Goal: Task Accomplishment & Management: Use online tool/utility

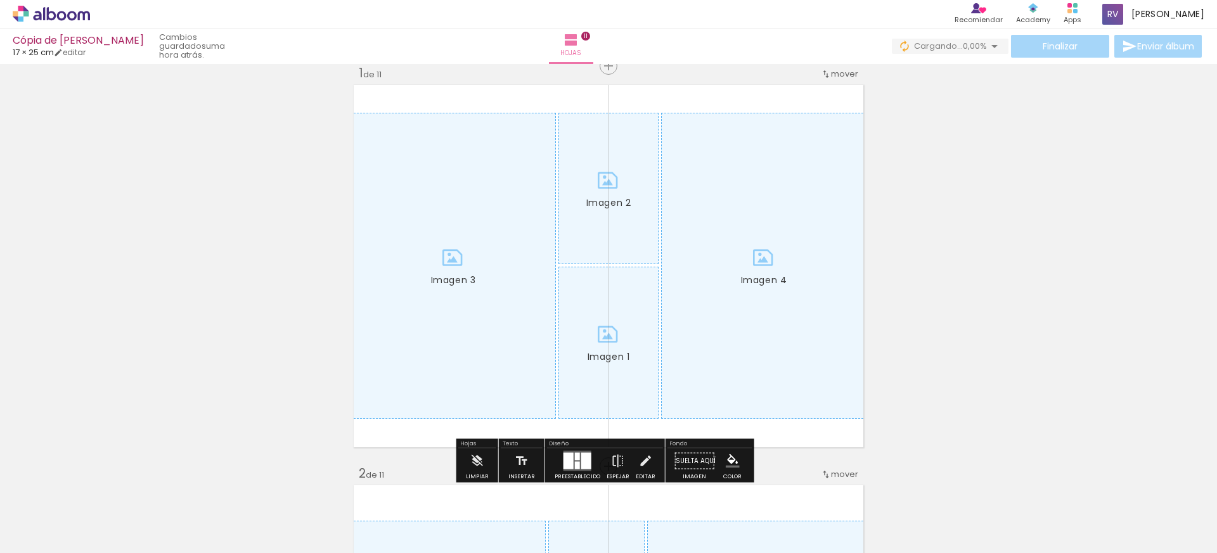
scroll to position [26, 0]
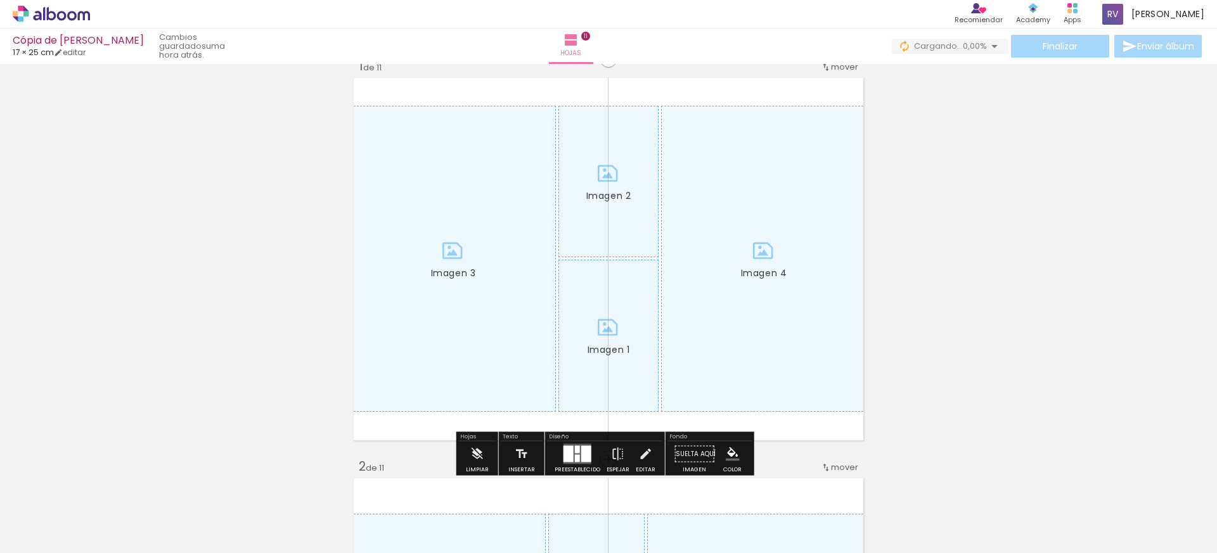
click at [582, 453] on div at bounding box center [586, 454] width 10 height 16
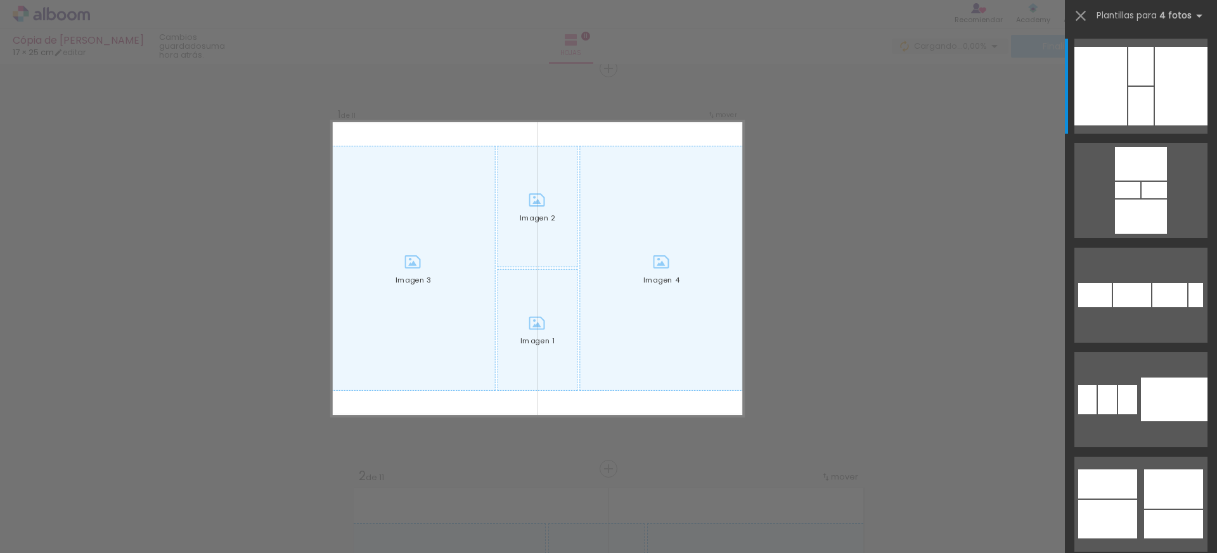
scroll to position [16, 0]
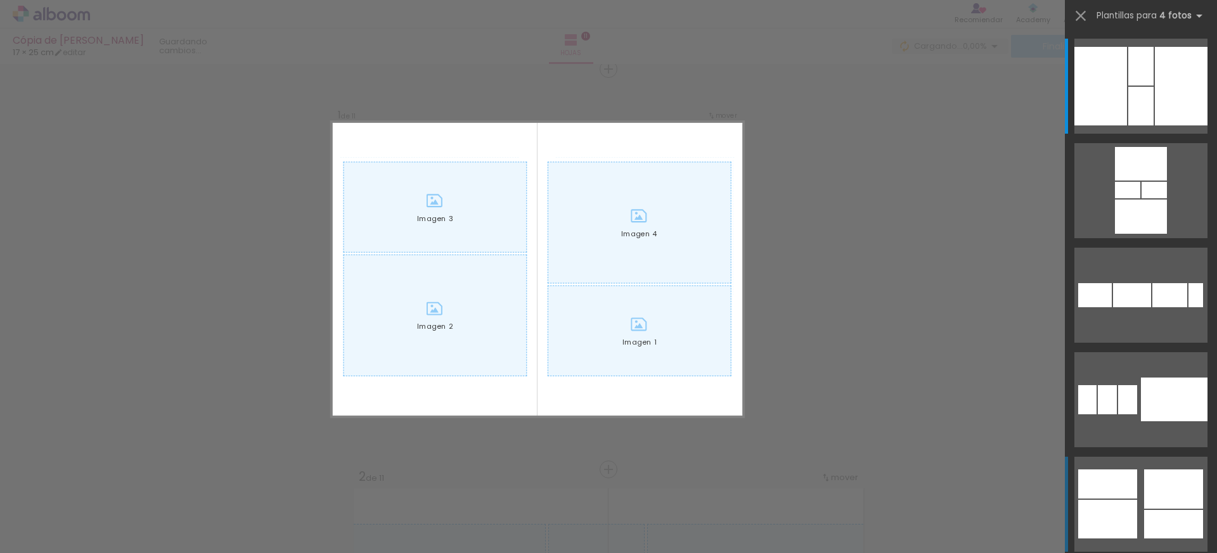
click at [1126, 501] on div at bounding box center [1107, 519] width 59 height 39
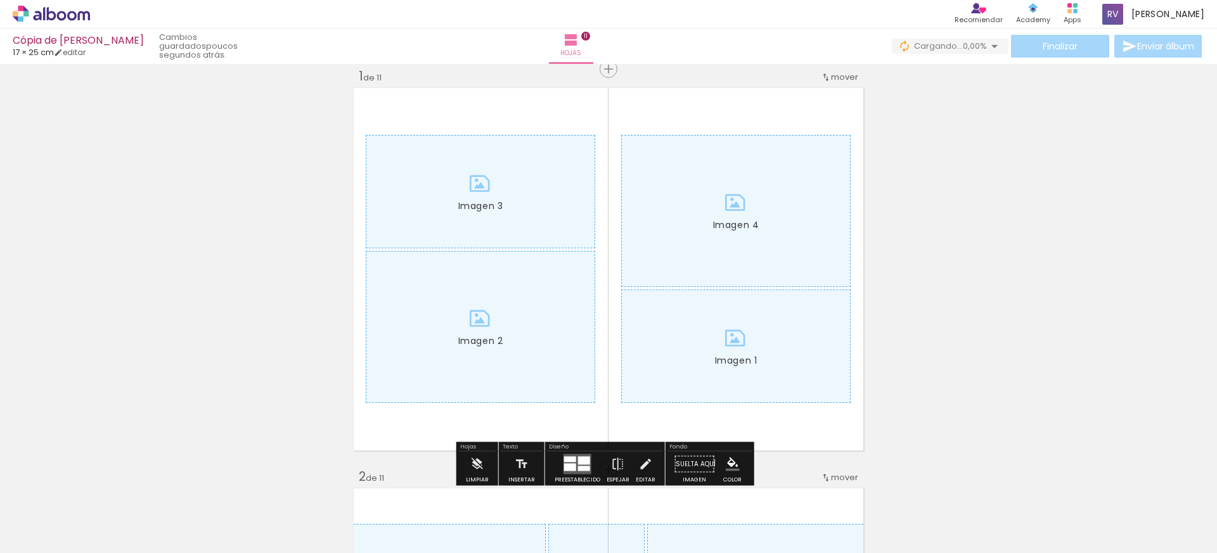
click at [567, 464] on div at bounding box center [570, 468] width 12 height 8
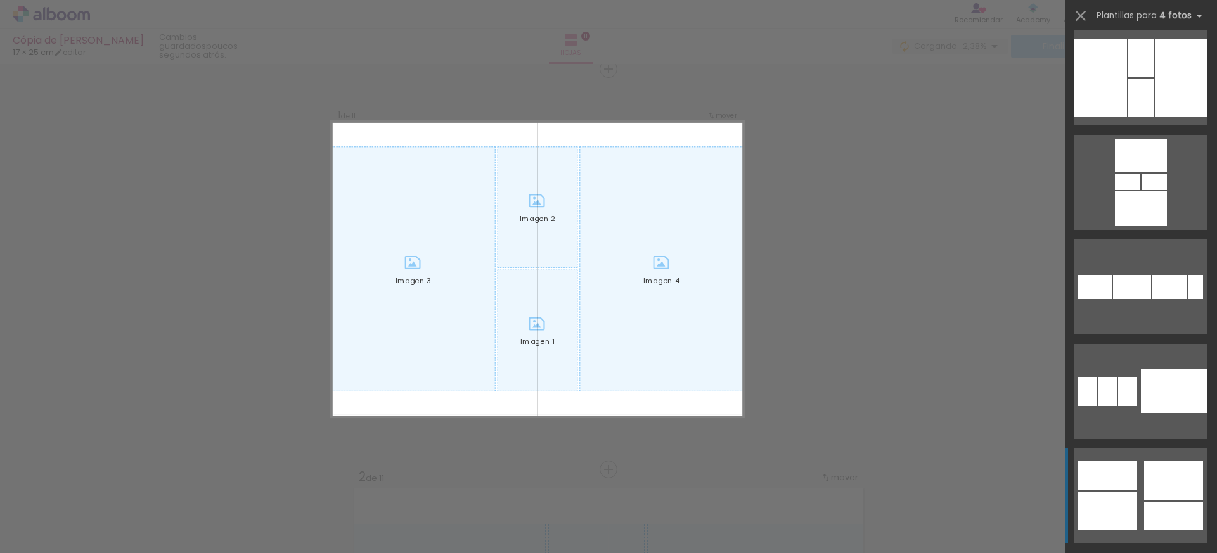
scroll to position [747, 0]
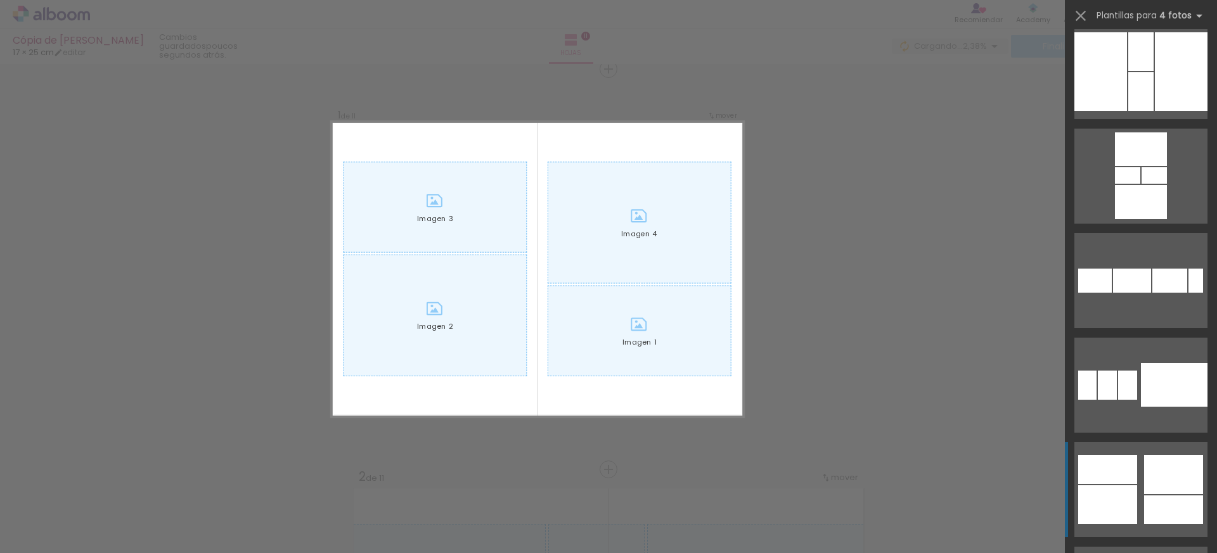
click at [1140, 494] on quentale-layouter at bounding box center [1140, 489] width 133 height 95
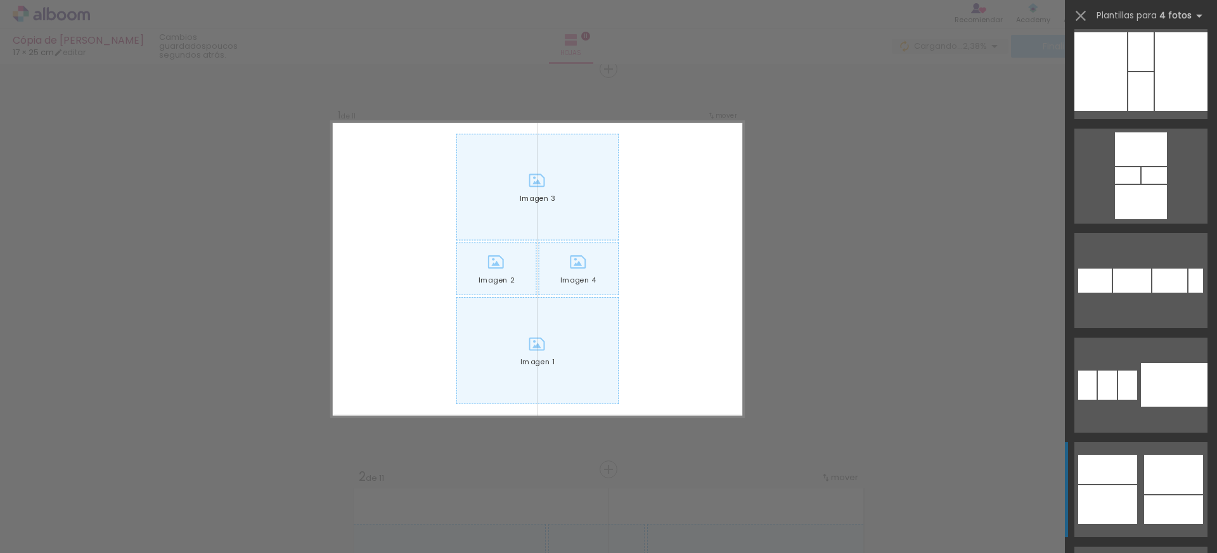
scroll to position [619, 0]
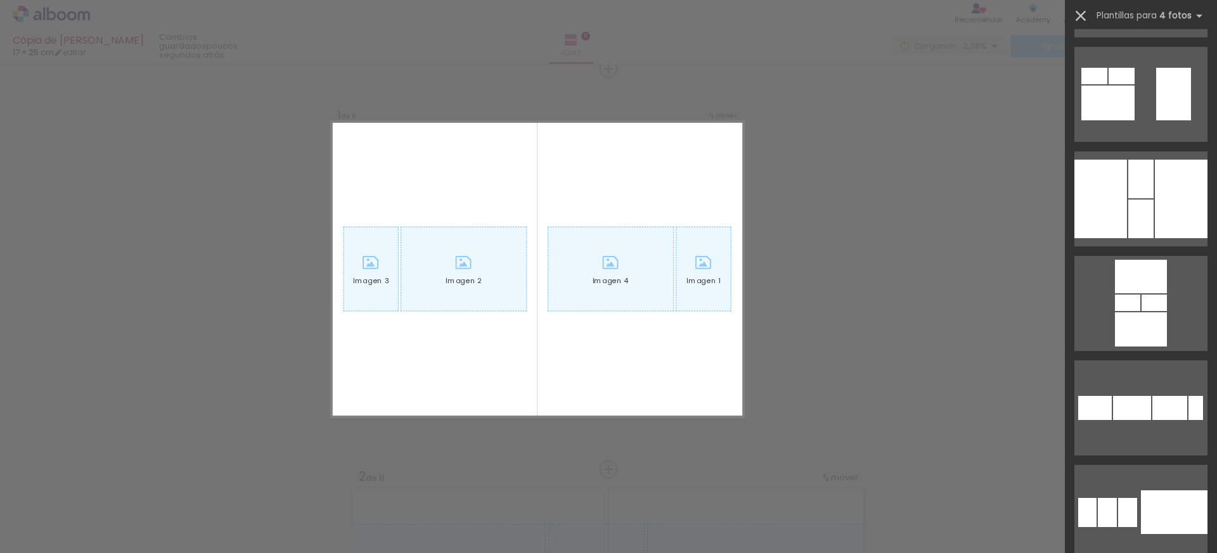
click at [1089, 20] on iron-icon at bounding box center [1081, 16] width 18 height 18
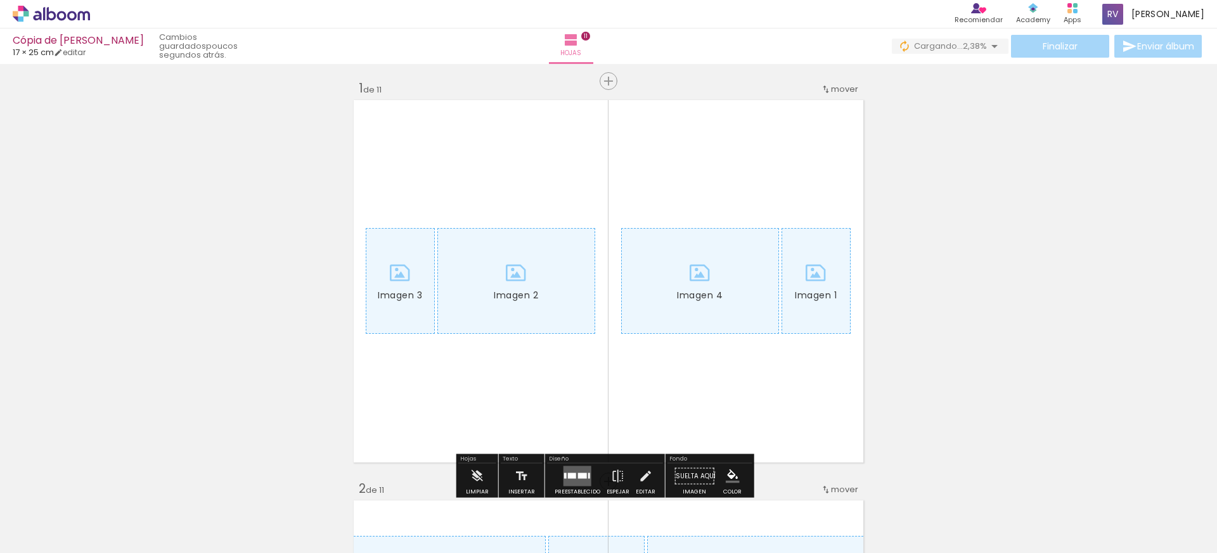
scroll to position [0, 0]
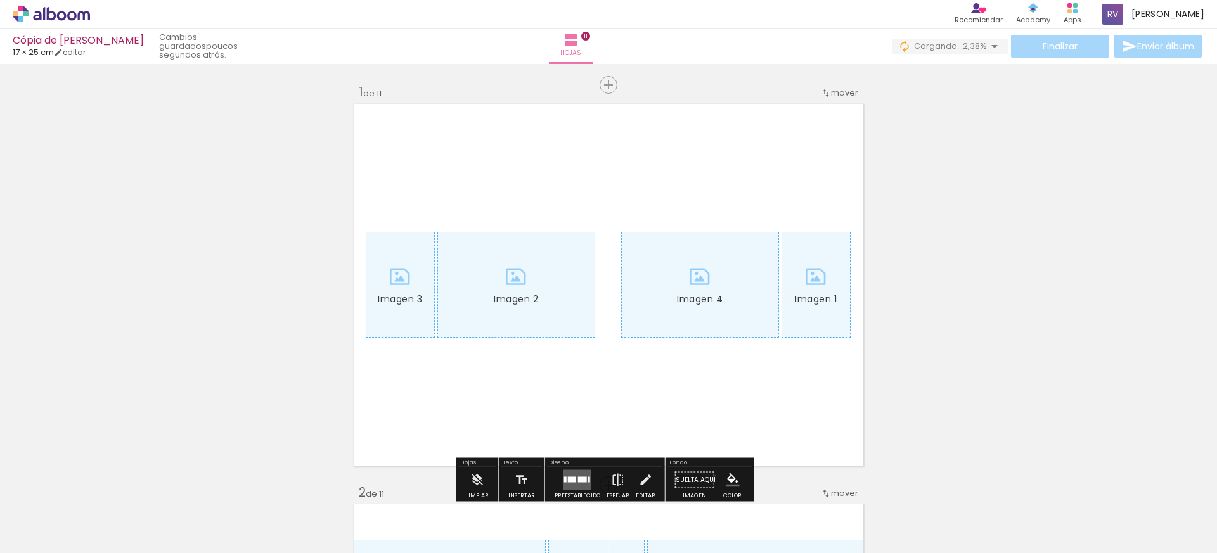
click at [525, 300] on div at bounding box center [516, 285] width 157 height 105
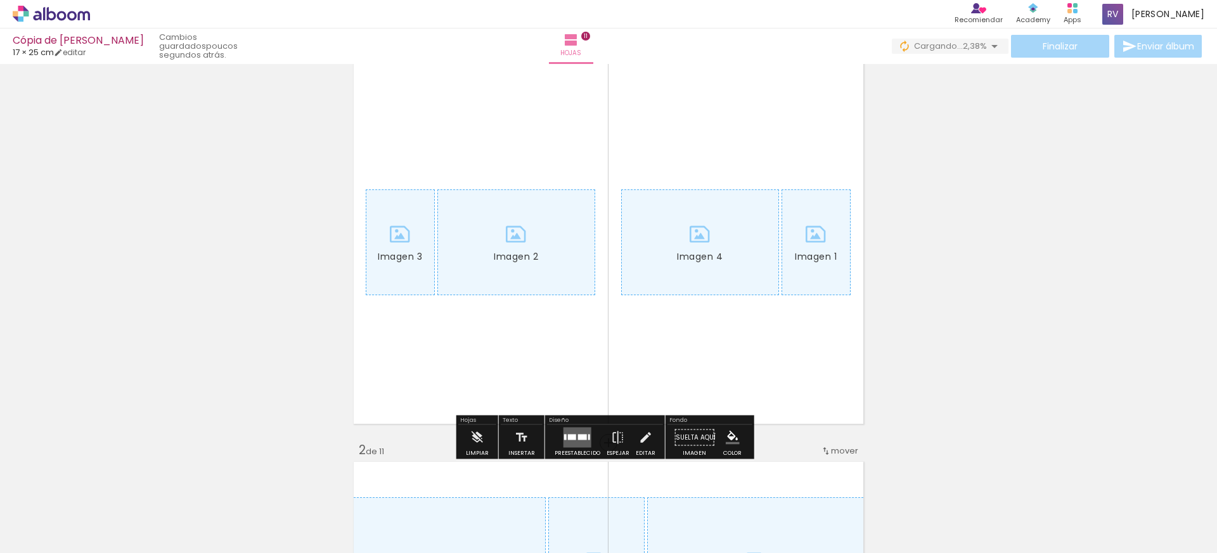
scroll to position [43, 0]
click at [565, 439] on quentale-layouter at bounding box center [578, 437] width 28 height 20
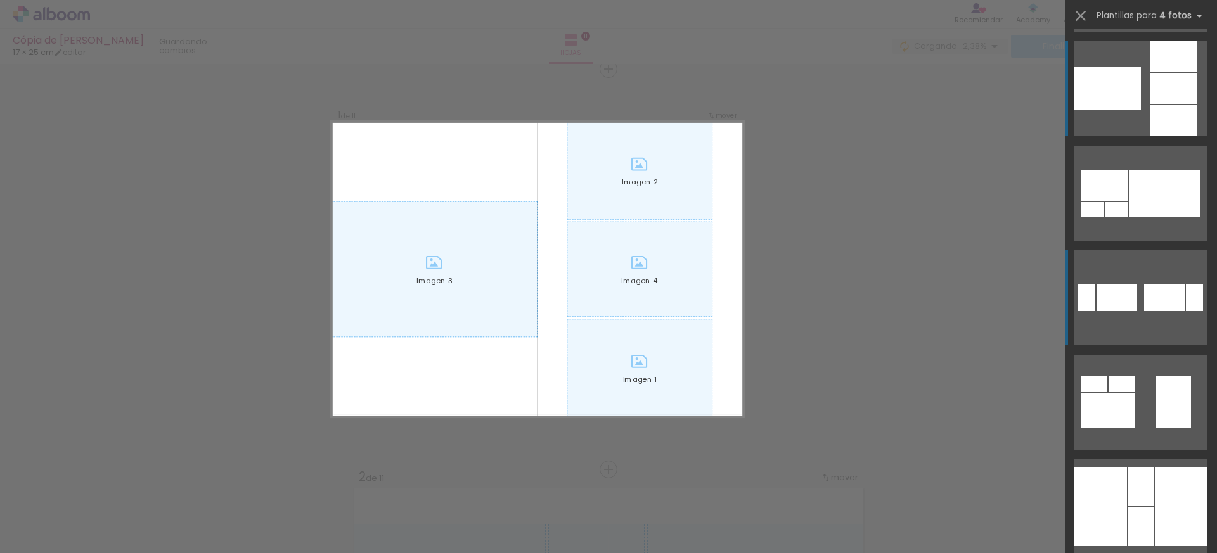
scroll to position [103, 0]
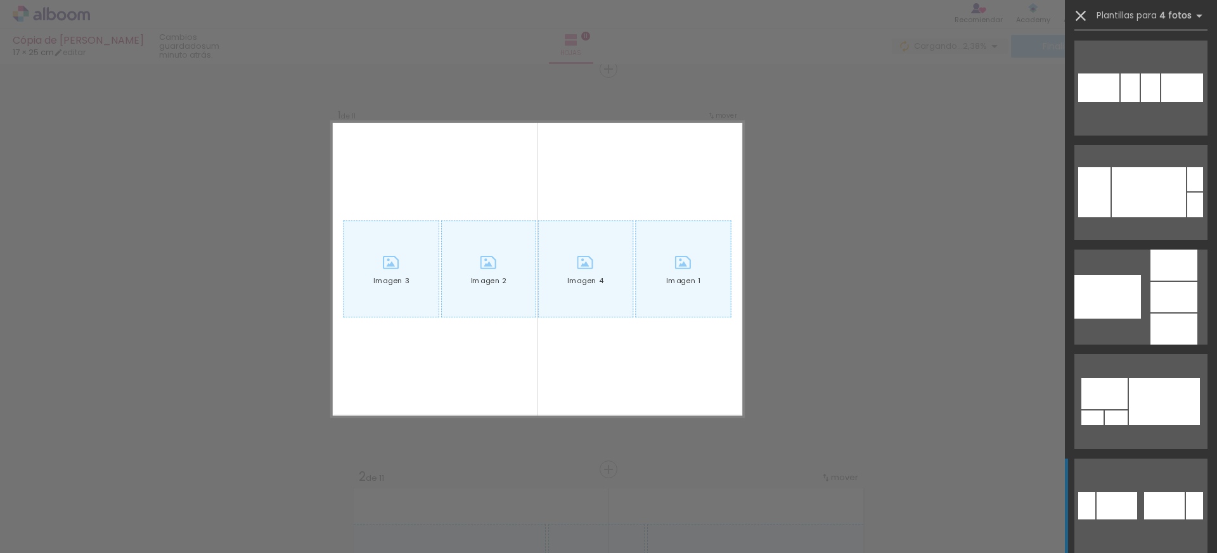
click at [1078, 8] on iron-icon at bounding box center [1081, 16] width 18 height 18
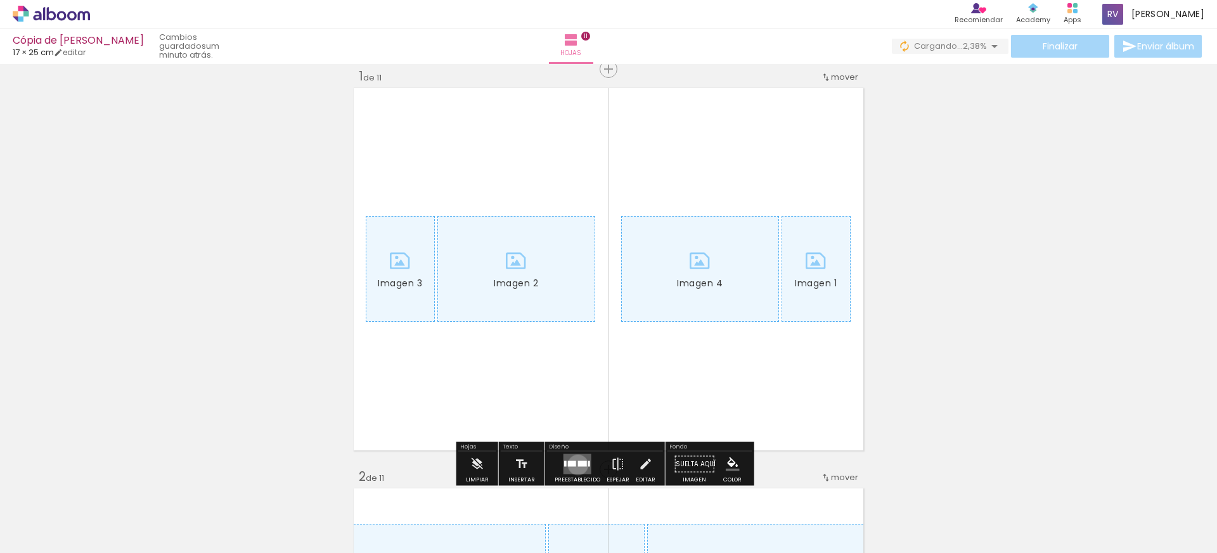
click at [578, 465] on div at bounding box center [582, 464] width 9 height 6
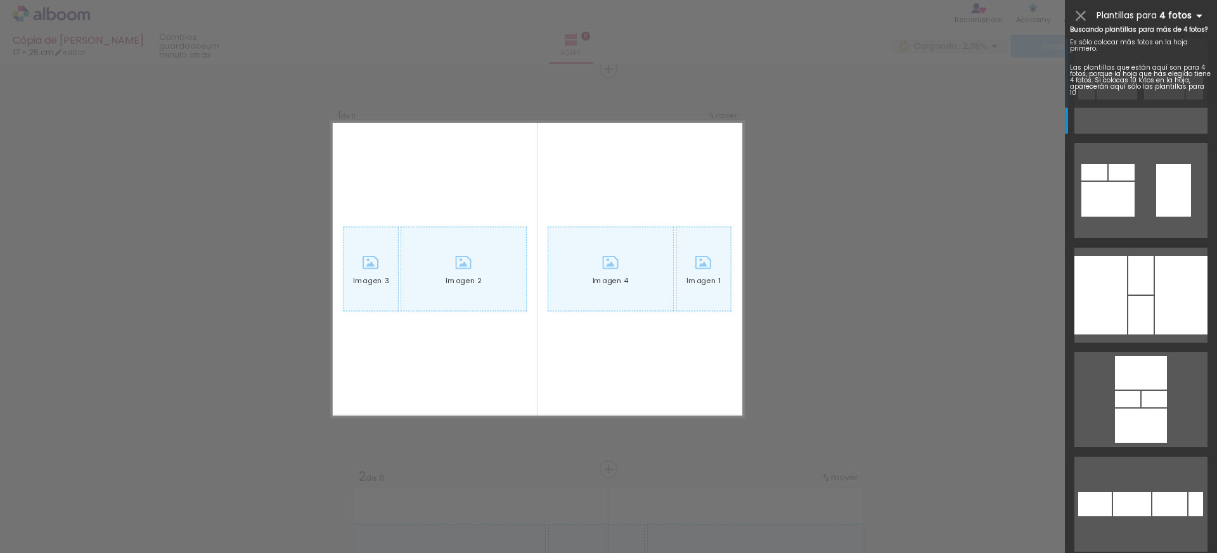
click at [1194, 17] on iron-icon at bounding box center [1199, 15] width 15 height 15
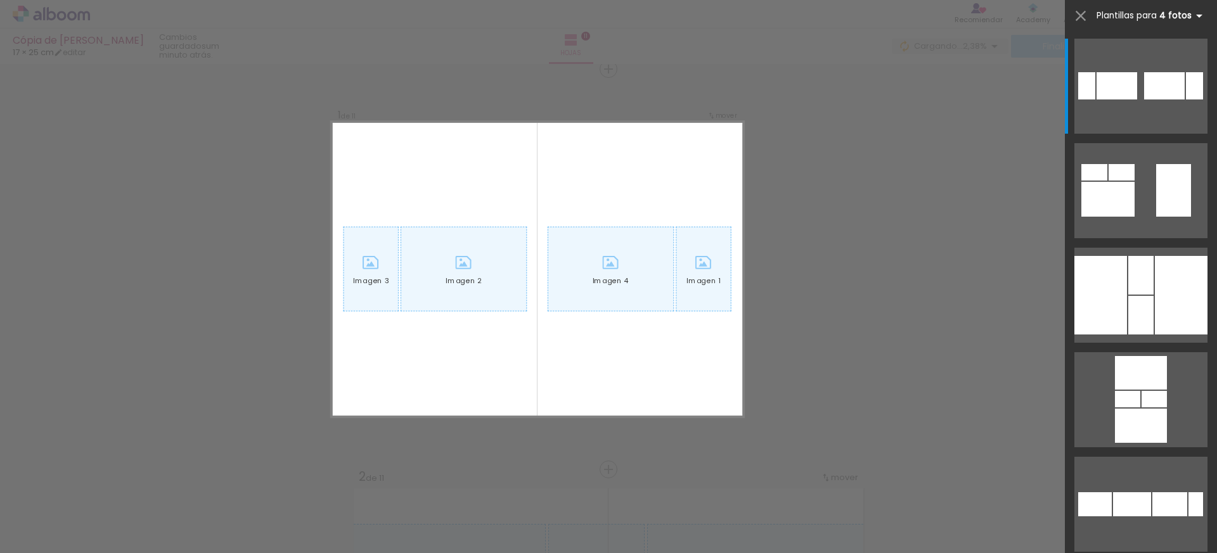
click at [1196, 17] on iron-icon at bounding box center [1199, 15] width 15 height 15
click at [1199, 16] on iron-icon at bounding box center [1199, 15] width 15 height 15
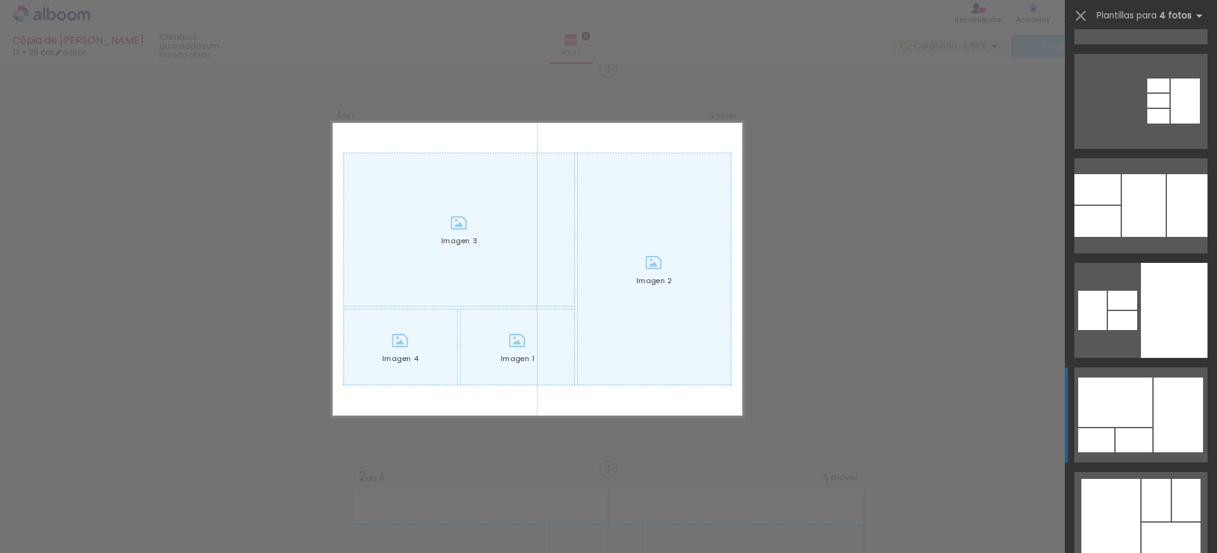
scroll to position [1888, 0]
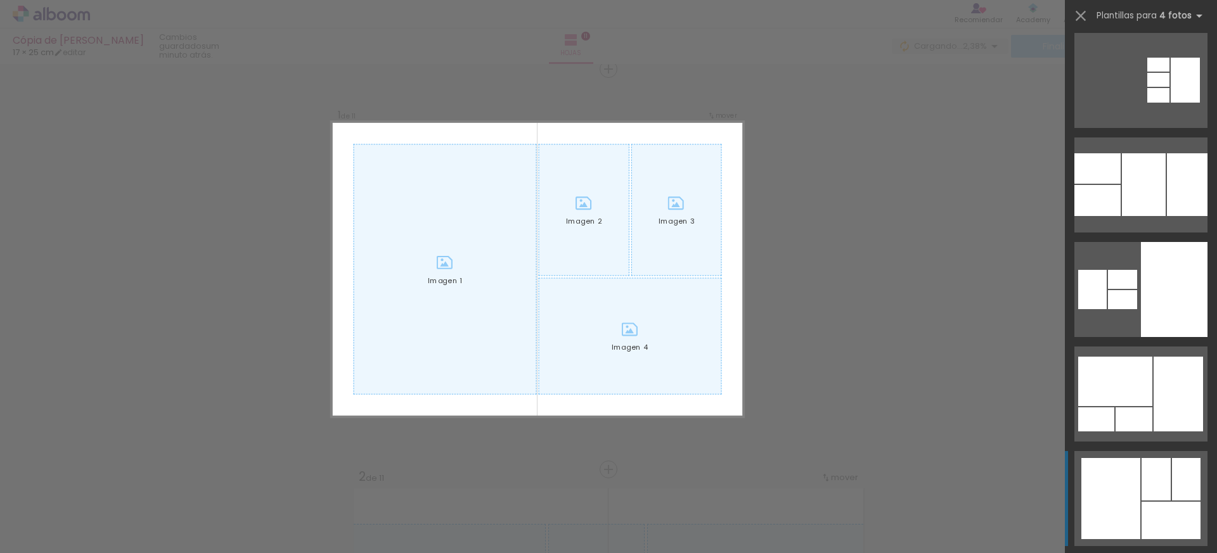
click at [1142, 483] on div at bounding box center [1156, 479] width 29 height 42
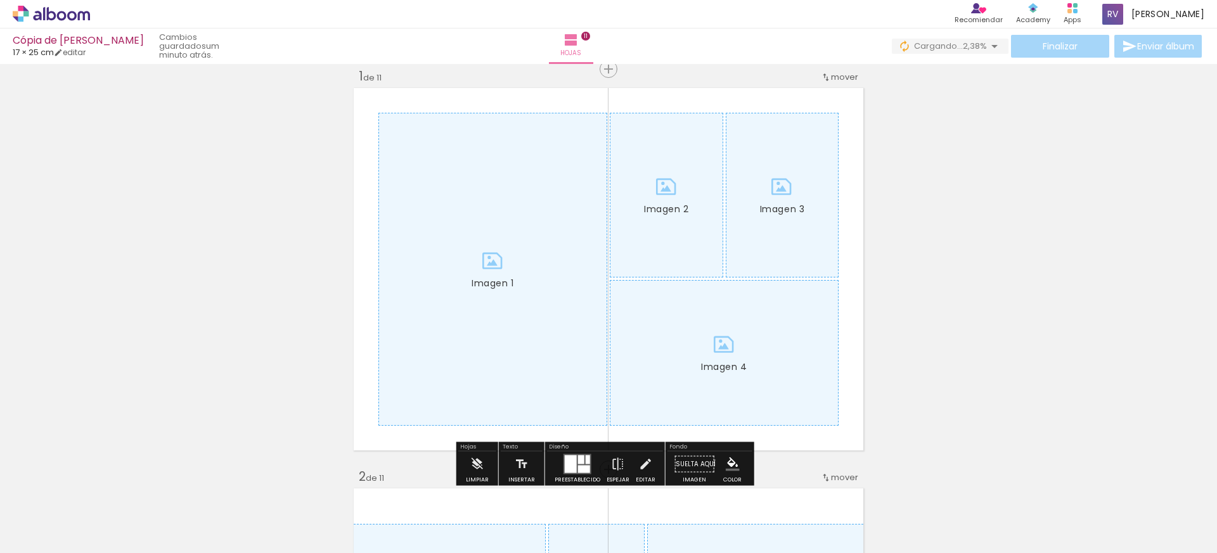
scroll to position [0, 0]
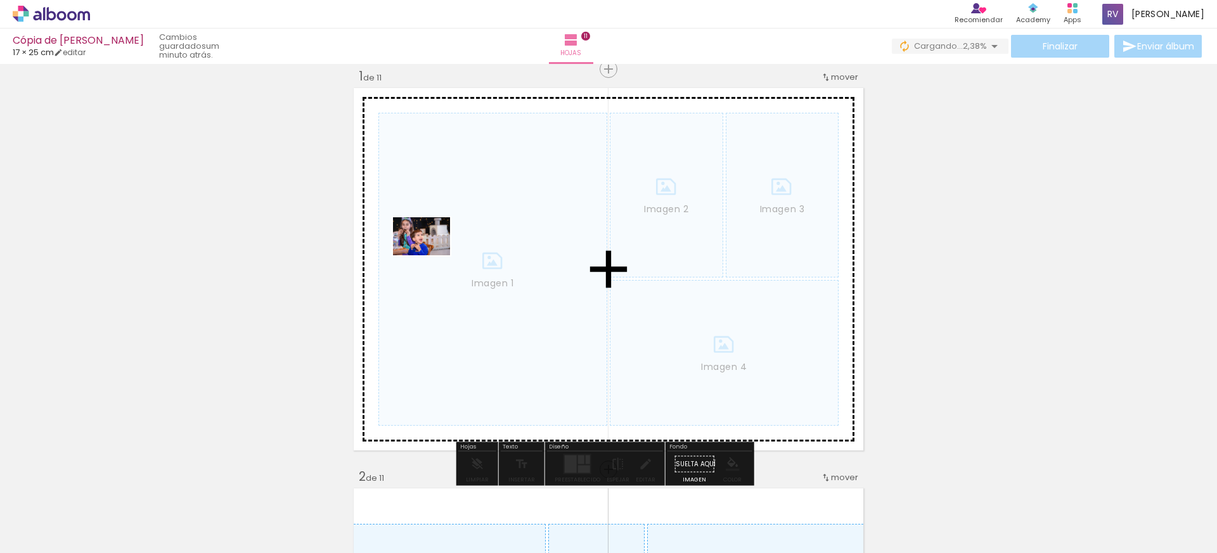
drag, startPoint x: 139, startPoint y: 517, endPoint x: 431, endPoint y: 255, distance: 392.3
click at [431, 255] on quentale-workspace at bounding box center [608, 276] width 1217 height 553
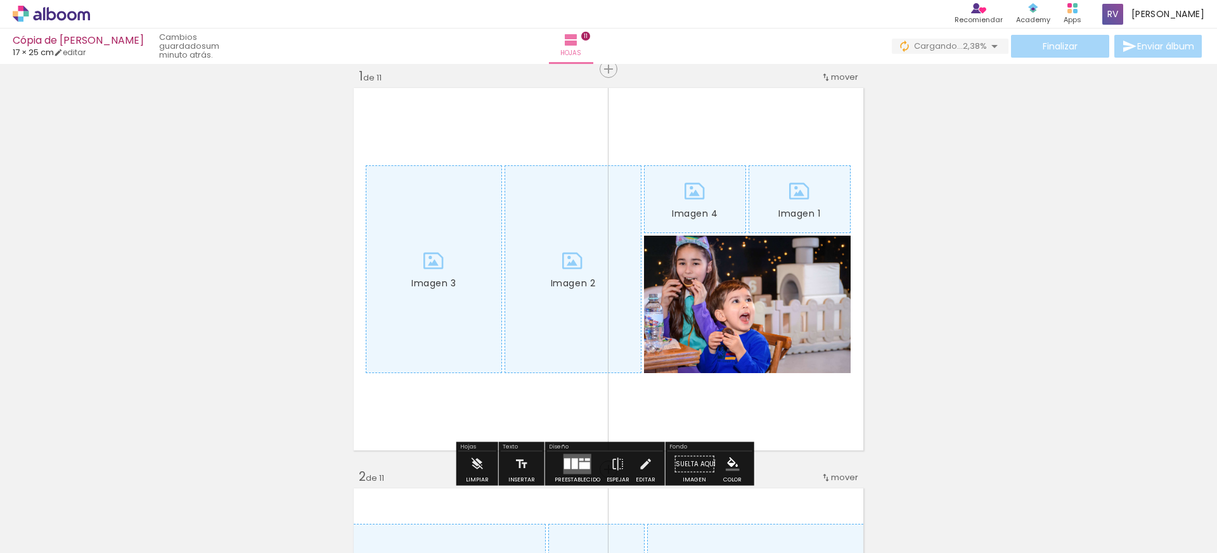
scroll to position [18, 0]
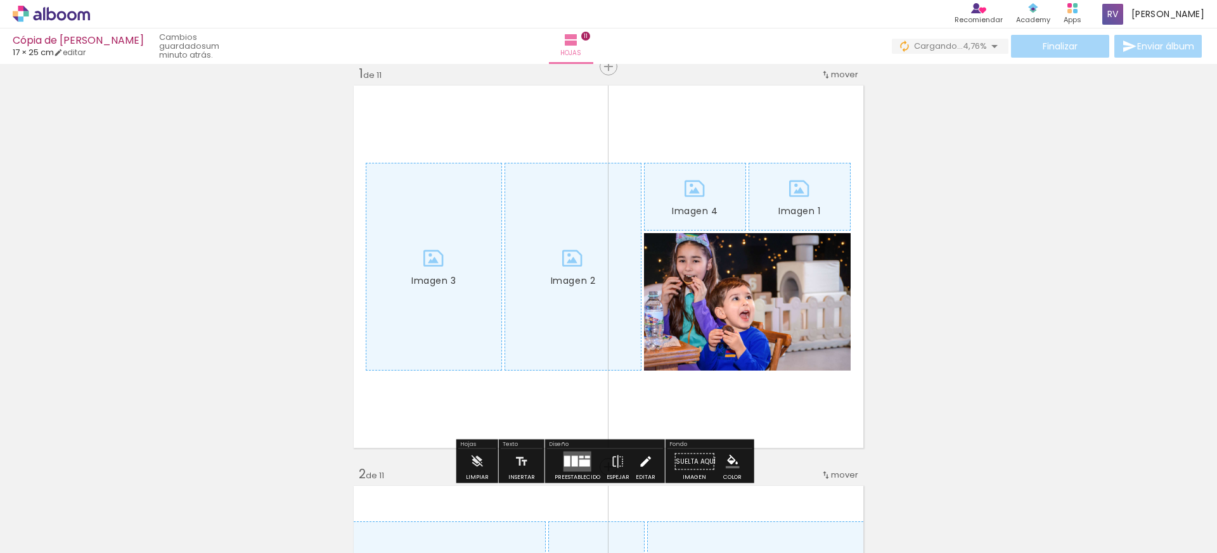
click at [638, 461] on iron-icon at bounding box center [645, 461] width 14 height 25
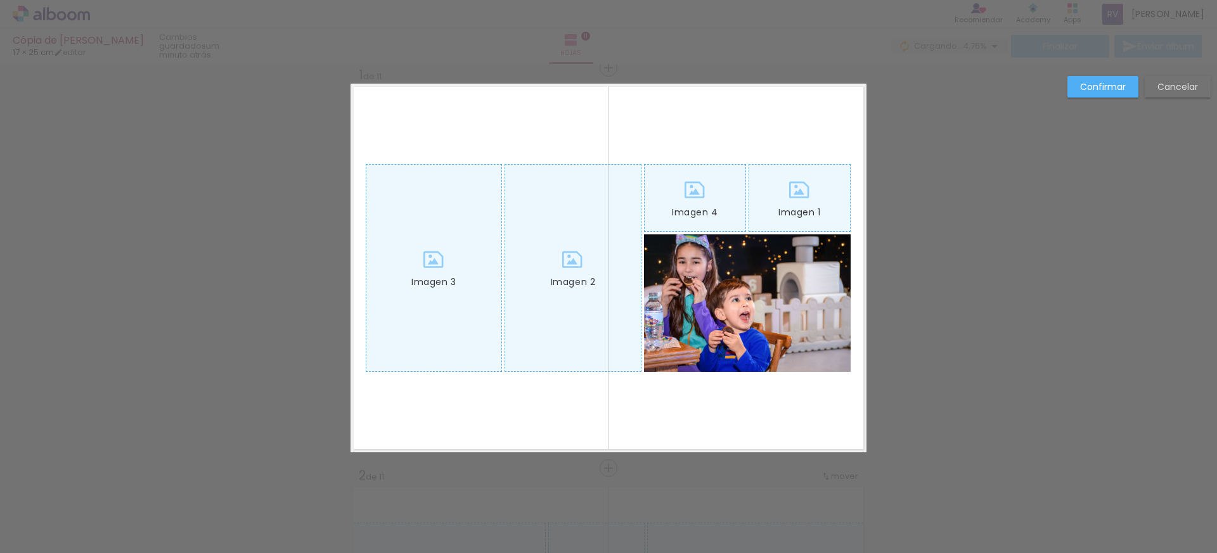
scroll to position [16, 0]
click at [0, 0] on slot "Cancelar" at bounding box center [0, 0] width 0 height 0
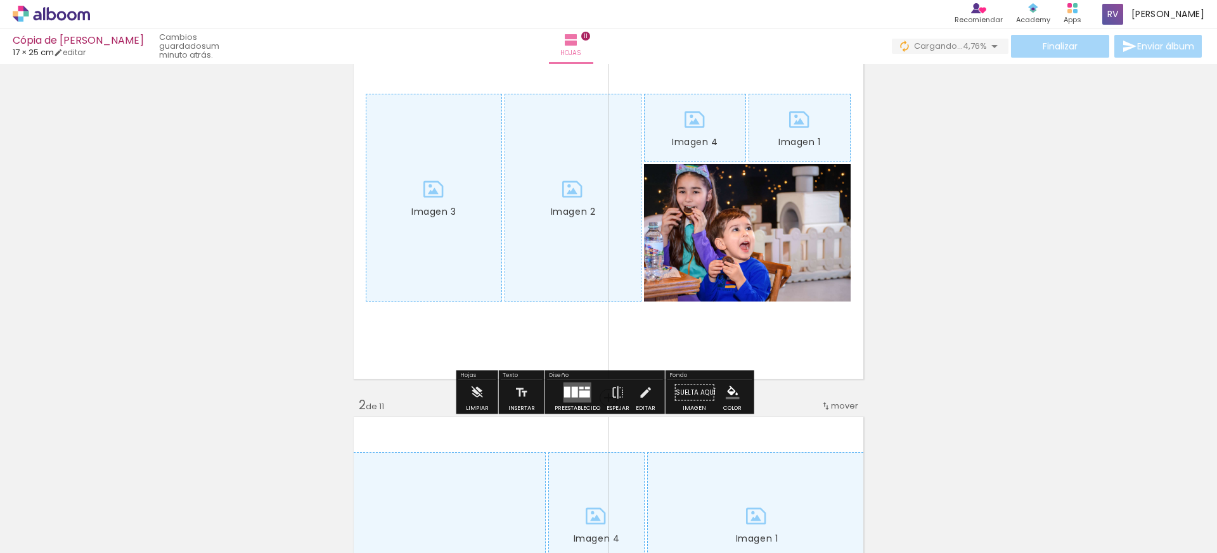
scroll to position [65, 0]
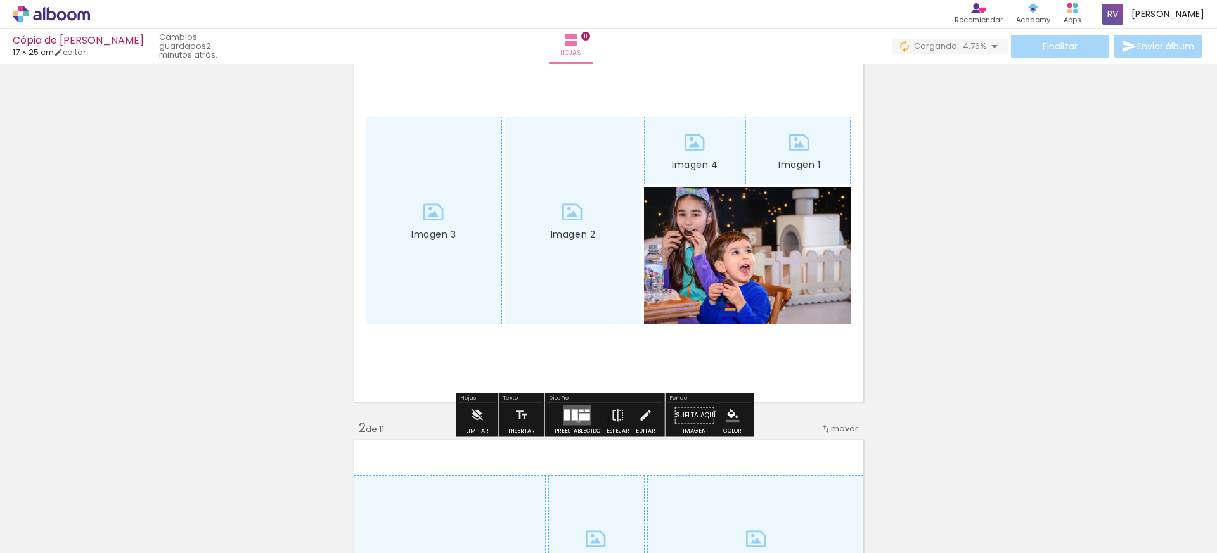
click at [576, 421] on quentale-layouter at bounding box center [578, 416] width 28 height 20
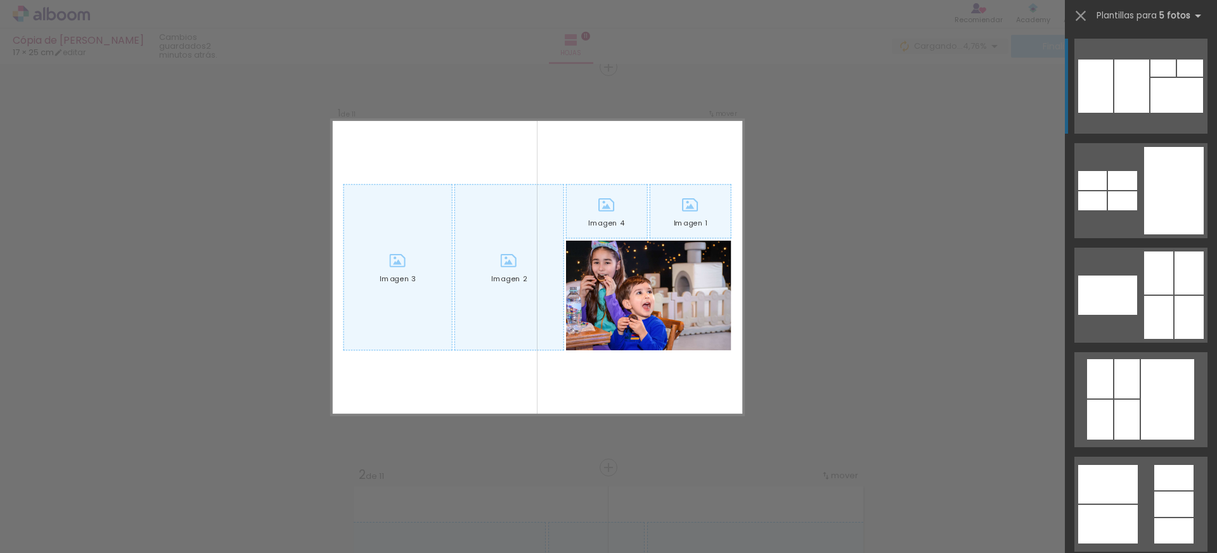
scroll to position [16, 0]
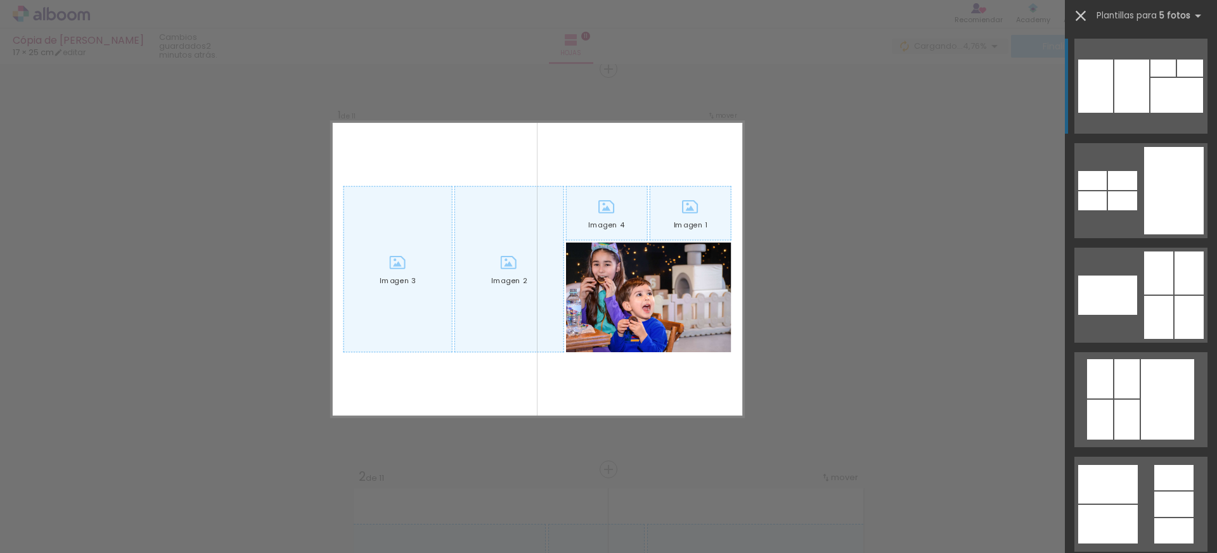
click at [1087, 17] on iron-icon at bounding box center [1081, 16] width 18 height 18
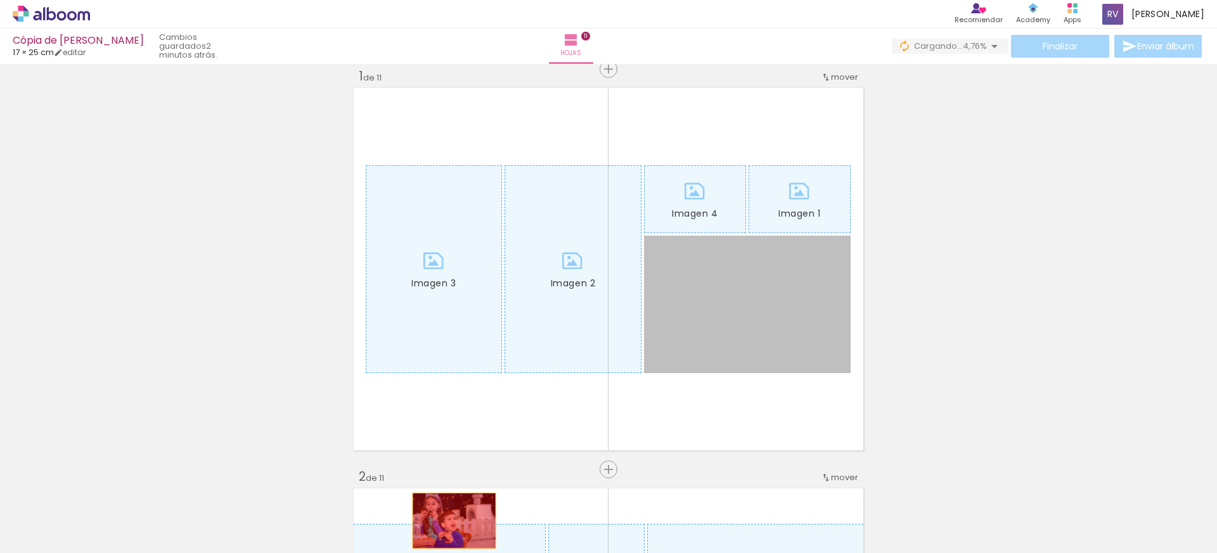
drag, startPoint x: 745, startPoint y: 286, endPoint x: 450, endPoint y: 519, distance: 375.5
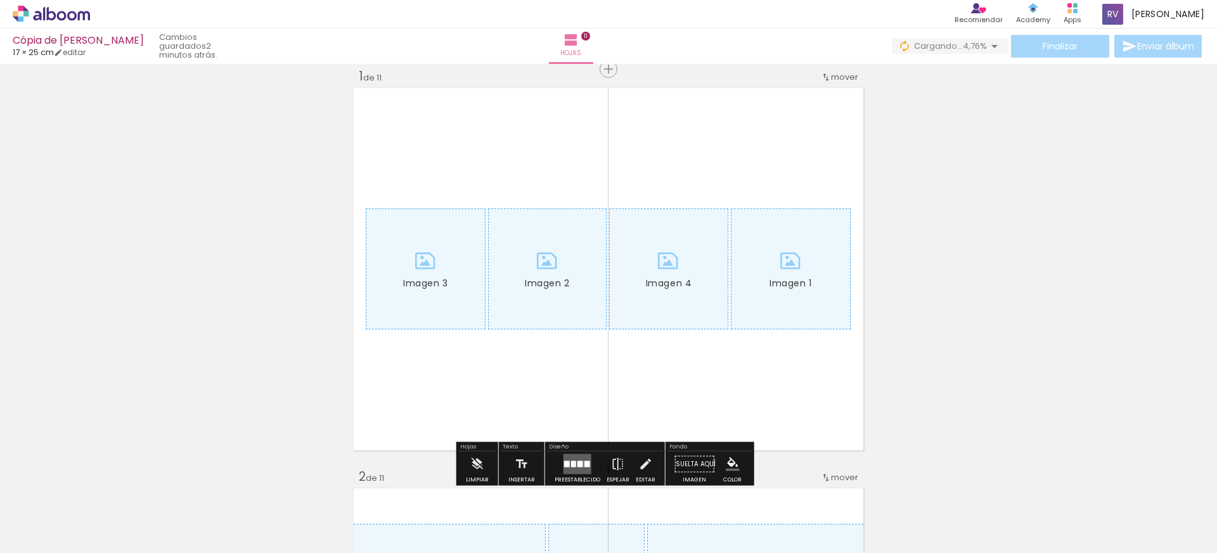
click at [789, 255] on quentale-photo "Imagen 1" at bounding box center [791, 269] width 120 height 121
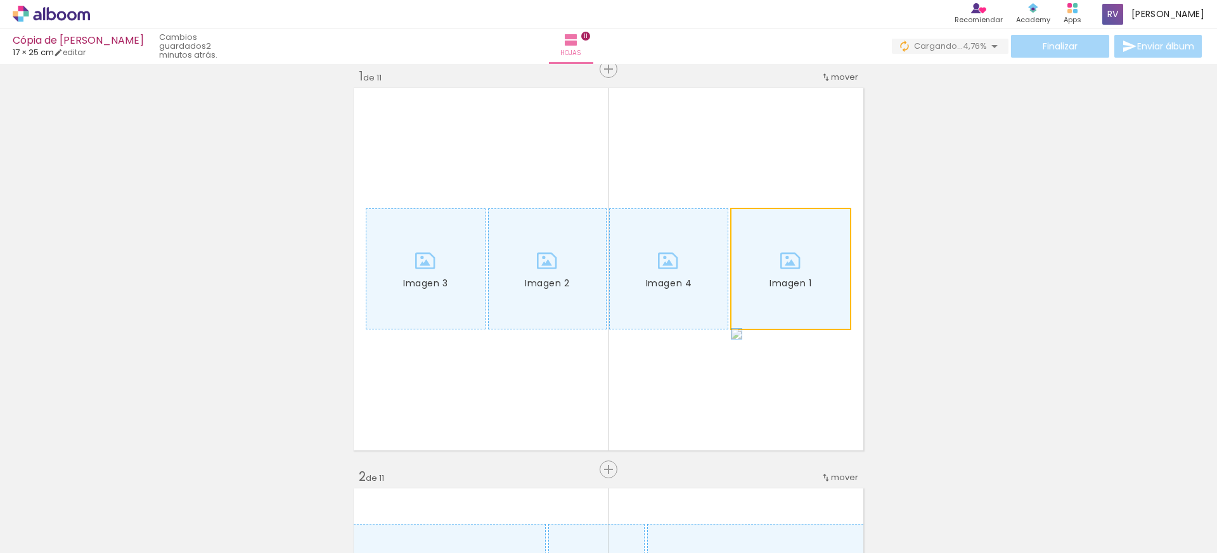
click at [789, 255] on quentale-photo "Imagen 1" at bounding box center [791, 269] width 120 height 121
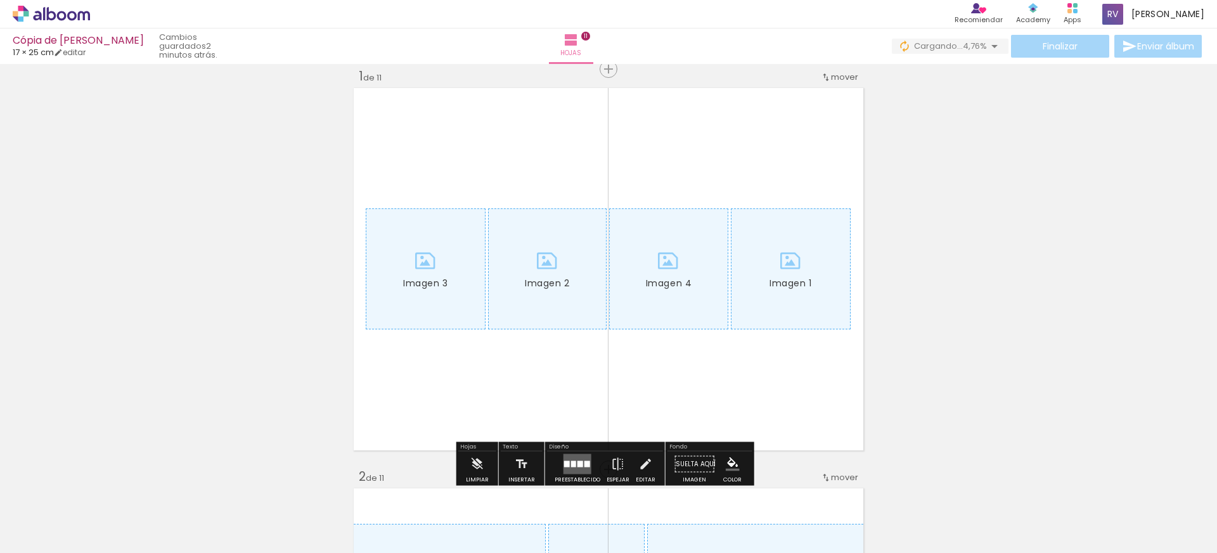
click at [789, 255] on quentale-photo "Imagen 1" at bounding box center [791, 269] width 120 height 121
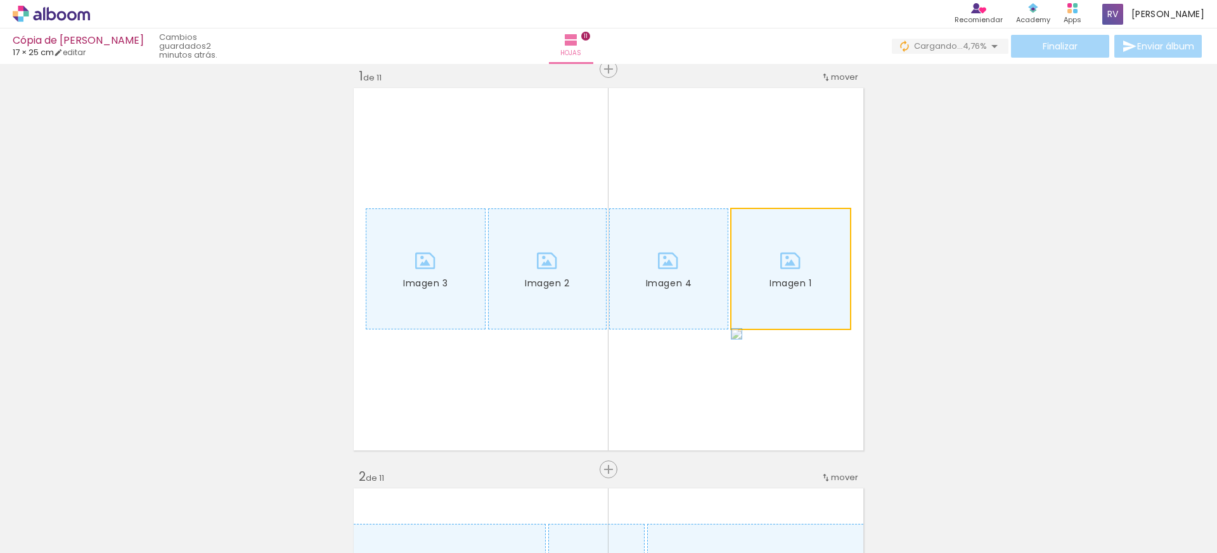
click at [789, 255] on quentale-photo "Imagen 1" at bounding box center [791, 269] width 120 height 121
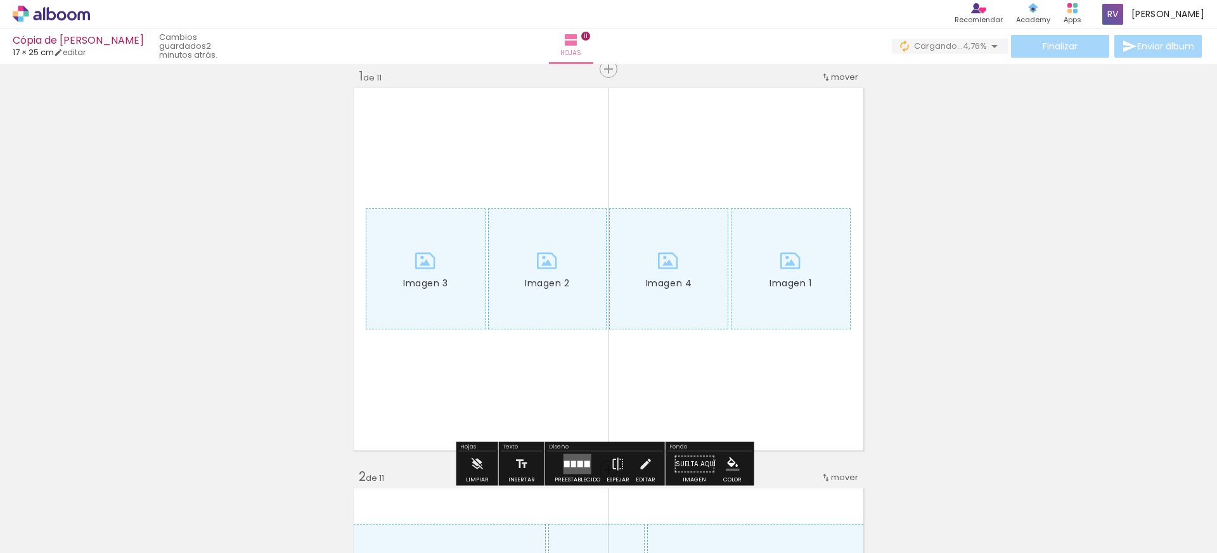
drag, startPoint x: 901, startPoint y: 245, endPoint x: 638, endPoint y: 266, distance: 263.9
click at [769, 282] on div at bounding box center [790, 269] width 119 height 120
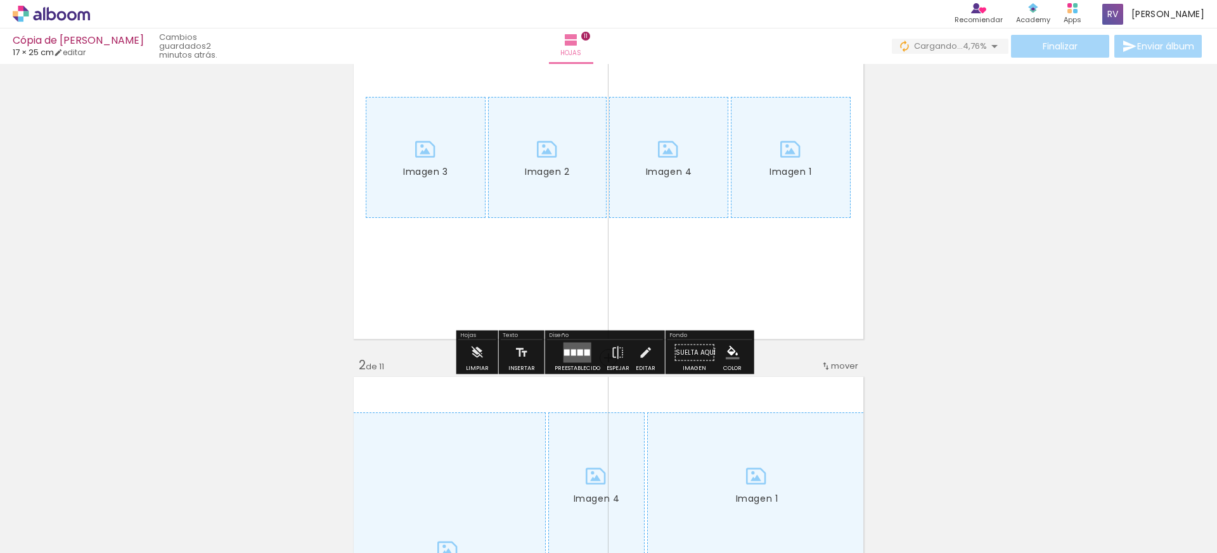
scroll to position [128, 0]
click at [576, 355] on quentale-layouter at bounding box center [578, 352] width 28 height 20
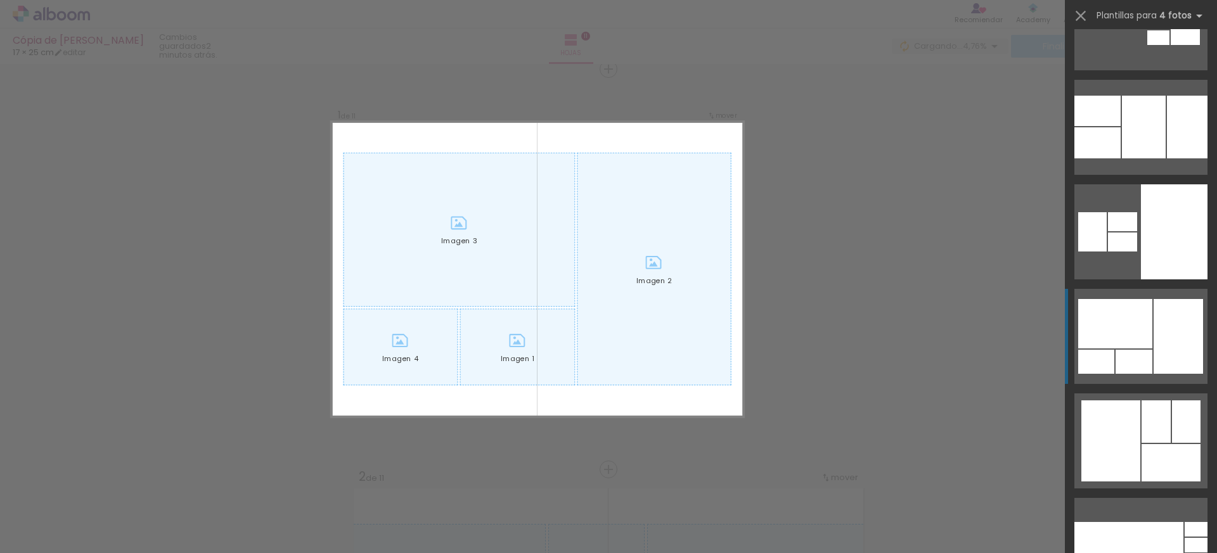
scroll to position [2013, 0]
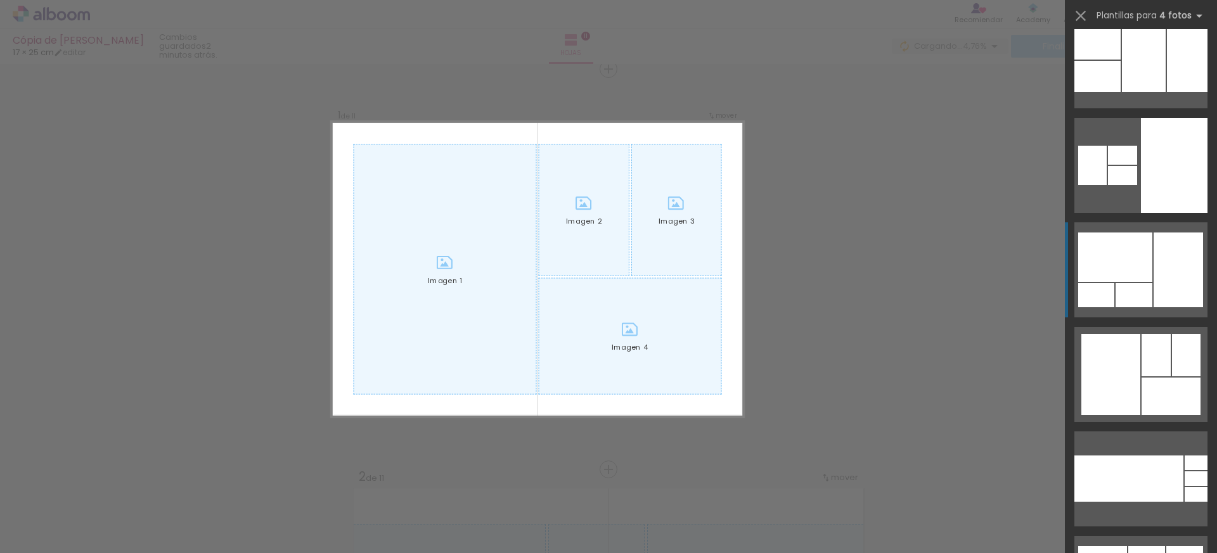
click at [1153, 377] on quentale-layouter at bounding box center [1140, 374] width 133 height 95
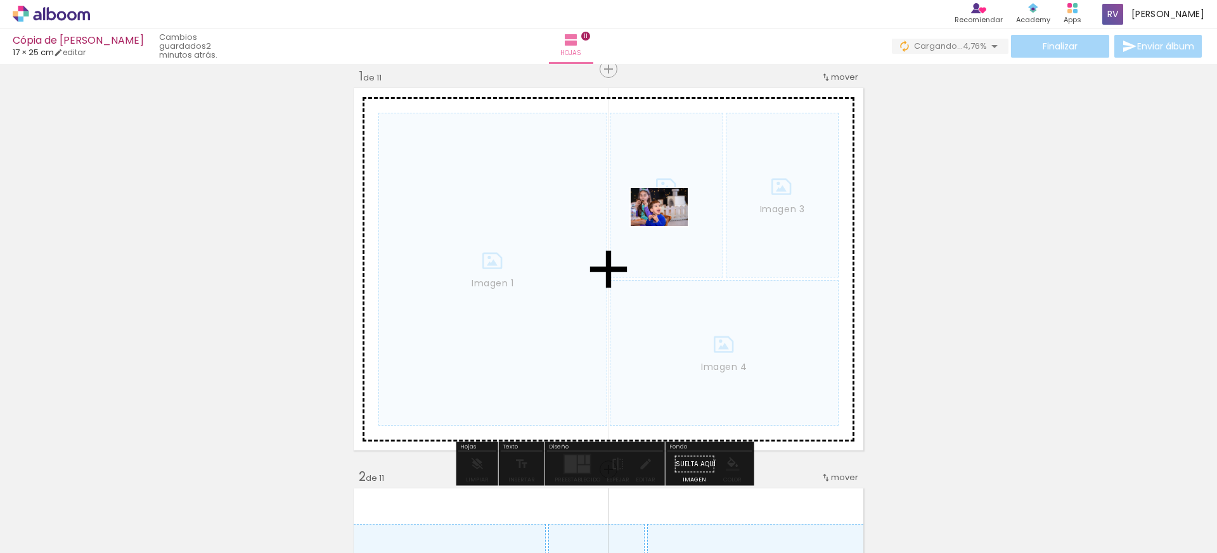
drag, startPoint x: 139, startPoint y: 515, endPoint x: 669, endPoint y: 226, distance: 603.3
click at [669, 226] on quentale-workspace at bounding box center [608, 276] width 1217 height 553
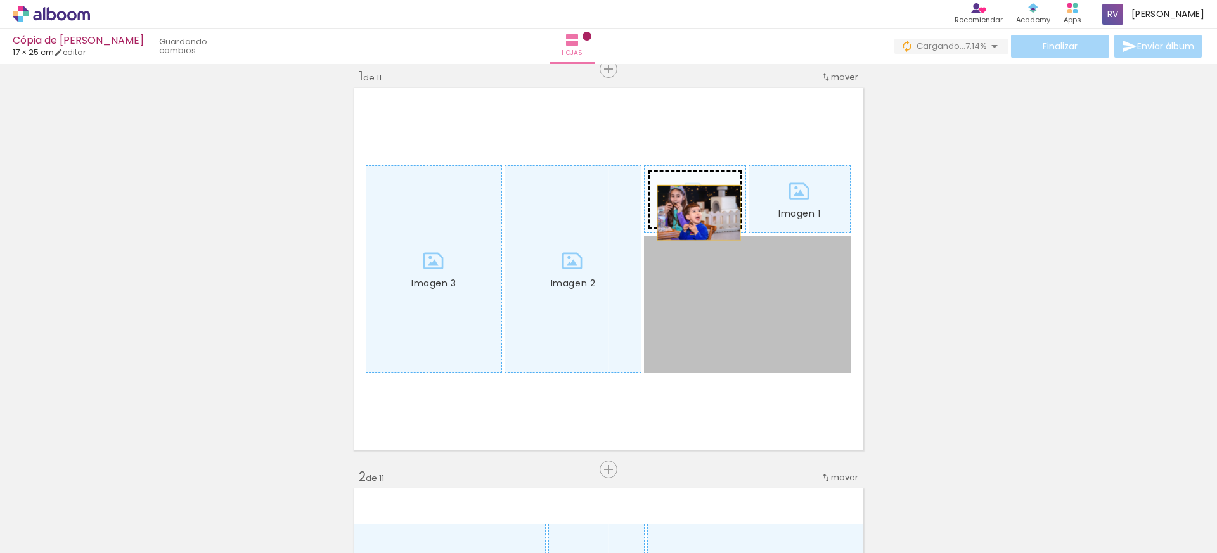
drag, startPoint x: 800, startPoint y: 317, endPoint x: 693, endPoint y: 211, distance: 150.2
click at [0, 0] on slot "Imagen 1 Imagen 2 Imagen 3 Imagen 4" at bounding box center [0, 0] width 0 height 0
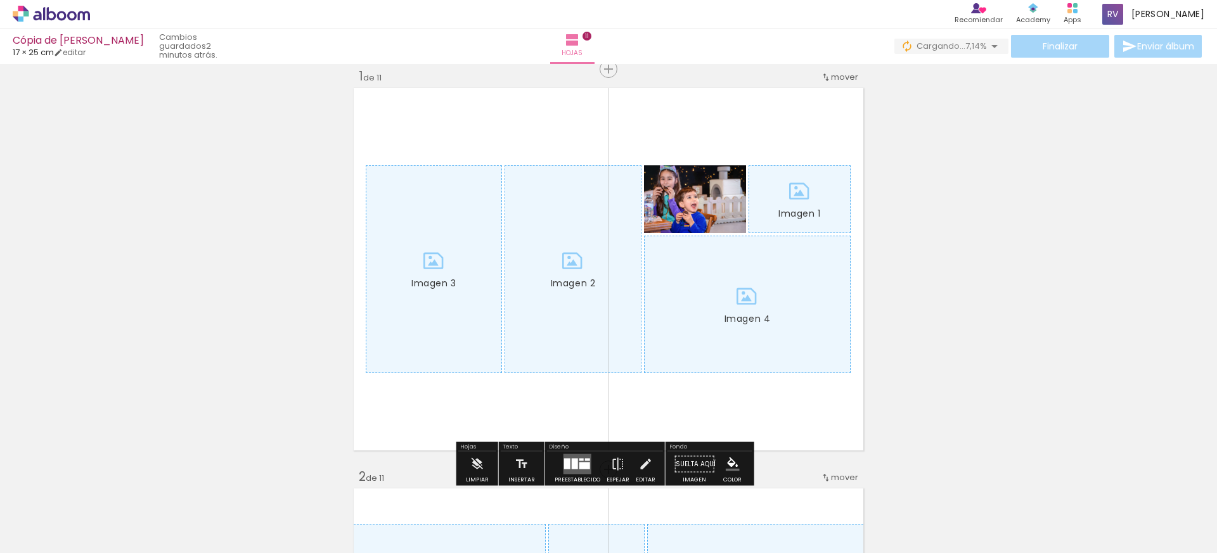
click at [737, 292] on quentale-photo "Imagen 4" at bounding box center [747, 305] width 207 height 138
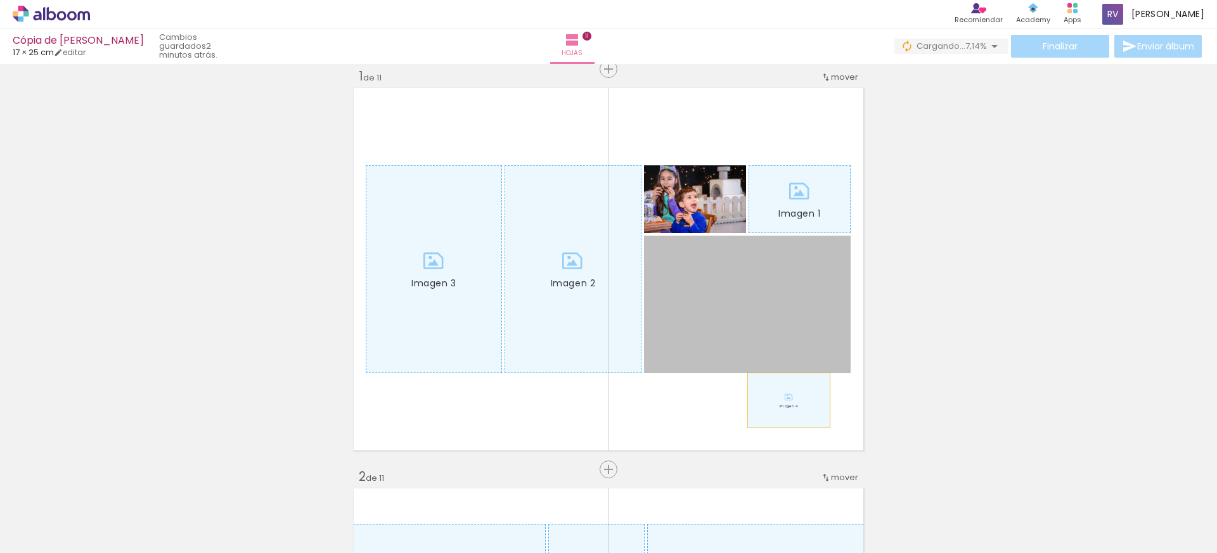
drag, startPoint x: 840, startPoint y: 310, endPoint x: 784, endPoint y: 401, distance: 106.4
click at [784, 401] on quentale-layouter "Imagen 1 Imagen 2 Imagen 3 Imagen 4" at bounding box center [609, 269] width 516 height 369
drag, startPoint x: 798, startPoint y: 298, endPoint x: 726, endPoint y: 515, distance: 228.5
click at [725, 517] on quentale-workspace at bounding box center [608, 276] width 1217 height 553
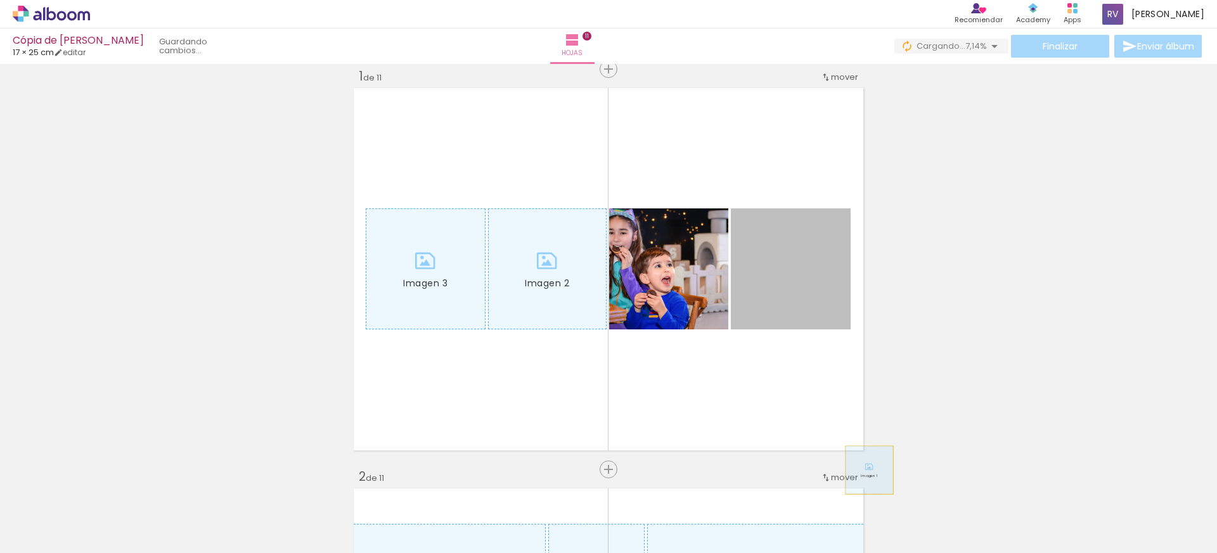
drag, startPoint x: 796, startPoint y: 258, endPoint x: 865, endPoint y: 470, distance: 223.3
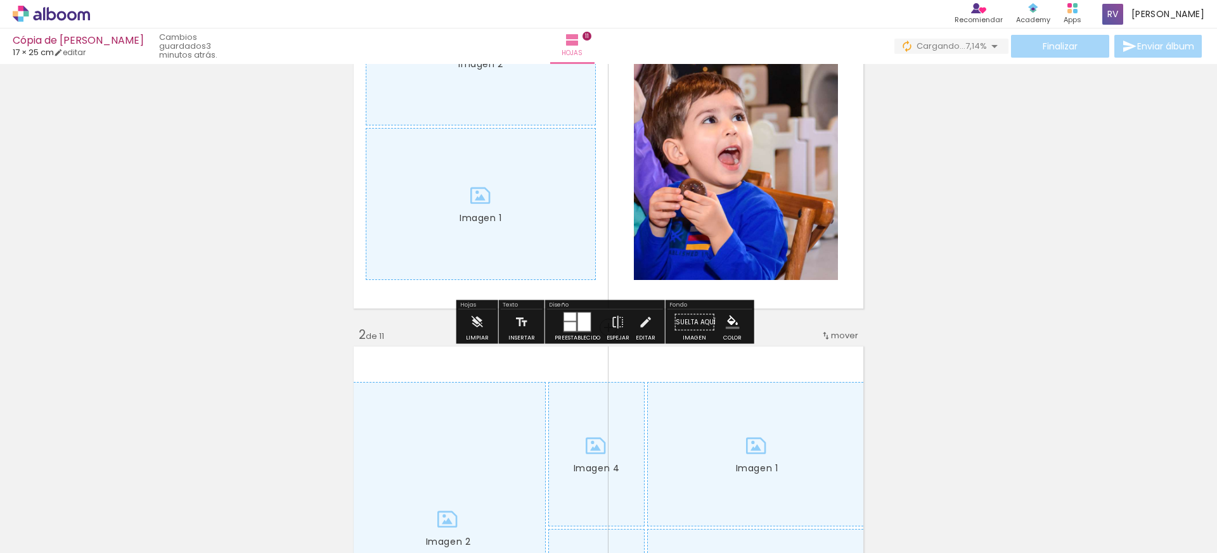
scroll to position [216, 0]
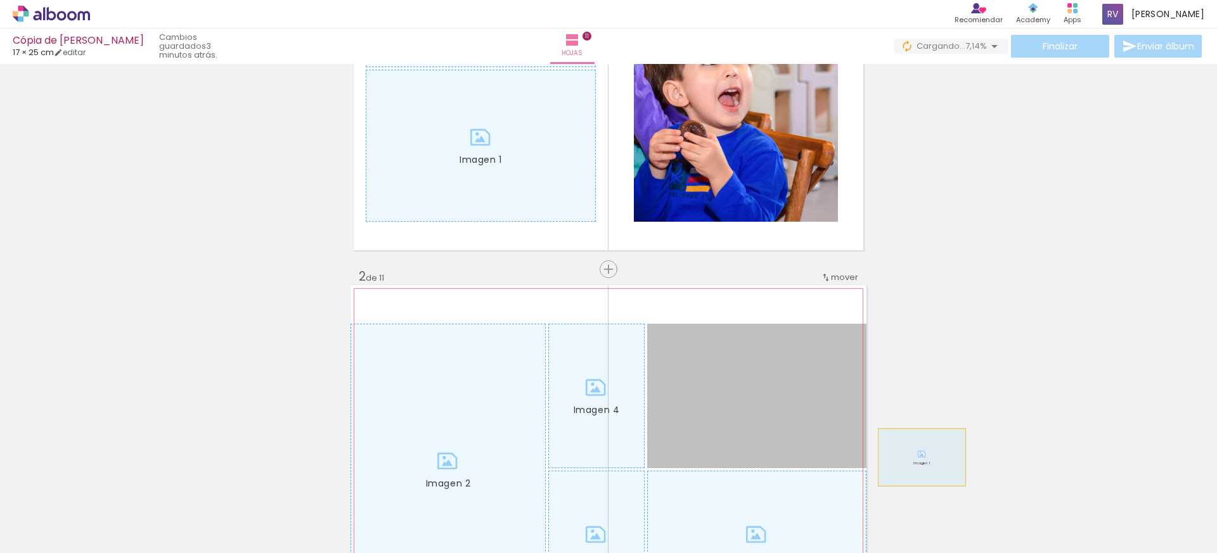
drag, startPoint x: 721, startPoint y: 387, endPoint x: 917, endPoint y: 458, distance: 208.1
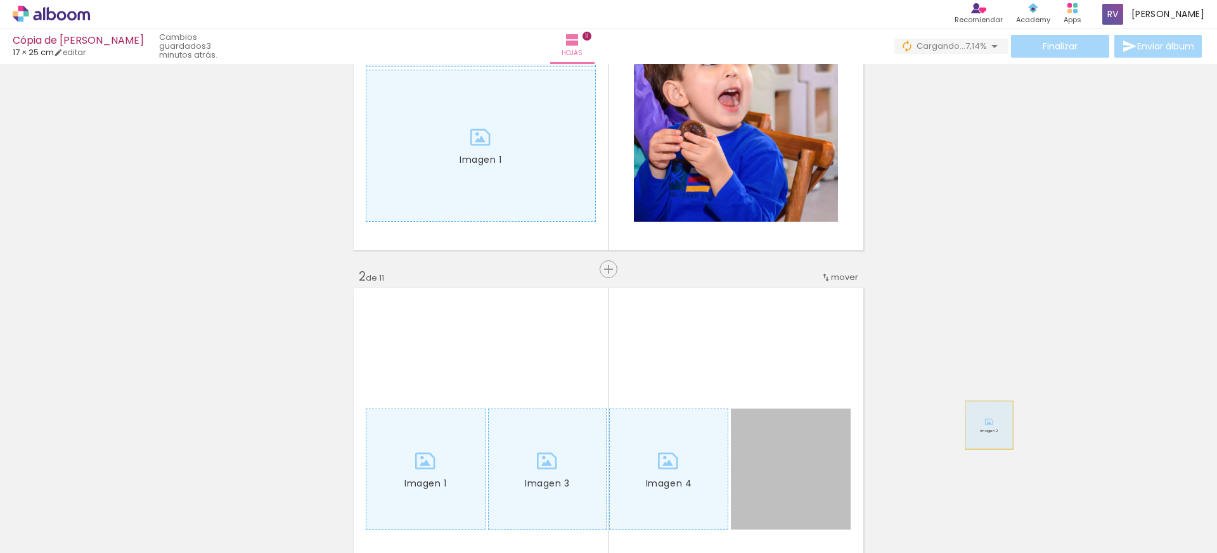
drag, startPoint x: 798, startPoint y: 426, endPoint x: 1018, endPoint y: 418, distance: 220.1
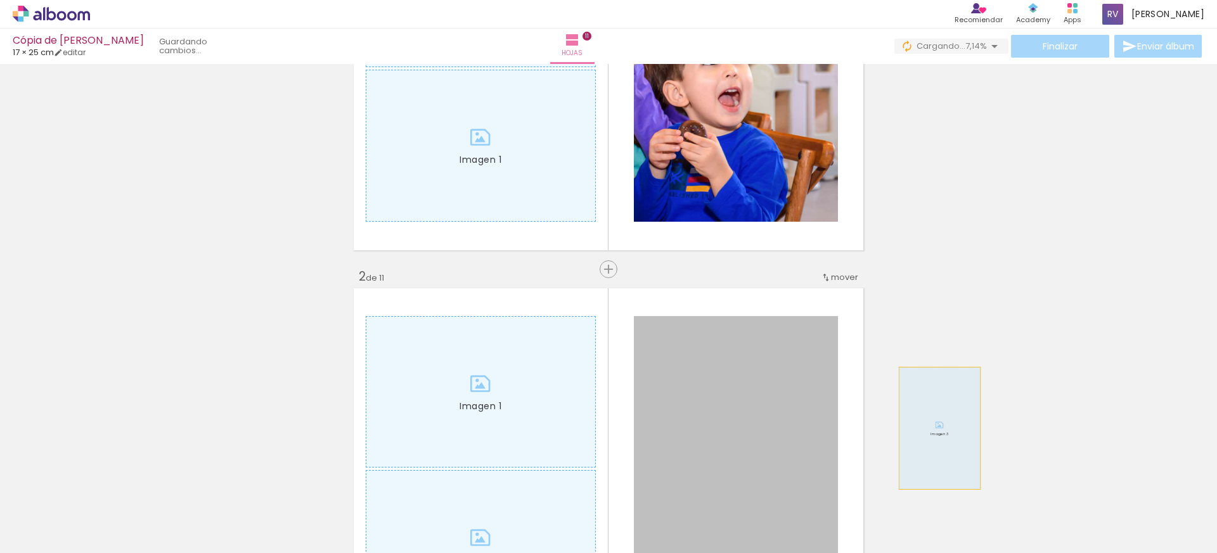
drag, startPoint x: 774, startPoint y: 437, endPoint x: 973, endPoint y: 428, distance: 199.3
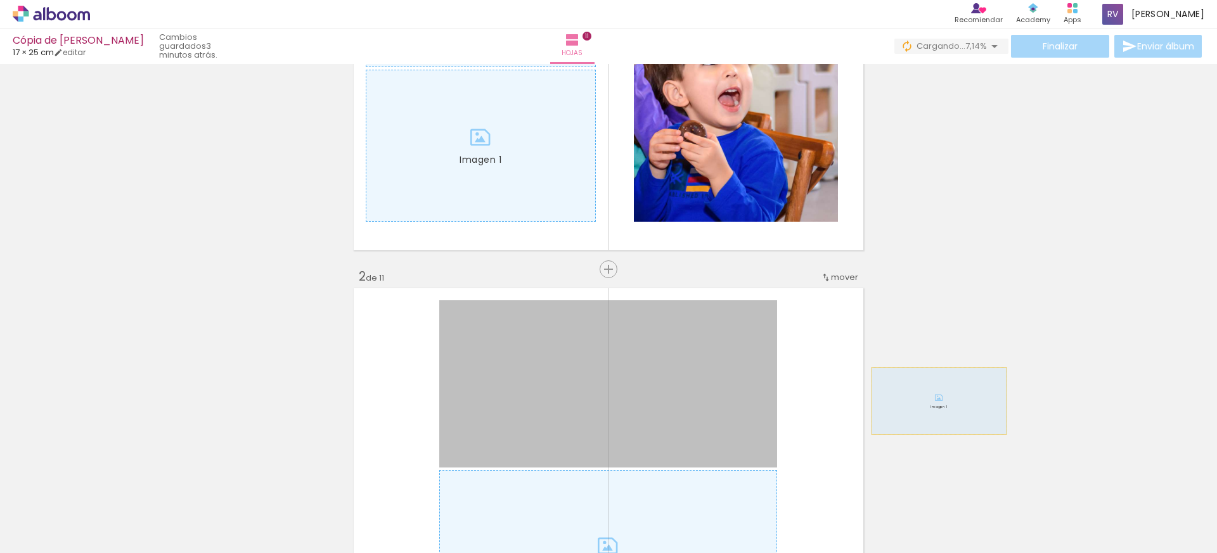
drag, startPoint x: 577, startPoint y: 407, endPoint x: 935, endPoint y: 401, distance: 358.2
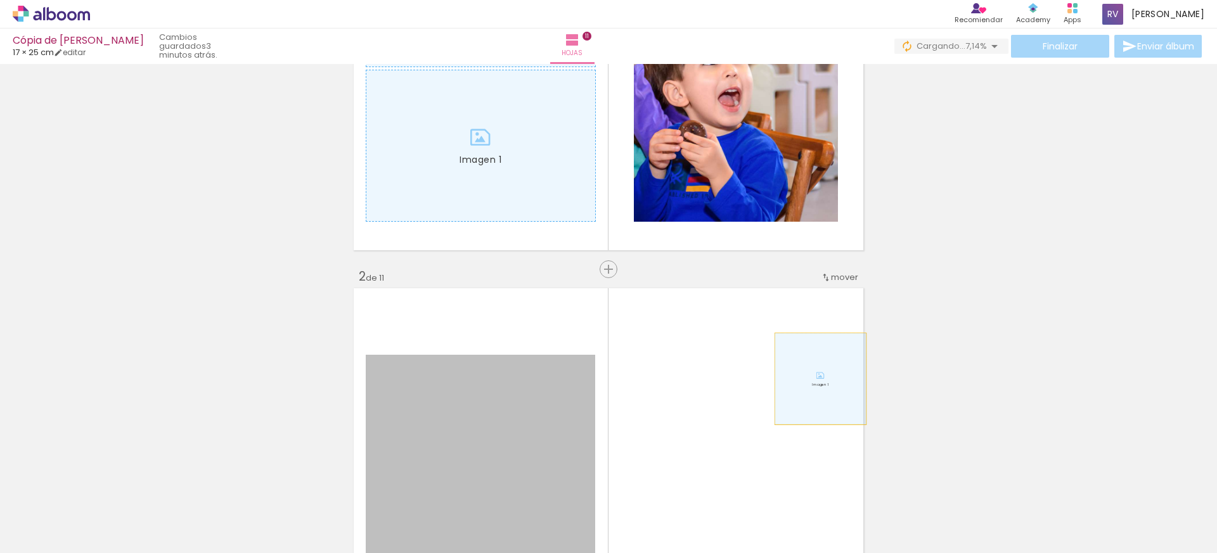
drag, startPoint x: 516, startPoint y: 433, endPoint x: 920, endPoint y: 352, distance: 411.7
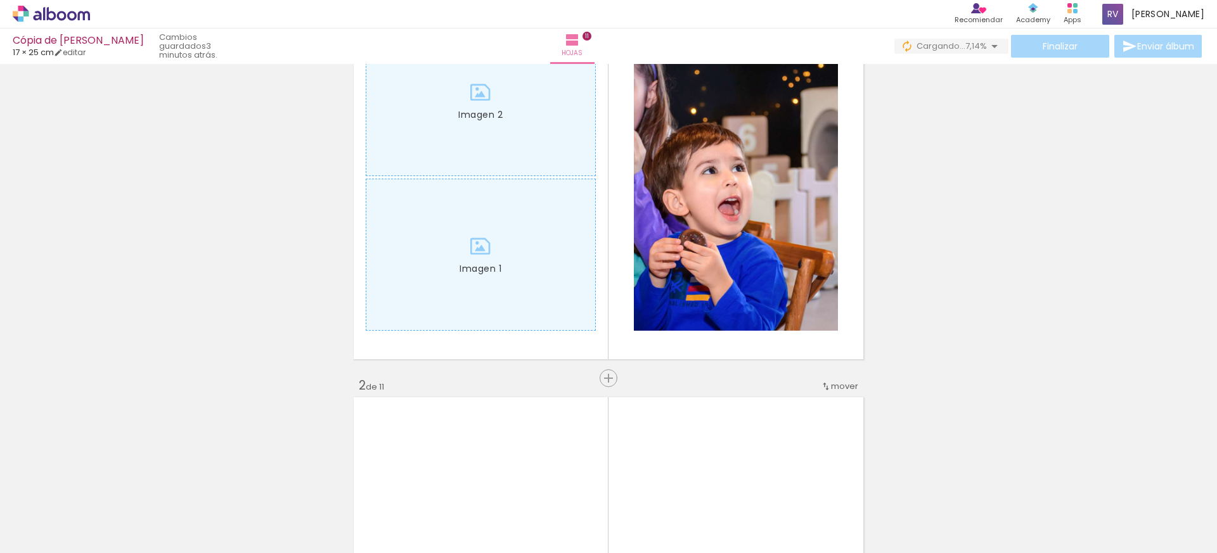
scroll to position [0, 0]
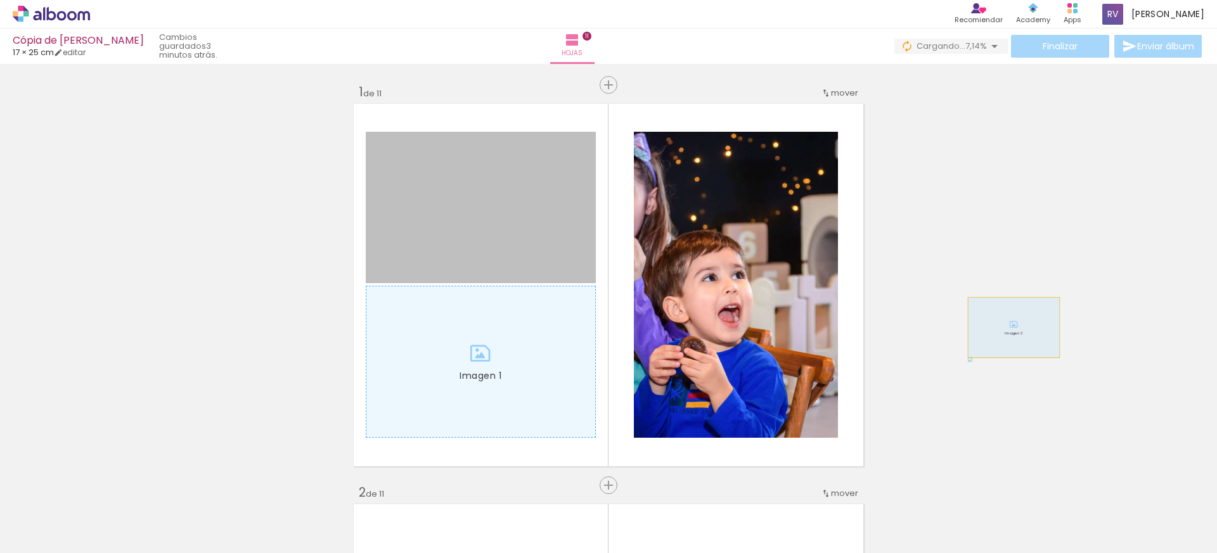
drag, startPoint x: 520, startPoint y: 242, endPoint x: 1009, endPoint y: 328, distance: 496.8
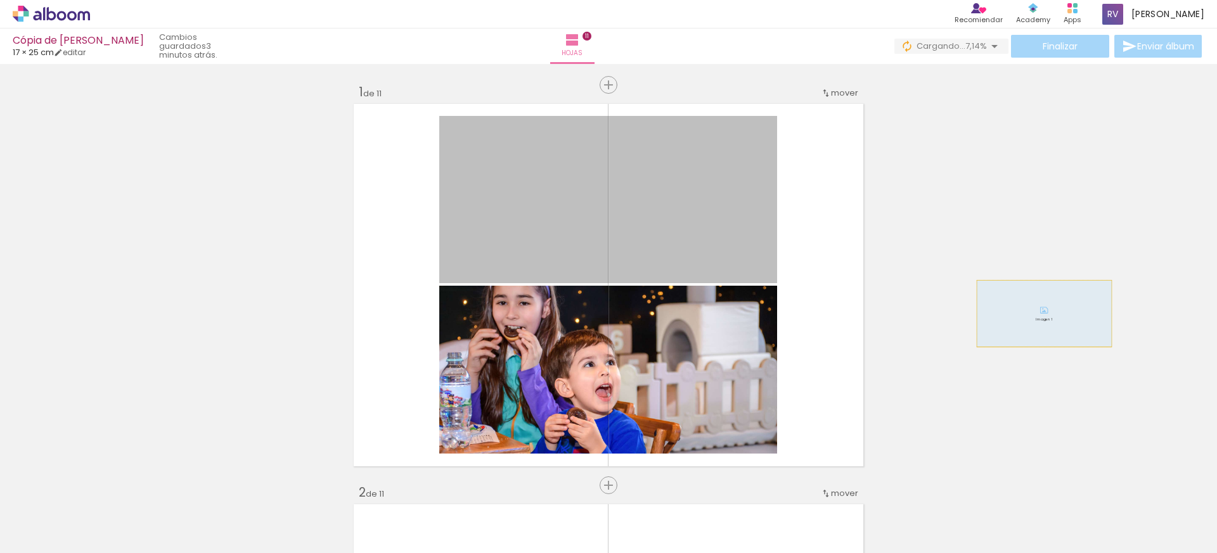
drag, startPoint x: 670, startPoint y: 237, endPoint x: 1041, endPoint y: 318, distance: 380.1
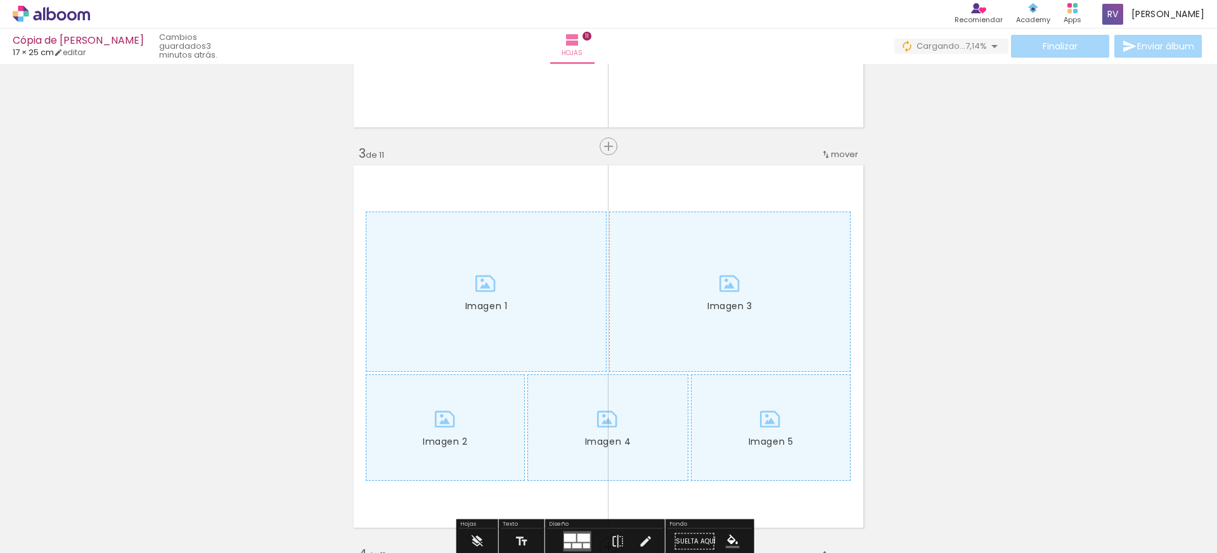
scroll to position [818, 0]
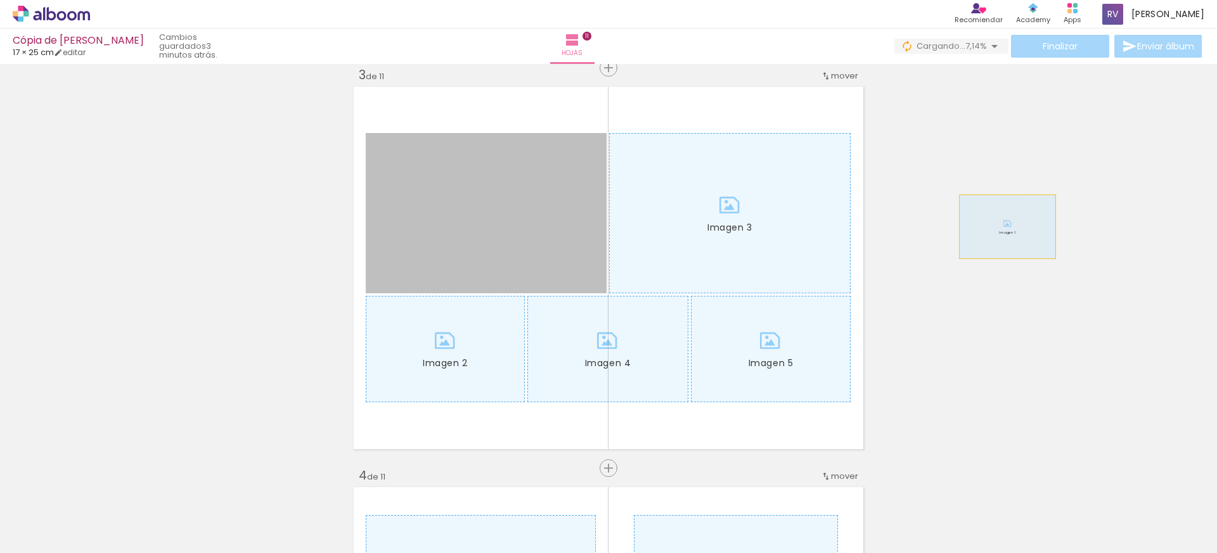
drag, startPoint x: 561, startPoint y: 223, endPoint x: 1006, endPoint y: 227, distance: 445.0
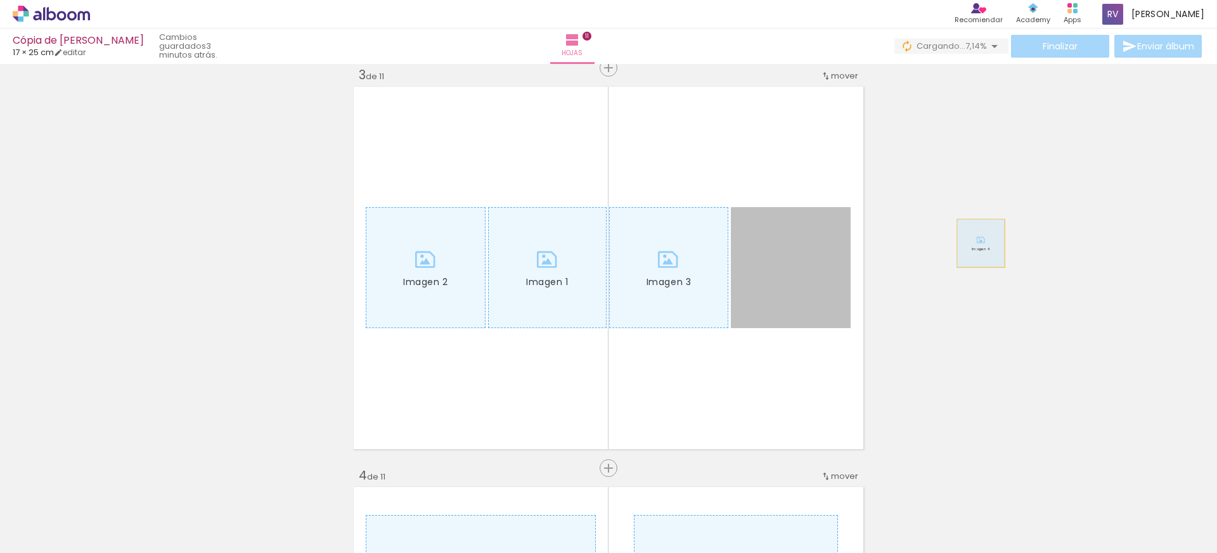
drag, startPoint x: 760, startPoint y: 235, endPoint x: 976, endPoint y: 243, distance: 216.3
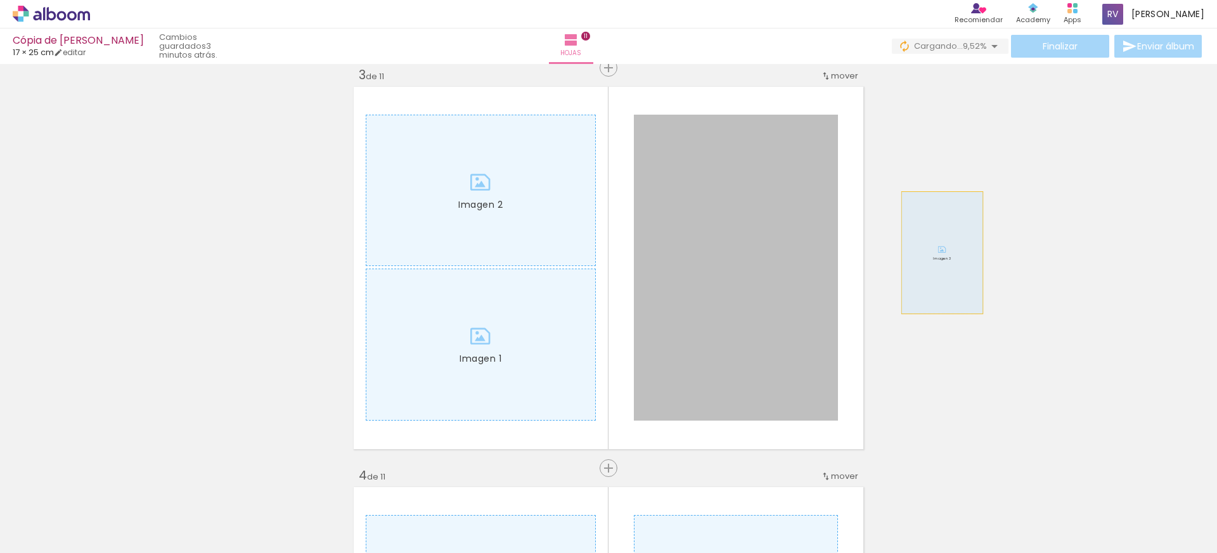
drag, startPoint x: 724, startPoint y: 255, endPoint x: 819, endPoint y: 258, distance: 95.1
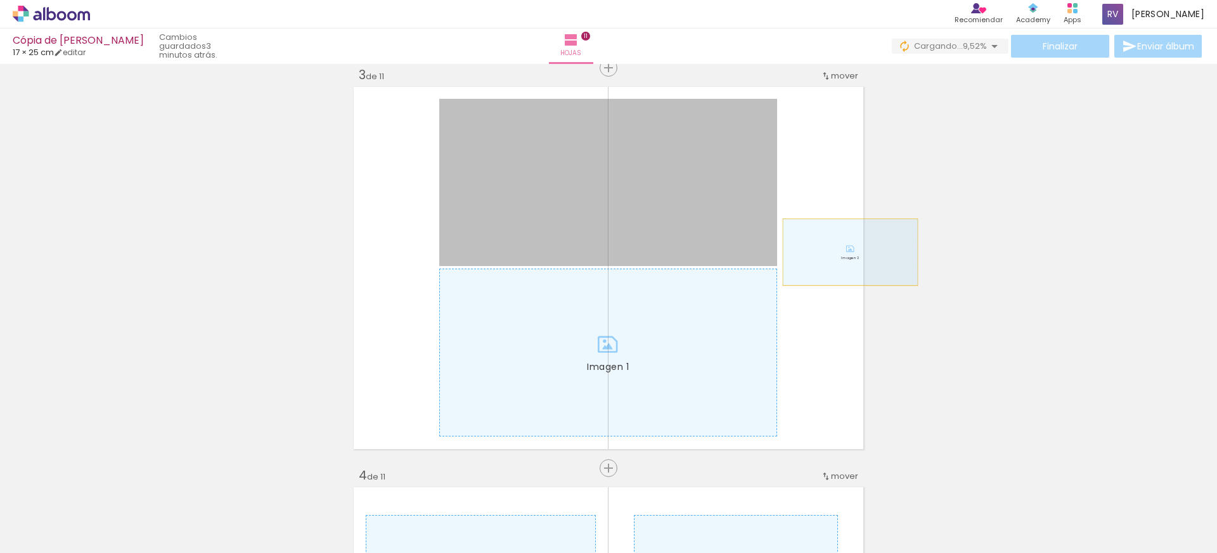
drag, startPoint x: 626, startPoint y: 249, endPoint x: 885, endPoint y: 267, distance: 259.9
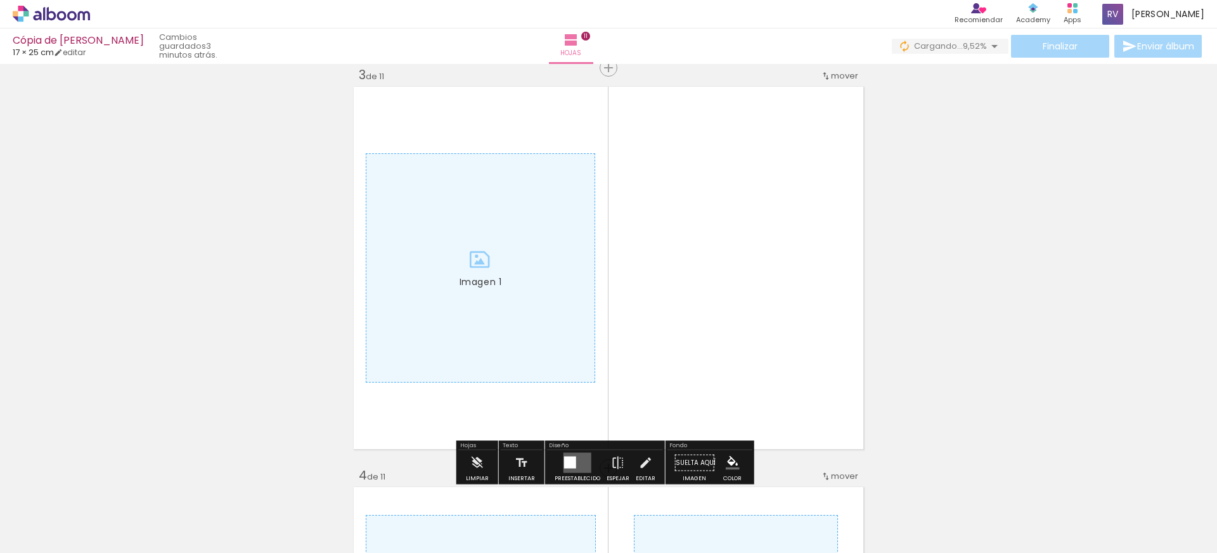
click at [716, 299] on quentale-layouter "Imagen 1" at bounding box center [609, 268] width 516 height 369
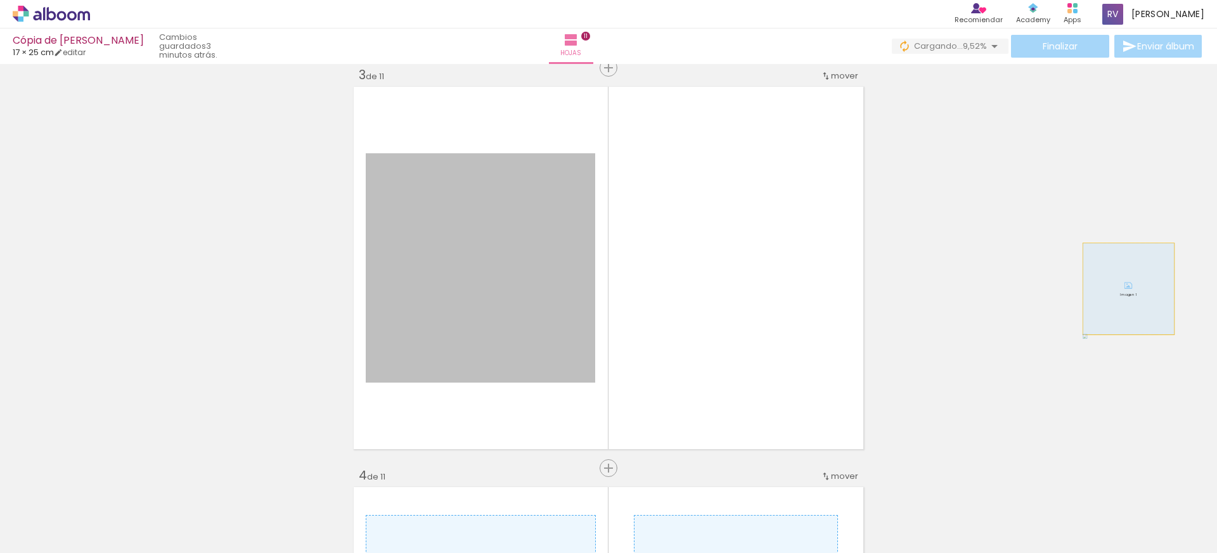
drag, startPoint x: 505, startPoint y: 295, endPoint x: 1124, endPoint y: 289, distance: 618.7
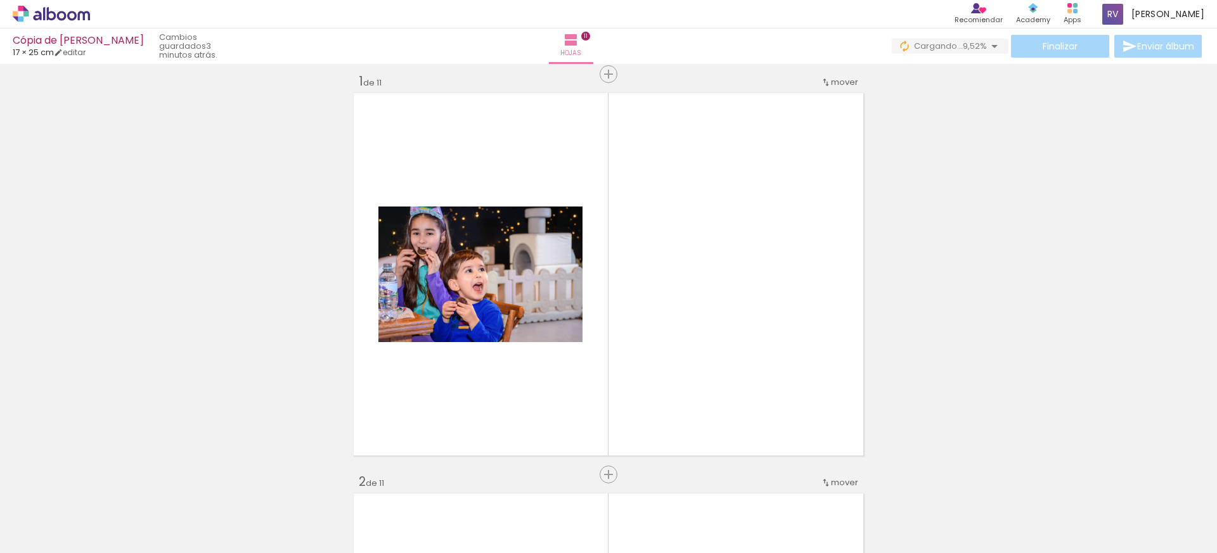
scroll to position [0, 0]
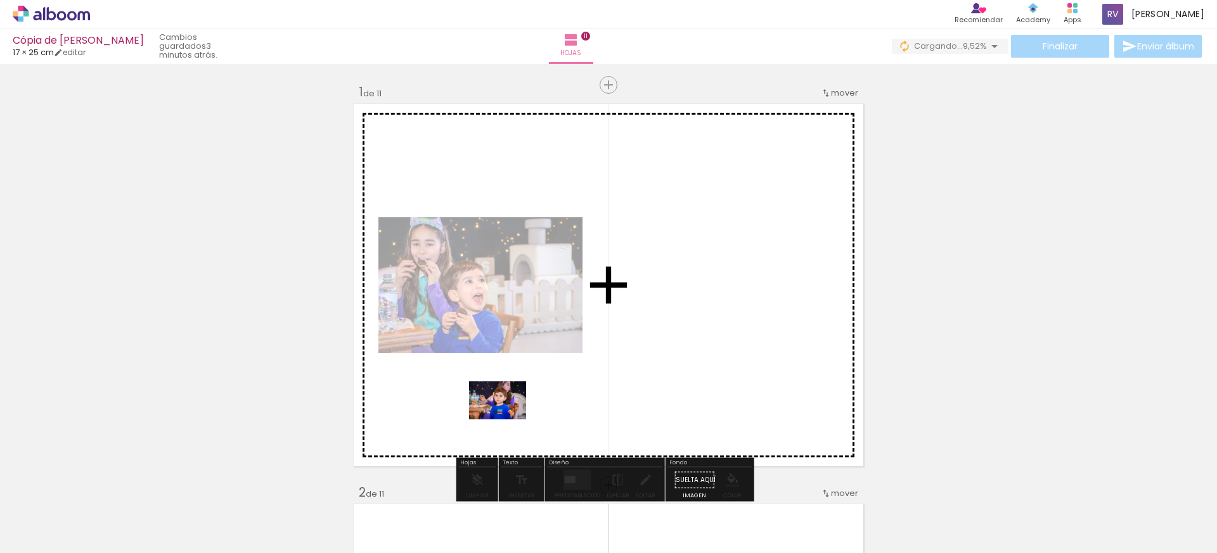
drag, startPoint x: 185, startPoint y: 532, endPoint x: 507, endPoint y: 420, distance: 341.0
click at [507, 420] on quentale-workspace at bounding box center [608, 276] width 1217 height 553
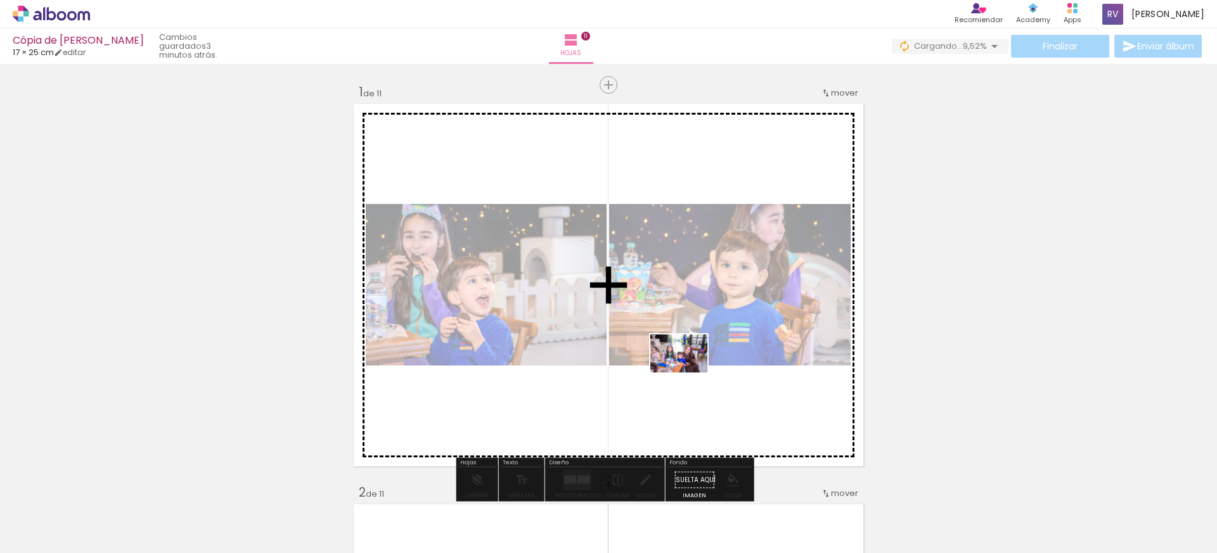
drag, startPoint x: 341, startPoint y: 489, endPoint x: 731, endPoint y: 346, distance: 415.1
click at [731, 345] on quentale-workspace at bounding box center [608, 276] width 1217 height 553
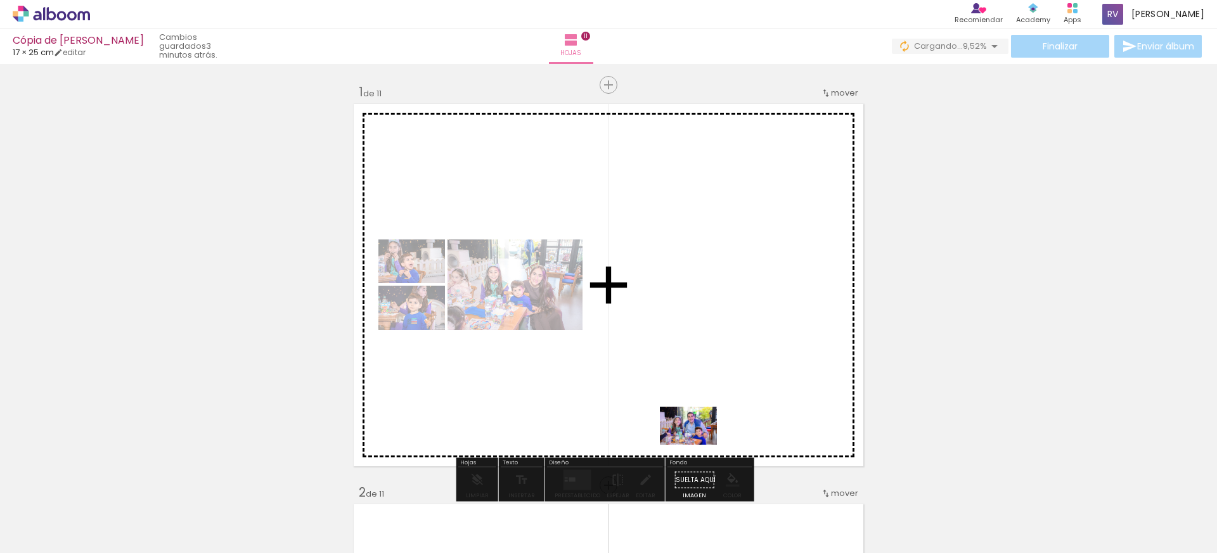
drag, startPoint x: 425, startPoint y: 517, endPoint x: 698, endPoint y: 444, distance: 282.8
click at [698, 444] on quentale-workspace at bounding box center [608, 276] width 1217 height 553
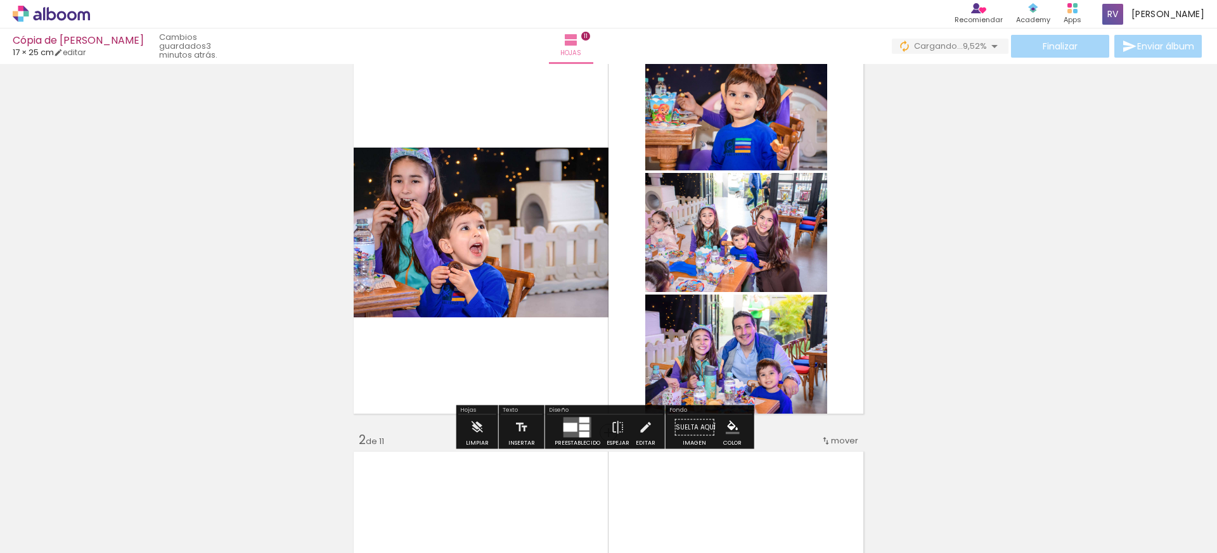
scroll to position [111, 0]
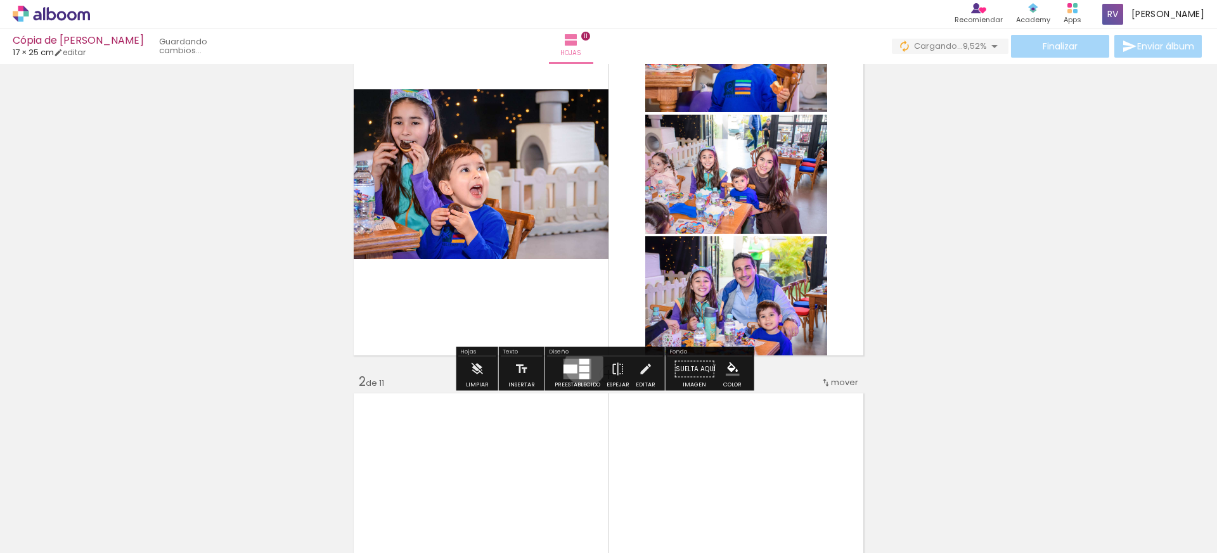
click at [583, 365] on quentale-layouter at bounding box center [578, 369] width 28 height 20
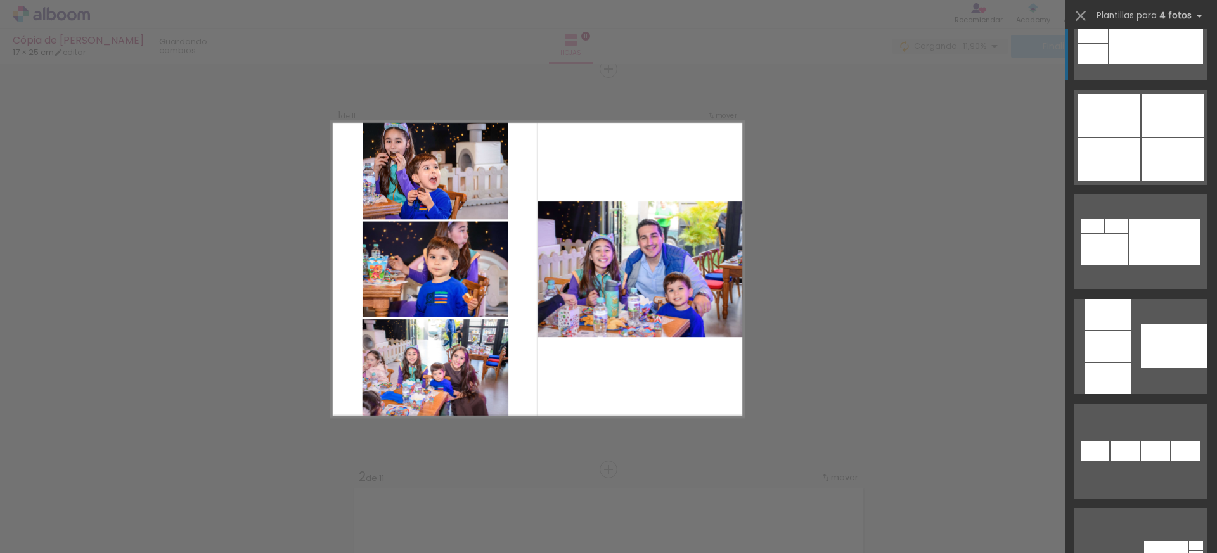
scroll to position [832, 0]
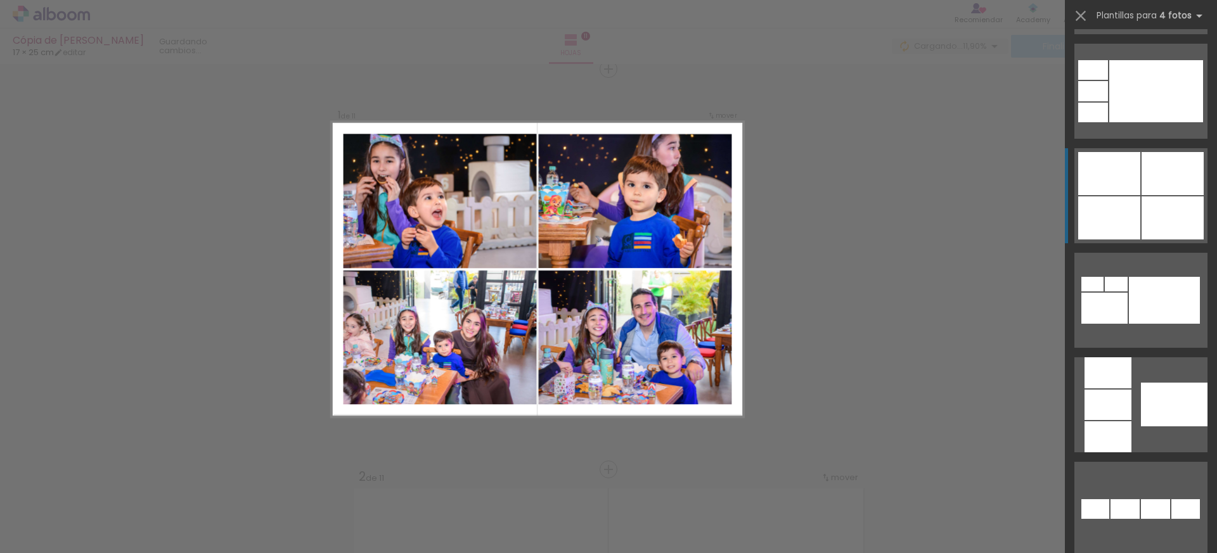
click at [1163, 215] on div at bounding box center [1173, 218] width 62 height 43
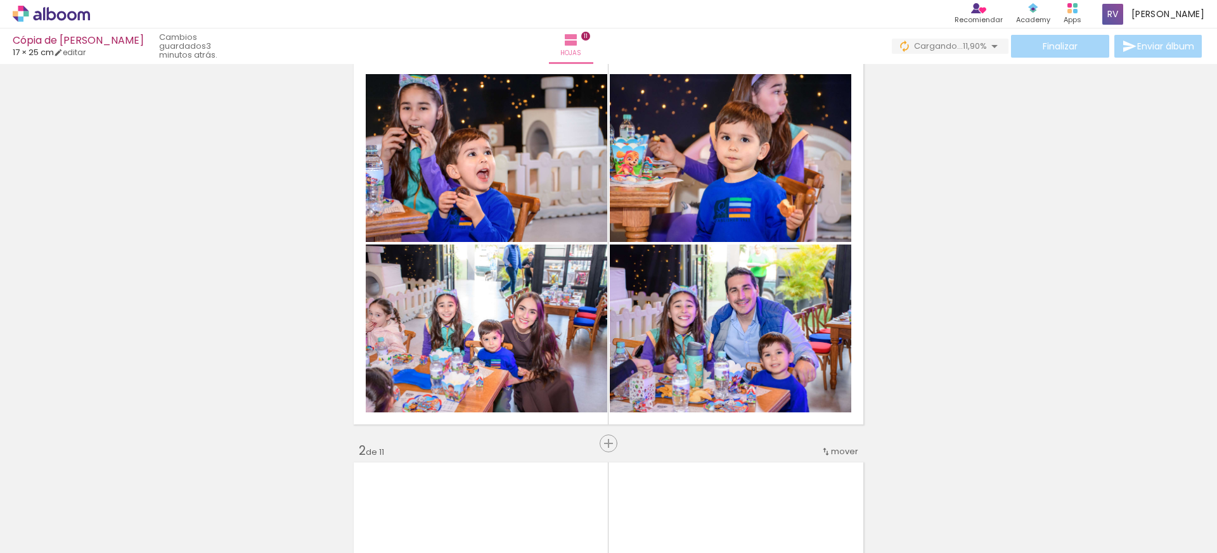
scroll to position [42, 0]
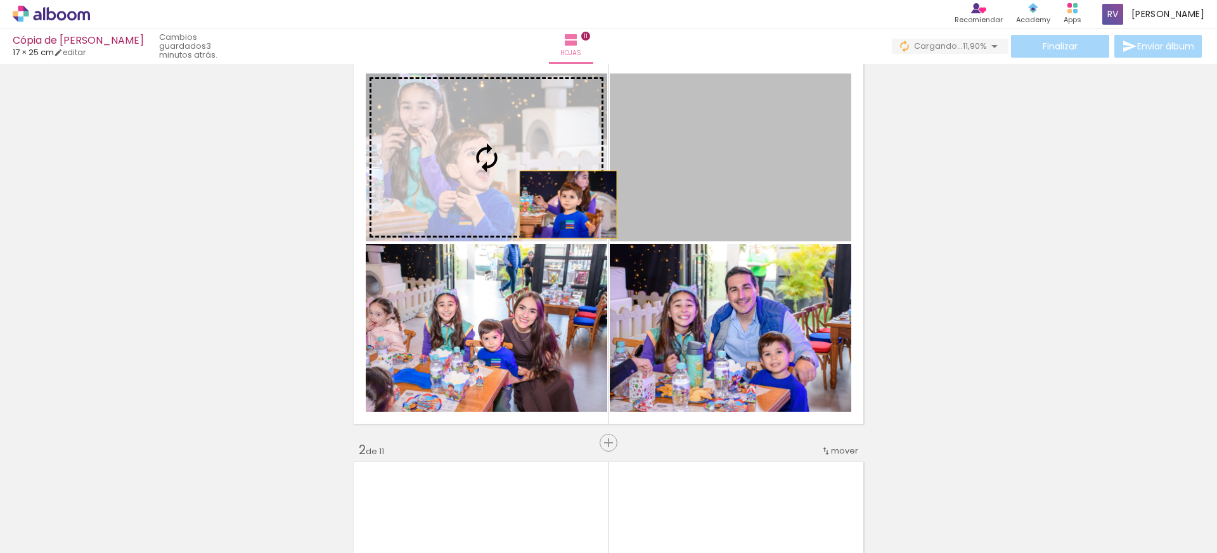
drag, startPoint x: 785, startPoint y: 205, endPoint x: 533, endPoint y: 204, distance: 251.7
click at [0, 0] on slot "Imagen 1" at bounding box center [0, 0] width 0 height 0
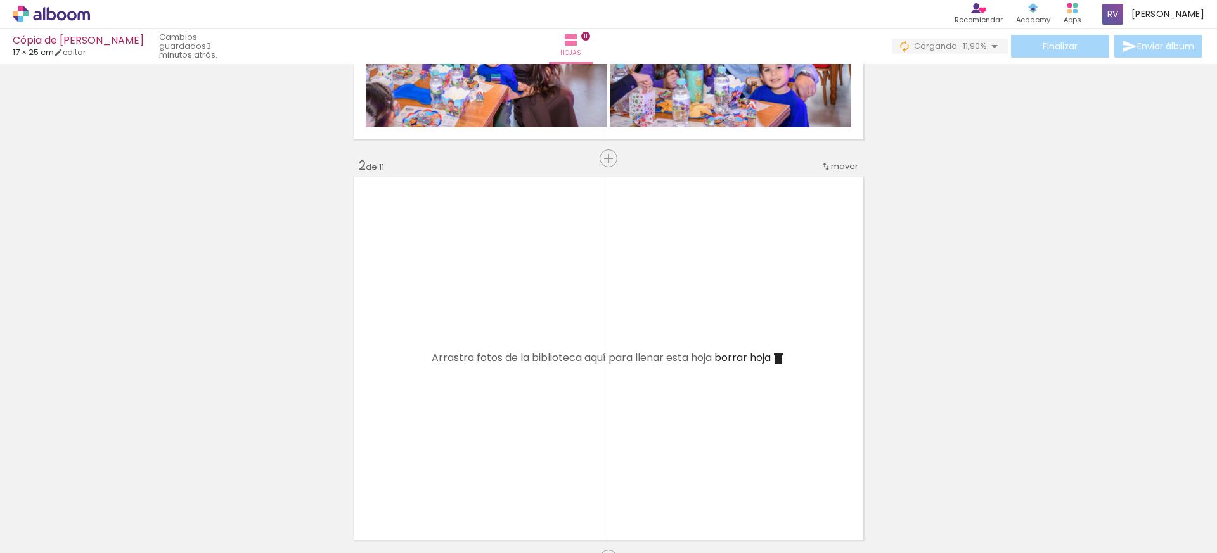
scroll to position [330, 0]
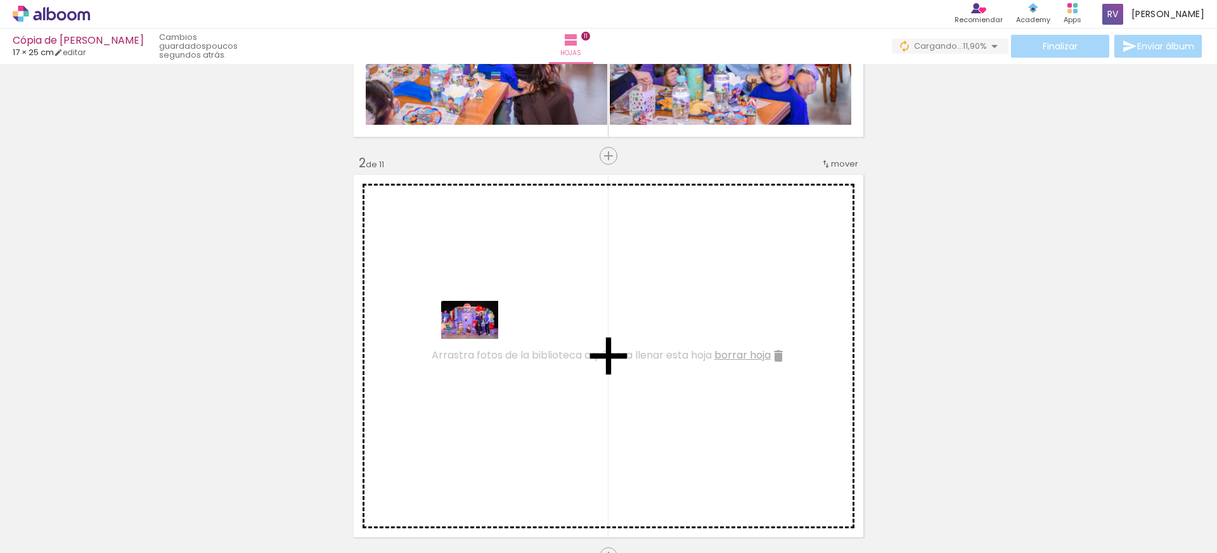
drag, startPoint x: 502, startPoint y: 529, endPoint x: 479, endPoint y: 338, distance: 192.2
click at [479, 338] on quentale-workspace at bounding box center [608, 276] width 1217 height 553
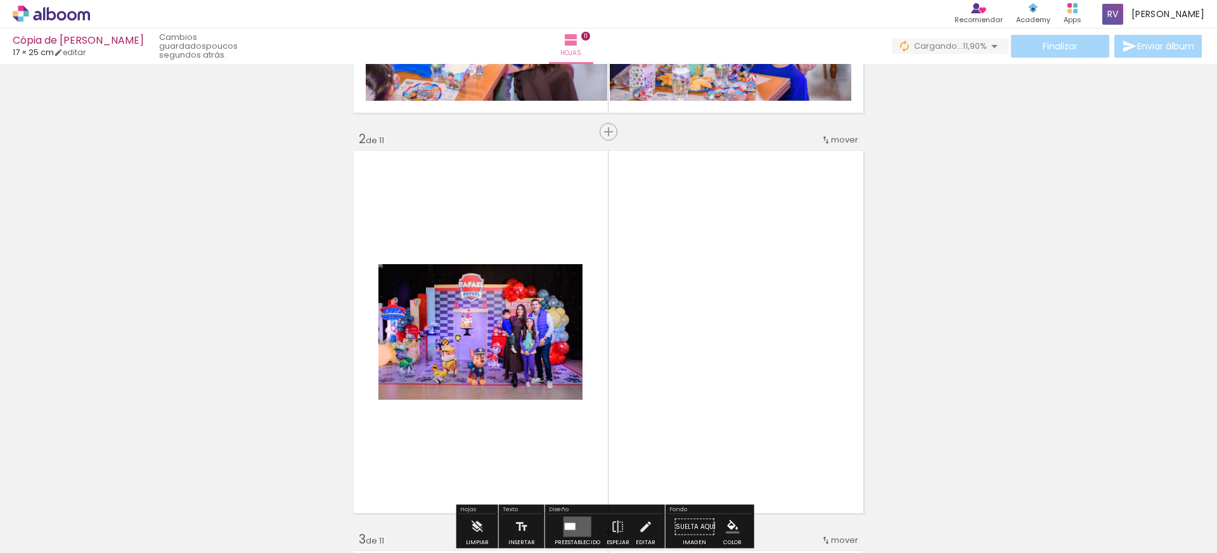
scroll to position [378, 0]
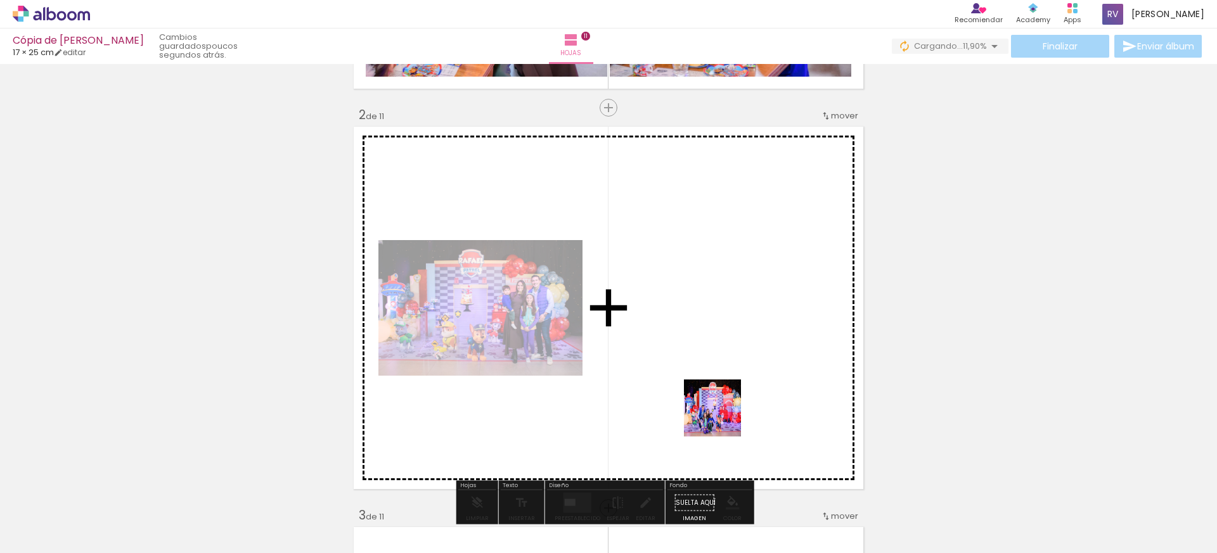
drag, startPoint x: 714, startPoint y: 522, endPoint x: 726, endPoint y: 409, distance: 113.5
click at [726, 409] on quentale-workspace at bounding box center [608, 276] width 1217 height 553
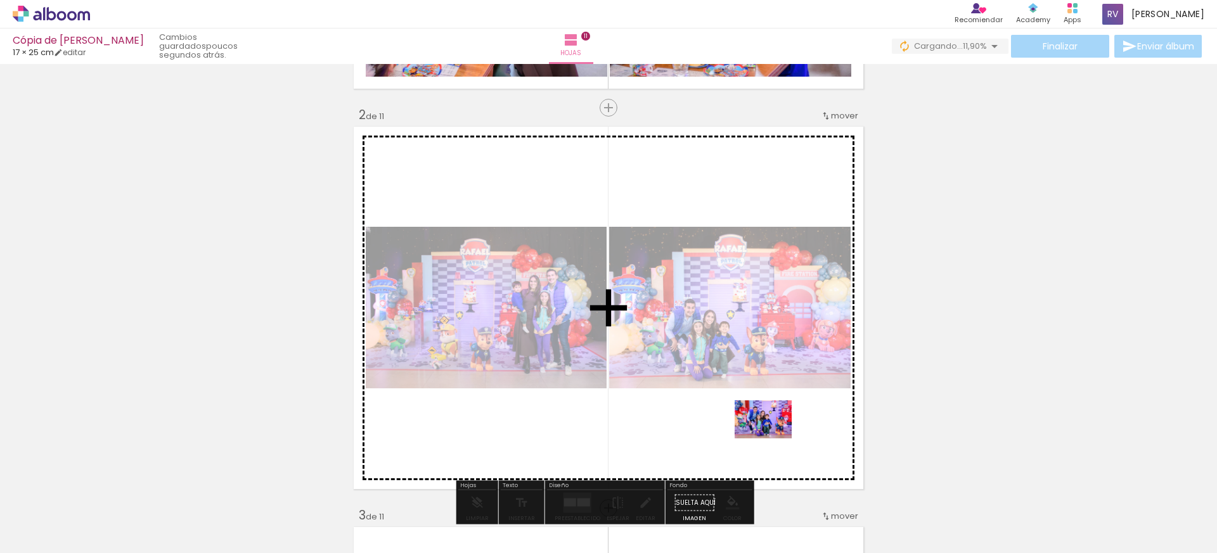
drag, startPoint x: 785, startPoint y: 522, endPoint x: 773, endPoint y: 439, distance: 83.9
click at [773, 439] on quentale-workspace at bounding box center [608, 276] width 1217 height 553
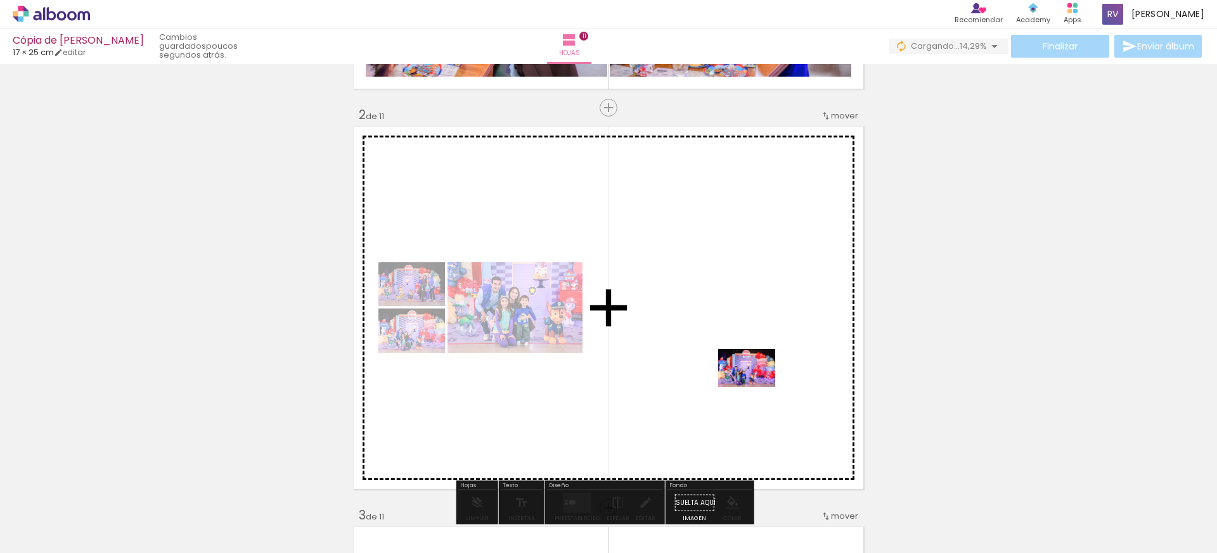
drag, startPoint x: 851, startPoint y: 524, endPoint x: 756, endPoint y: 387, distance: 166.2
click at [756, 387] on quentale-workspace at bounding box center [608, 276] width 1217 height 553
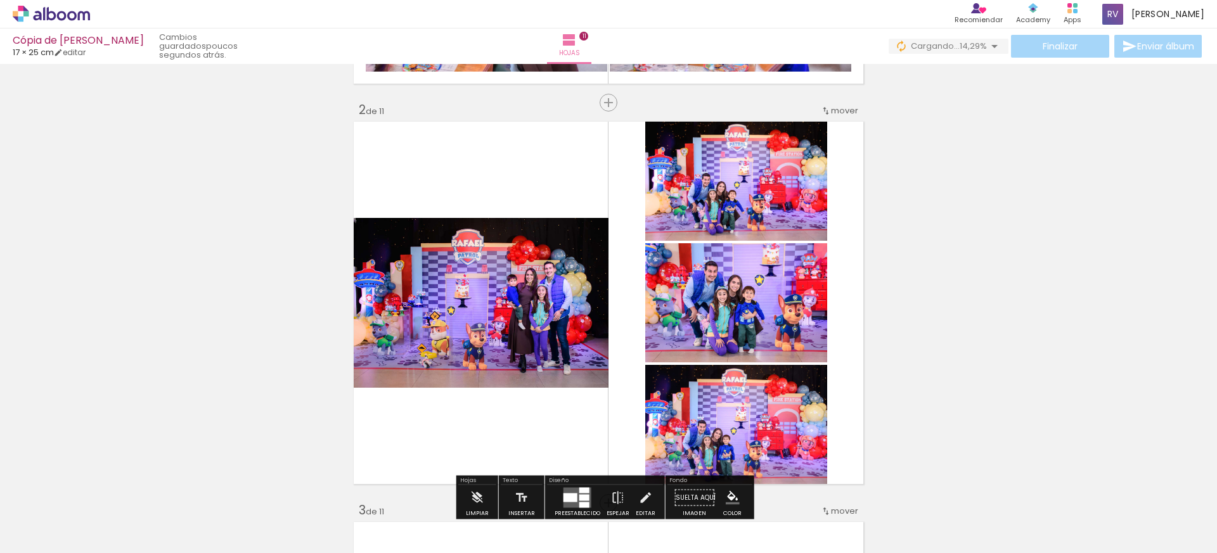
scroll to position [489, 0]
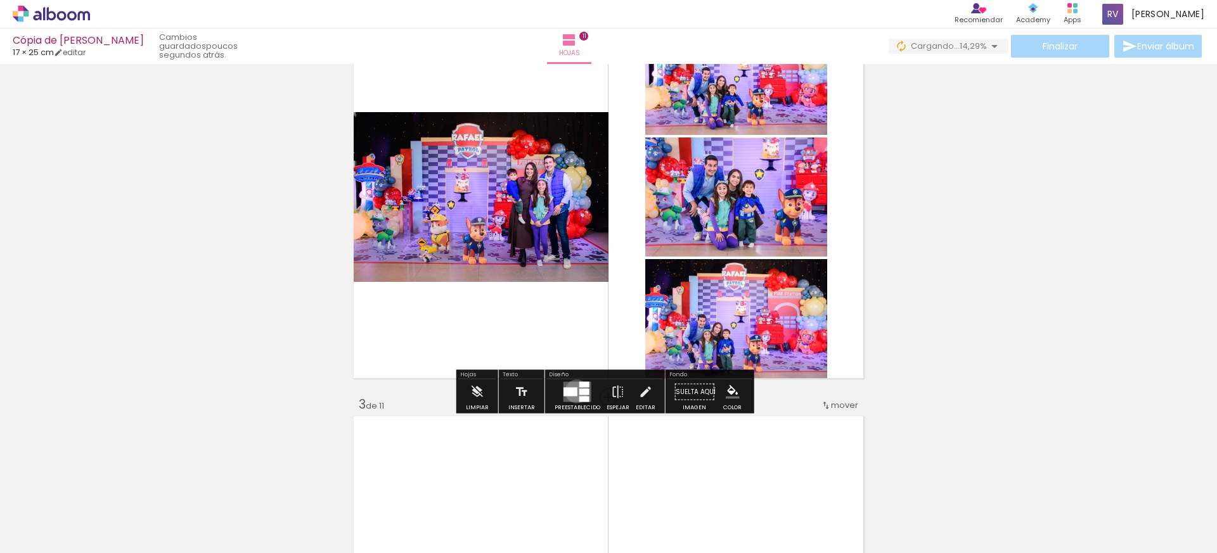
click at [574, 392] on div at bounding box center [571, 392] width 14 height 9
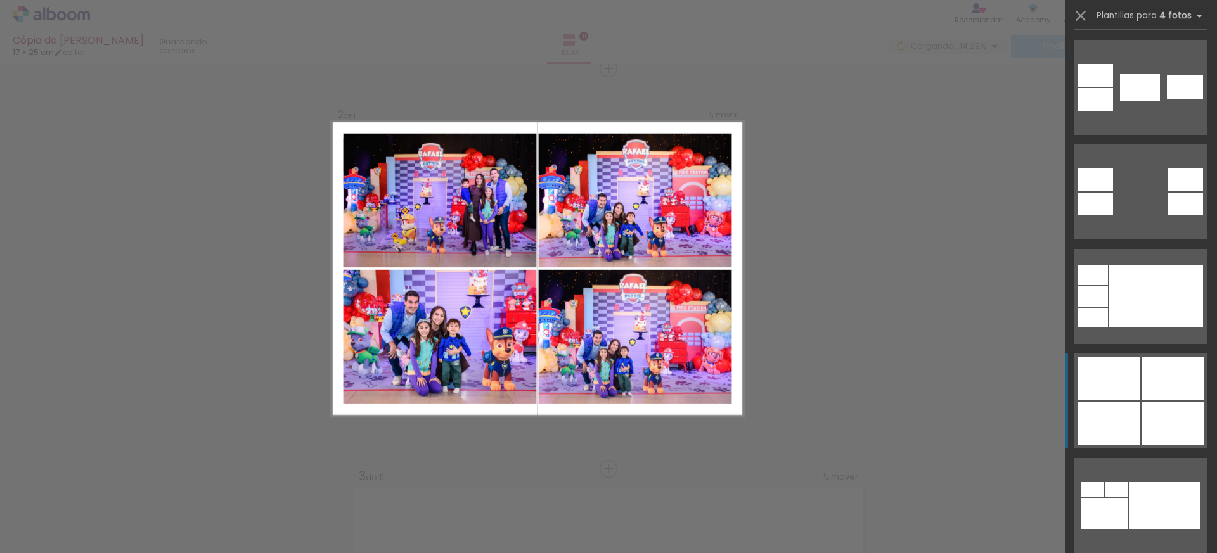
scroll to position [628, 0]
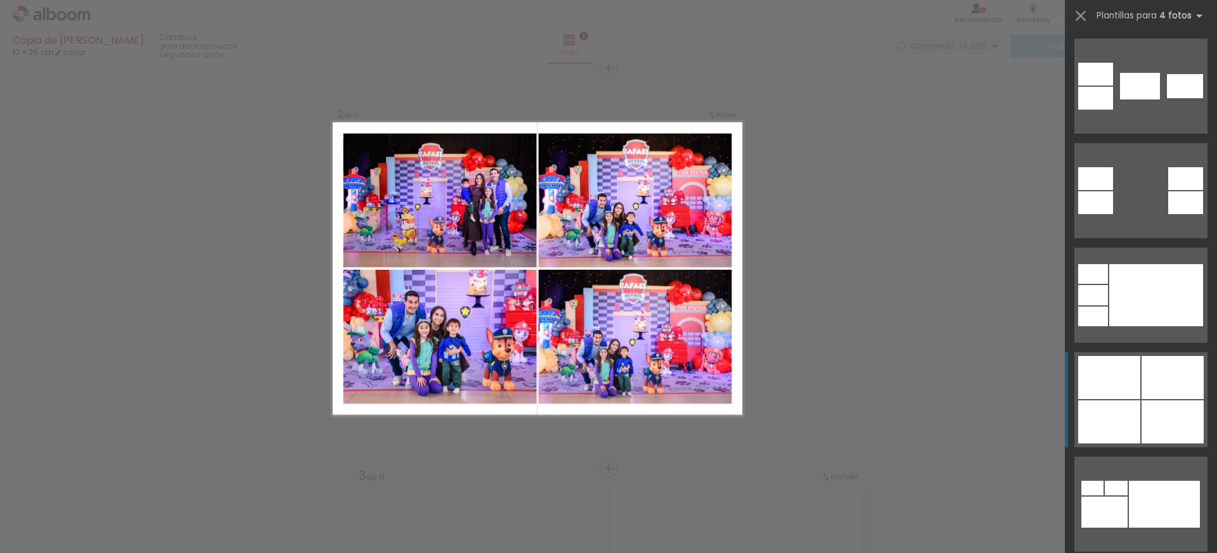
click at [1120, 398] on div at bounding box center [1109, 377] width 62 height 43
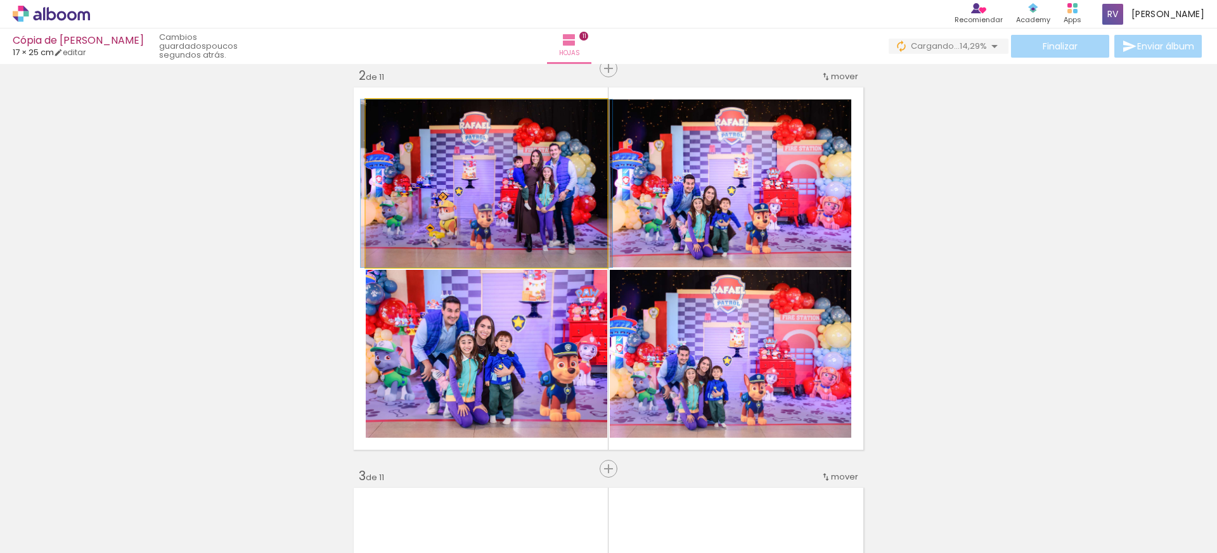
click at [525, 216] on quentale-photo at bounding box center [487, 184] width 242 height 168
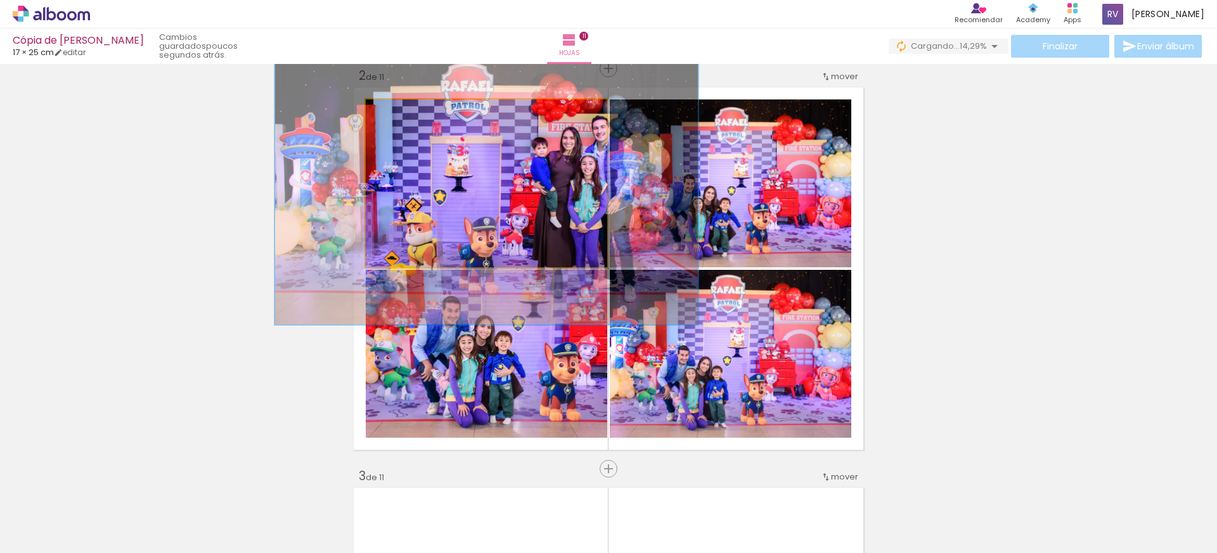
drag, startPoint x: 388, startPoint y: 114, endPoint x: 418, endPoint y: 115, distance: 29.8
click at [420, 115] on div at bounding box center [425, 112] width 11 height 11
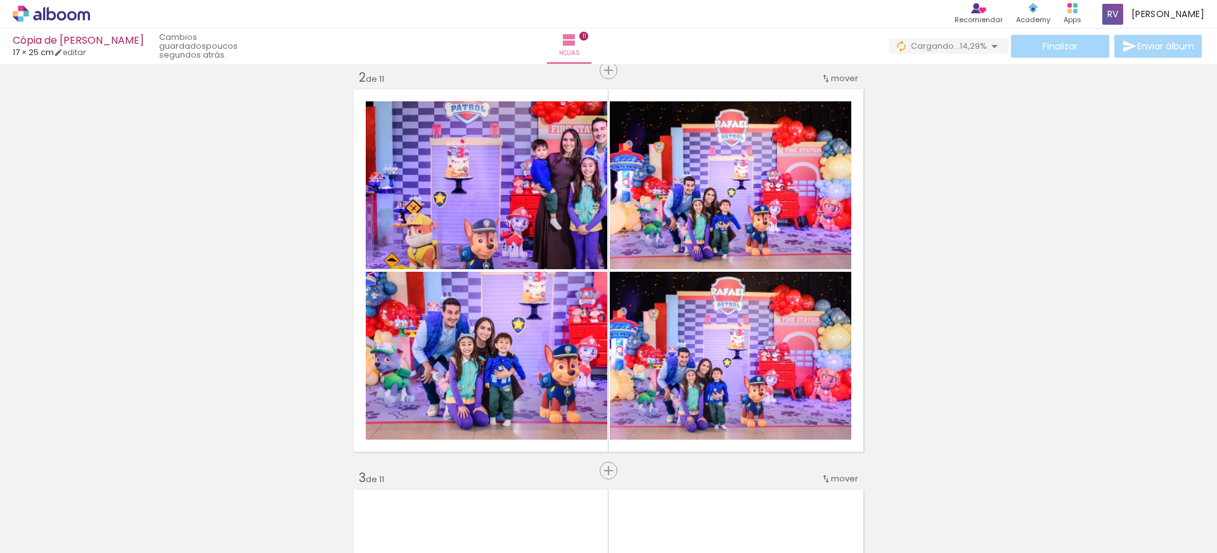
scroll to position [415, 0]
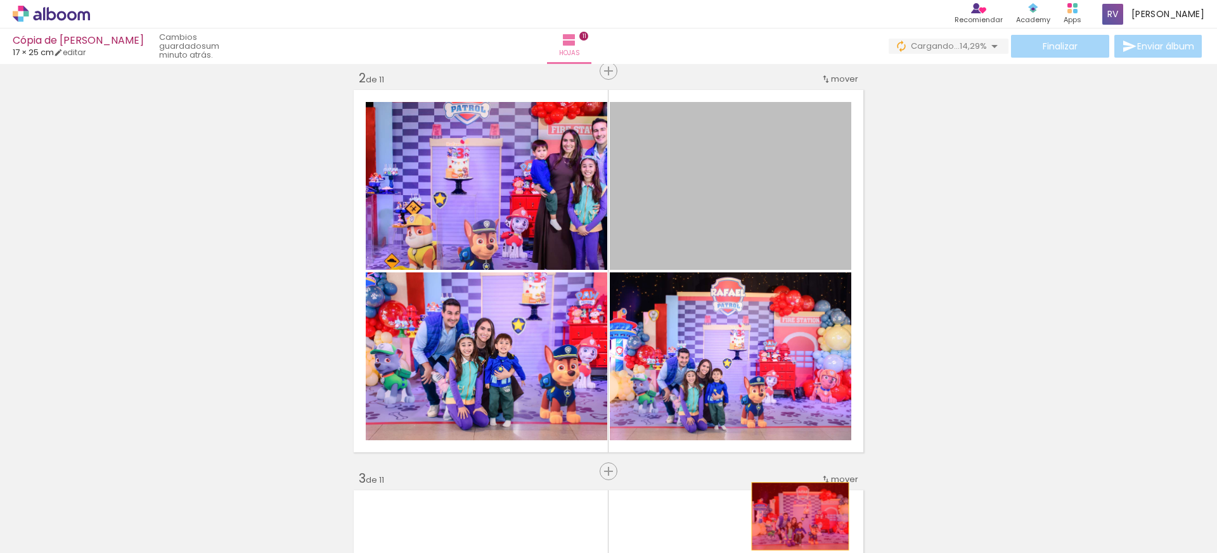
drag, startPoint x: 708, startPoint y: 217, endPoint x: 796, endPoint y: 517, distance: 311.7
click at [796, 517] on quentale-workspace at bounding box center [608, 276] width 1217 height 553
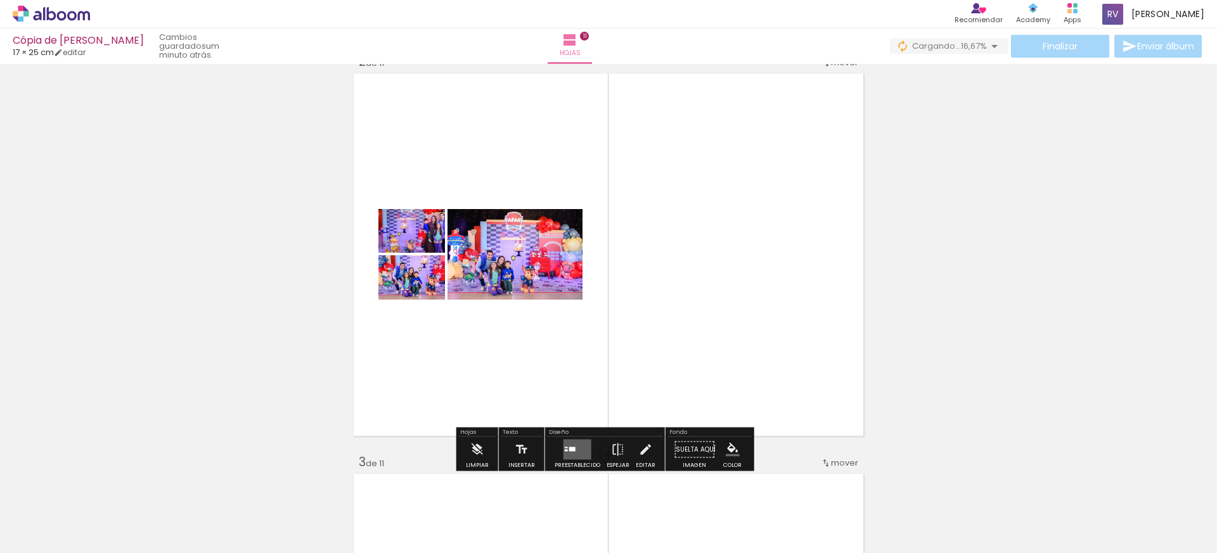
scroll to position [456, 0]
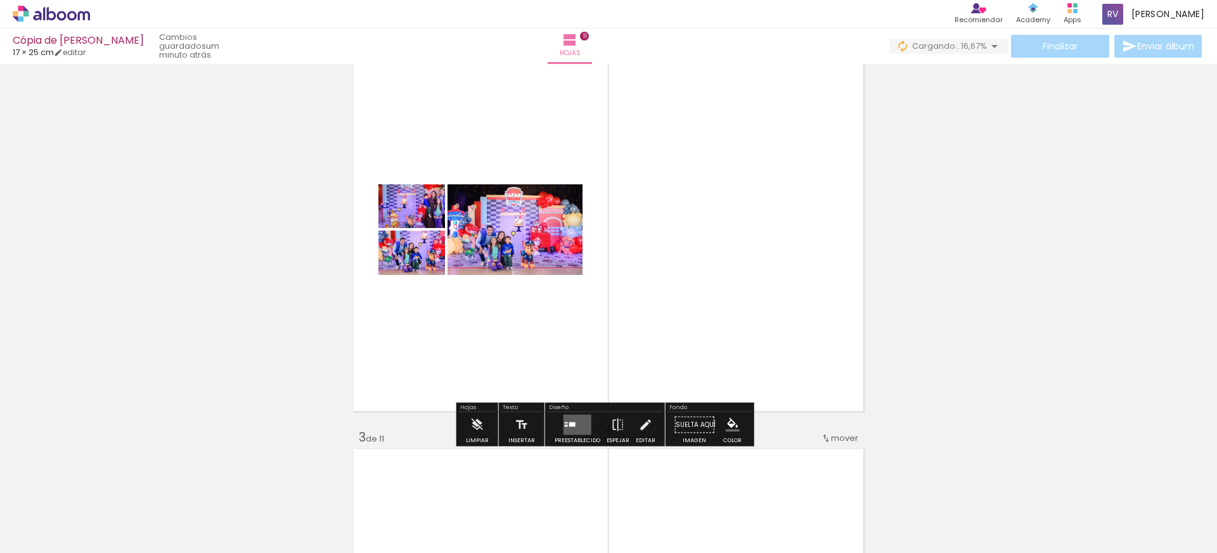
click at [589, 425] on div at bounding box center [577, 425] width 34 height 25
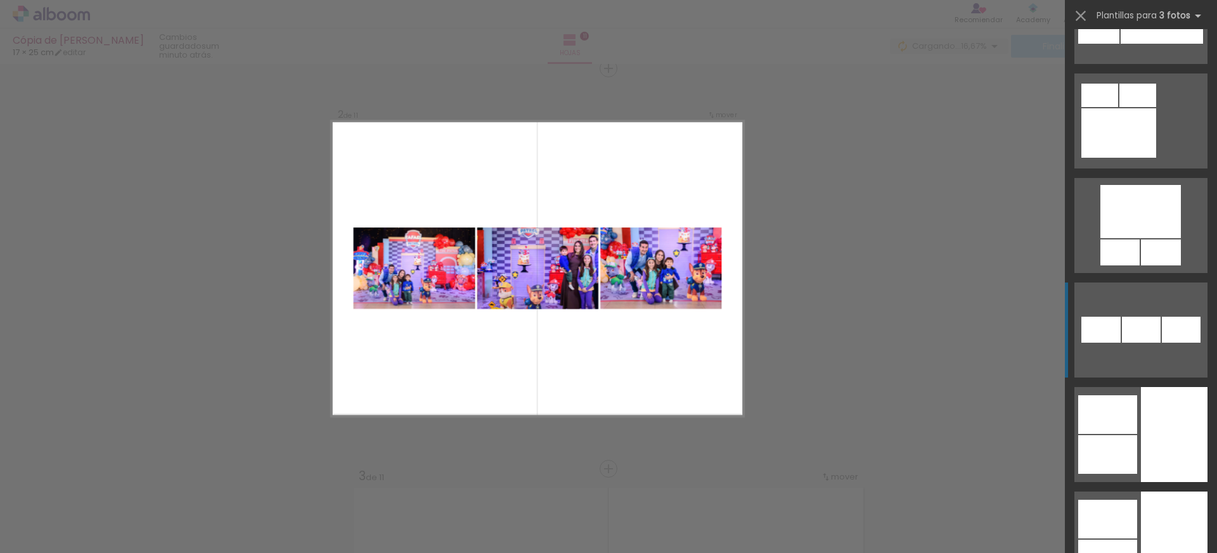
scroll to position [4119, 0]
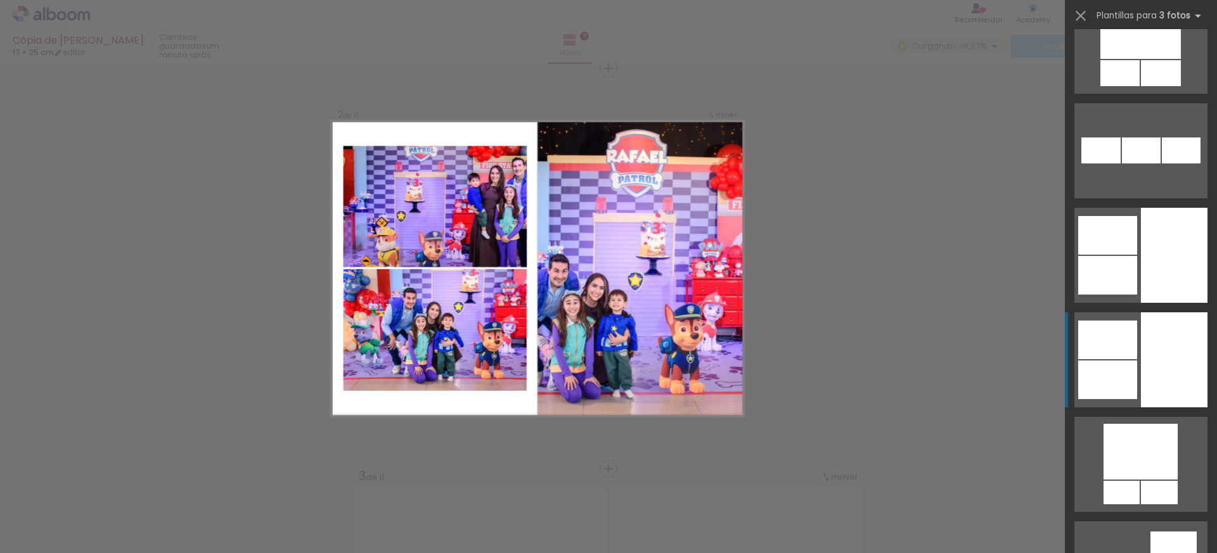
click at [1164, 361] on div at bounding box center [1174, 360] width 67 height 95
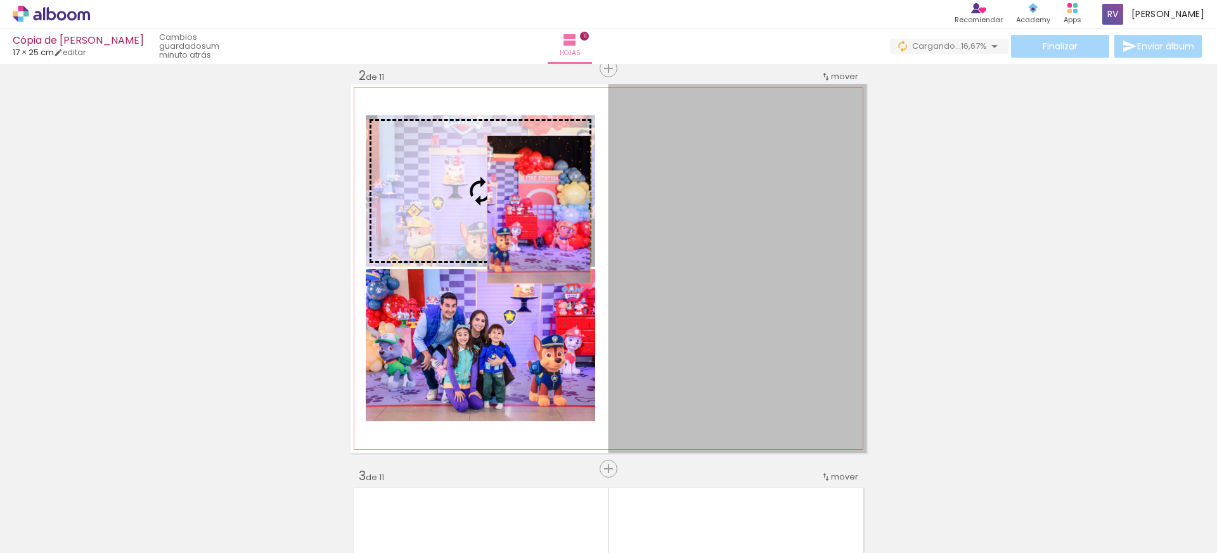
drag, startPoint x: 794, startPoint y: 318, endPoint x: 534, endPoint y: 210, distance: 281.0
click at [0, 0] on slot at bounding box center [0, 0] width 0 height 0
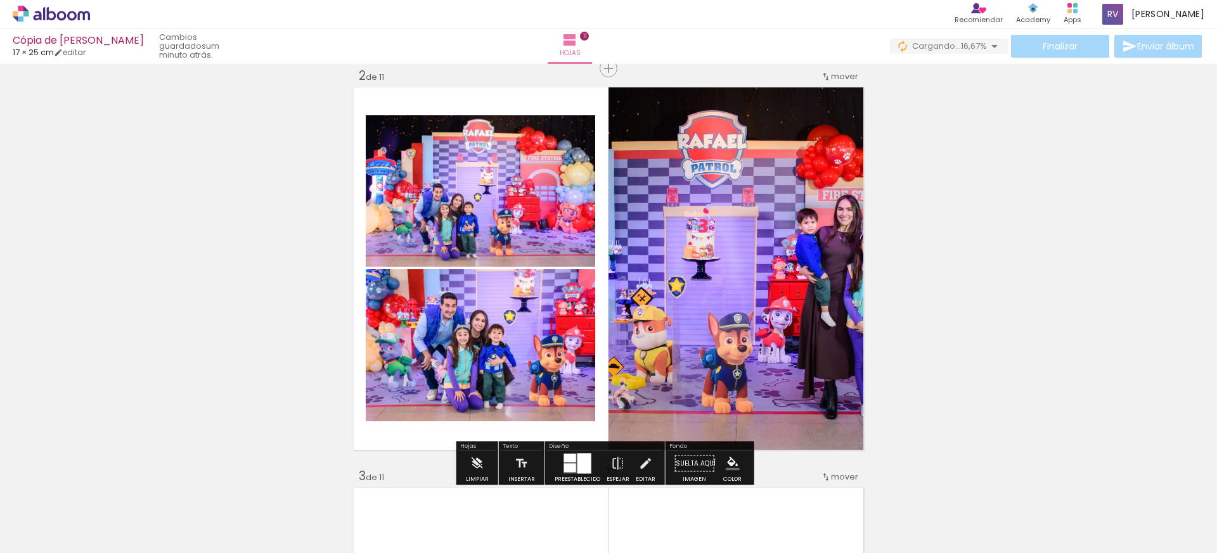
click at [803, 266] on quentale-photo at bounding box center [738, 268] width 258 height 369
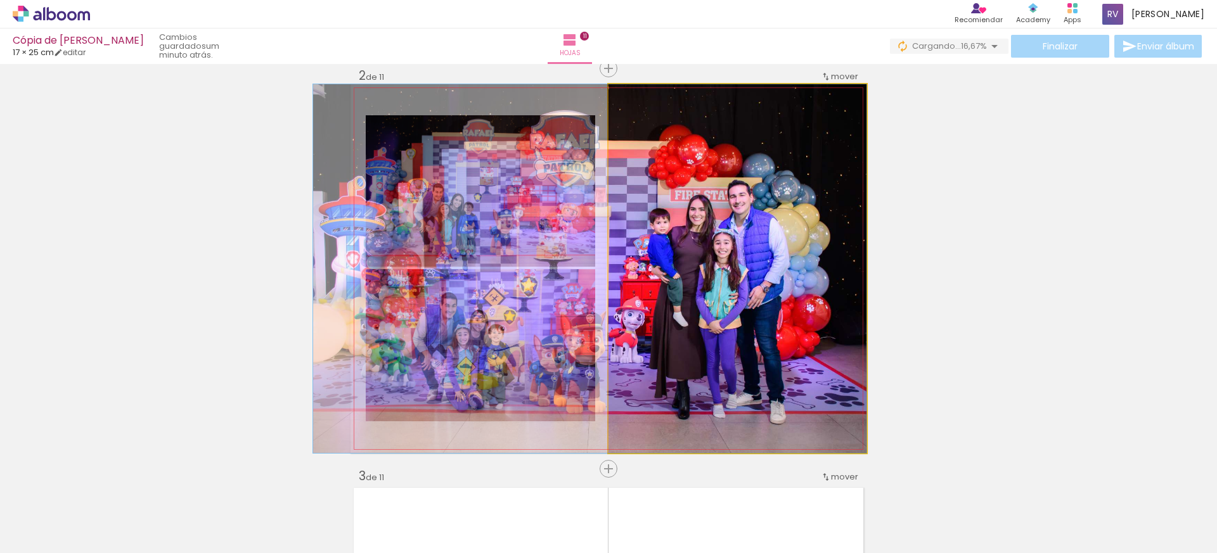
drag, startPoint x: 804, startPoint y: 264, endPoint x: 655, endPoint y: 259, distance: 148.4
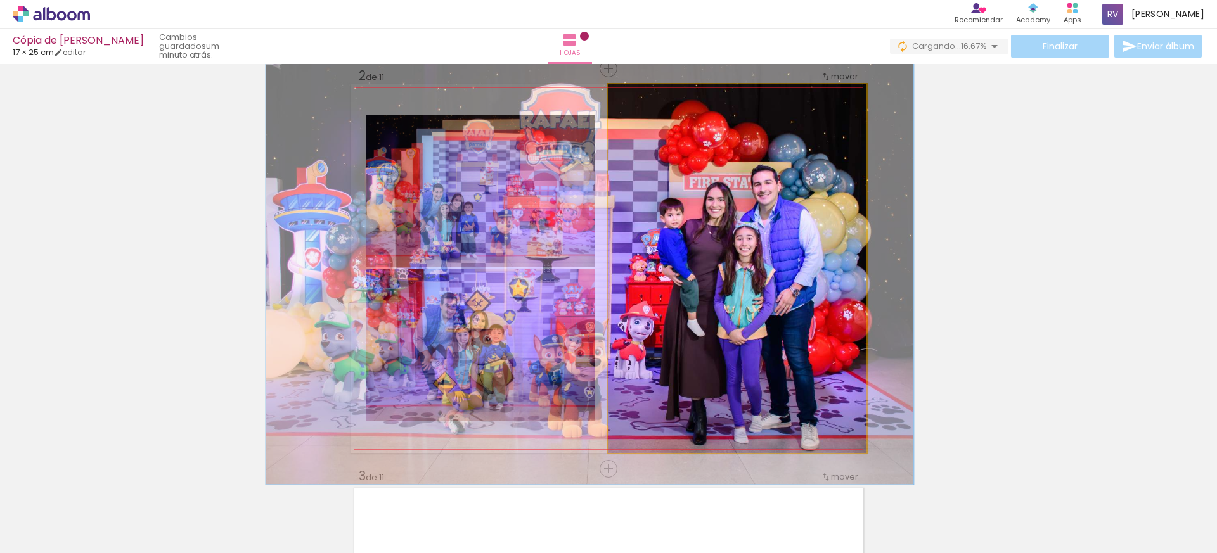
drag, startPoint x: 635, startPoint y: 98, endPoint x: 643, endPoint y: 100, distance: 7.8
click at [643, 100] on div at bounding box center [645, 97] width 11 height 11
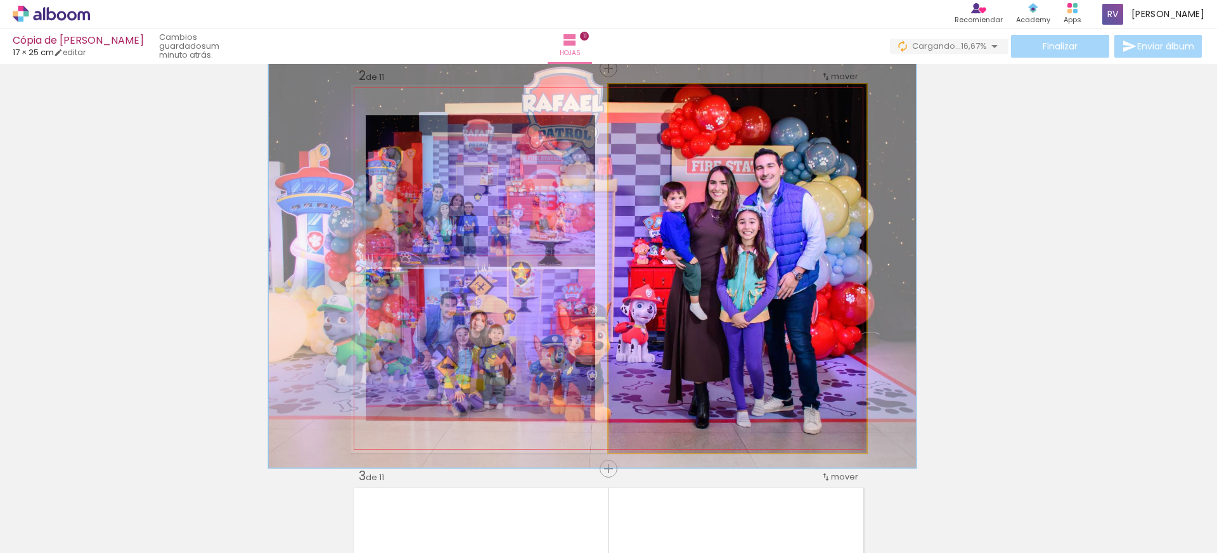
drag, startPoint x: 797, startPoint y: 247, endPoint x: 799, endPoint y: 230, distance: 16.7
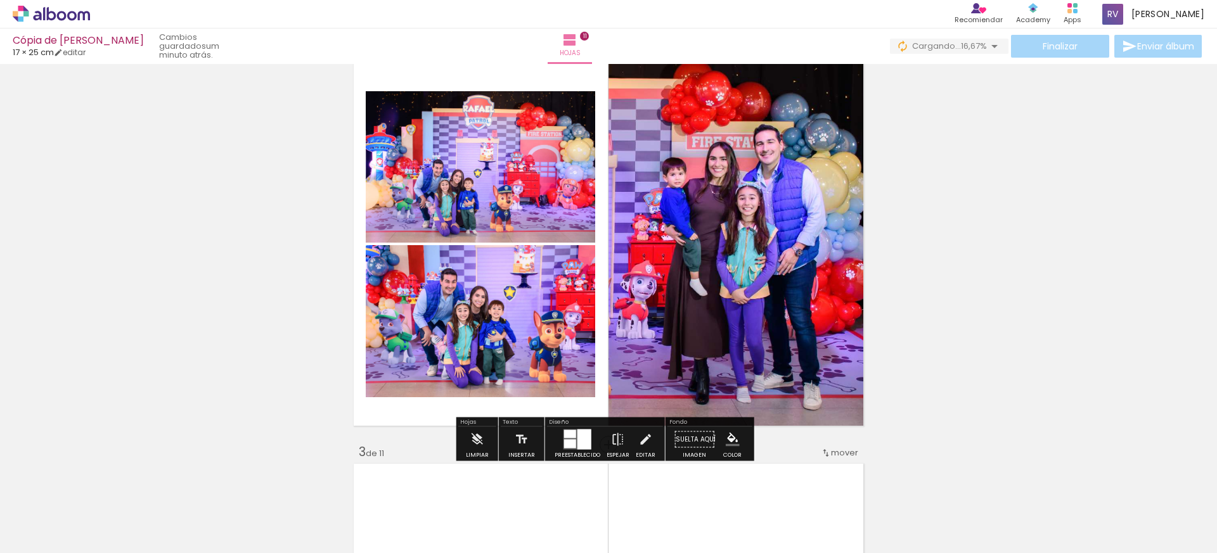
scroll to position [433, 0]
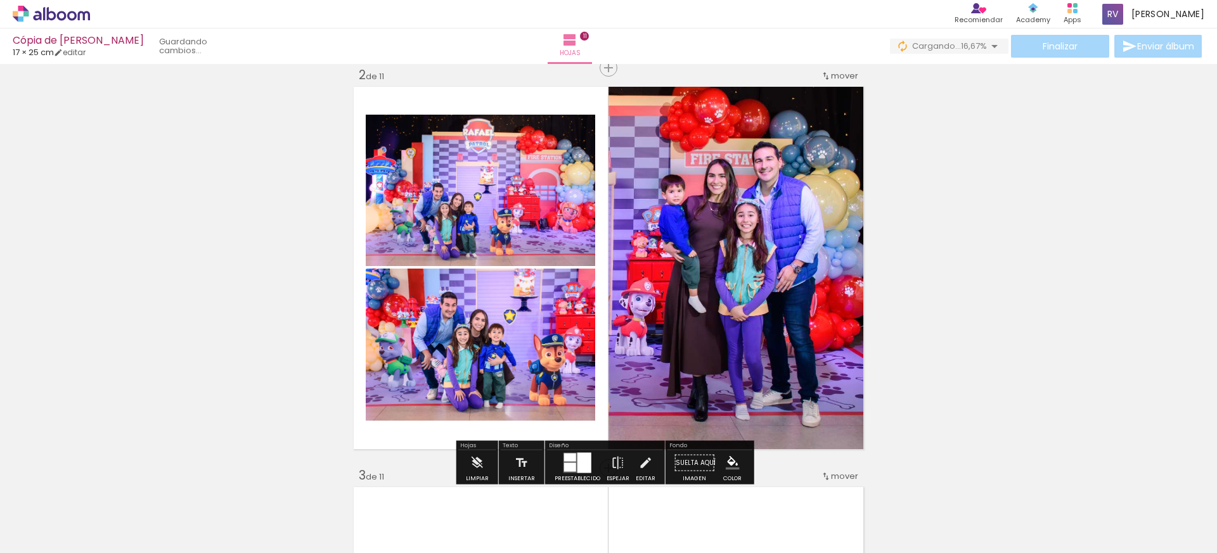
scroll to position [426, 0]
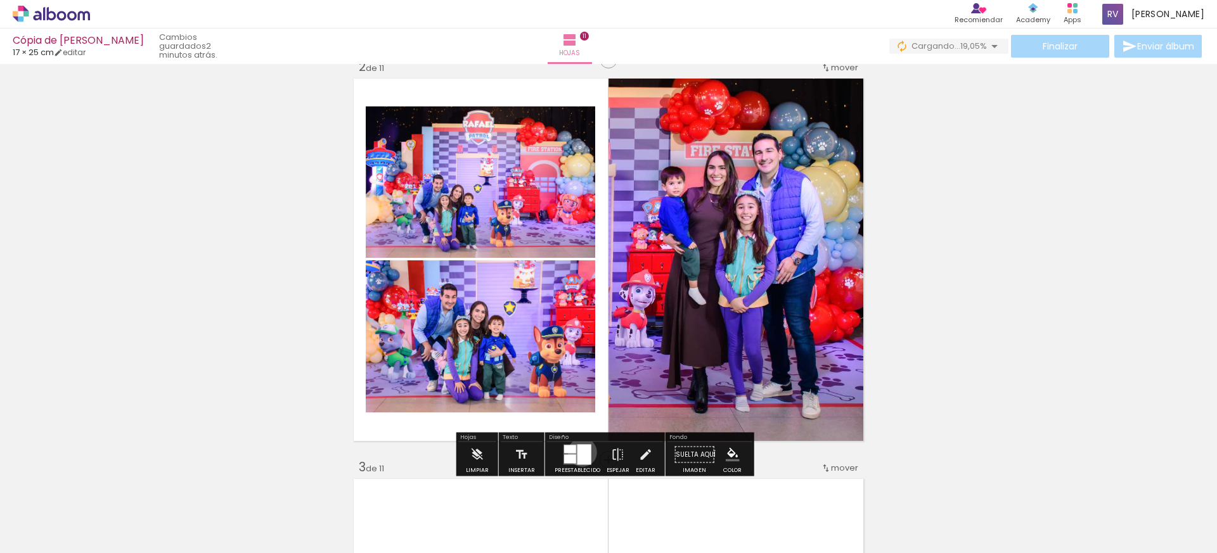
click at [579, 453] on div at bounding box center [584, 455] width 14 height 20
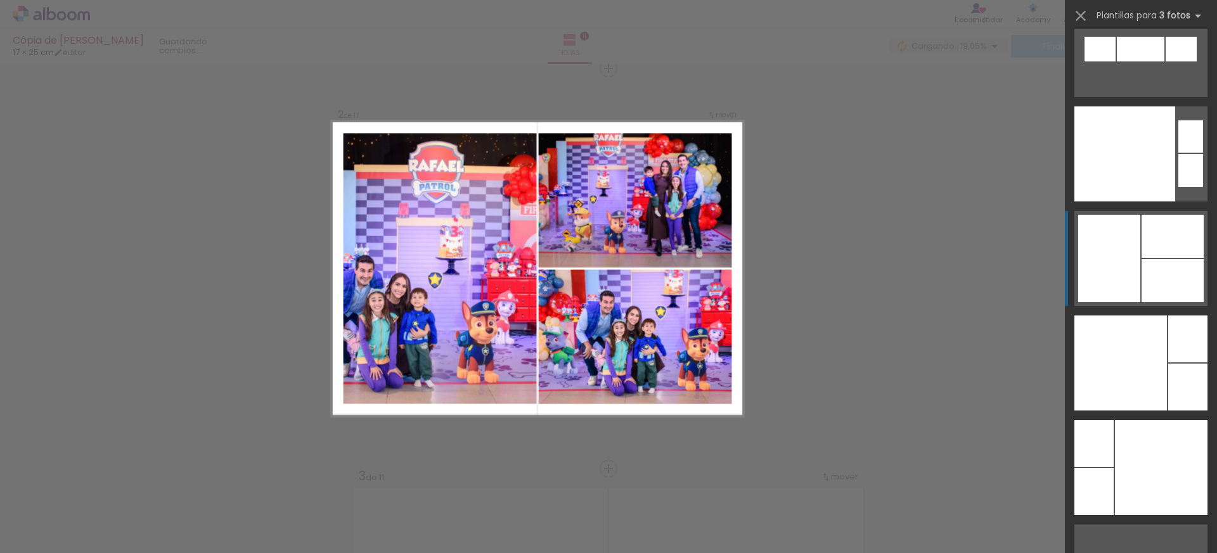
scroll to position [5789, 0]
click at [1160, 255] on div at bounding box center [1173, 237] width 62 height 43
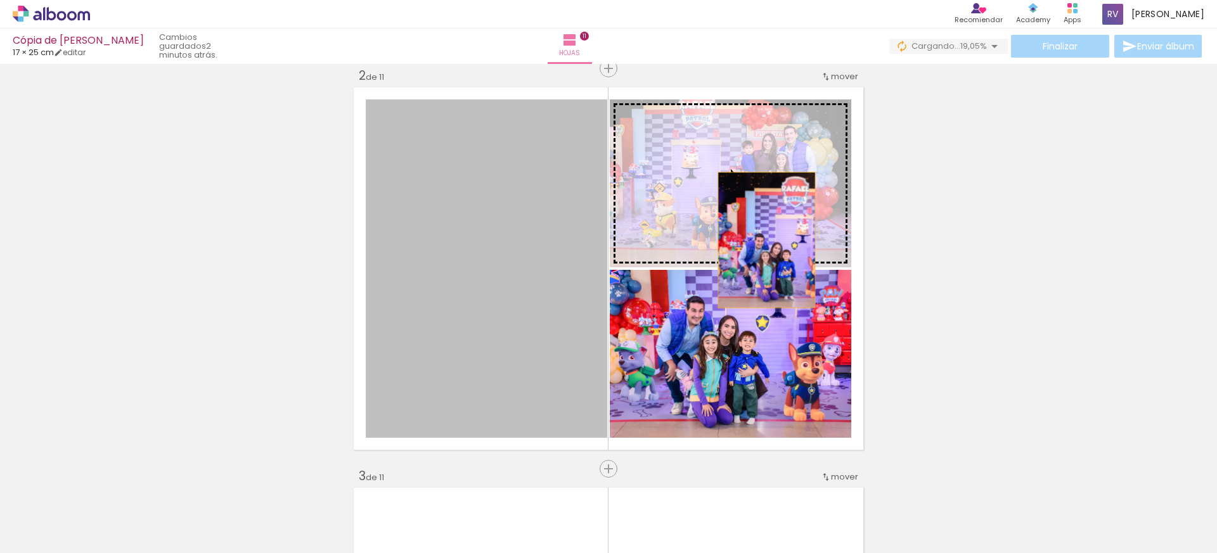
drag, startPoint x: 519, startPoint y: 345, endPoint x: 762, endPoint y: 240, distance: 264.9
click at [0, 0] on slot at bounding box center [0, 0] width 0 height 0
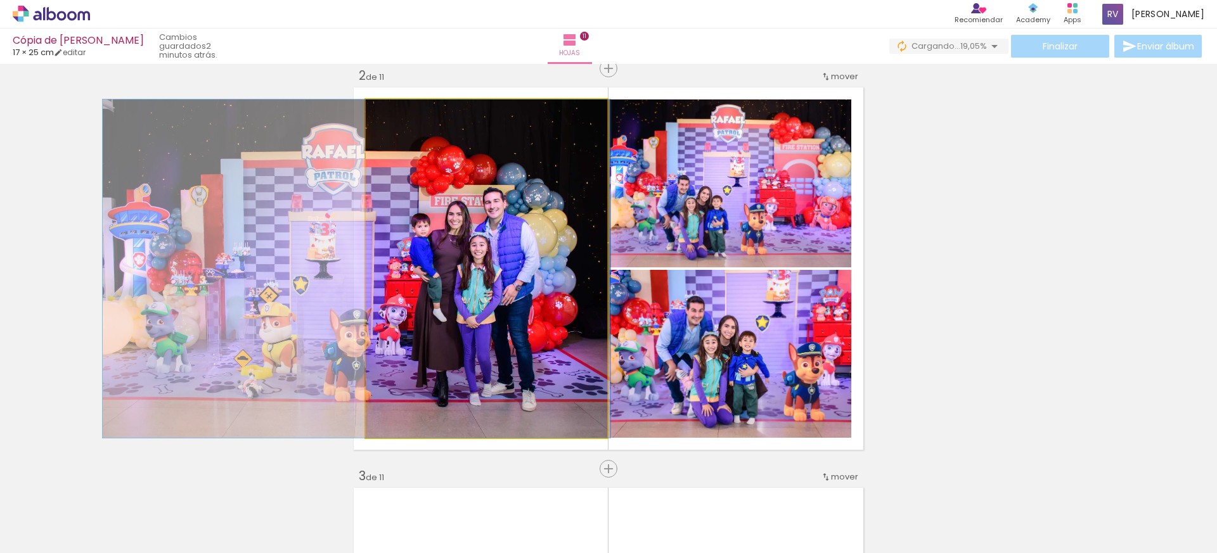
drag, startPoint x: 555, startPoint y: 267, endPoint x: 425, endPoint y: 266, distance: 130.0
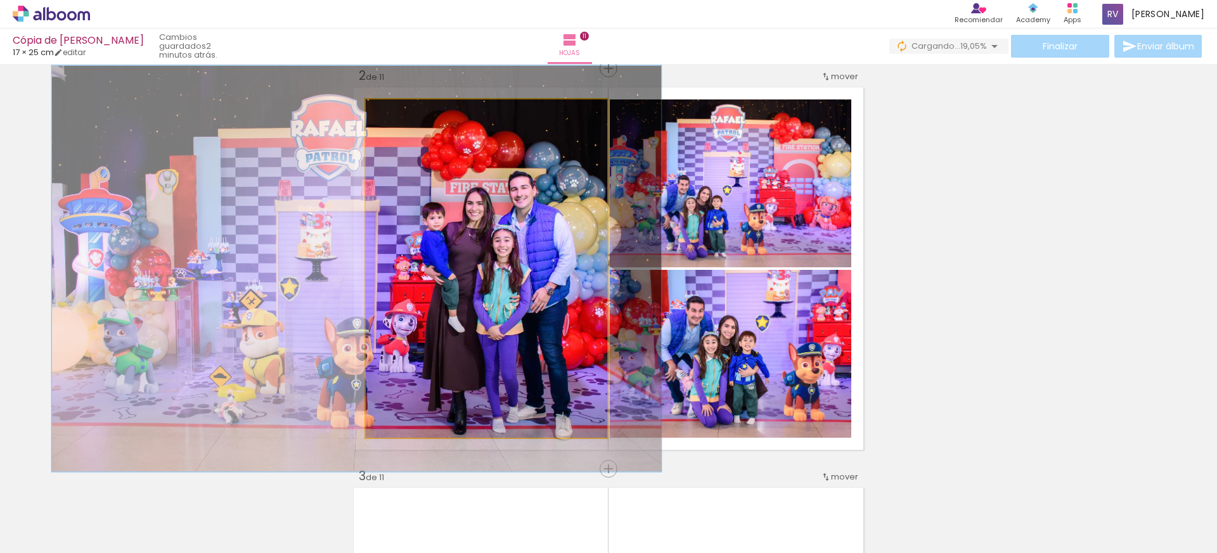
drag, startPoint x: 387, startPoint y: 114, endPoint x: 396, endPoint y: 115, distance: 9.0
click at [399, 115] on div at bounding box center [404, 112] width 11 height 11
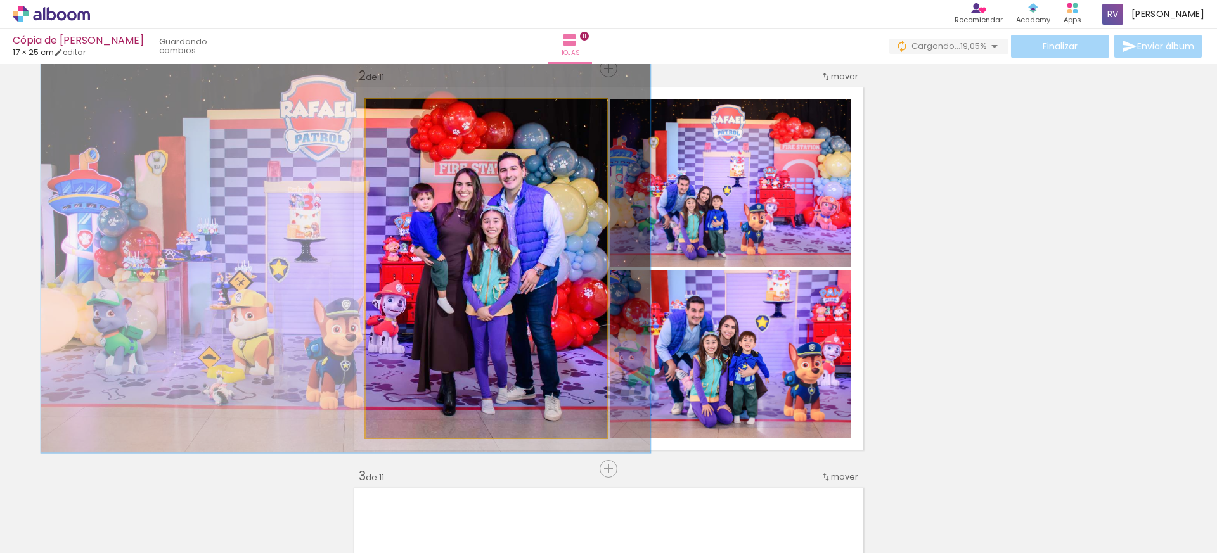
drag, startPoint x: 539, startPoint y: 254, endPoint x: 528, endPoint y: 235, distance: 21.9
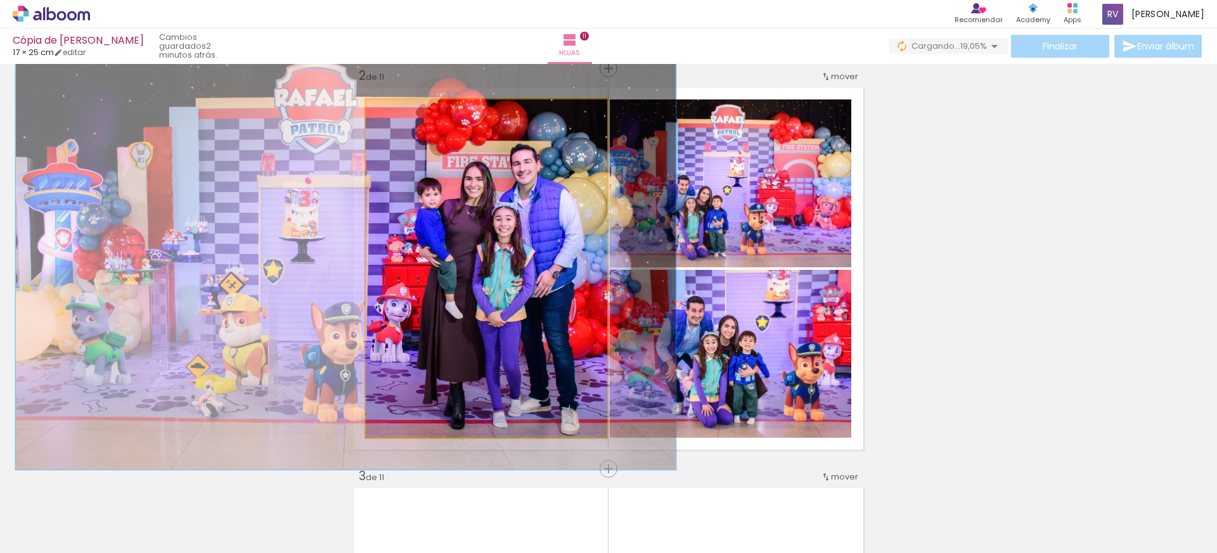
type paper-slider "130"
click at [402, 111] on div at bounding box center [410, 113] width 20 height 20
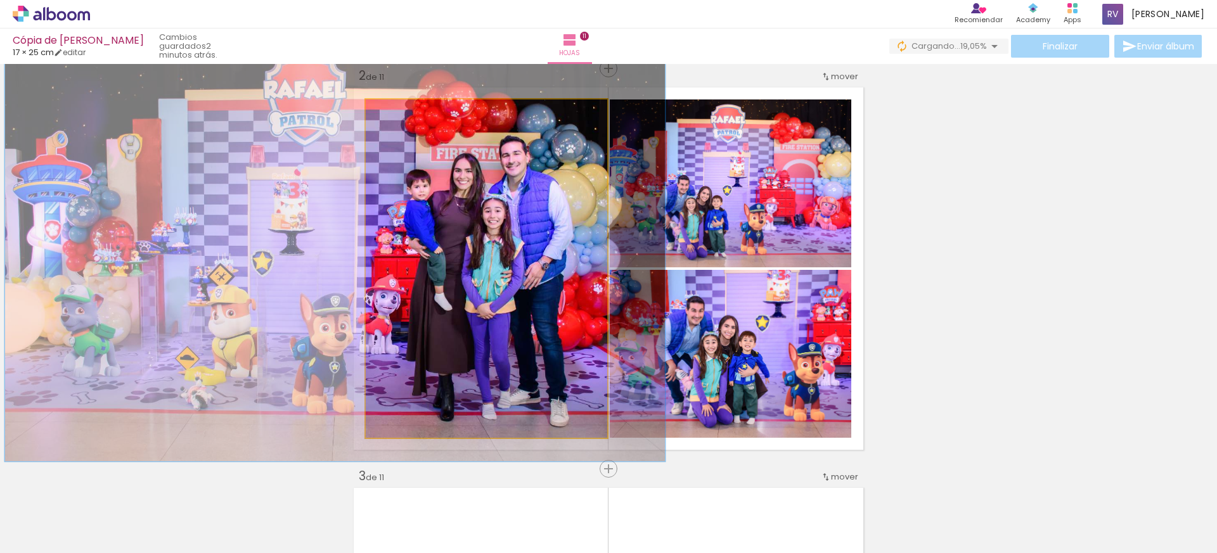
drag, startPoint x: 532, startPoint y: 193, endPoint x: 521, endPoint y: 184, distance: 13.6
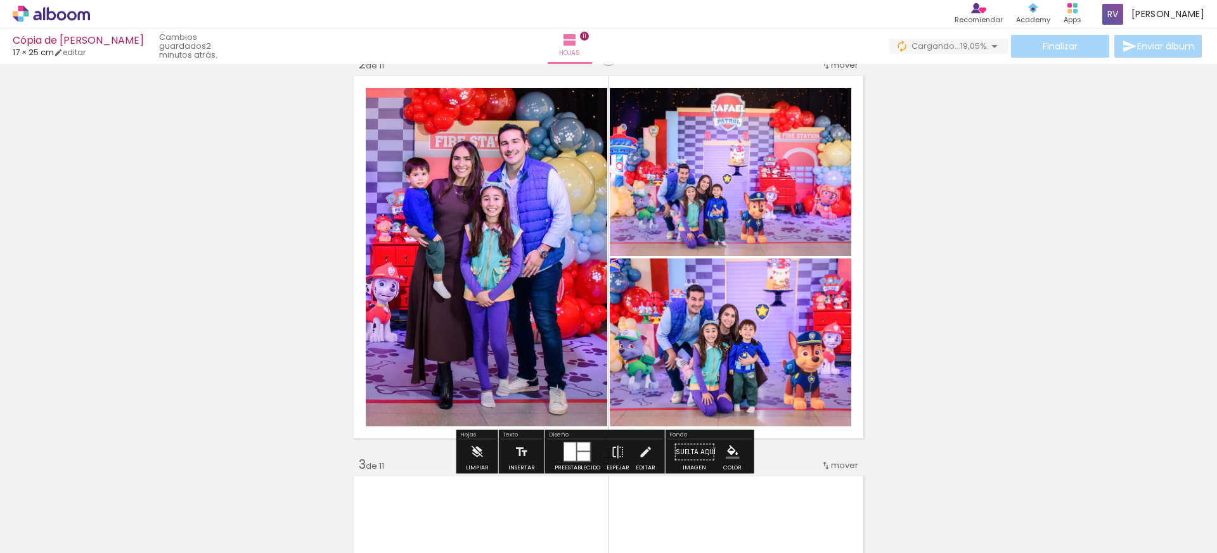
scroll to position [442, 0]
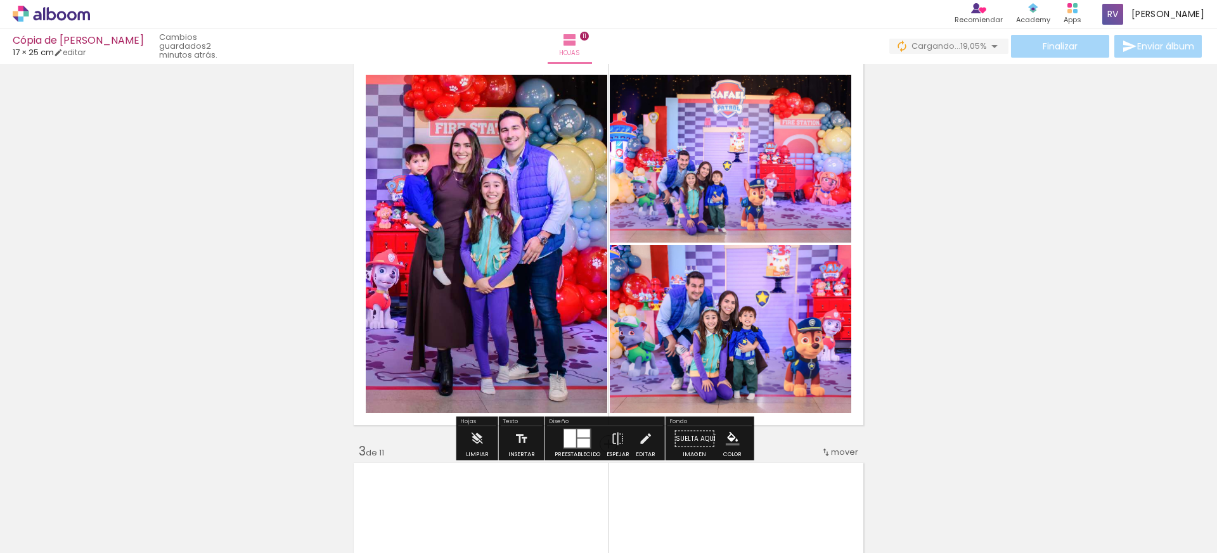
click at [721, 183] on quentale-photo at bounding box center [731, 159] width 242 height 168
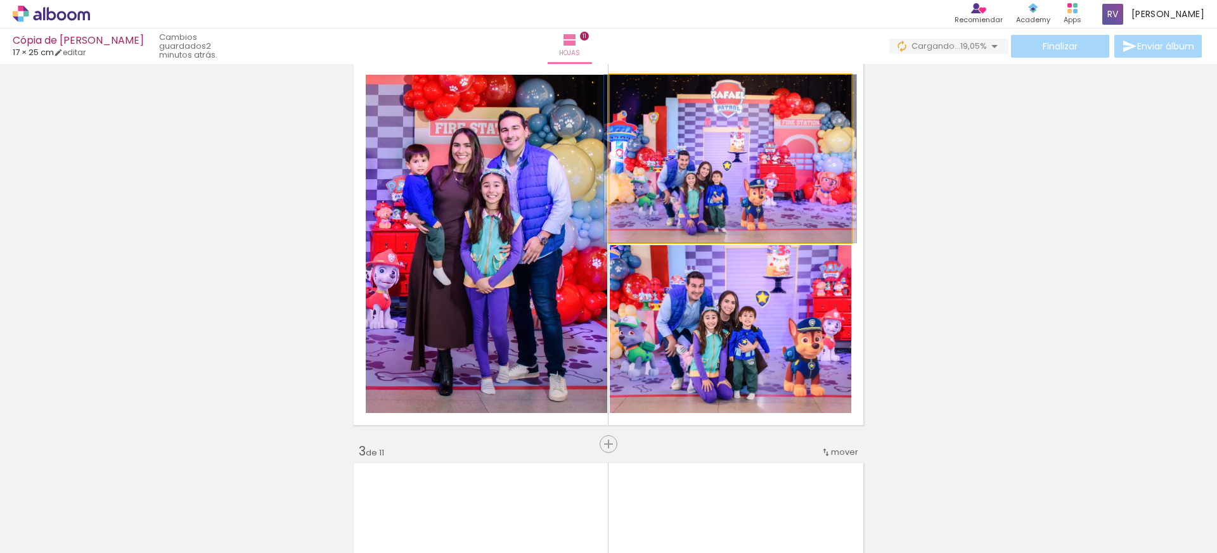
click at [792, 203] on quentale-photo at bounding box center [731, 159] width 242 height 168
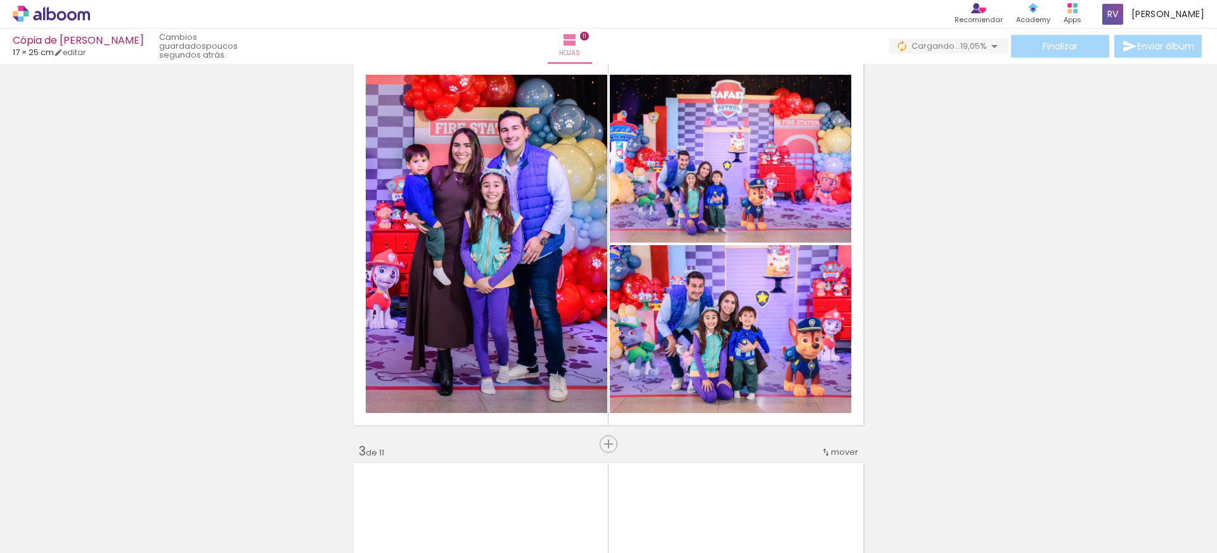
drag, startPoint x: 890, startPoint y: 174, endPoint x: 790, endPoint y: 516, distance: 355.9
click at [790, 516] on quentale-workspace at bounding box center [608, 276] width 1217 height 553
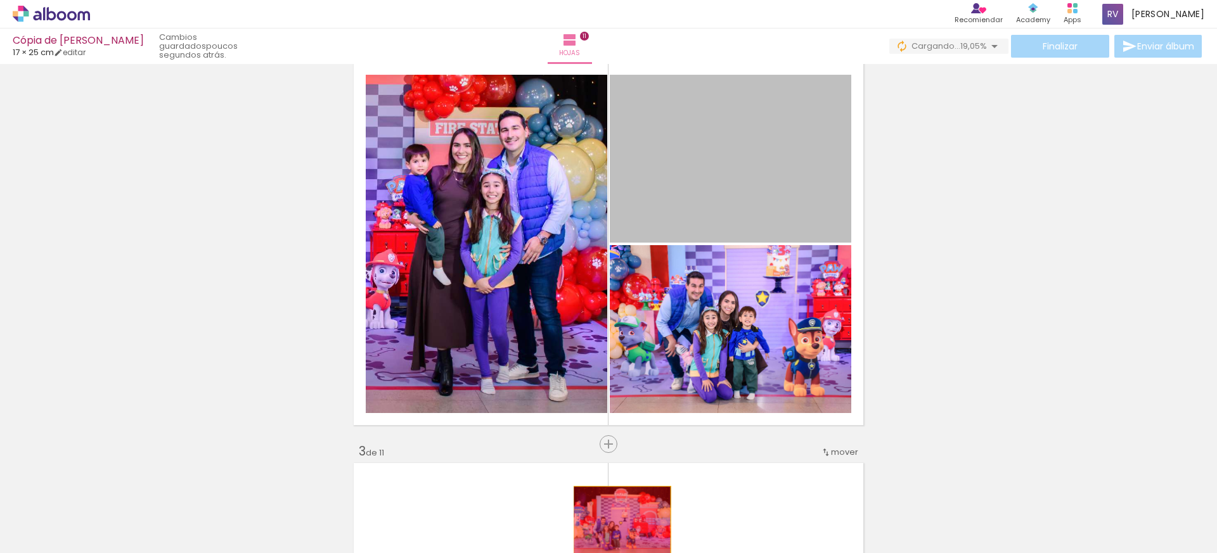
drag, startPoint x: 728, startPoint y: 176, endPoint x: 617, endPoint y: 520, distance: 361.4
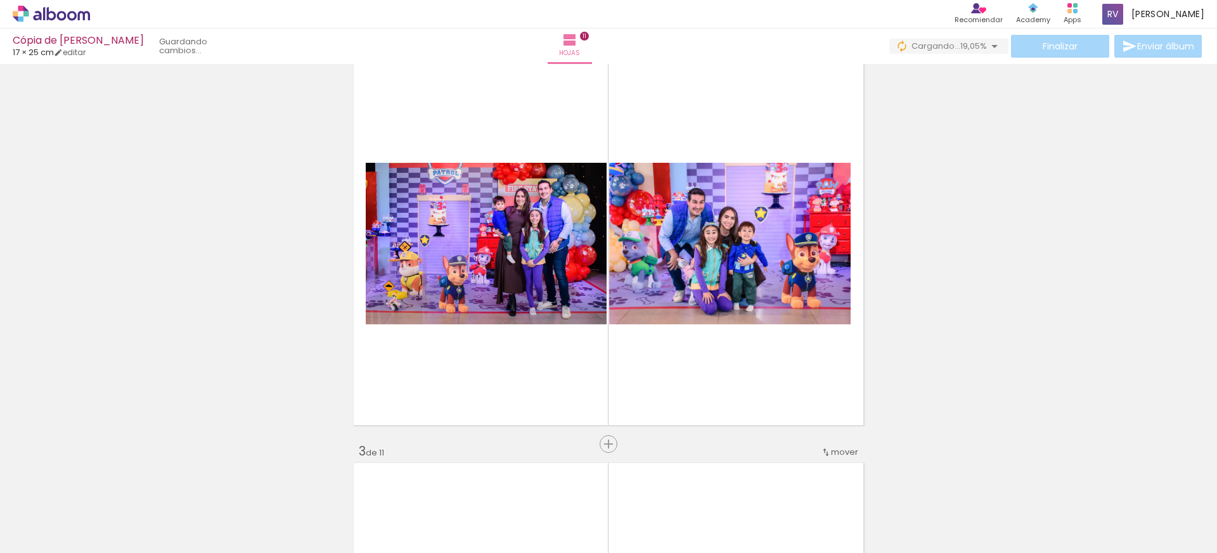
click at [827, 514] on div at bounding box center [823, 511] width 63 height 42
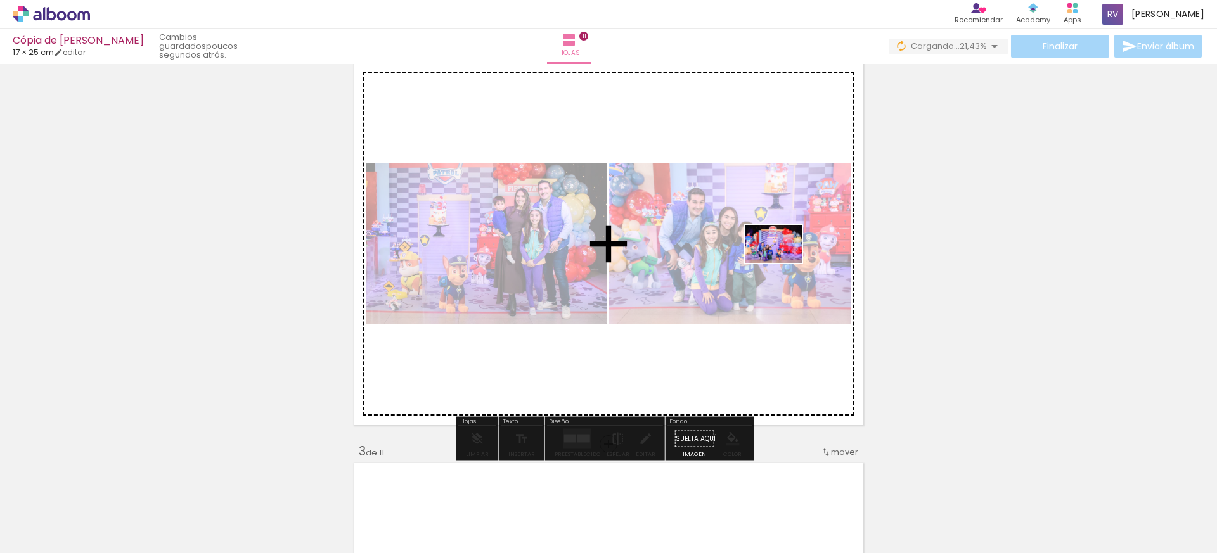
drag, startPoint x: 830, startPoint y: 517, endPoint x: 783, endPoint y: 263, distance: 258.0
click at [783, 263] on quentale-workspace at bounding box center [608, 276] width 1217 height 553
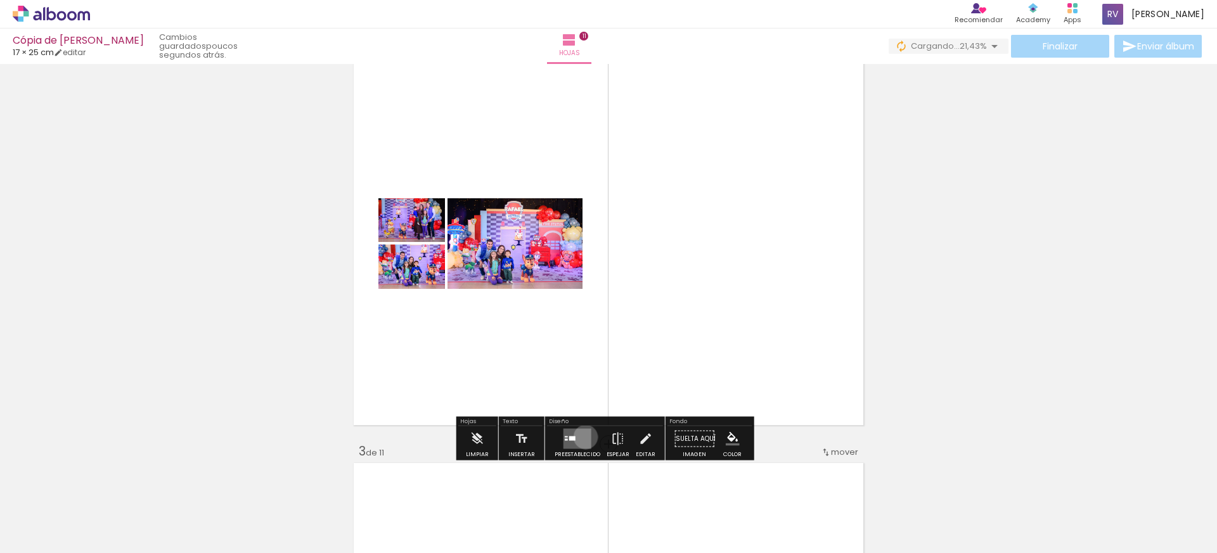
click at [583, 437] on quentale-layouter at bounding box center [578, 439] width 28 height 20
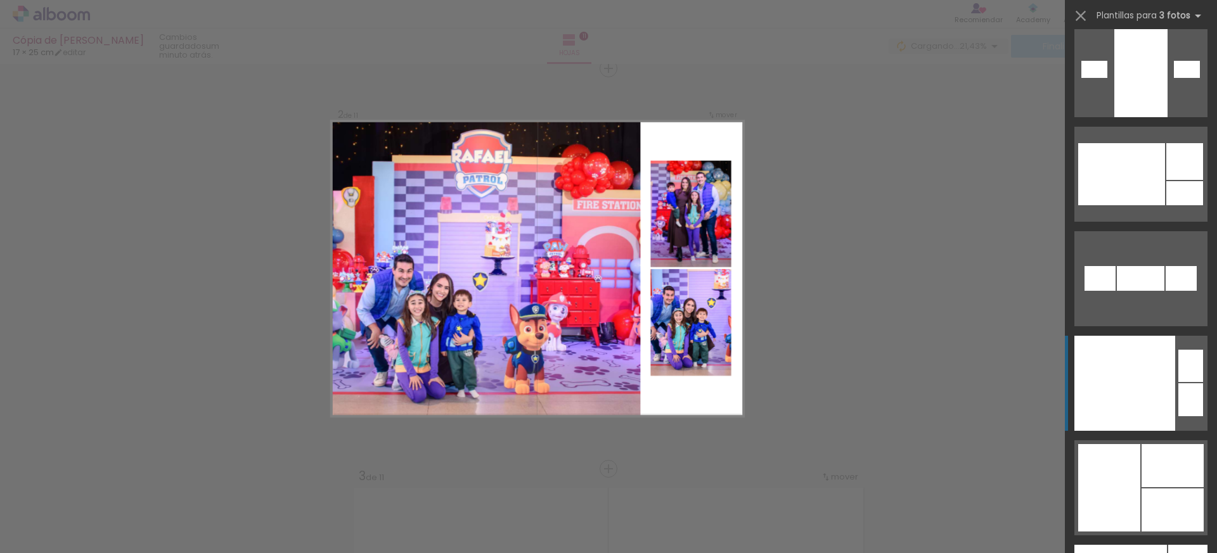
scroll to position [5562, 0]
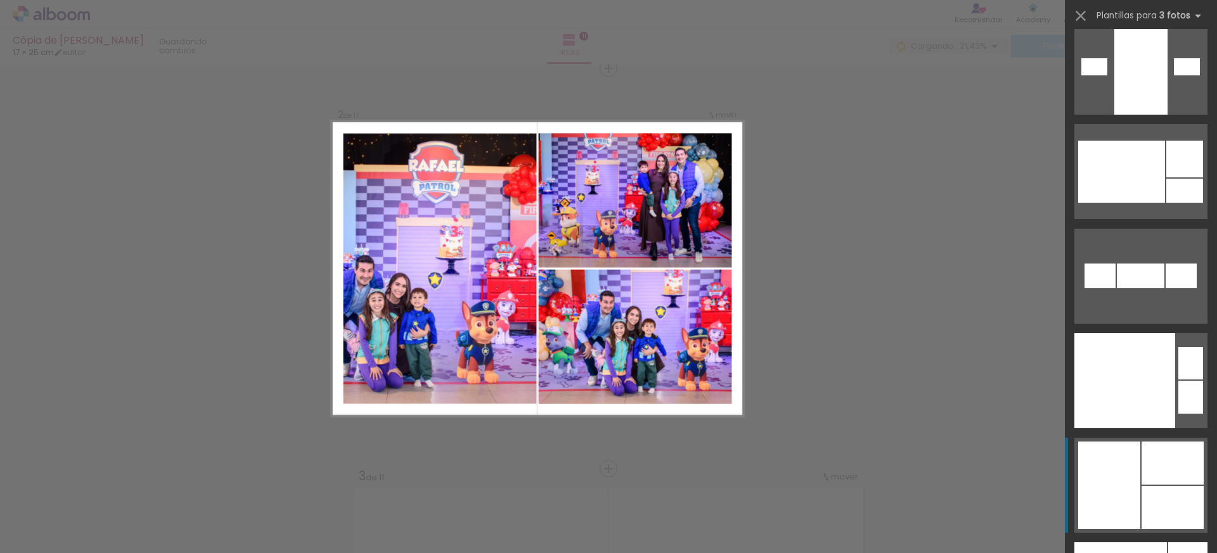
click at [1142, 470] on div at bounding box center [1173, 463] width 62 height 43
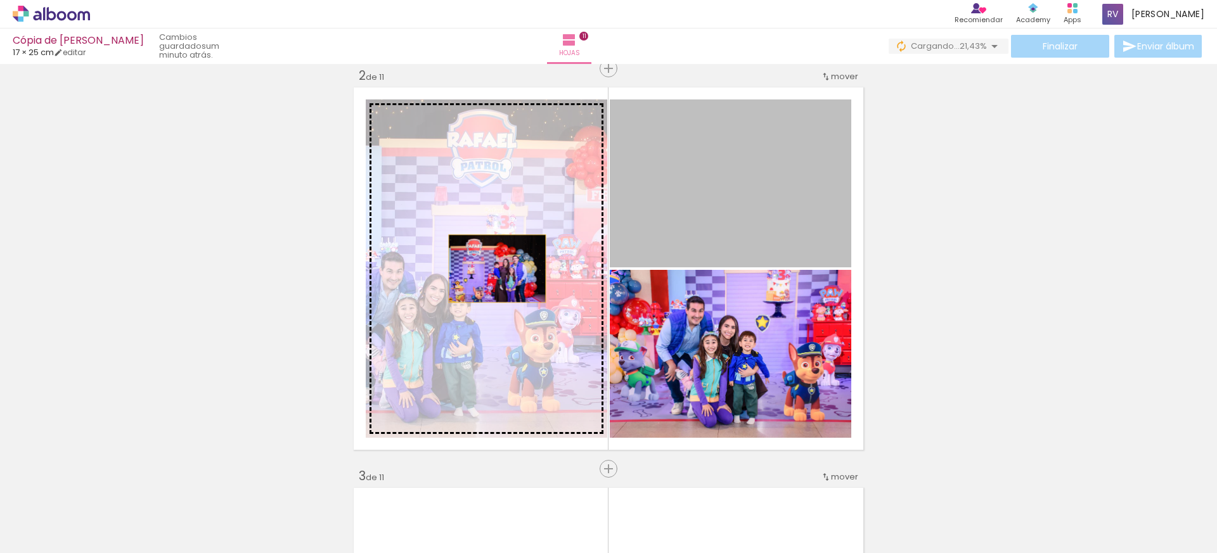
drag, startPoint x: 763, startPoint y: 210, endPoint x: 480, endPoint y: 271, distance: 288.7
click at [0, 0] on slot at bounding box center [0, 0] width 0 height 0
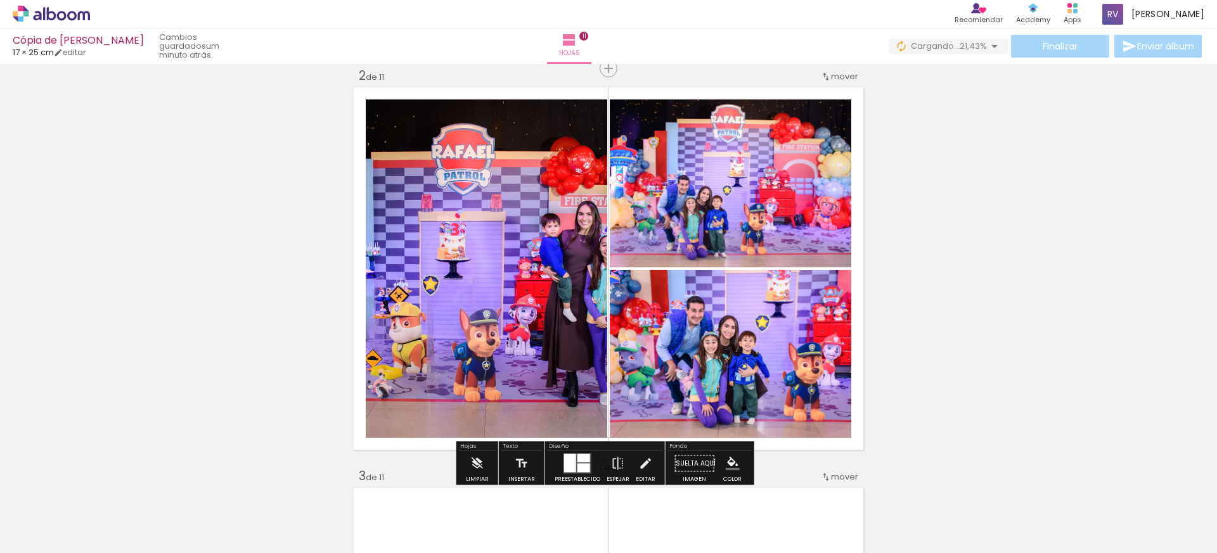
click at [731, 232] on quentale-photo at bounding box center [731, 184] width 242 height 168
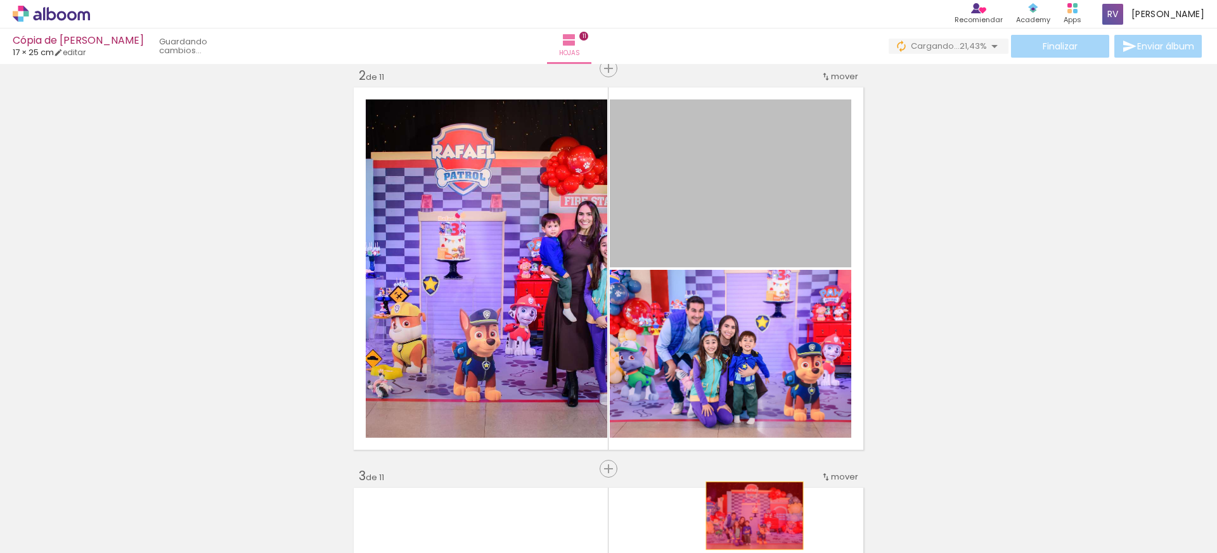
drag, startPoint x: 828, startPoint y: 210, endPoint x: 749, endPoint y: 513, distance: 313.2
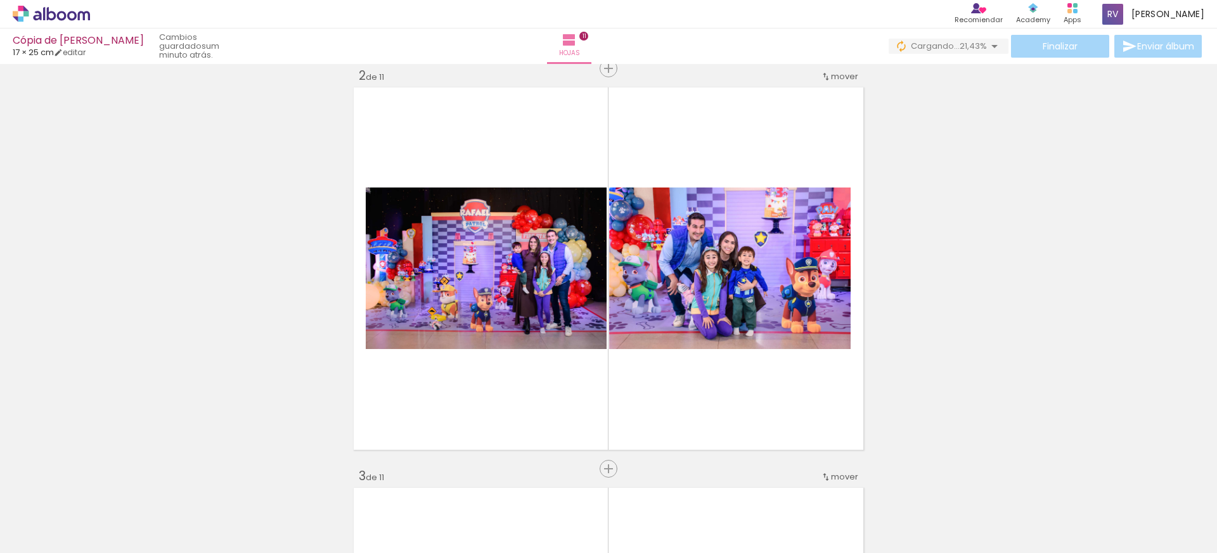
click at [855, 514] on div at bounding box center [823, 511] width 63 height 42
click at [802, 486] on iron-icon at bounding box center [795, 485] width 13 height 13
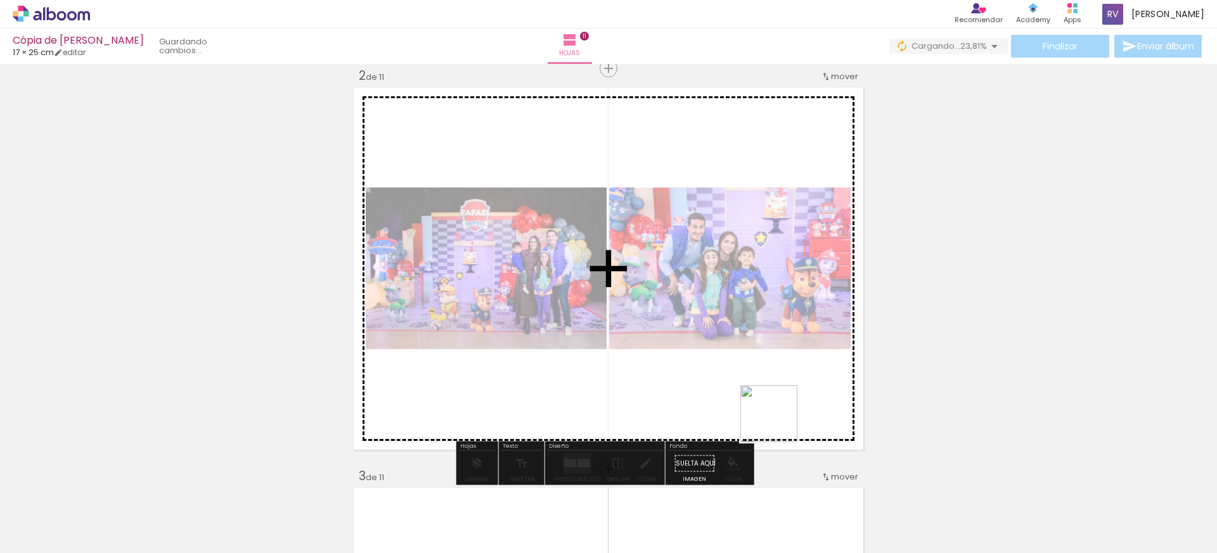
drag, startPoint x: 837, startPoint y: 519, endPoint x: 764, endPoint y: 401, distance: 138.4
click at [764, 401] on quentale-workspace at bounding box center [608, 276] width 1217 height 553
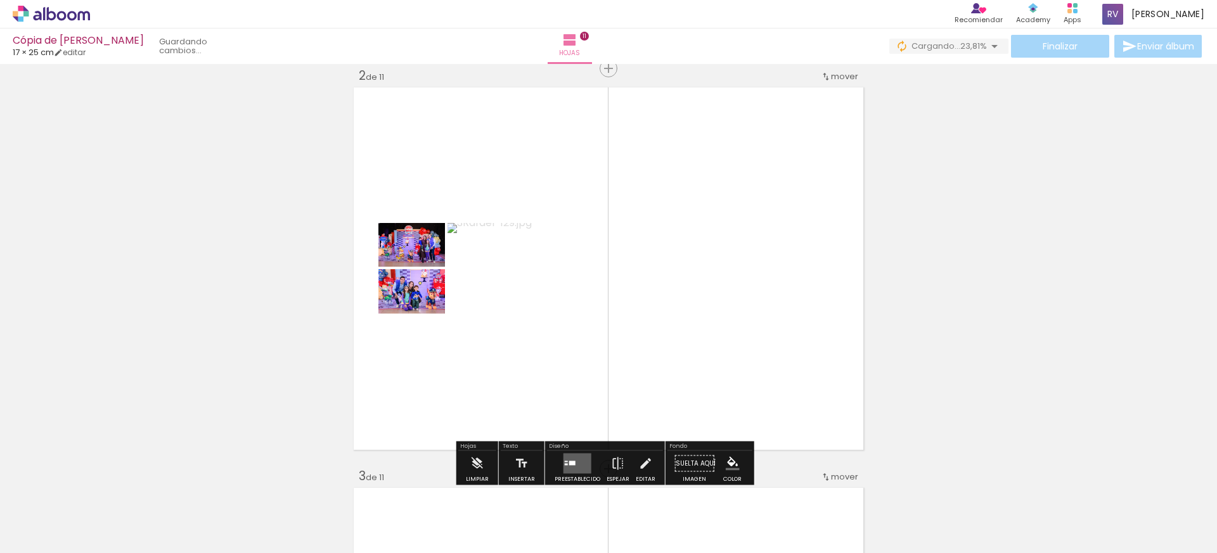
click at [572, 464] on div at bounding box center [572, 463] width 6 height 4
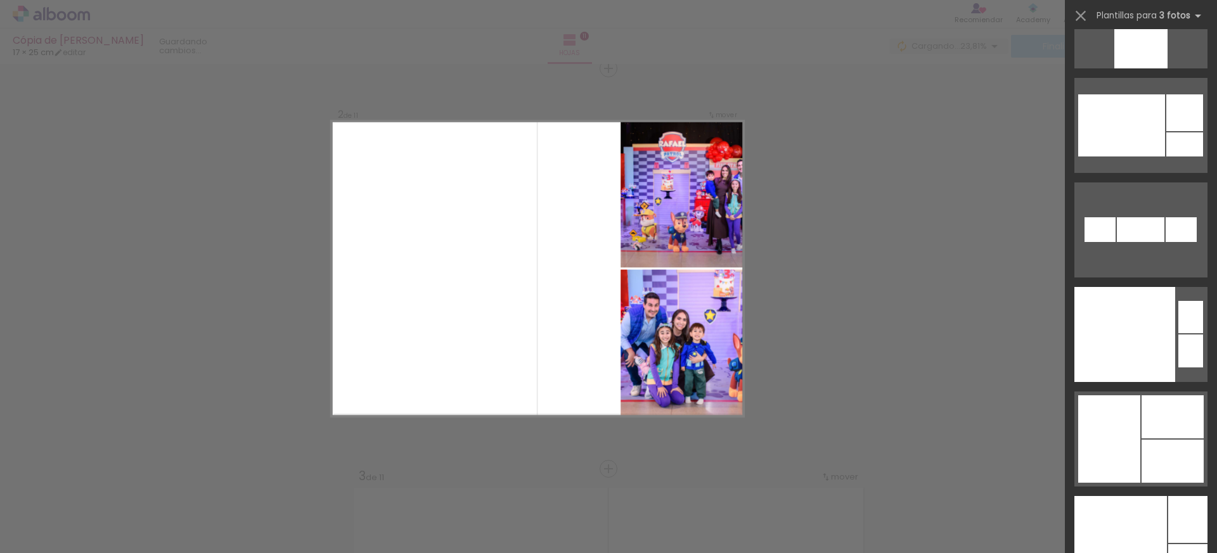
scroll to position [5735, 0]
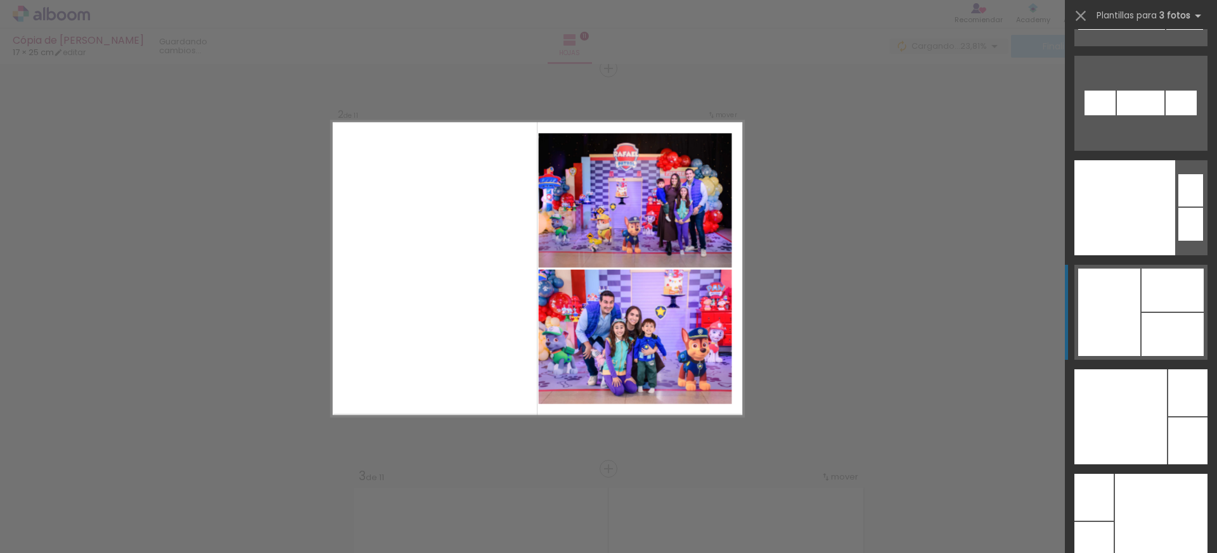
click at [1169, 319] on div at bounding box center [1173, 334] width 62 height 43
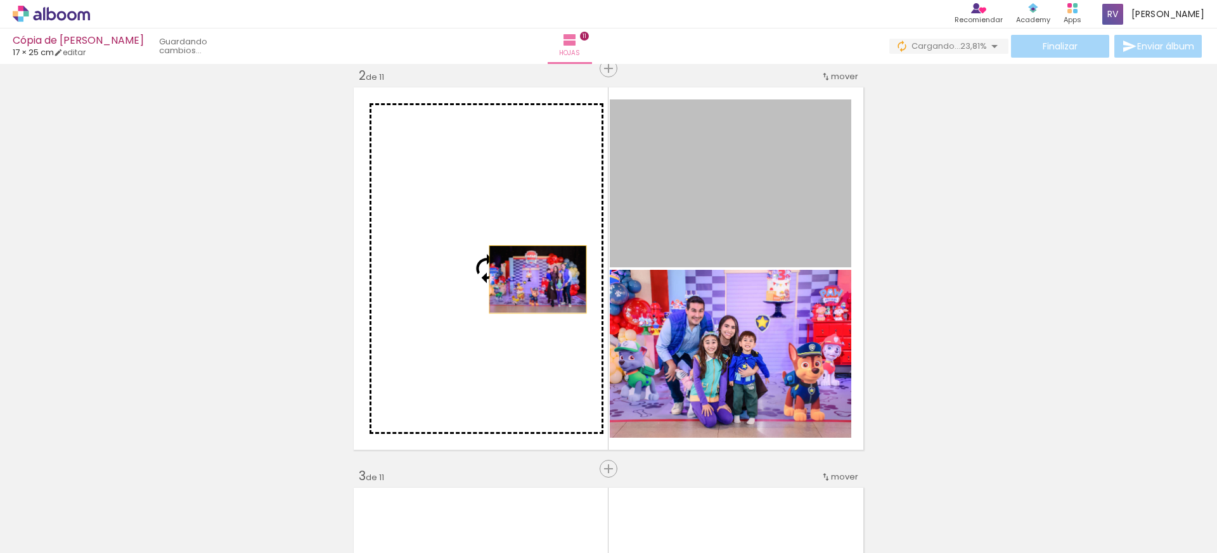
drag, startPoint x: 810, startPoint y: 210, endPoint x: 506, endPoint y: 286, distance: 313.0
click at [0, 0] on slot at bounding box center [0, 0] width 0 height 0
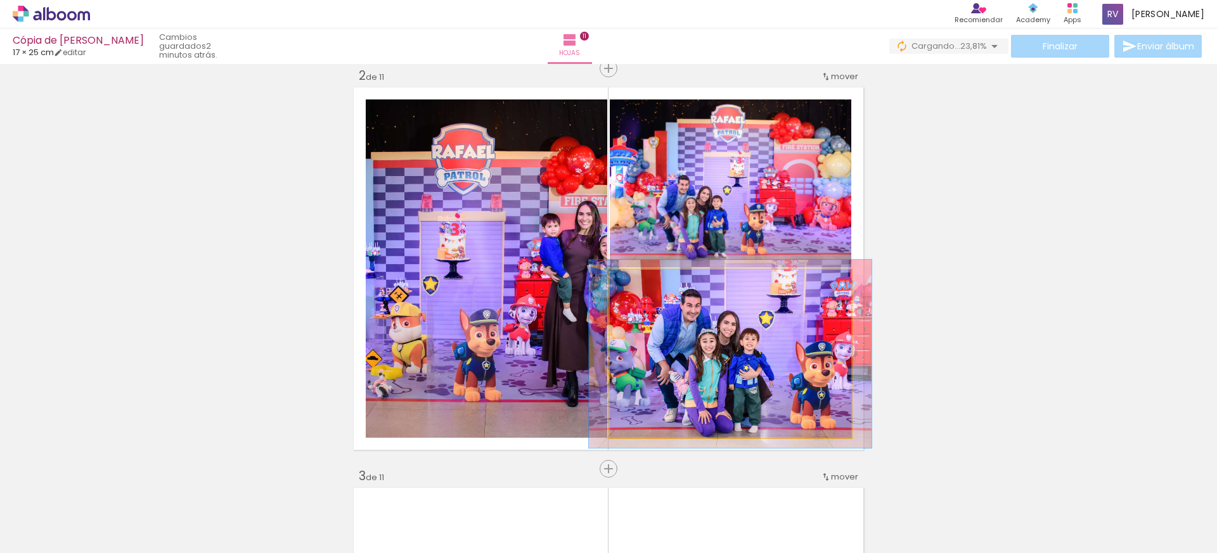
type paper-slider "112"
click at [639, 283] on div at bounding box center [644, 283] width 11 height 11
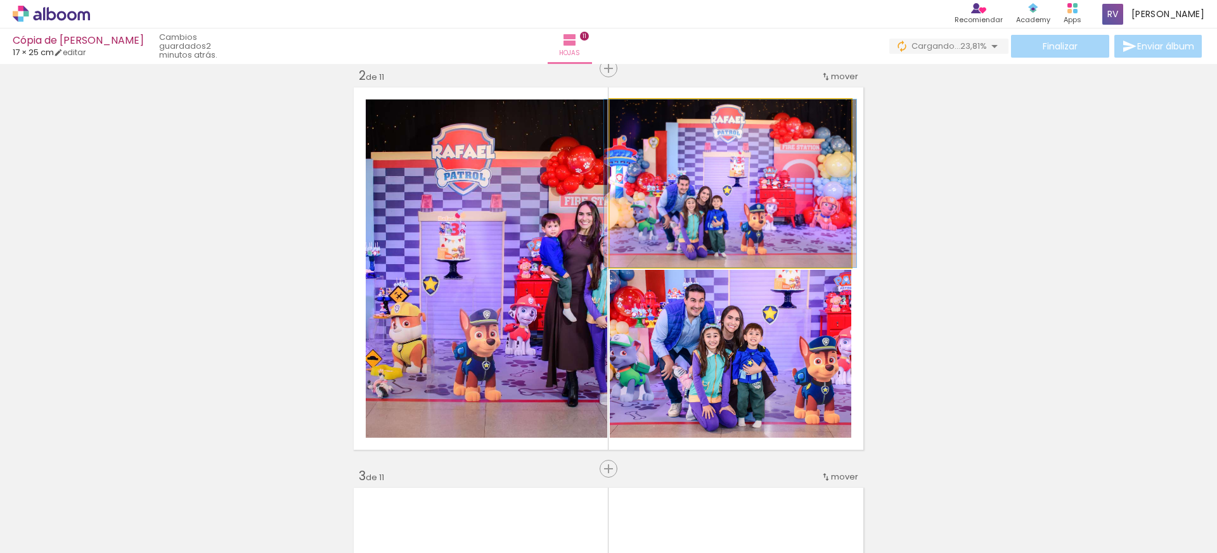
click at [797, 192] on quentale-photo at bounding box center [731, 184] width 242 height 168
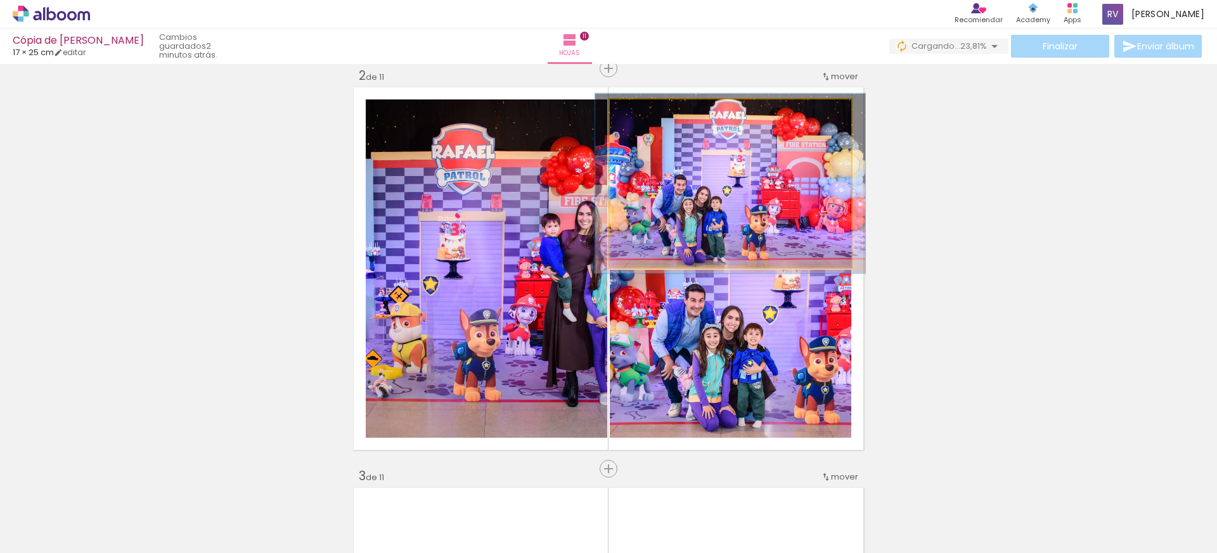
type paper-slider "107"
click at [638, 112] on div at bounding box center [642, 112] width 11 height 11
click at [637, 112] on div at bounding box center [642, 112] width 11 height 11
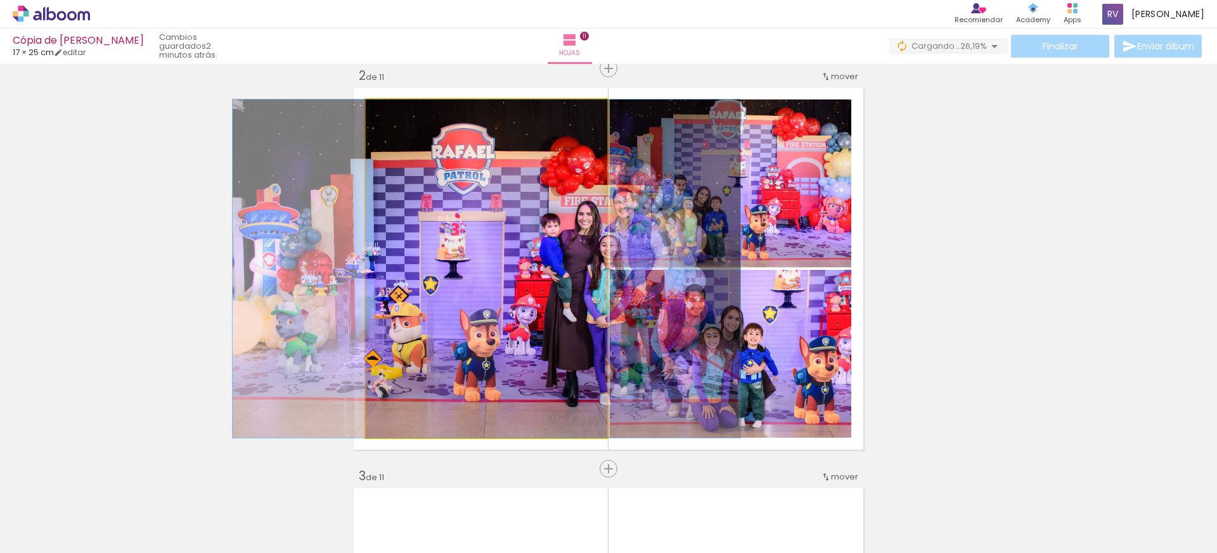
click at [508, 285] on quentale-photo at bounding box center [487, 269] width 242 height 338
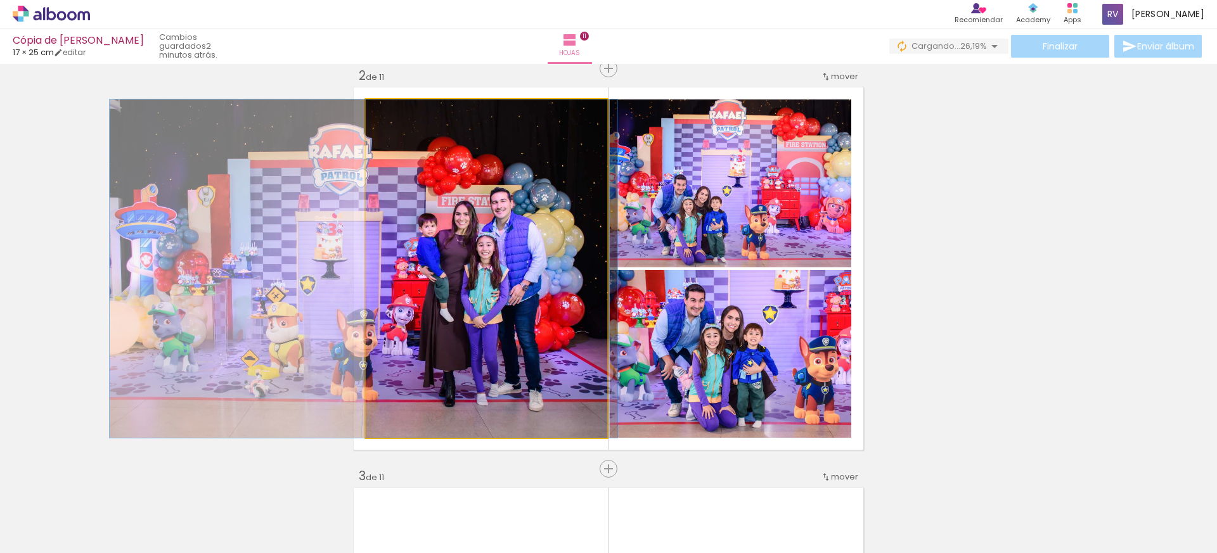
drag, startPoint x: 538, startPoint y: 281, endPoint x: 415, endPoint y: 282, distance: 123.0
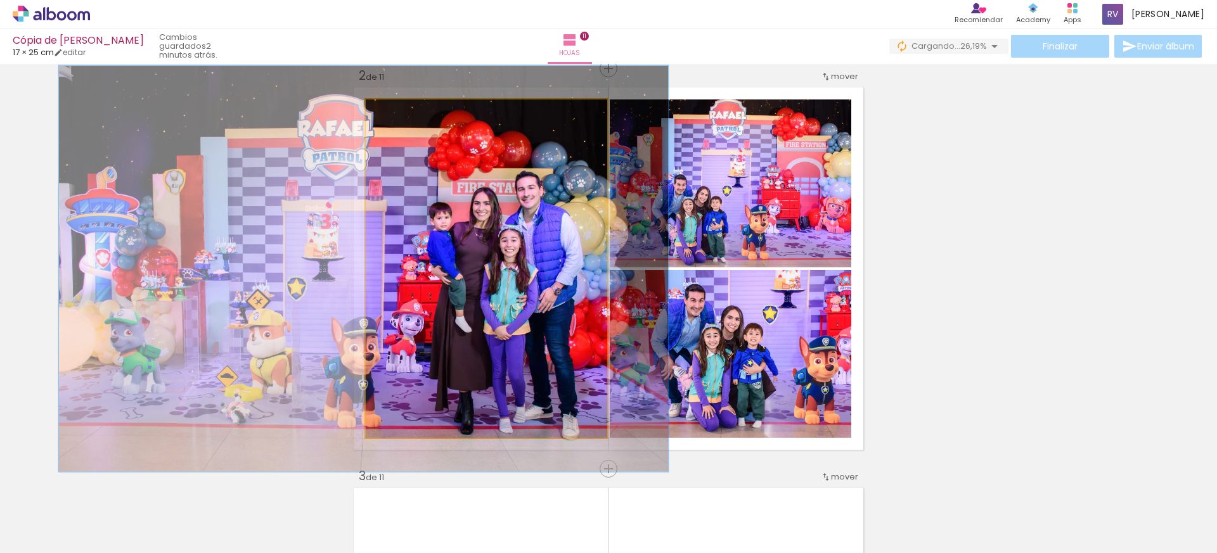
drag, startPoint x: 392, startPoint y: 114, endPoint x: 401, endPoint y: 117, distance: 9.2
type paper-slider "120"
click at [401, 117] on div at bounding box center [404, 112] width 11 height 11
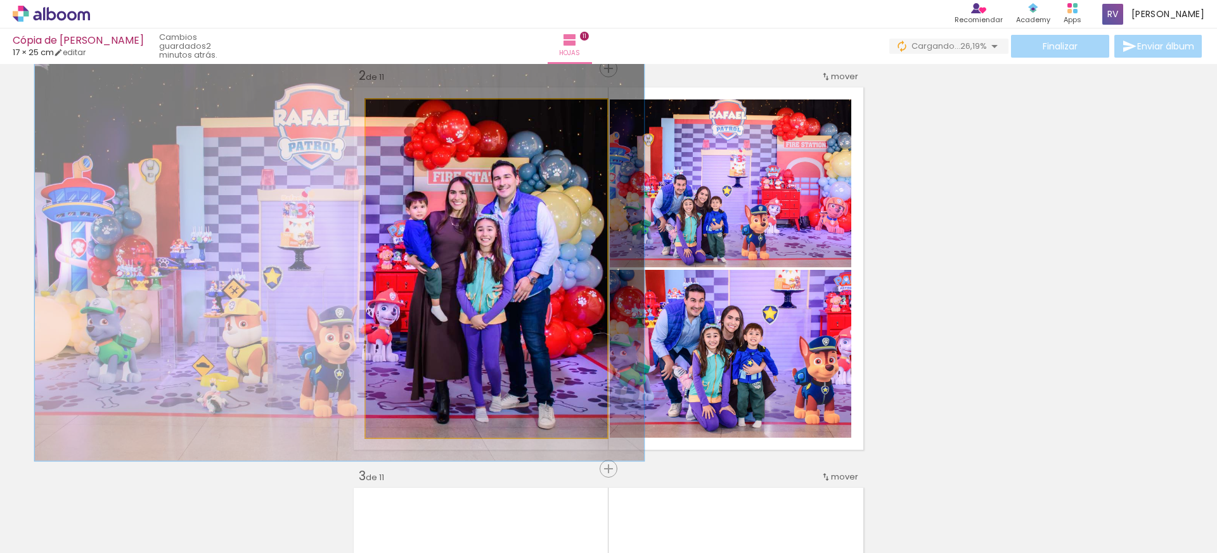
drag, startPoint x: 529, startPoint y: 251, endPoint x: 505, endPoint y: 240, distance: 26.4
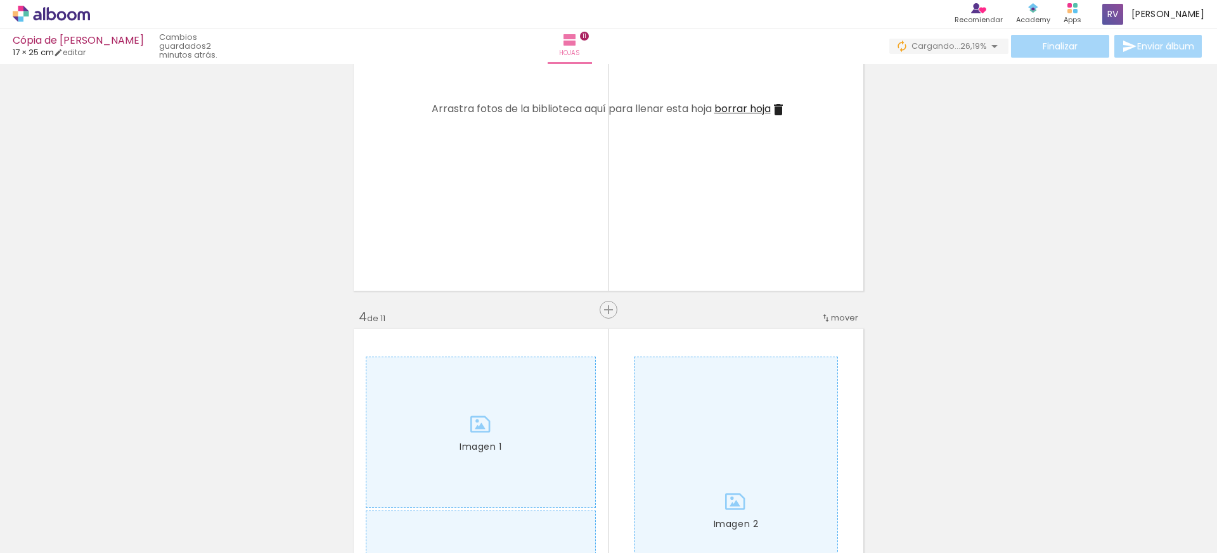
scroll to position [1098, 0]
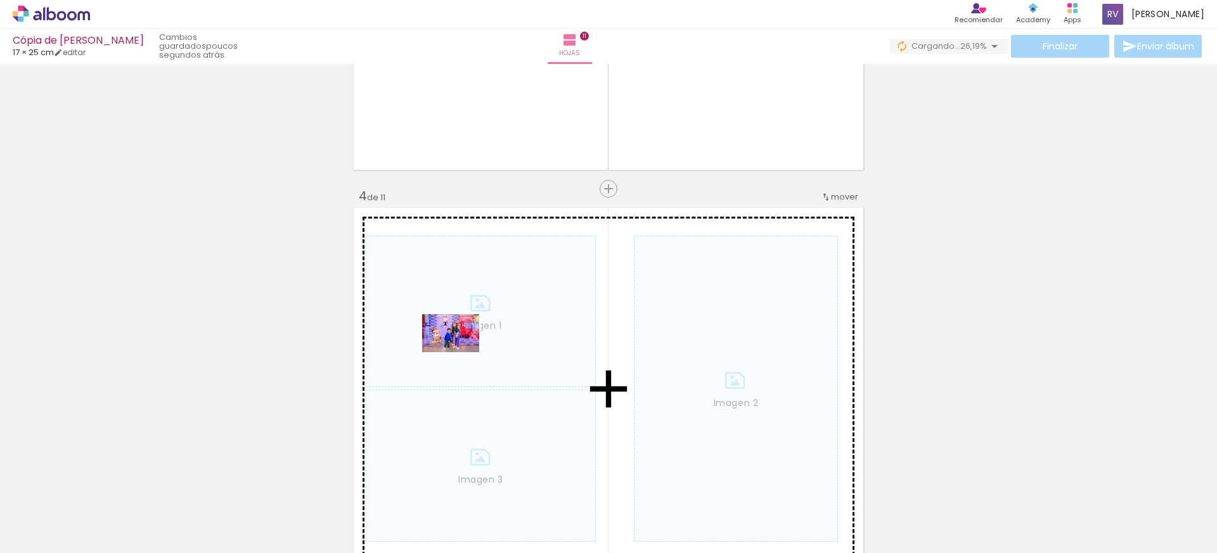
drag, startPoint x: 345, startPoint y: 511, endPoint x: 460, endPoint y: 352, distance: 195.6
click at [460, 352] on quentale-workspace at bounding box center [608, 276] width 1217 height 553
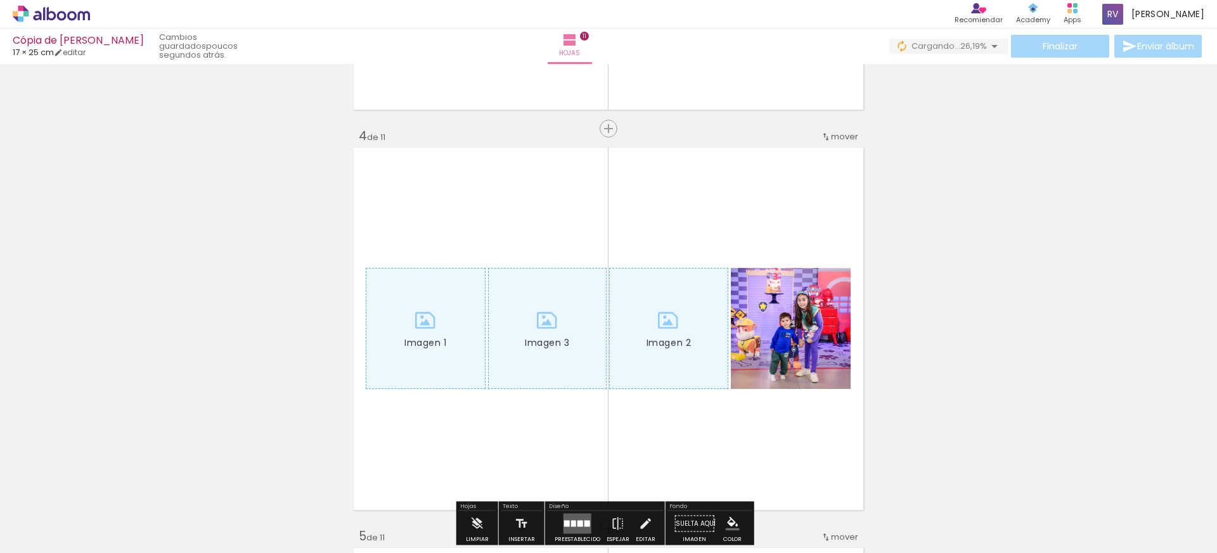
scroll to position [1216, 0]
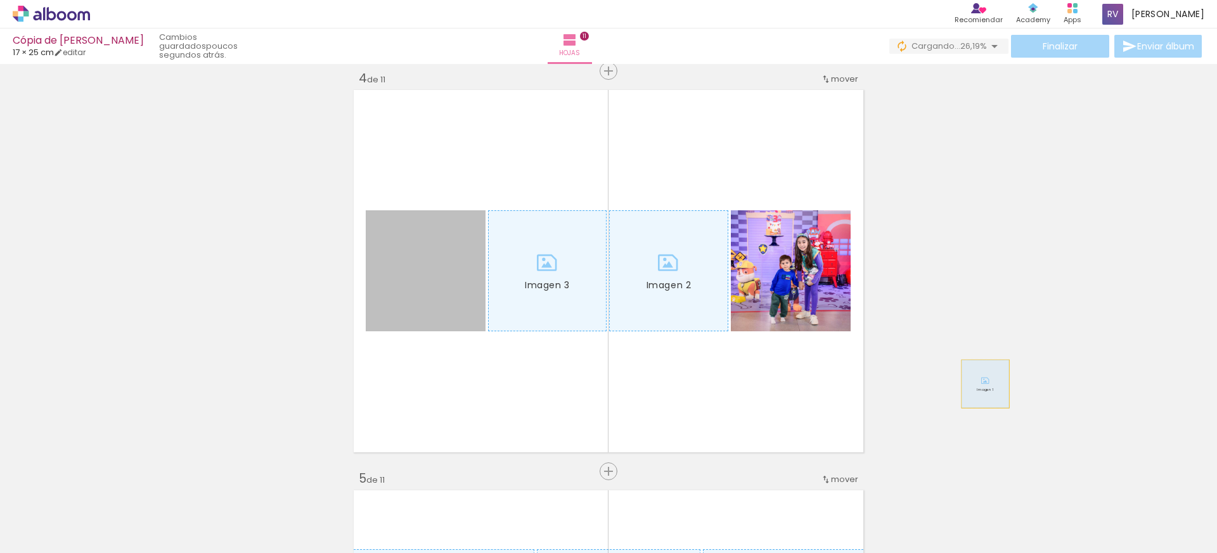
drag, startPoint x: 420, startPoint y: 311, endPoint x: 984, endPoint y: 384, distance: 569.5
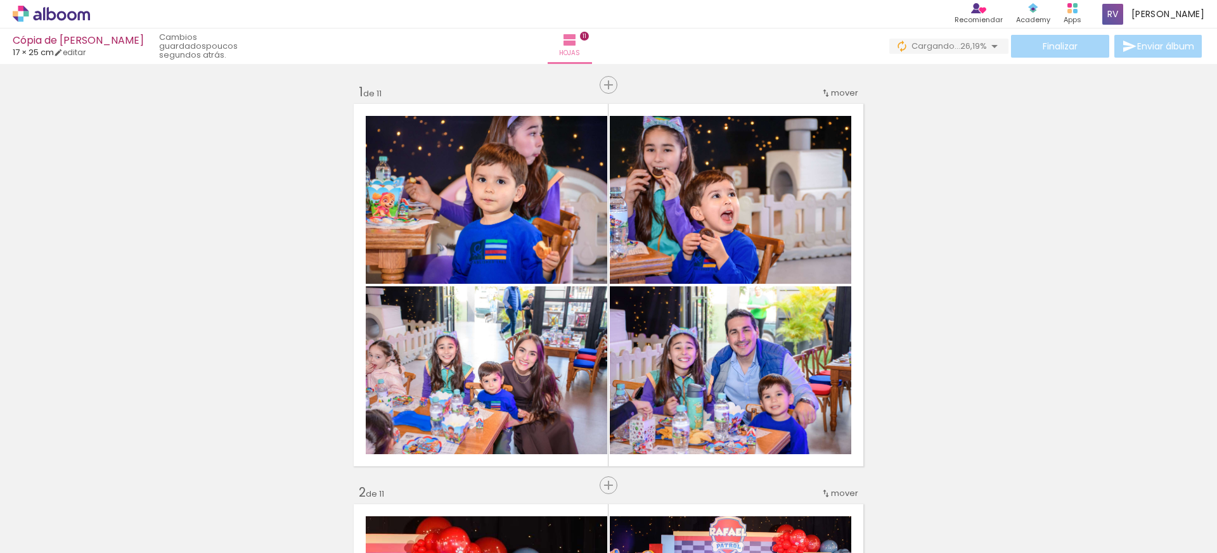
click at [721, 380] on quentale-workspace at bounding box center [608, 276] width 1217 height 553
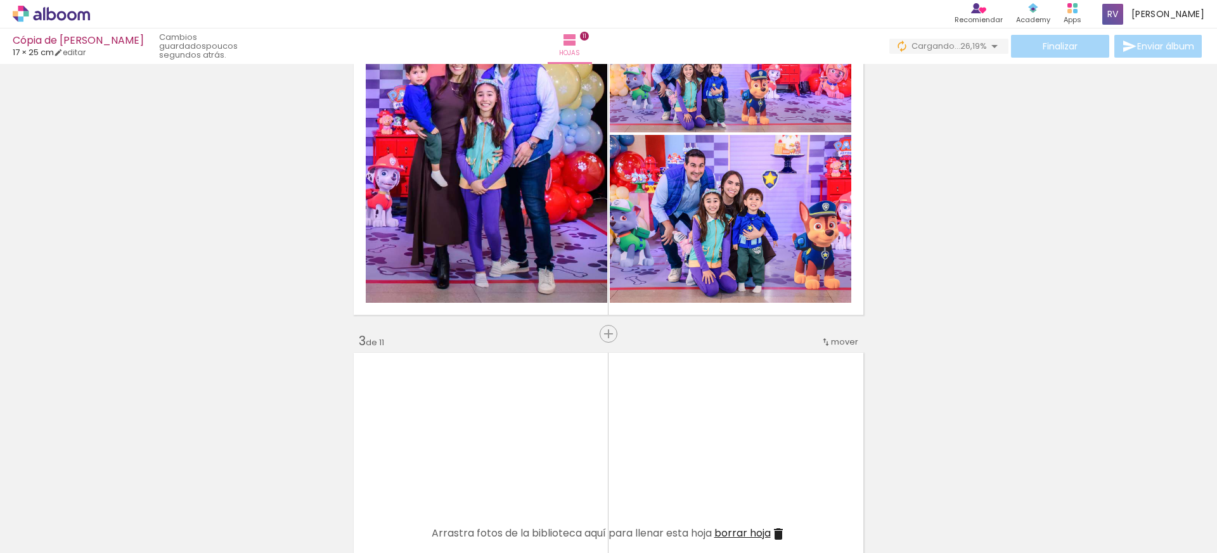
scroll to position [671, 0]
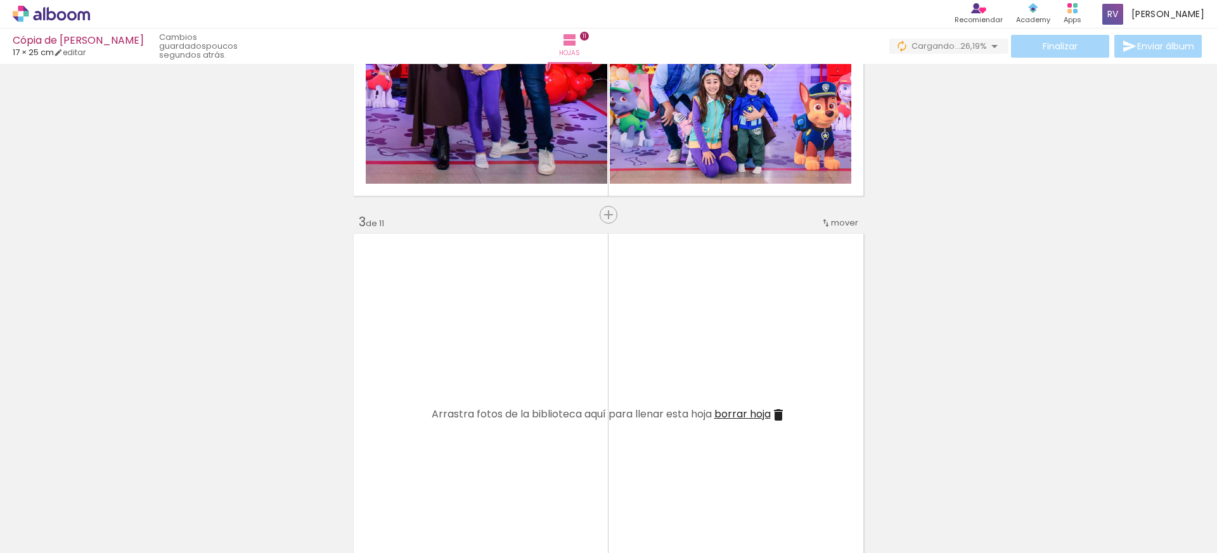
click at [835, 222] on span "mover" at bounding box center [844, 223] width 27 height 12
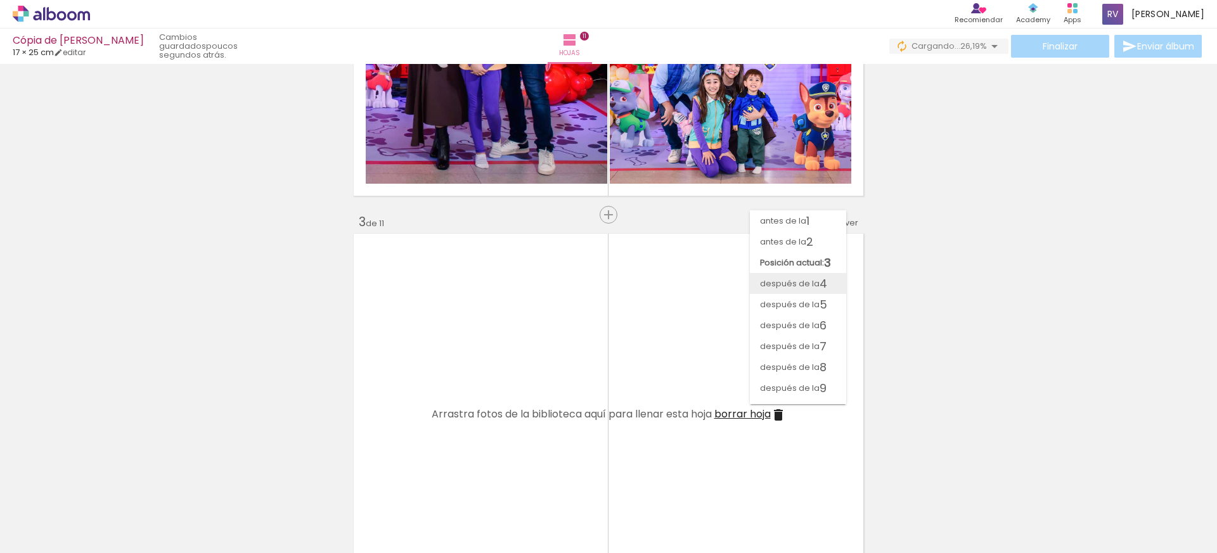
click at [809, 275] on span "después de la" at bounding box center [790, 283] width 60 height 21
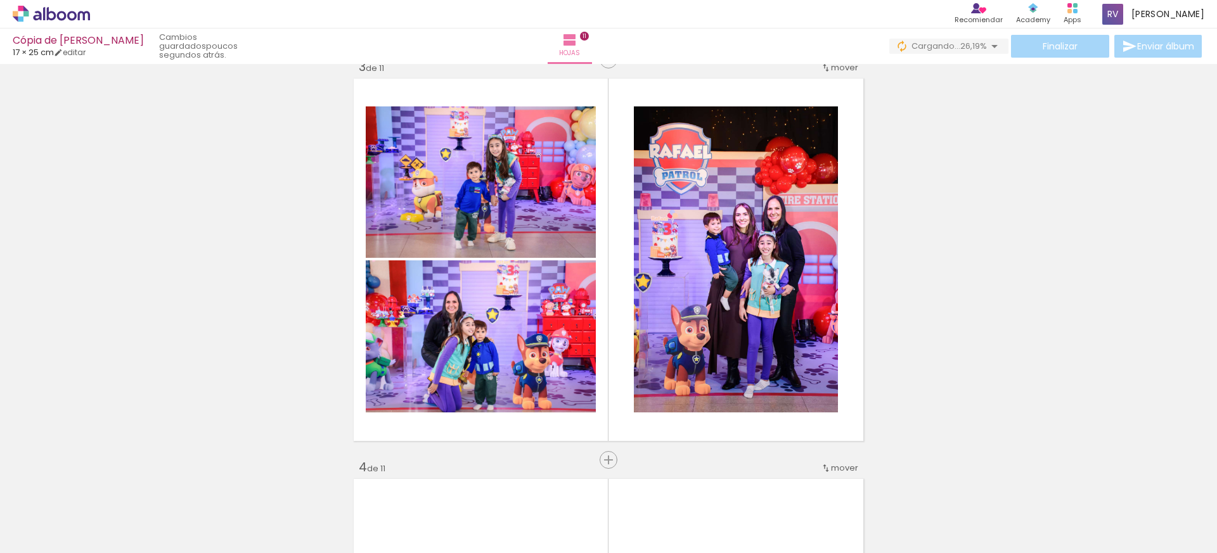
scroll to position [826, 0]
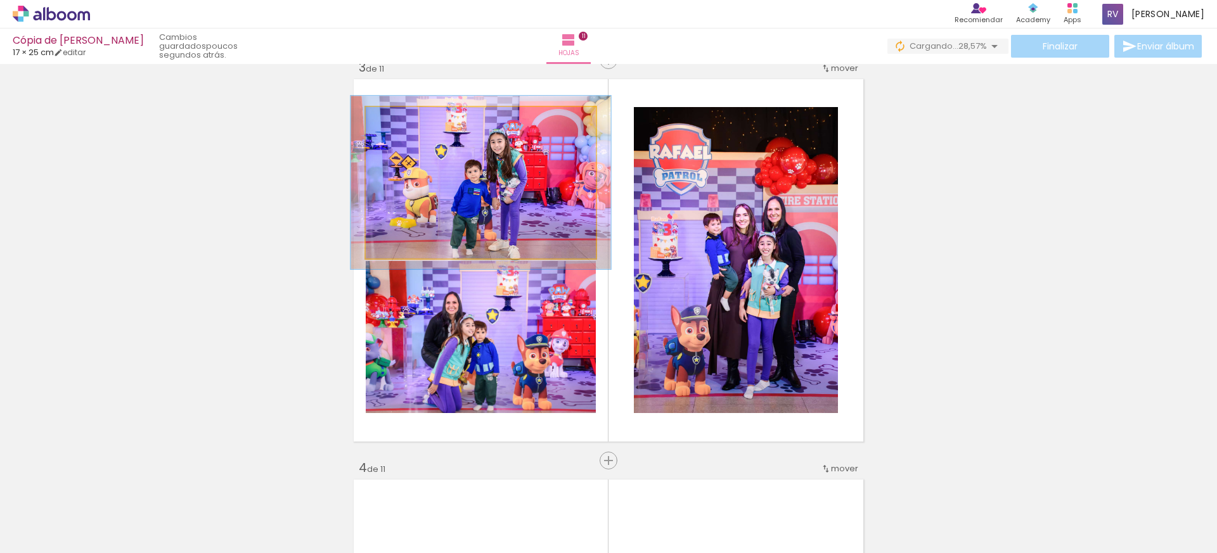
type paper-slider "113"
click at [396, 123] on div at bounding box center [401, 120] width 11 height 11
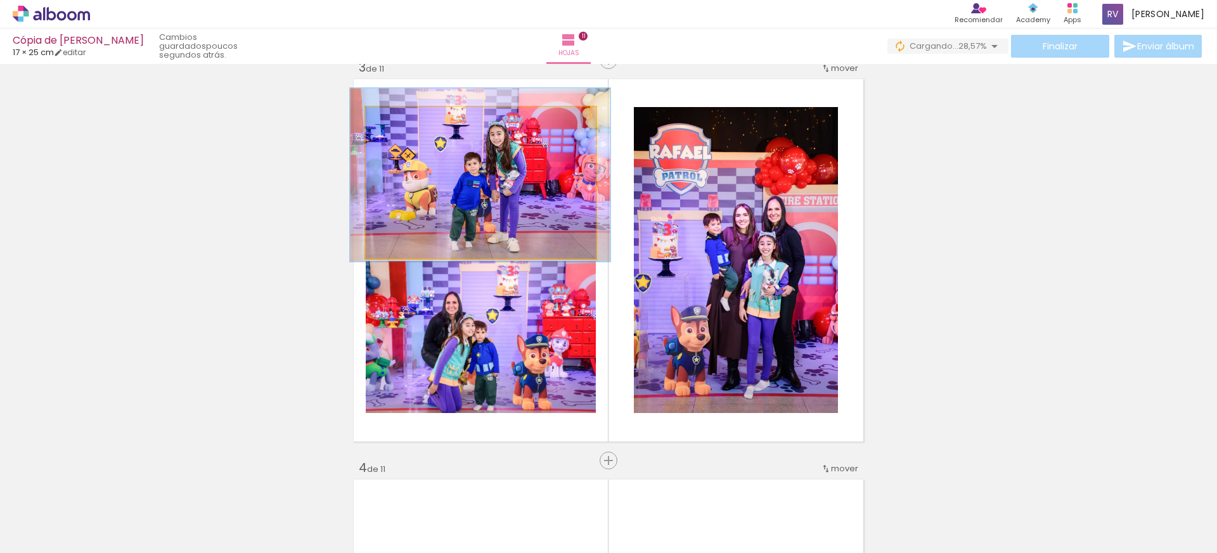
drag, startPoint x: 483, startPoint y: 163, endPoint x: 482, endPoint y: 155, distance: 7.6
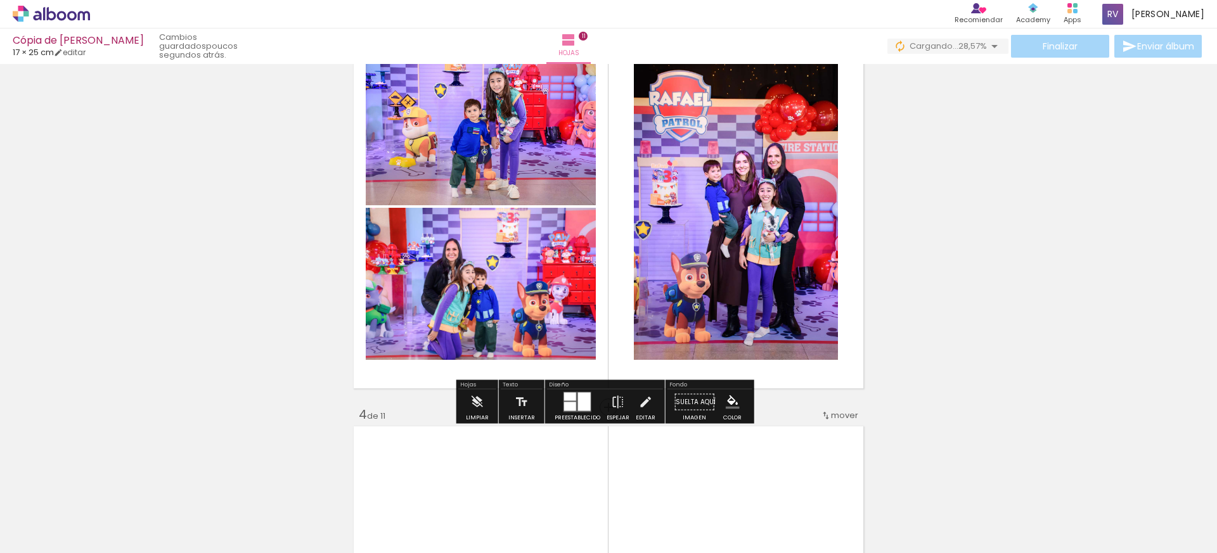
scroll to position [877, 0]
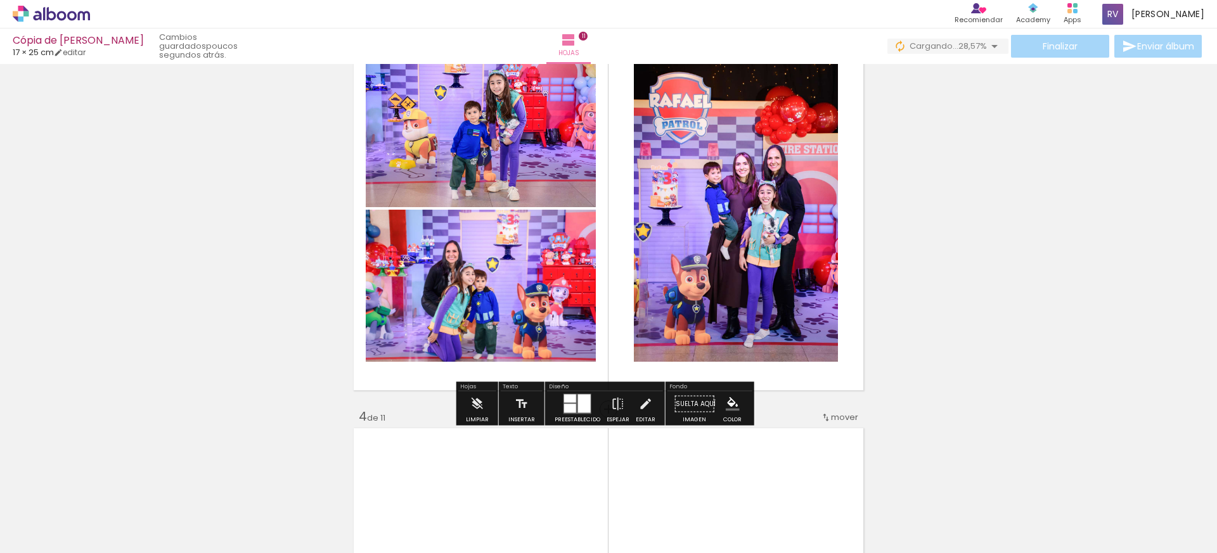
click at [588, 404] on div at bounding box center [577, 404] width 34 height 25
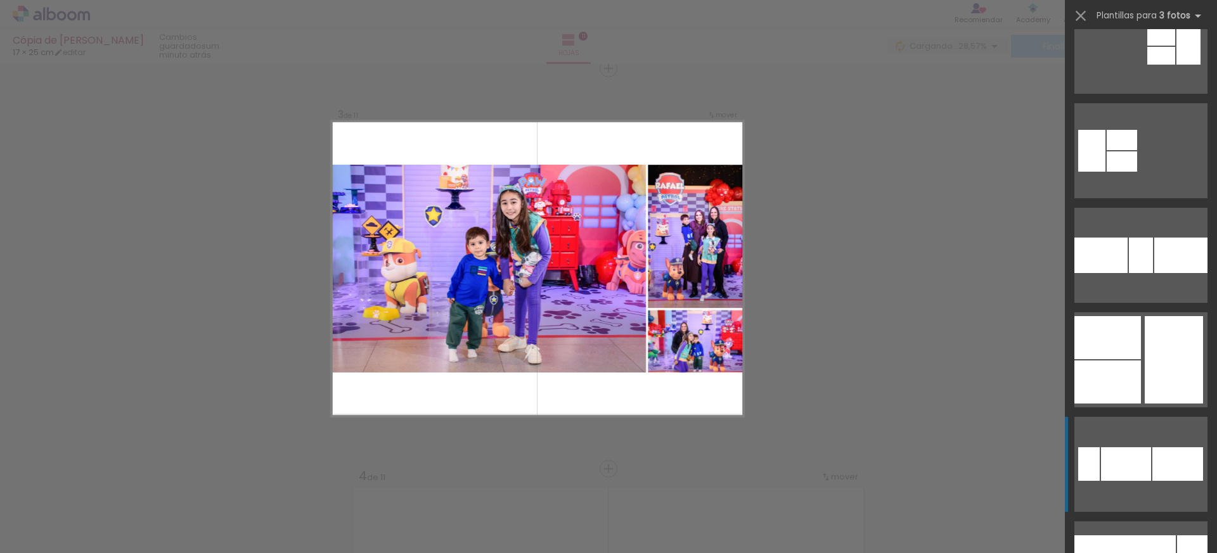
scroll to position [329, 0]
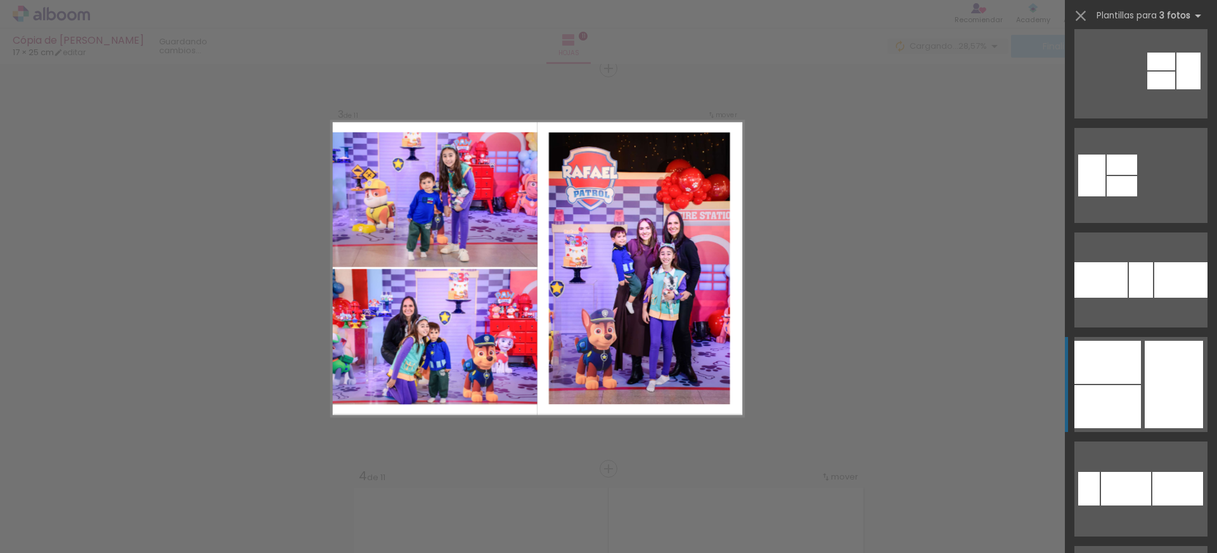
click at [1157, 381] on div at bounding box center [1174, 384] width 58 height 87
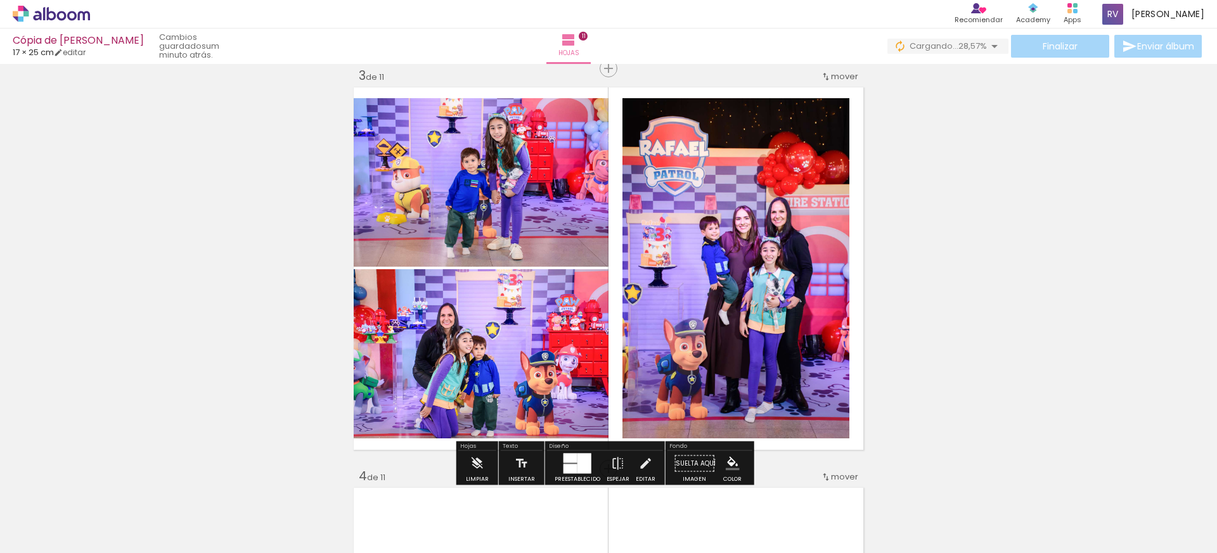
click at [588, 468] on div at bounding box center [577, 463] width 34 height 25
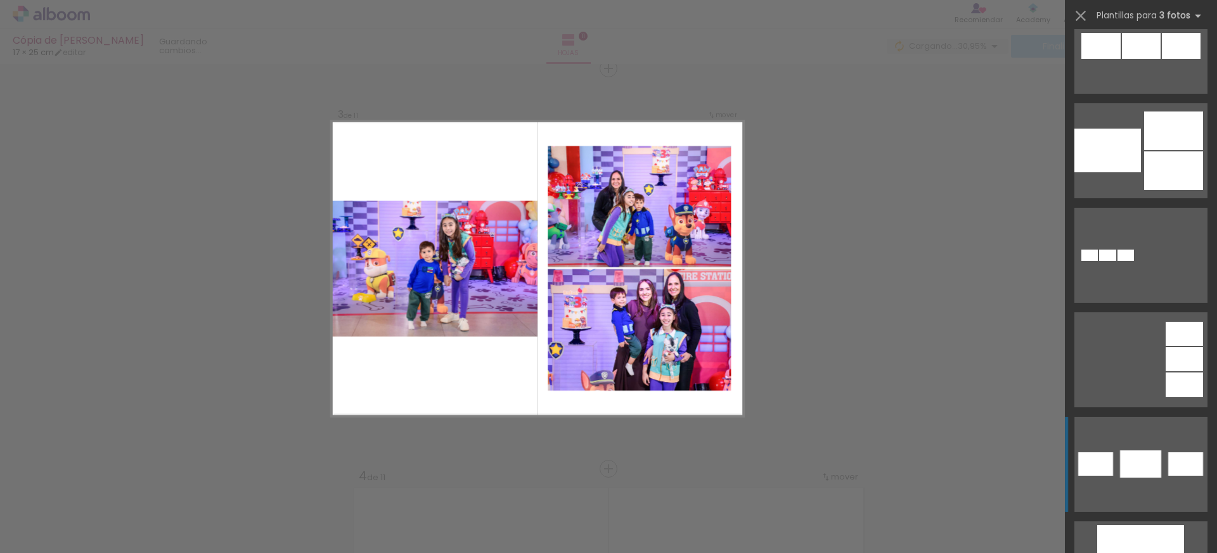
scroll to position [11527, 0]
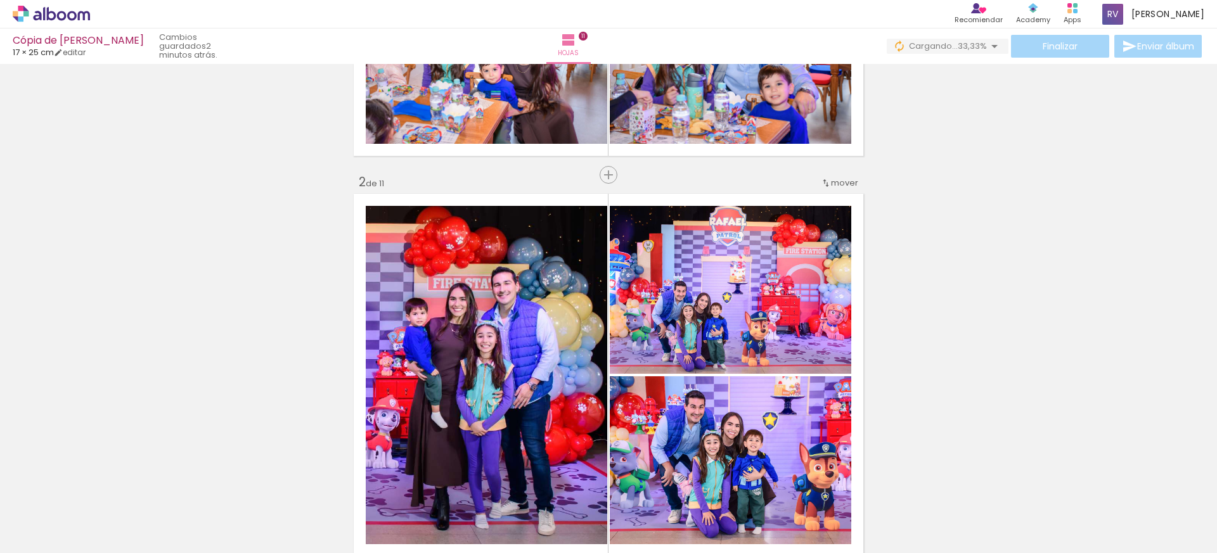
scroll to position [312, 0]
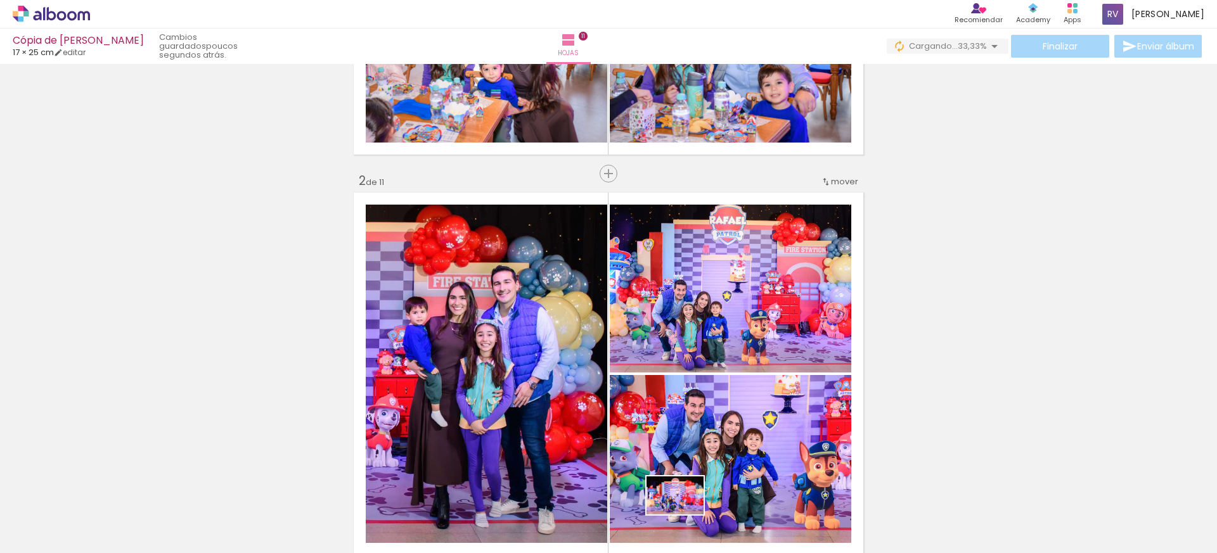
click at [685, 515] on div at bounding box center [681, 511] width 63 height 42
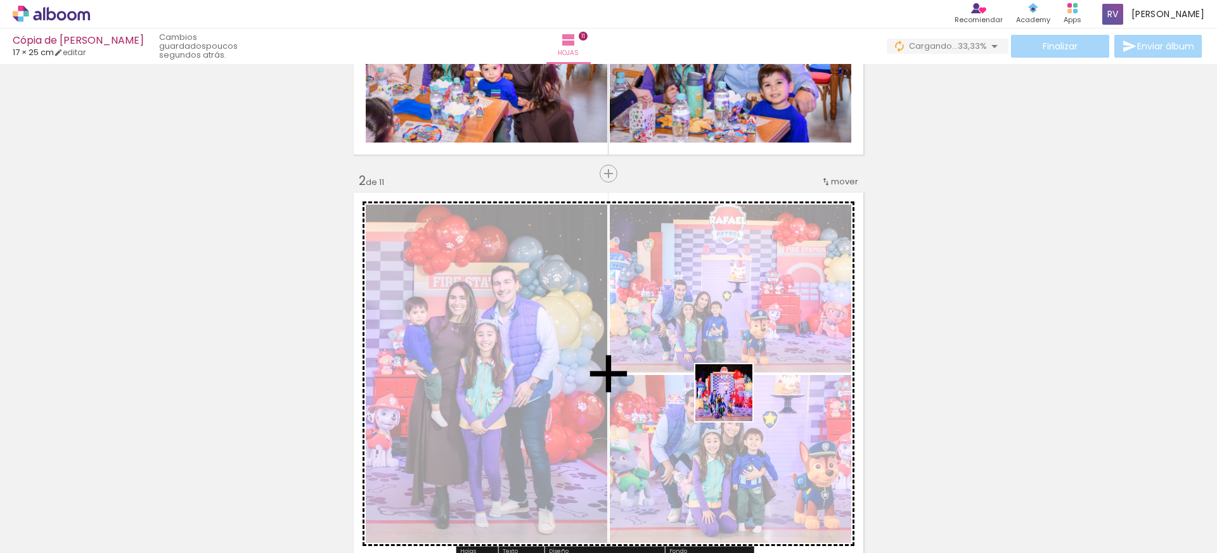
drag, startPoint x: 686, startPoint y: 515, endPoint x: 734, endPoint y: 400, distance: 124.8
click at [734, 400] on quentale-workspace at bounding box center [608, 276] width 1217 height 553
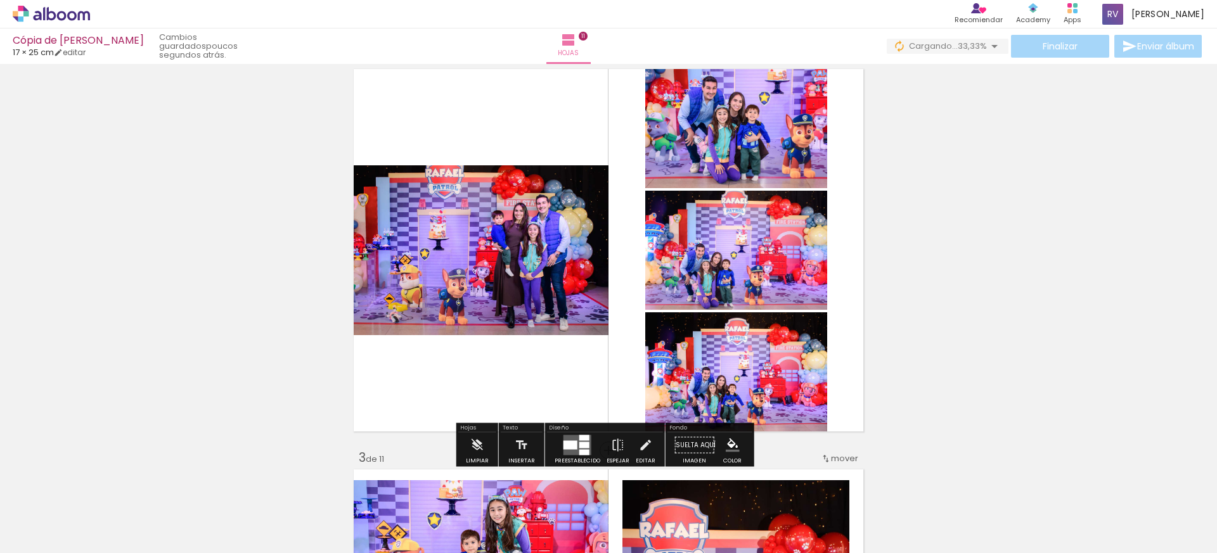
scroll to position [436, 0]
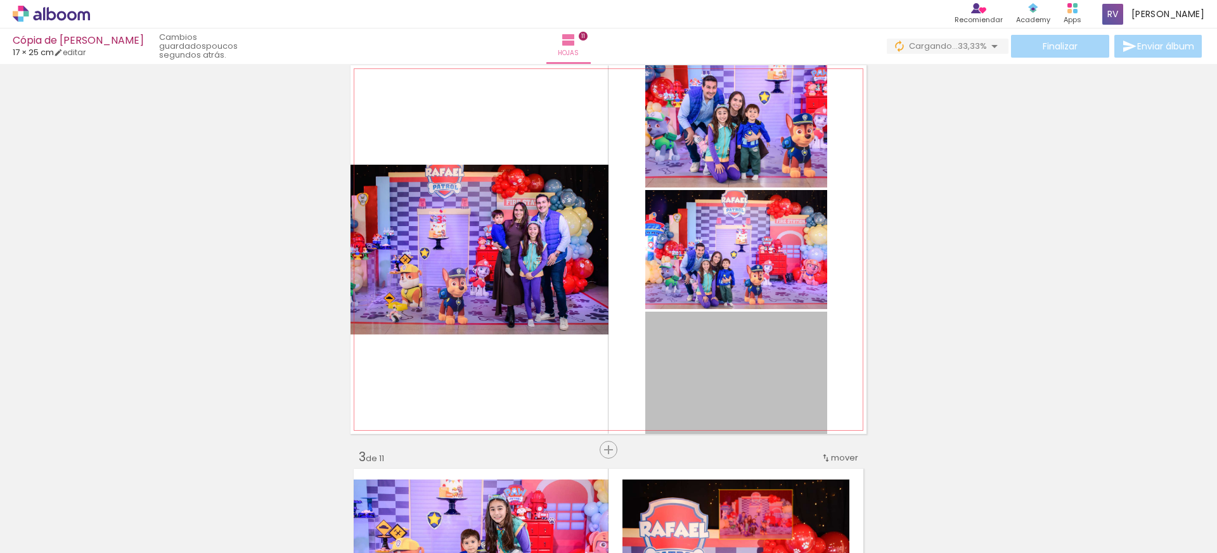
drag, startPoint x: 789, startPoint y: 351, endPoint x: 751, endPoint y: 514, distance: 167.9
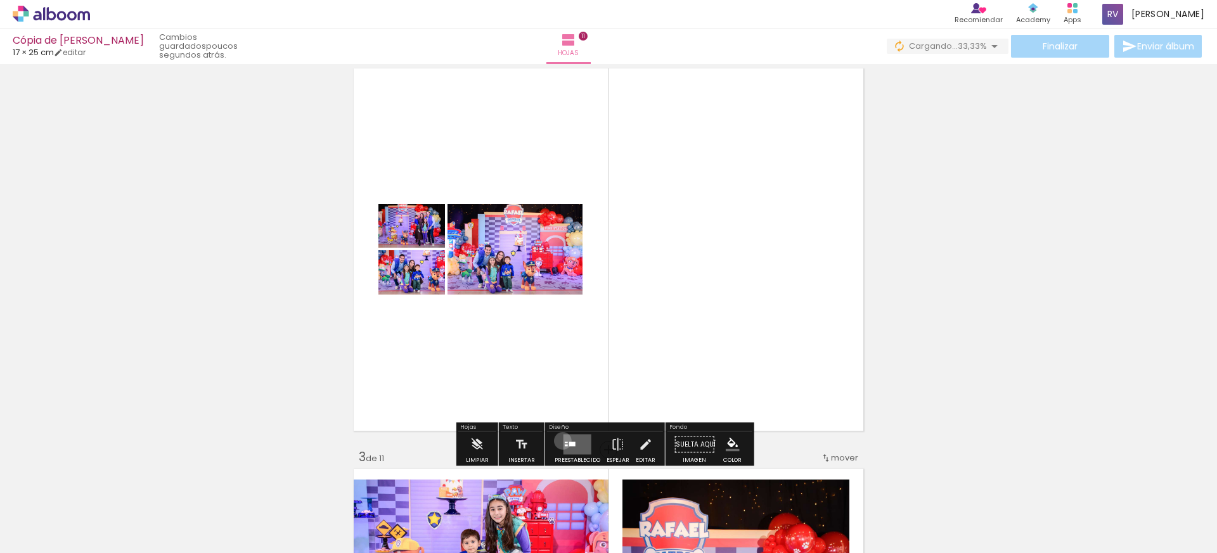
click at [564, 441] on quentale-layouter at bounding box center [578, 445] width 28 height 20
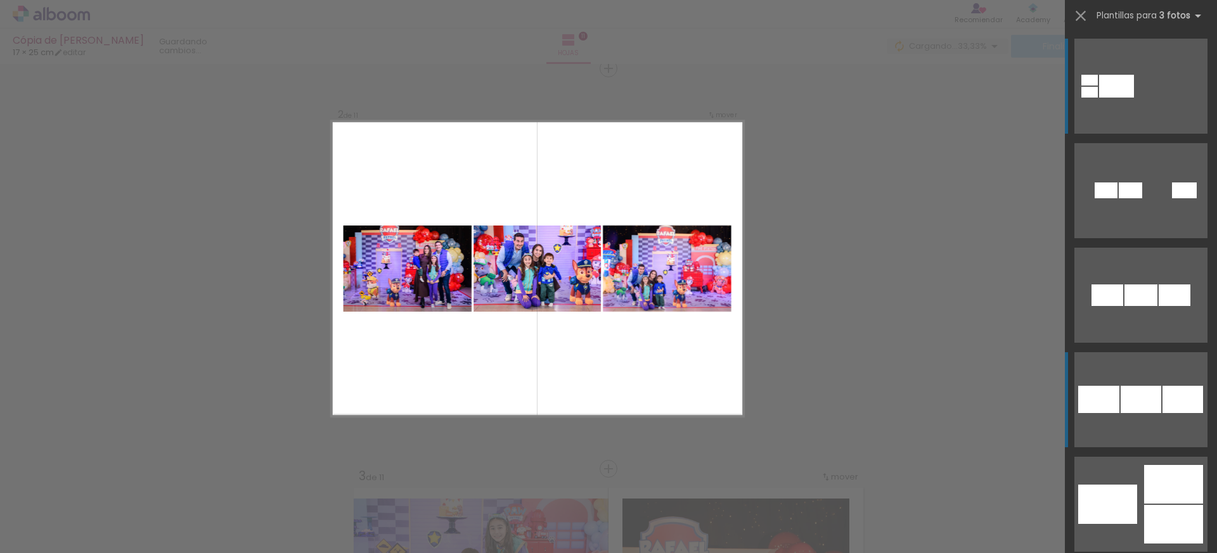
scroll to position [16, 0]
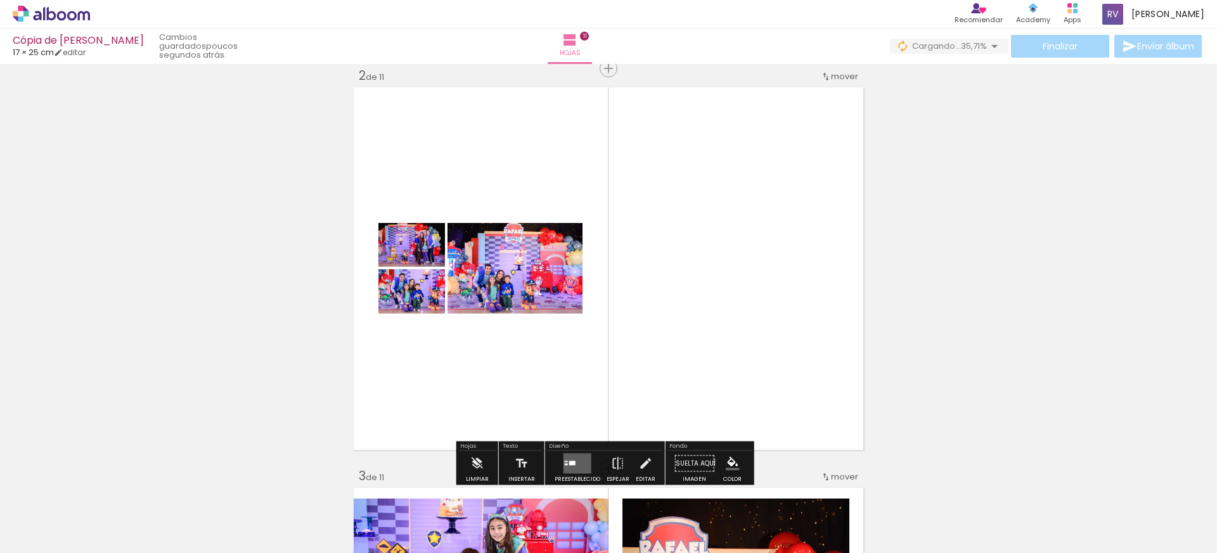
click at [565, 469] on quentale-layouter at bounding box center [578, 464] width 28 height 20
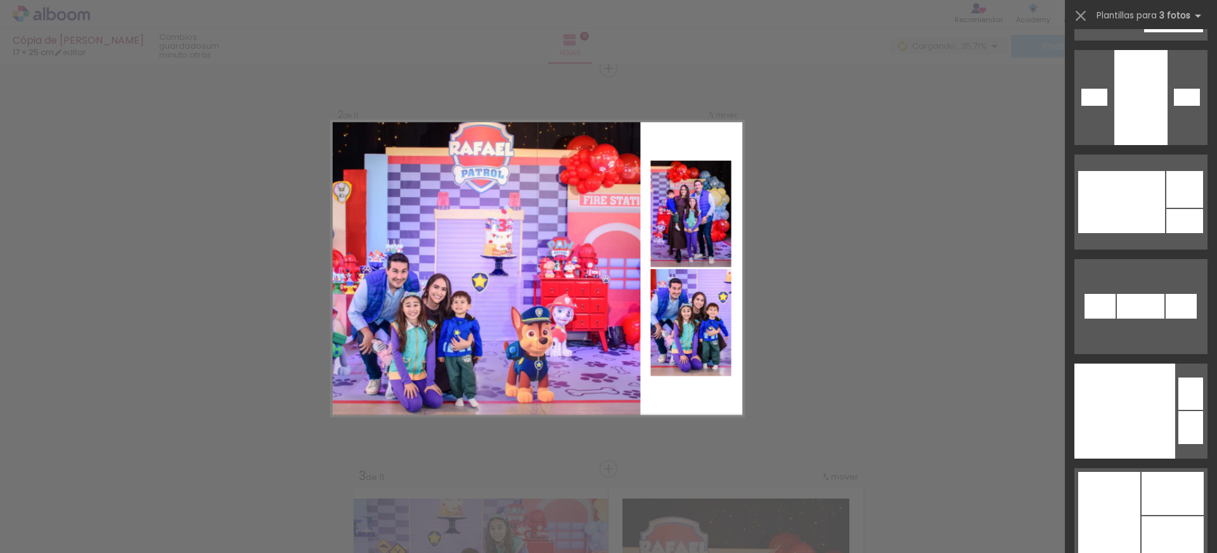
scroll to position [5534, 0]
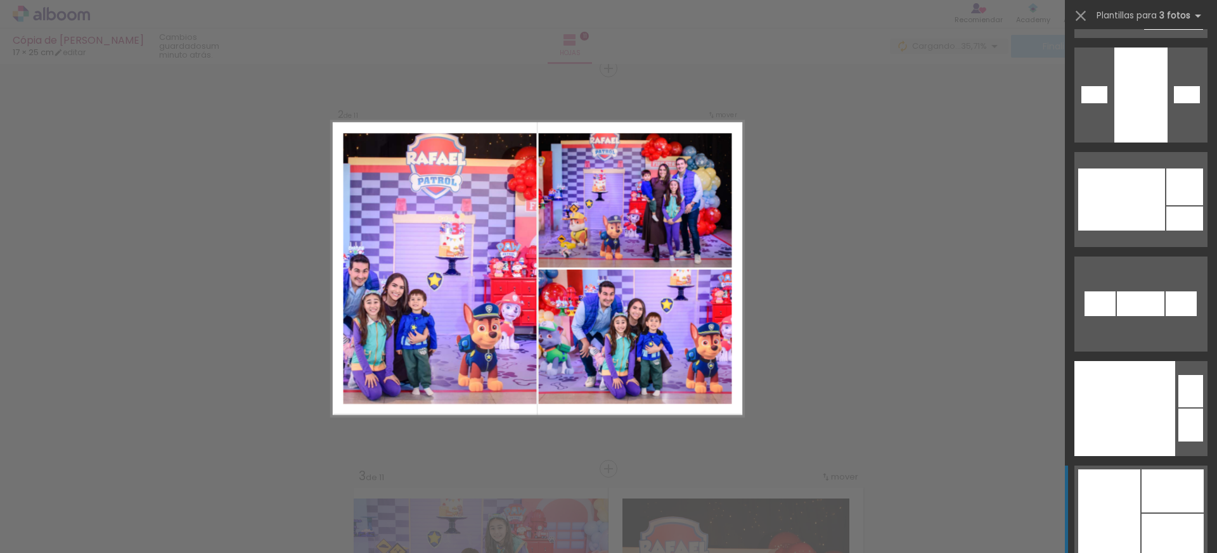
click at [1102, 494] on div at bounding box center [1109, 513] width 62 height 87
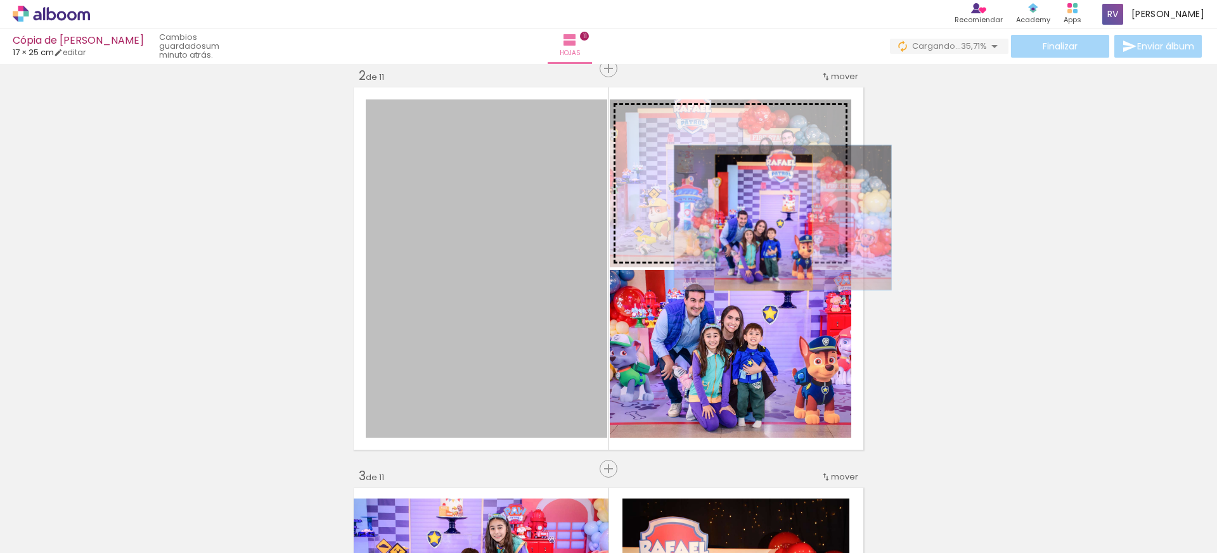
drag, startPoint x: 534, startPoint y: 319, endPoint x: 759, endPoint y: 222, distance: 244.8
click at [0, 0] on slot at bounding box center [0, 0] width 0 height 0
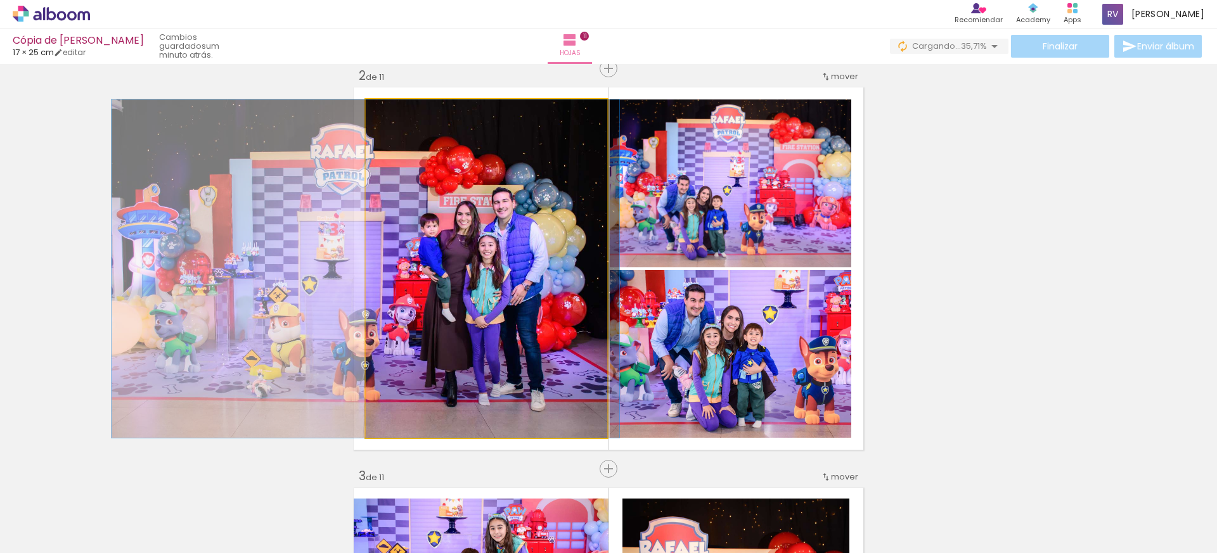
drag, startPoint x: 522, startPoint y: 285, endPoint x: 397, endPoint y: 283, distance: 124.3
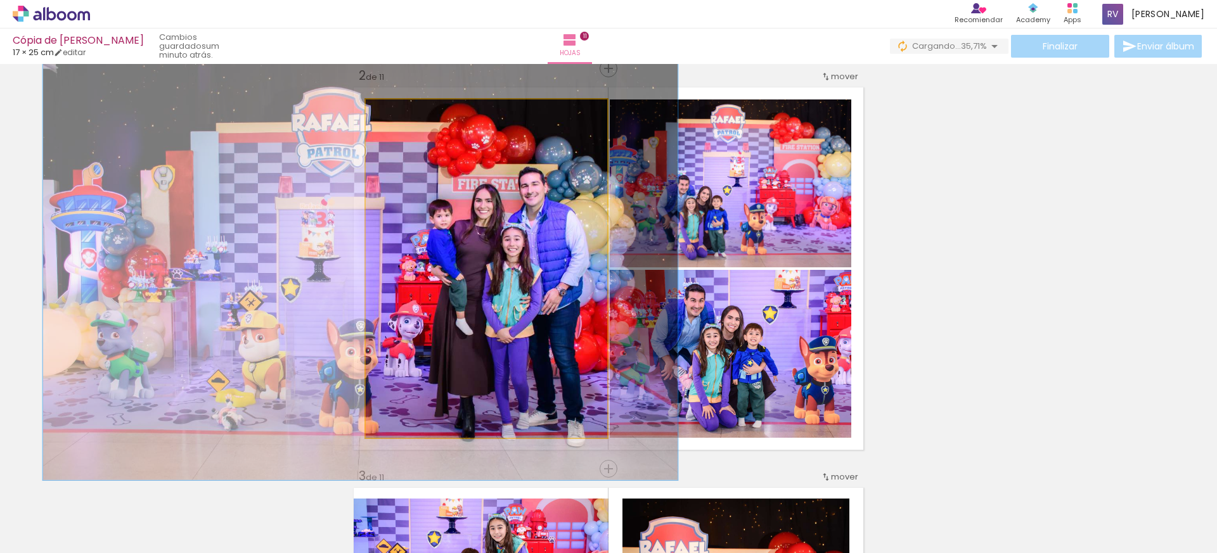
drag, startPoint x: 389, startPoint y: 114, endPoint x: 399, endPoint y: 116, distance: 10.9
click at [401, 116] on div at bounding box center [406, 112] width 11 height 11
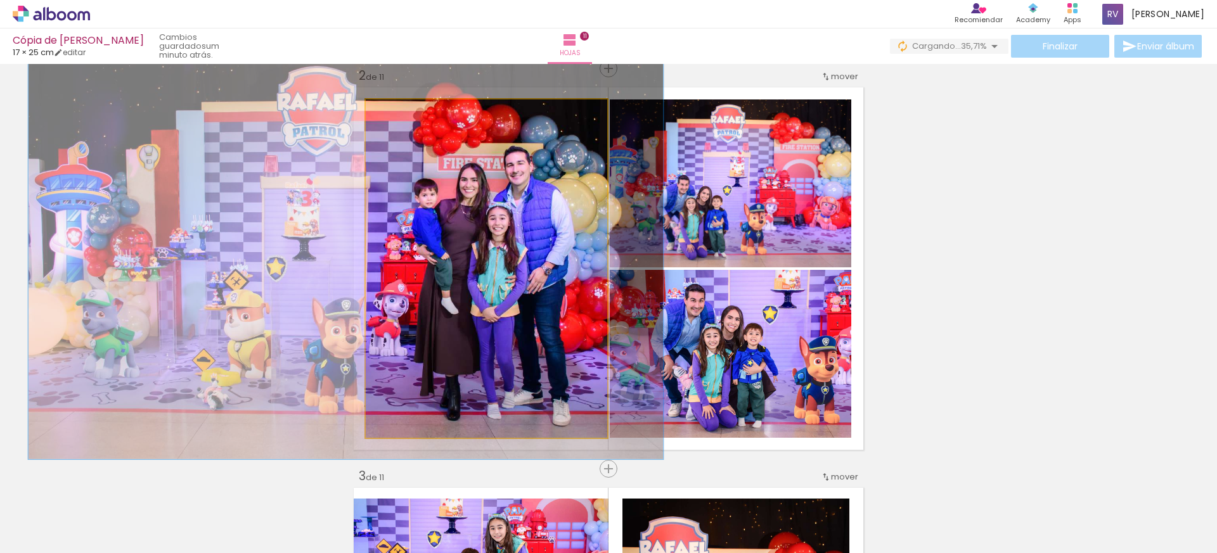
drag, startPoint x: 546, startPoint y: 224, endPoint x: 532, endPoint y: 203, distance: 25.5
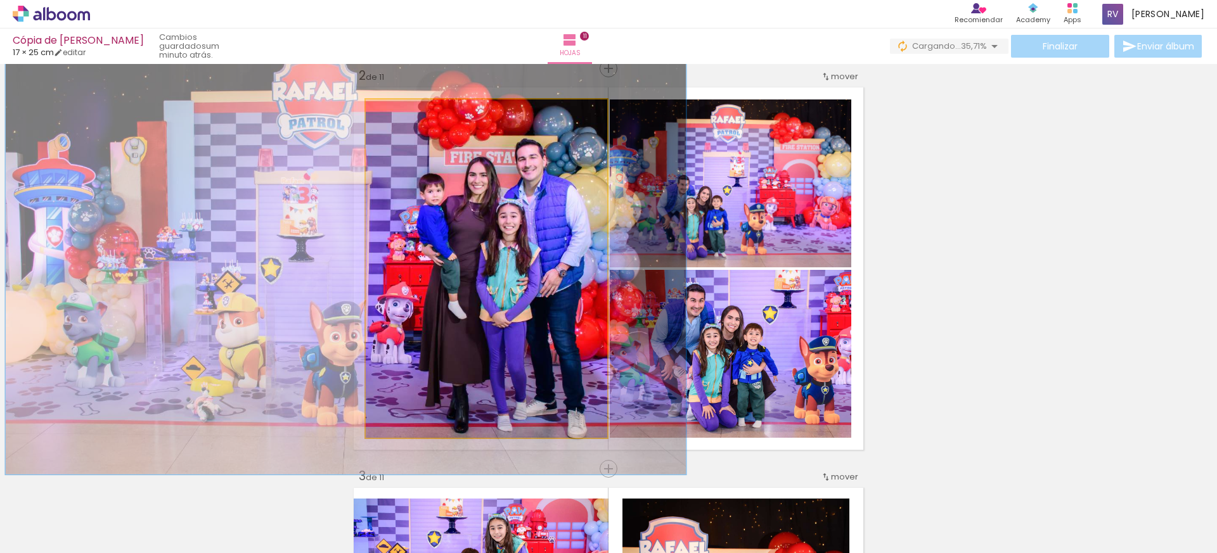
click at [403, 114] on div at bounding box center [413, 113] width 20 height 20
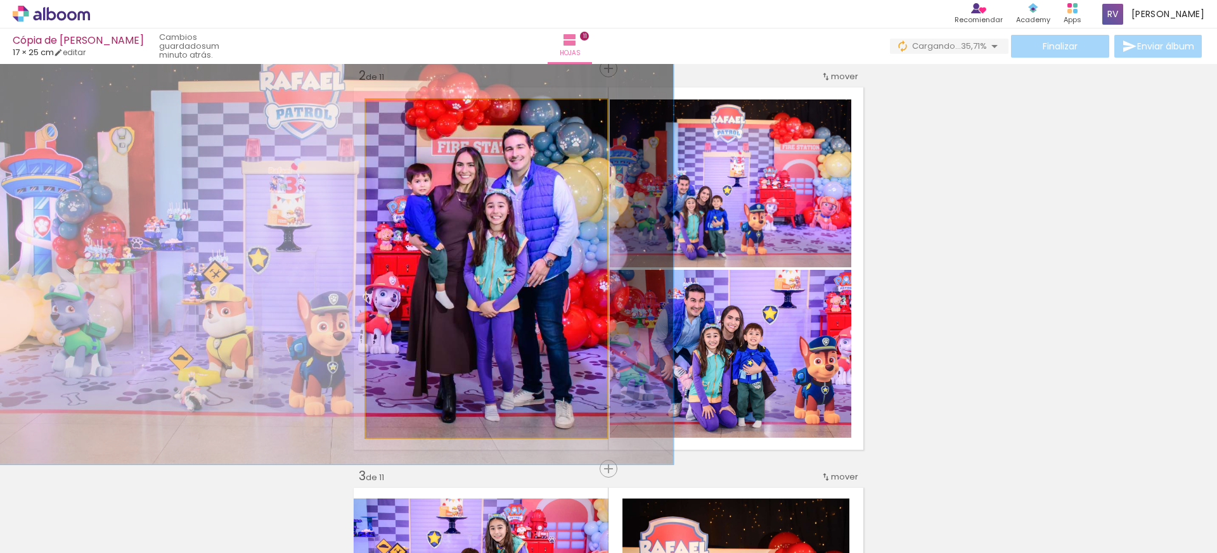
drag, startPoint x: 496, startPoint y: 190, endPoint x: 484, endPoint y: 179, distance: 16.6
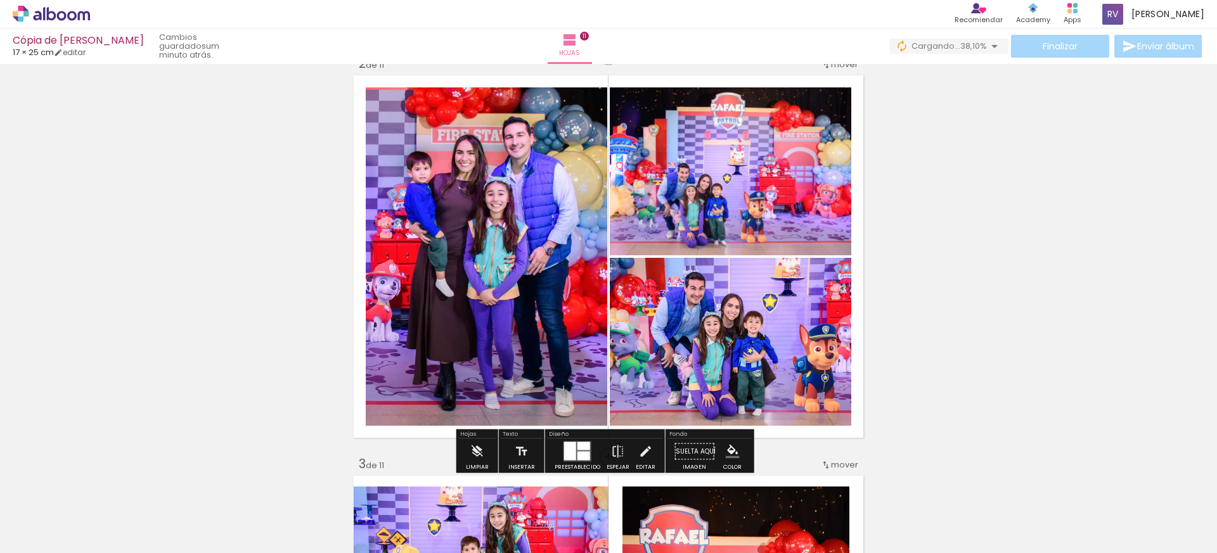
scroll to position [382, 0]
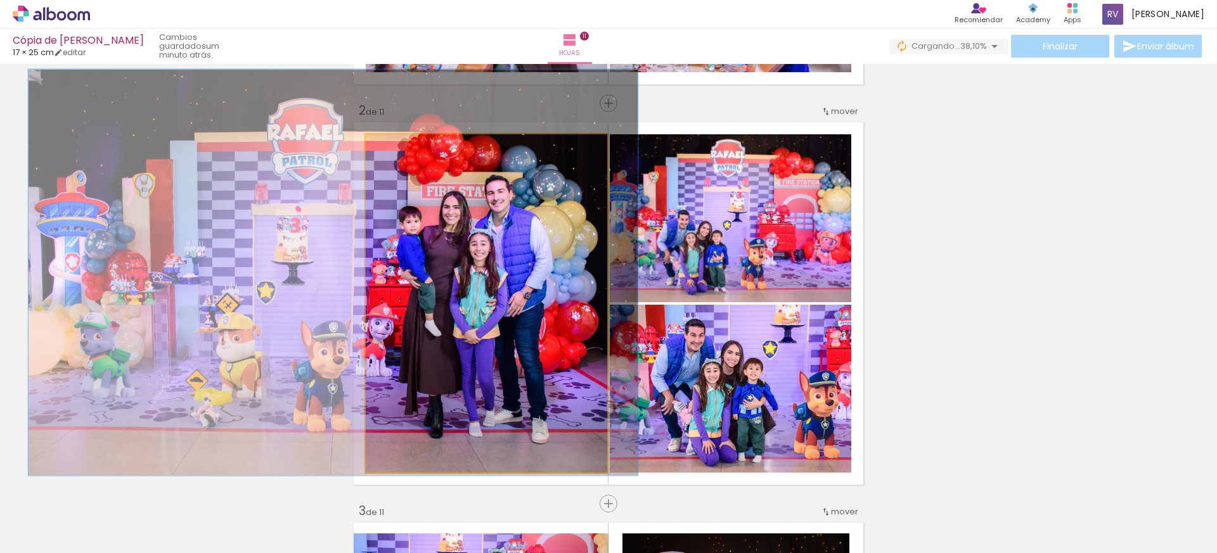
type paper-slider "120"
click at [403, 148] on div at bounding box center [405, 147] width 11 height 11
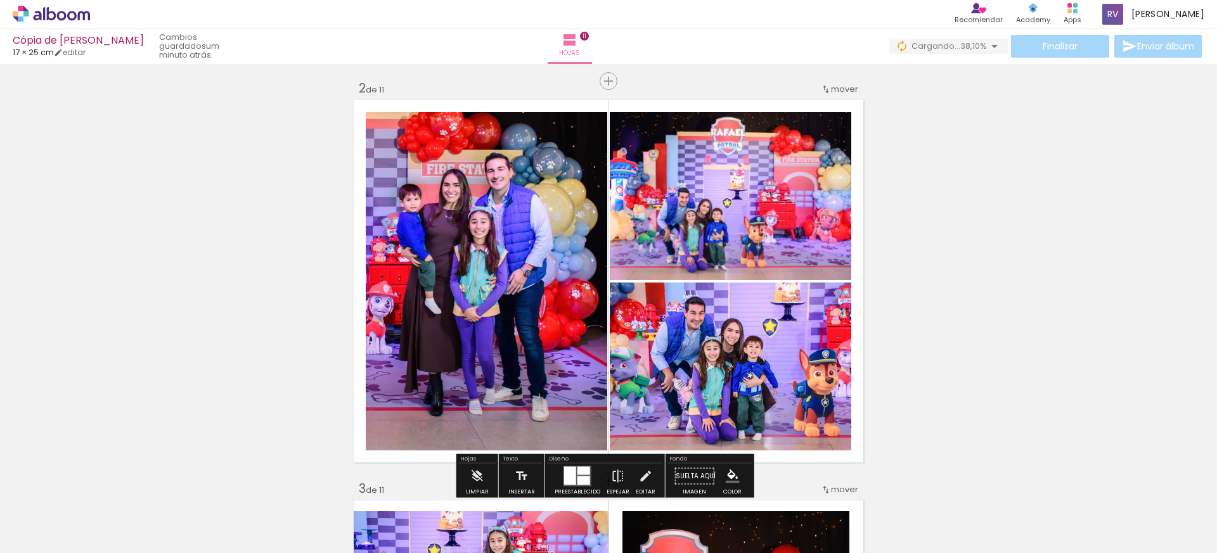
scroll to position [426, 0]
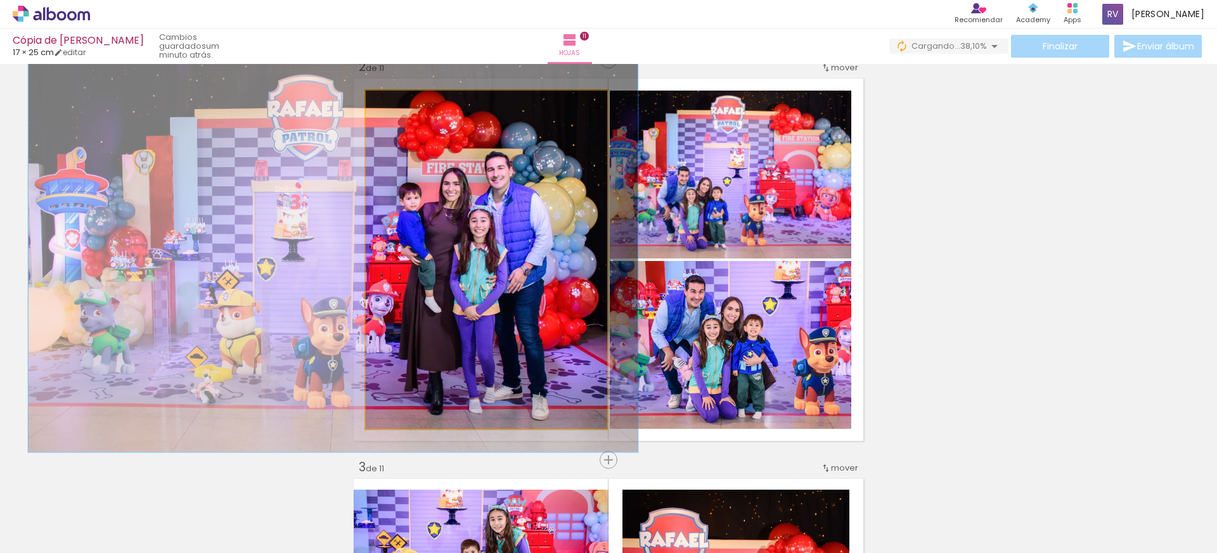
drag, startPoint x: 505, startPoint y: 221, endPoint x: 505, endPoint y: 242, distance: 20.3
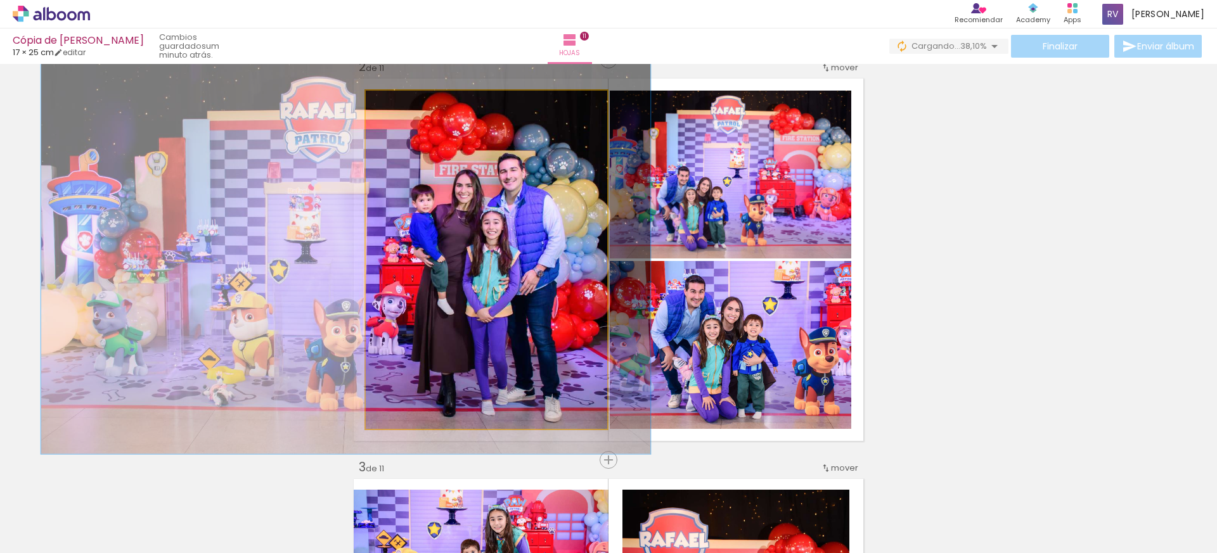
drag, startPoint x: 503, startPoint y: 243, endPoint x: 515, endPoint y: 245, distance: 12.8
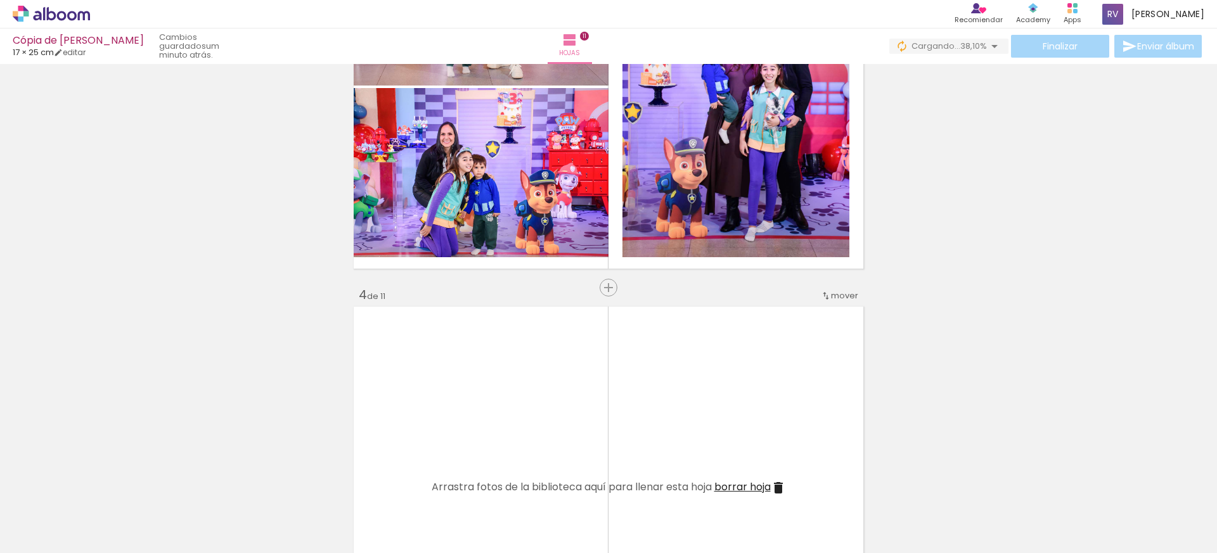
scroll to position [1242, 0]
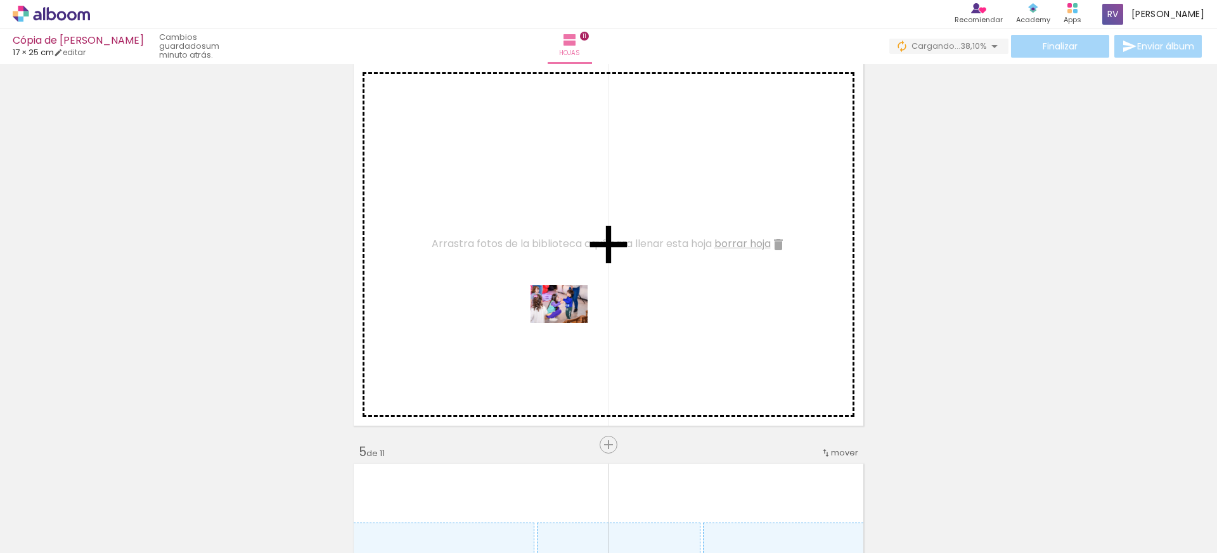
drag, startPoint x: 1064, startPoint y: 524, endPoint x: 569, endPoint y: 323, distance: 534.9
click at [569, 323] on quentale-workspace at bounding box center [608, 276] width 1217 height 553
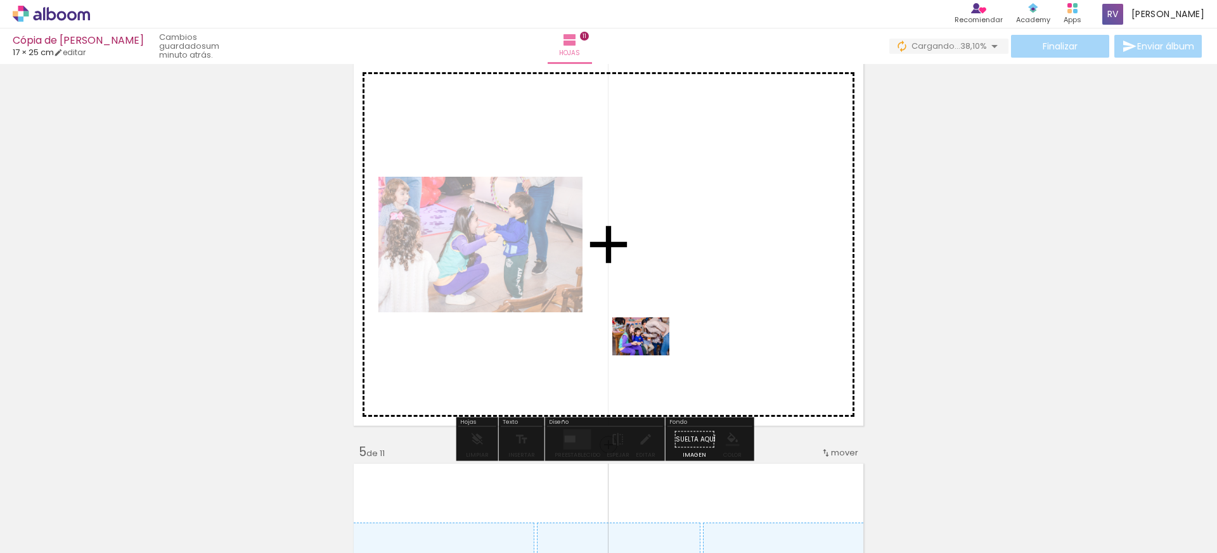
drag, startPoint x: 964, startPoint y: 508, endPoint x: 649, endPoint y: 355, distance: 350.1
click at [649, 355] on quentale-workspace at bounding box center [608, 276] width 1217 height 553
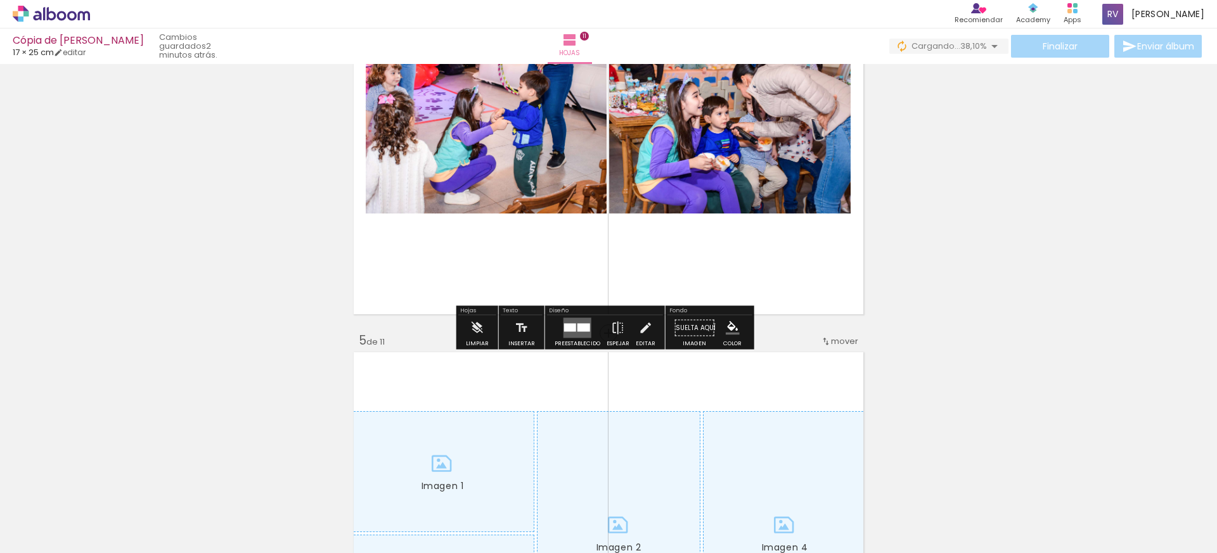
scroll to position [1355, 0]
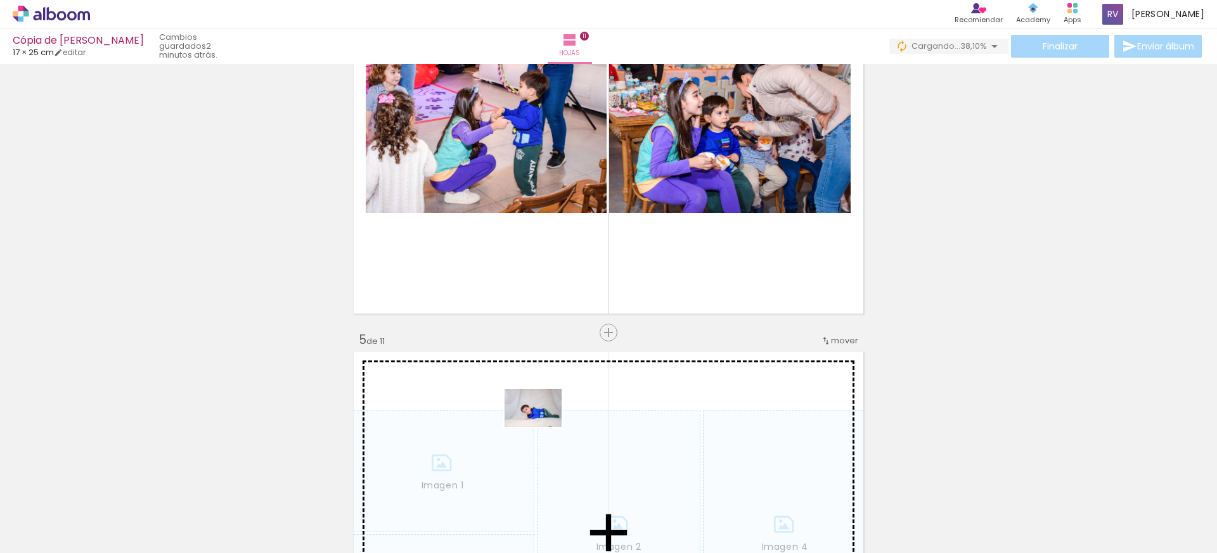
drag, startPoint x: 747, startPoint y: 481, endPoint x: 543, endPoint y: 427, distance: 211.1
click at [543, 427] on quentale-workspace at bounding box center [608, 276] width 1217 height 553
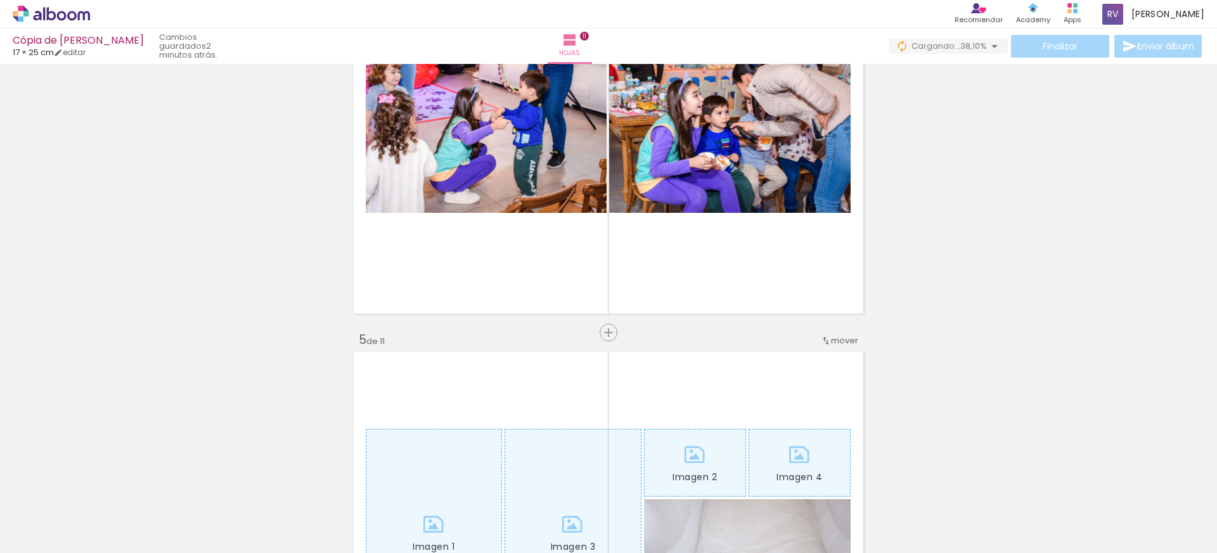
scroll to position [1608, 0]
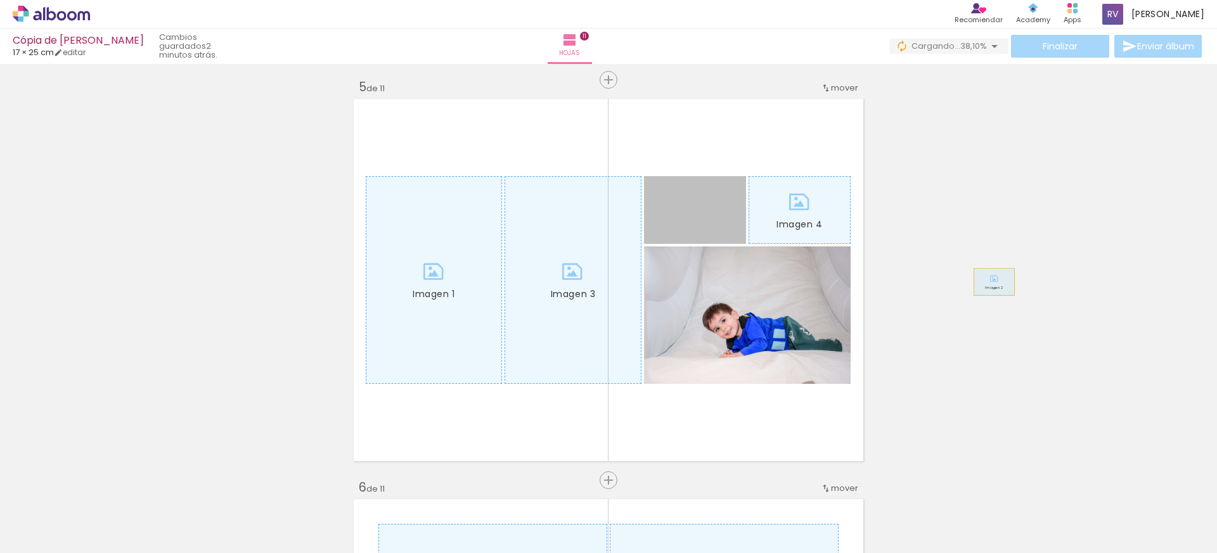
drag, startPoint x: 681, startPoint y: 205, endPoint x: 989, endPoint y: 282, distance: 318.2
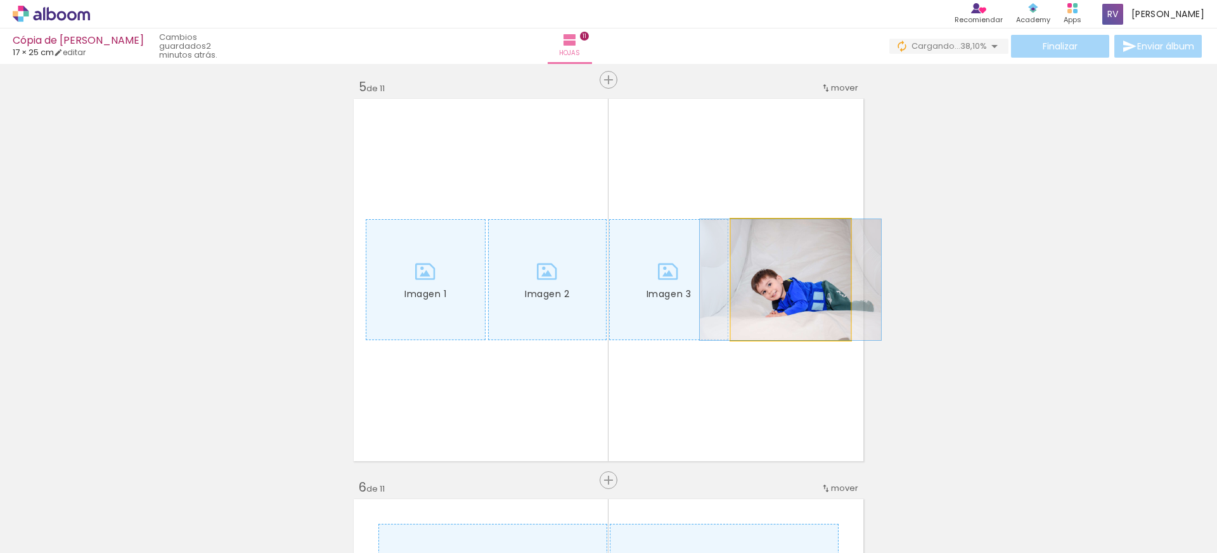
click at [790, 219] on quentale-photo "Imagen 4" at bounding box center [791, 279] width 120 height 121
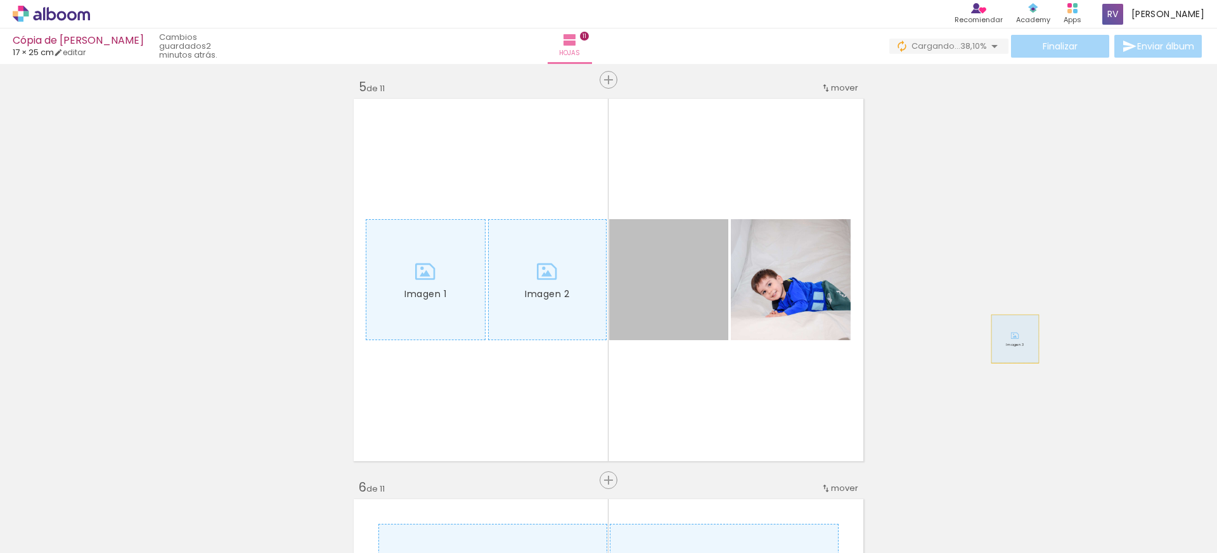
drag, startPoint x: 654, startPoint y: 271, endPoint x: 1010, endPoint y: 339, distance: 363.4
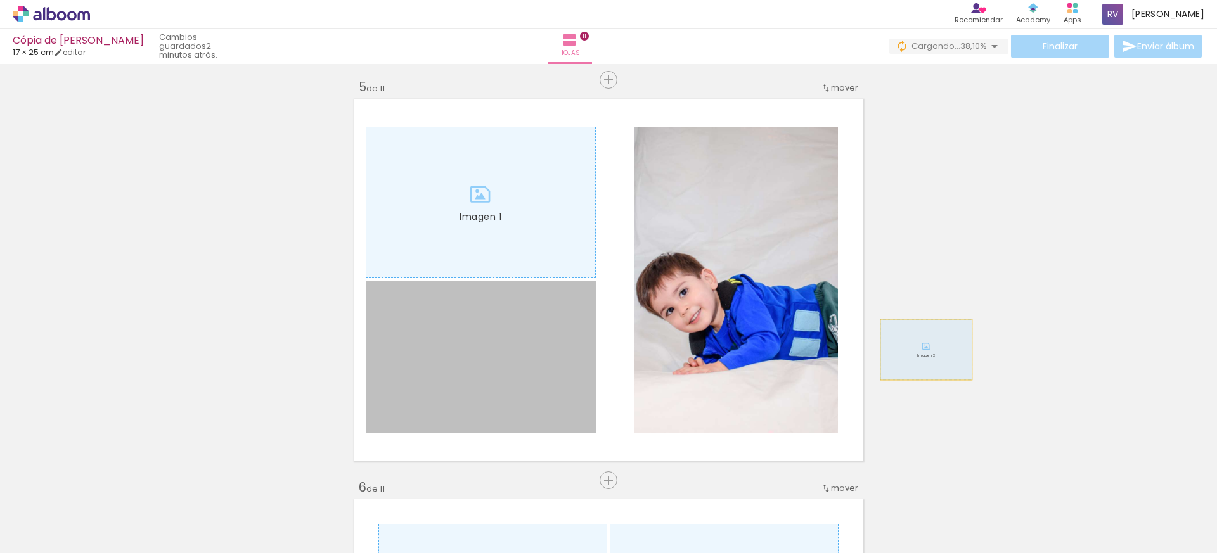
drag, startPoint x: 515, startPoint y: 314, endPoint x: 939, endPoint y: 352, distance: 425.7
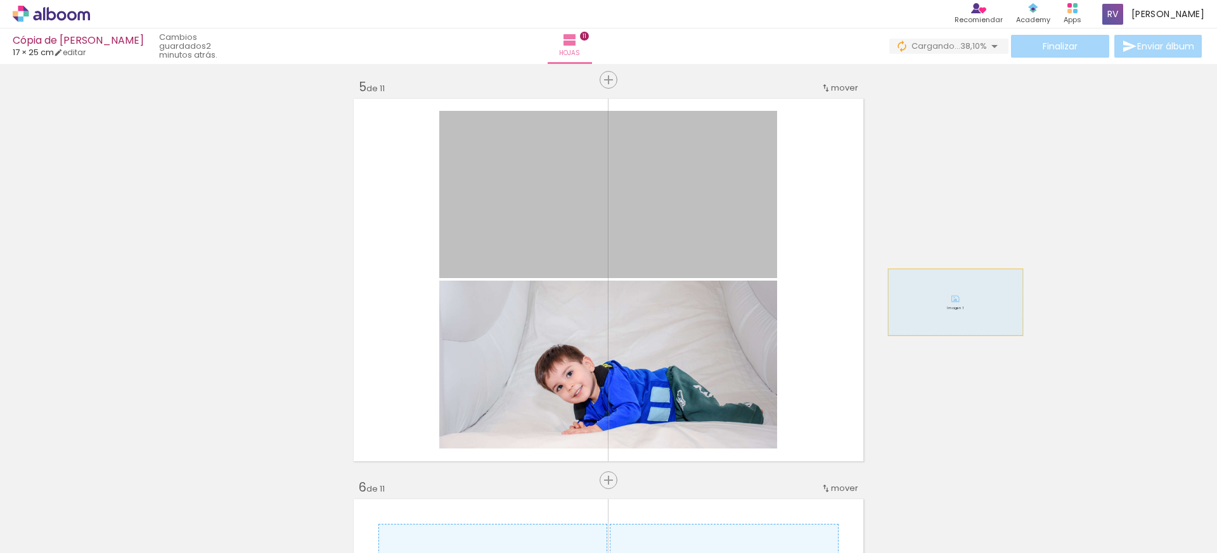
drag, startPoint x: 493, startPoint y: 206, endPoint x: 1123, endPoint y: 402, distance: 659.8
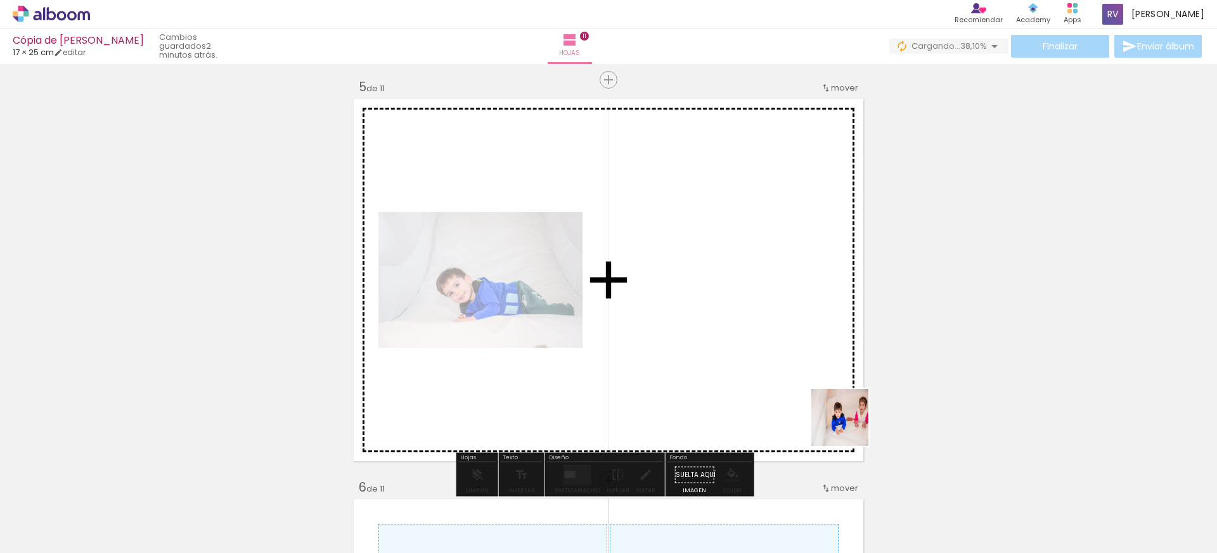
drag, startPoint x: 1202, startPoint y: 523, endPoint x: 804, endPoint y: 411, distance: 413.0
click at [804, 411] on quentale-workspace at bounding box center [608, 276] width 1217 height 553
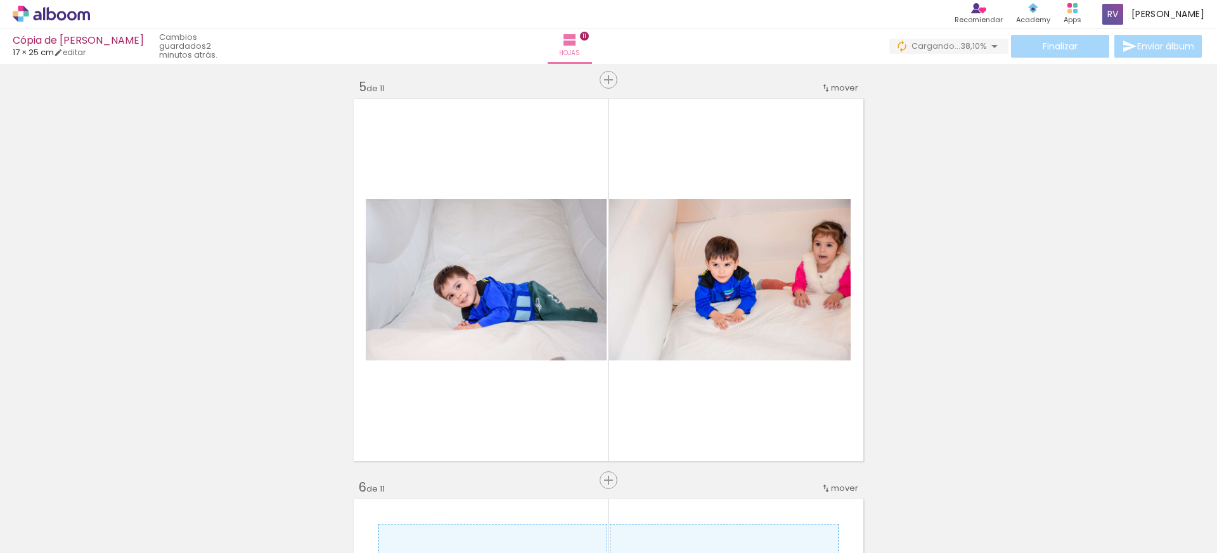
scroll to position [0, 1791]
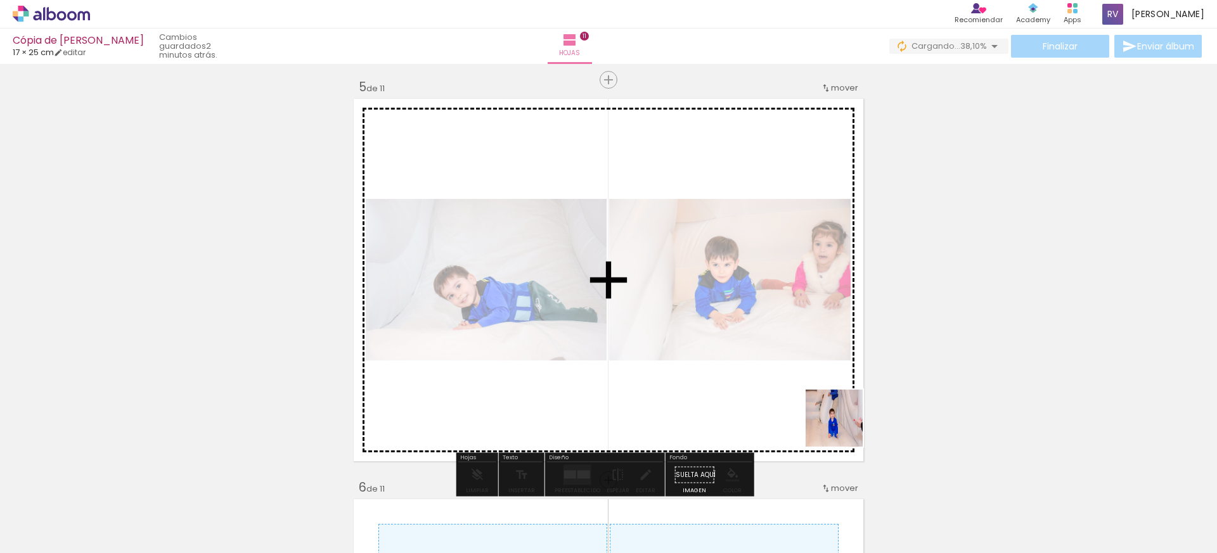
drag, startPoint x: 860, startPoint y: 439, endPoint x: 834, endPoint y: 423, distance: 31.3
click at [834, 423] on quentale-workspace at bounding box center [608, 276] width 1217 height 553
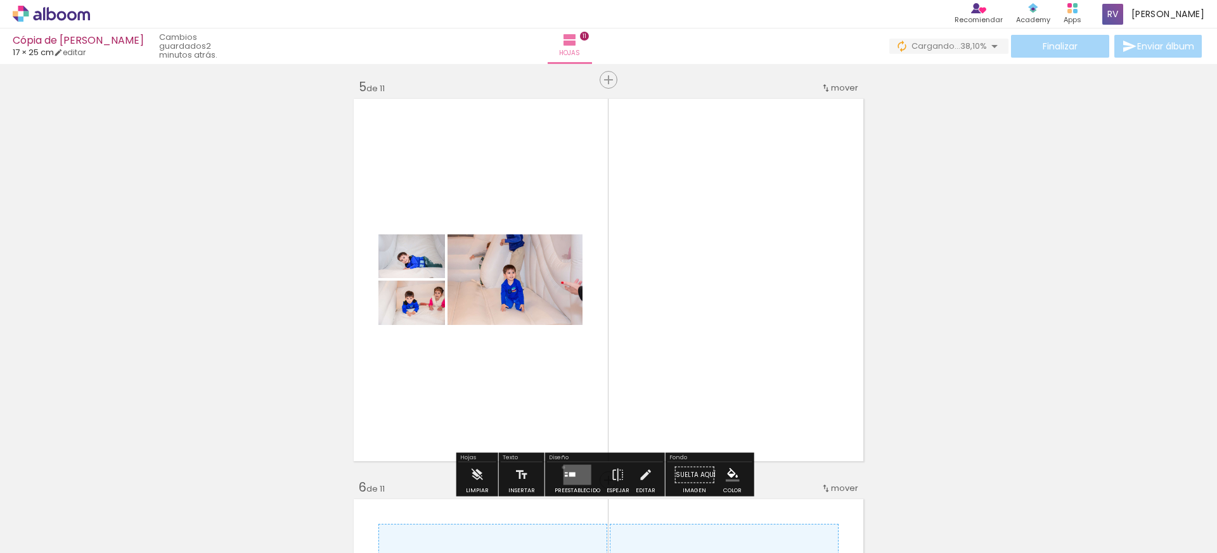
click at [564, 468] on quentale-layouter at bounding box center [578, 475] width 28 height 20
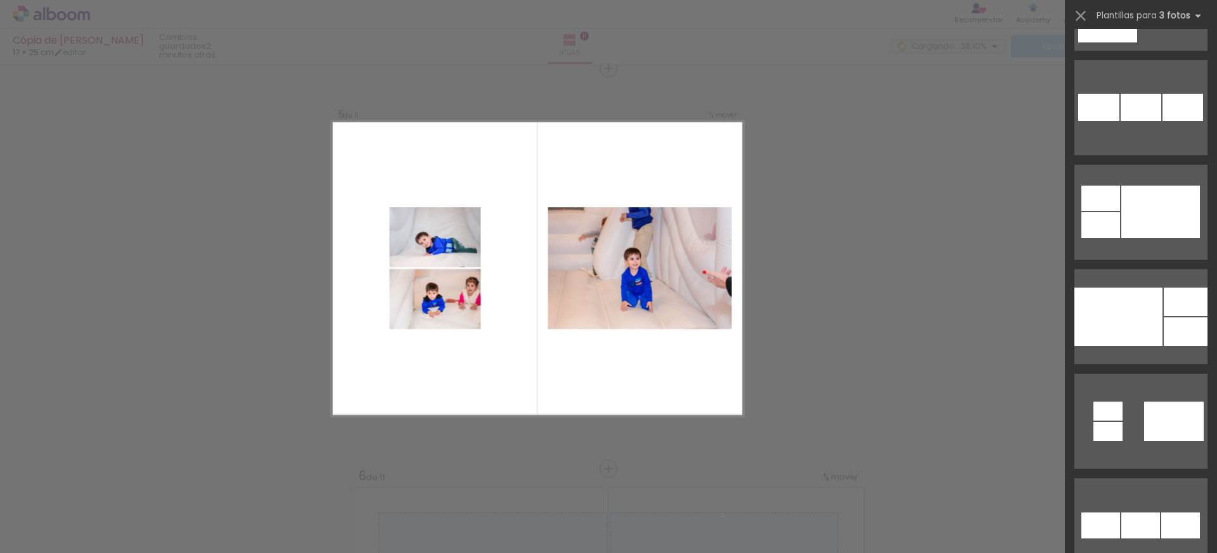
scroll to position [1759, 0]
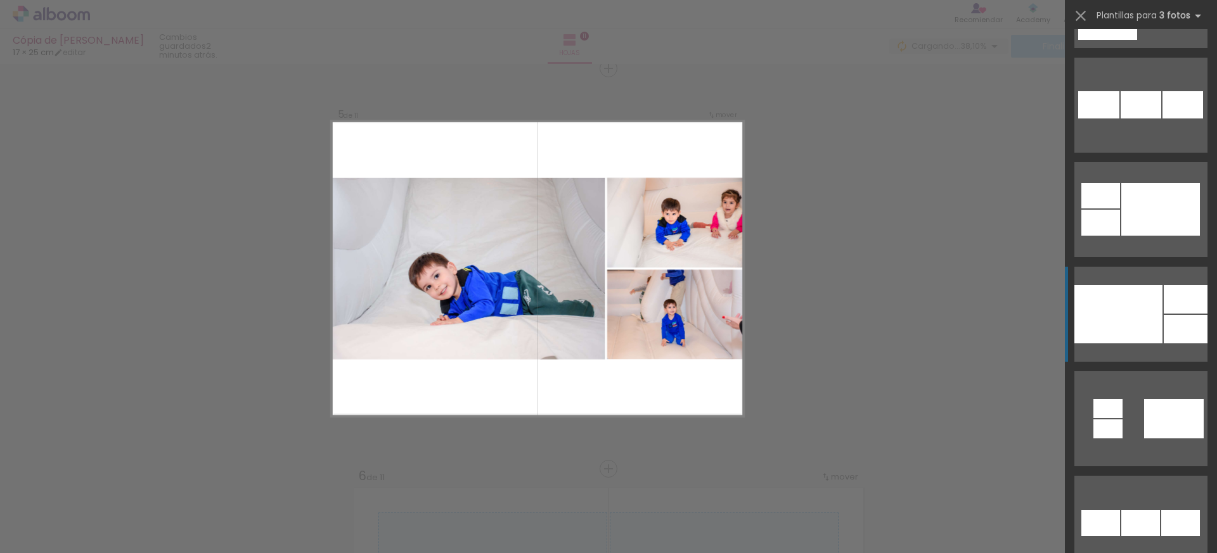
click at [1126, 336] on div at bounding box center [1118, 314] width 88 height 58
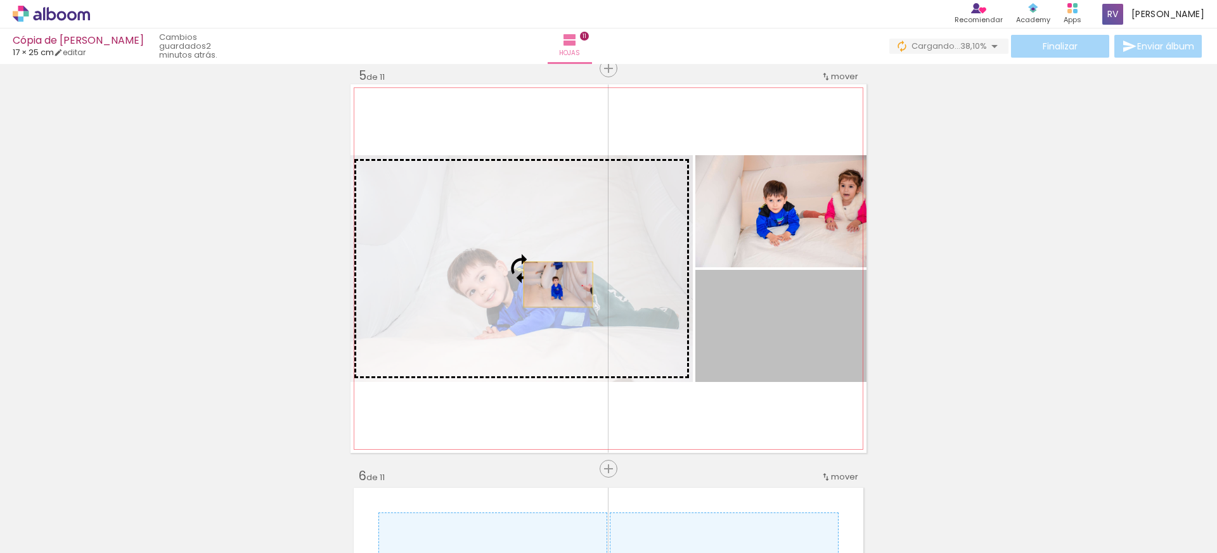
drag, startPoint x: 800, startPoint y: 333, endPoint x: 553, endPoint y: 285, distance: 251.4
click at [0, 0] on slot "Imagen 1" at bounding box center [0, 0] width 0 height 0
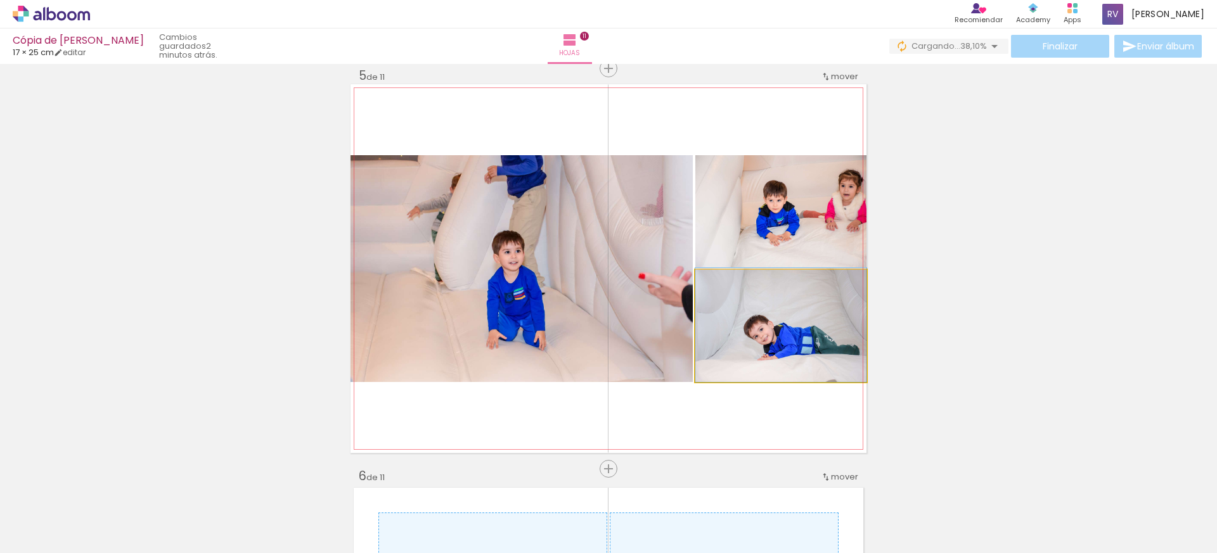
drag, startPoint x: 768, startPoint y: 341, endPoint x: 517, endPoint y: 294, distance: 255.4
click at [0, 0] on slot "Imagen 1" at bounding box center [0, 0] width 0 height 0
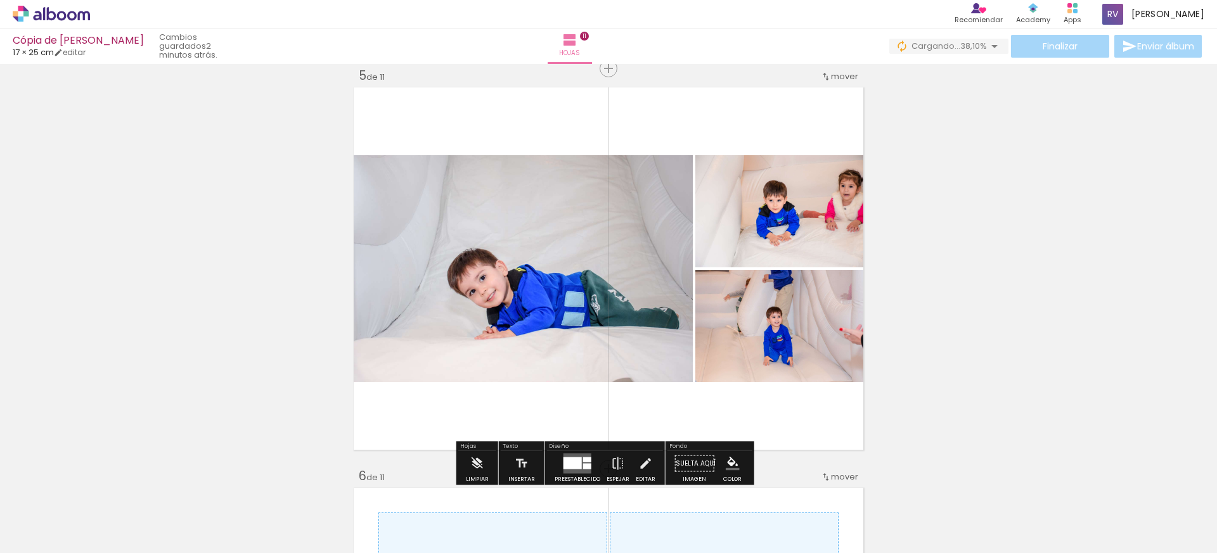
click at [583, 458] on div at bounding box center [587, 460] width 8 height 5
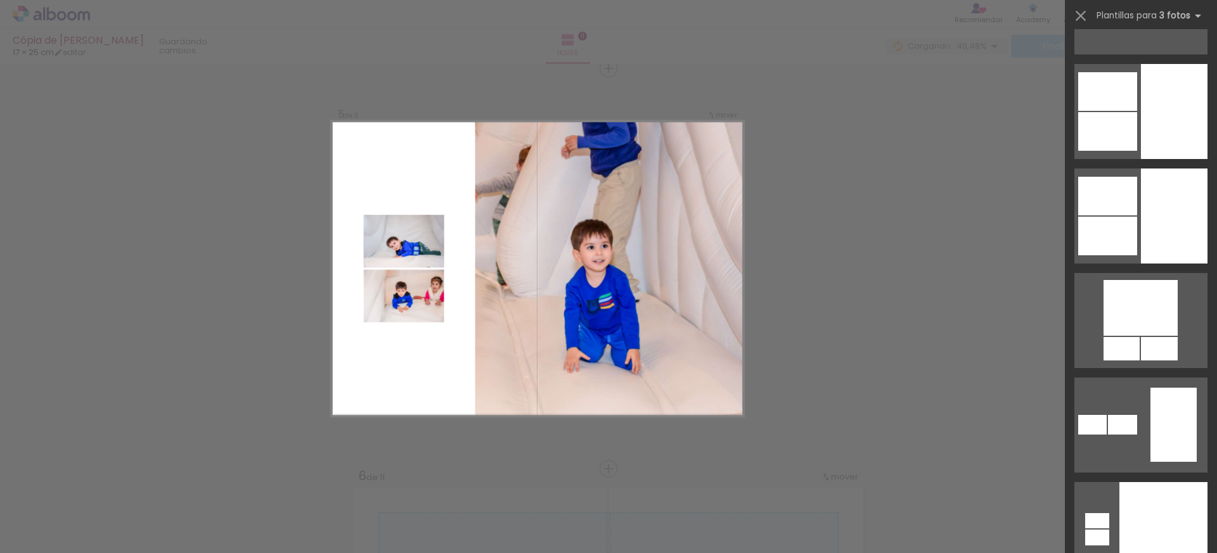
scroll to position [4350, 0]
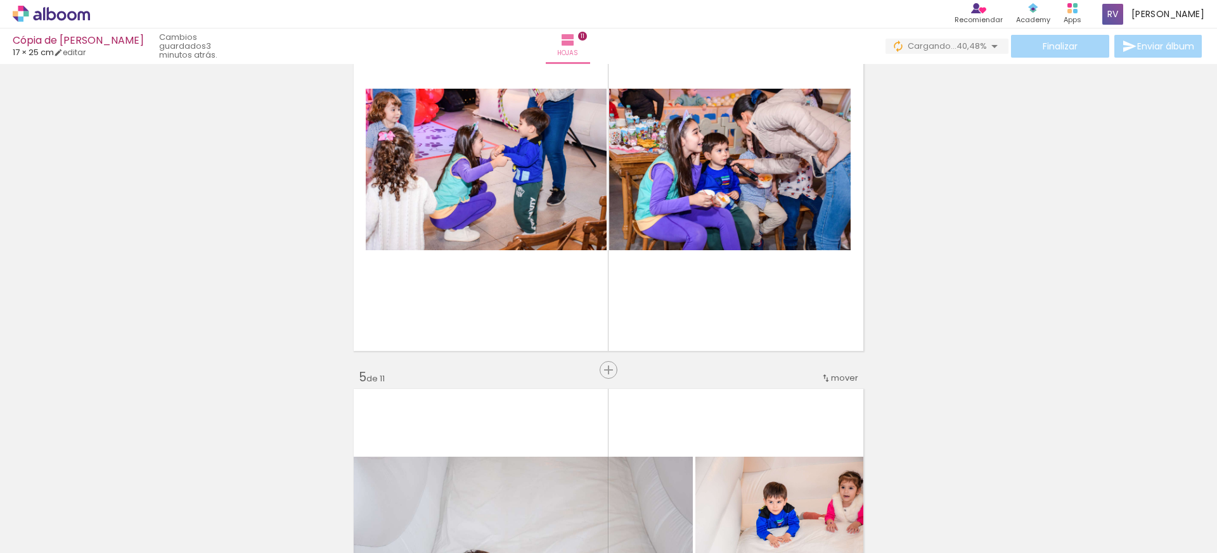
scroll to position [1288, 0]
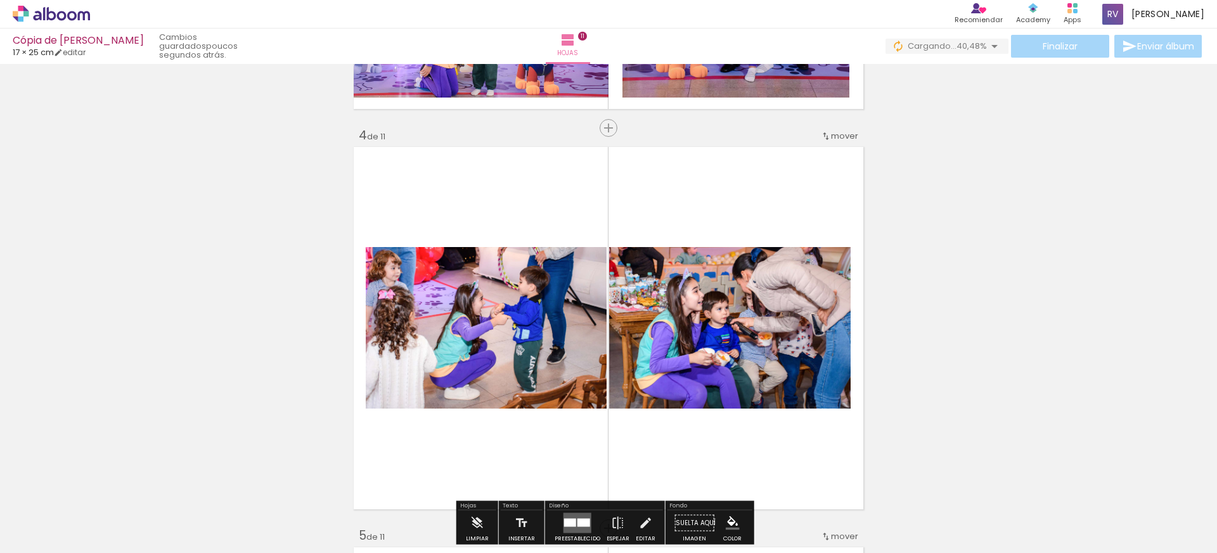
scroll to position [1134, 0]
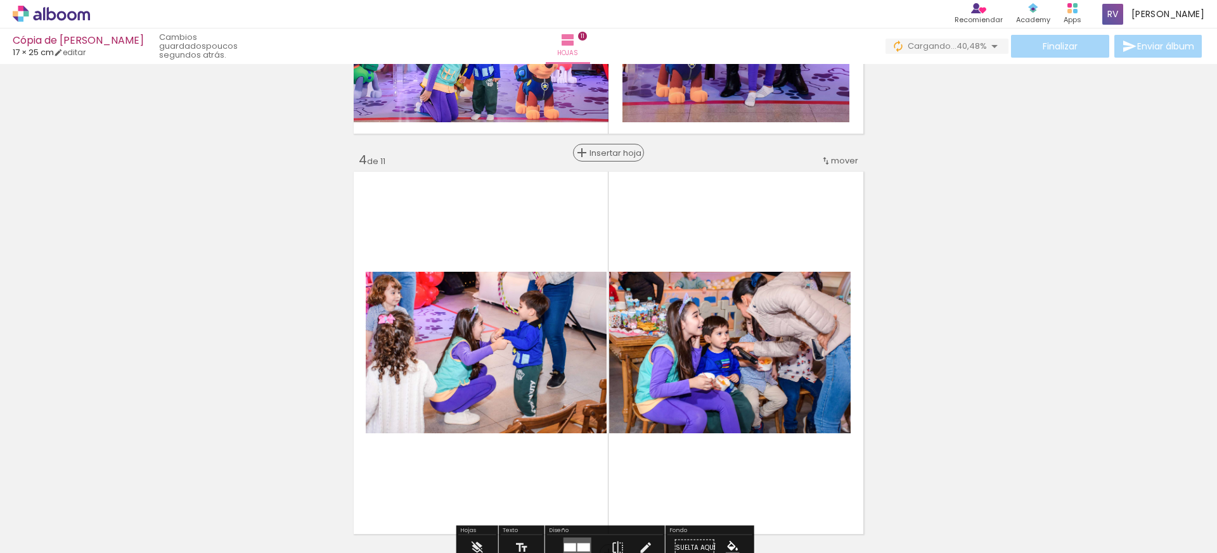
click at [606, 149] on span "Insertar hoja" at bounding box center [614, 153] width 49 height 8
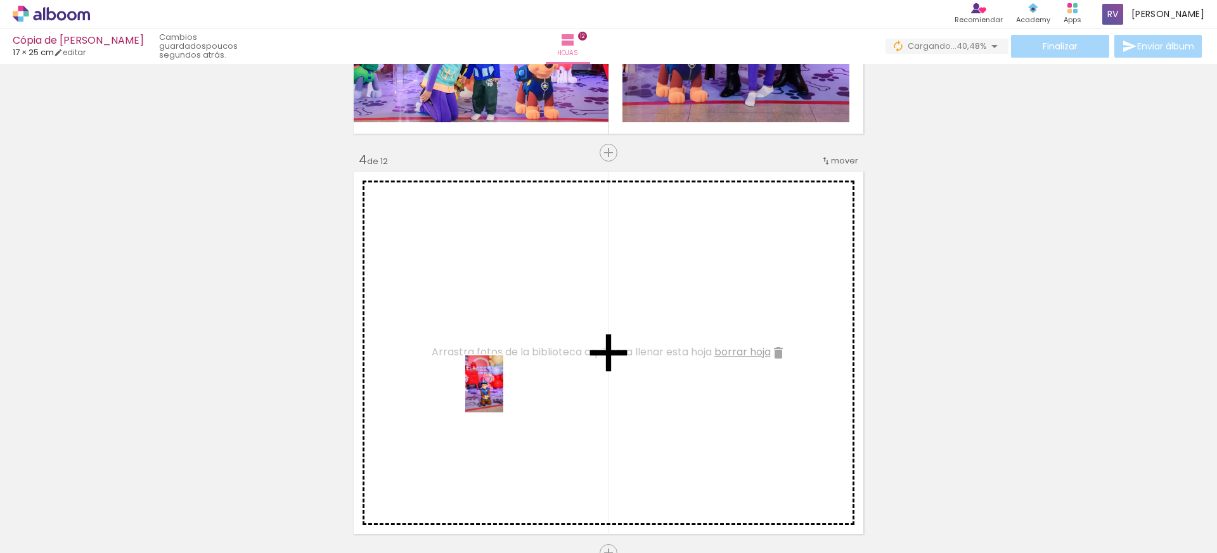
drag, startPoint x: 680, startPoint y: 520, endPoint x: 503, endPoint y: 392, distance: 218.3
click at [503, 392] on quentale-workspace at bounding box center [608, 276] width 1217 height 553
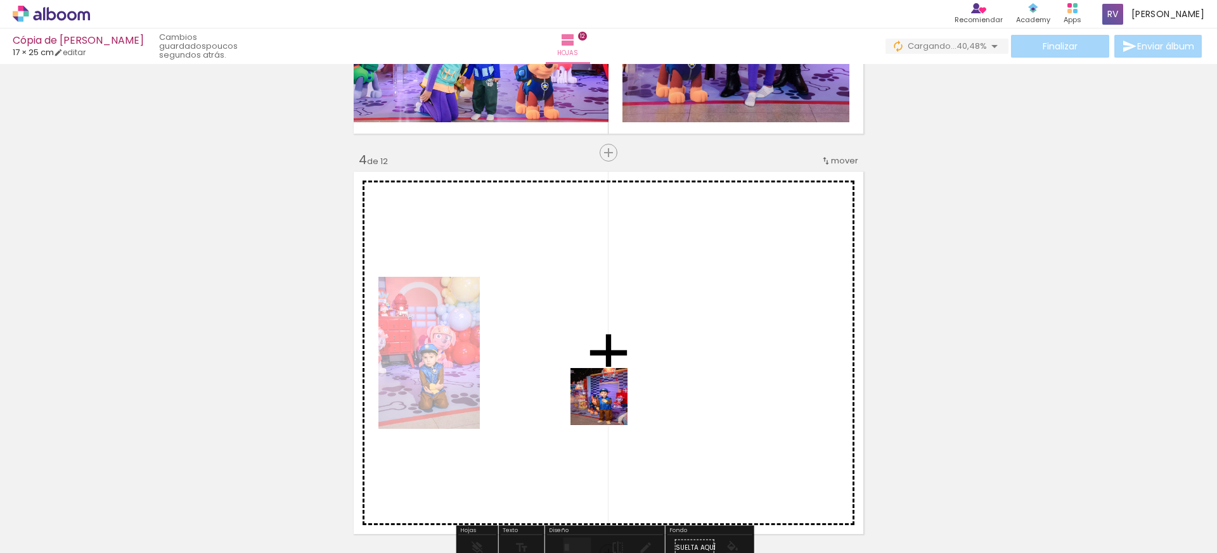
drag, startPoint x: 745, startPoint y: 518, endPoint x: 609, endPoint y: 385, distance: 190.5
click at [609, 385] on quentale-workspace at bounding box center [608, 276] width 1217 height 553
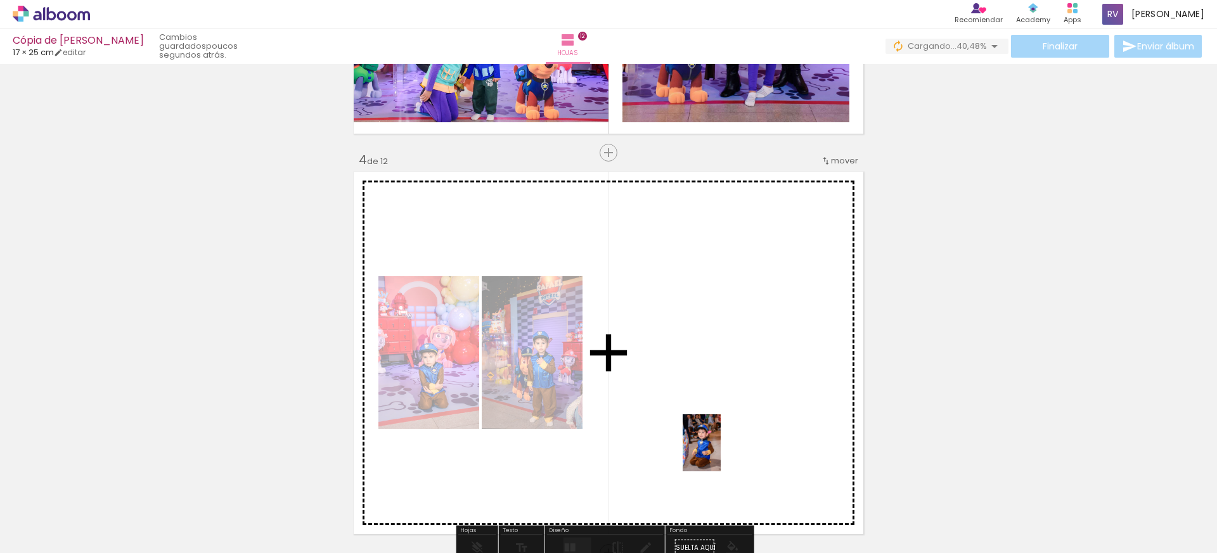
drag, startPoint x: 484, startPoint y: 517, endPoint x: 721, endPoint y: 453, distance: 245.6
click at [721, 453] on quentale-workspace at bounding box center [608, 276] width 1217 height 553
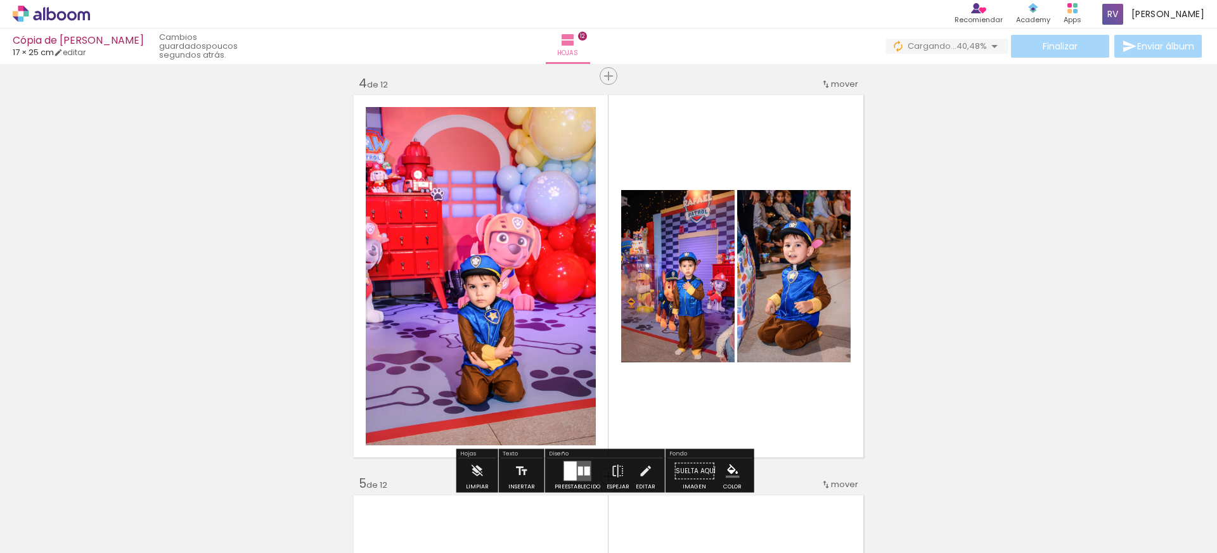
scroll to position [1258, 0]
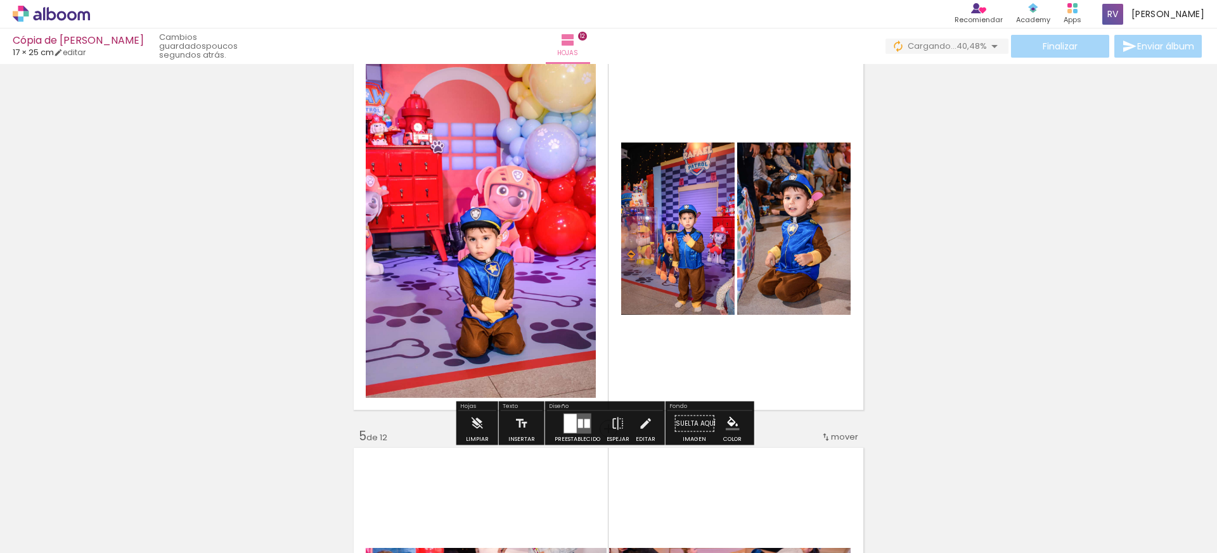
click at [584, 420] on div at bounding box center [587, 424] width 6 height 9
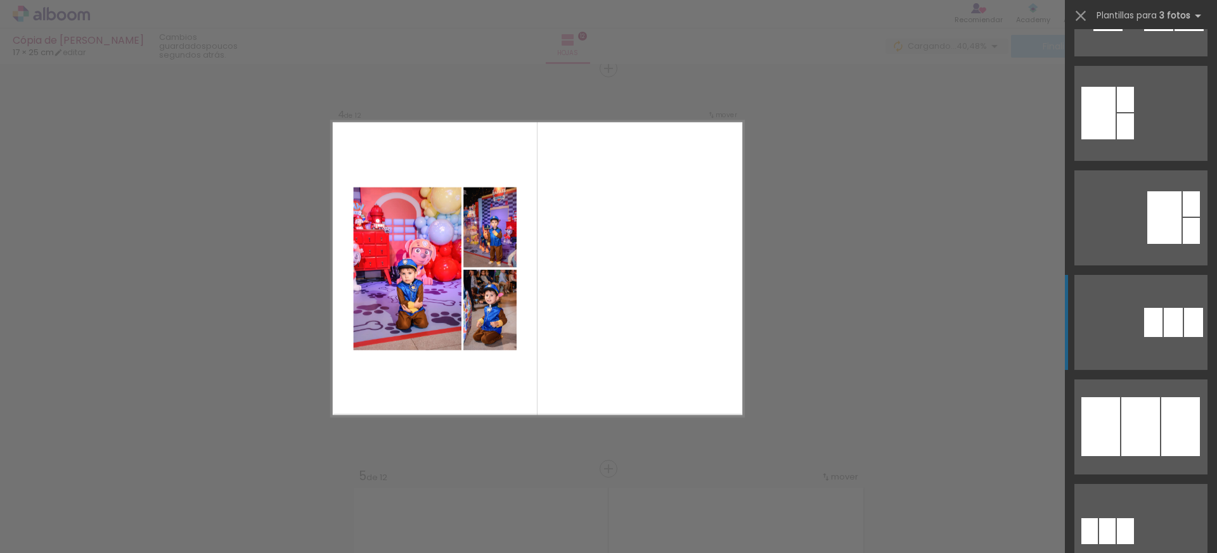
scroll to position [504, 0]
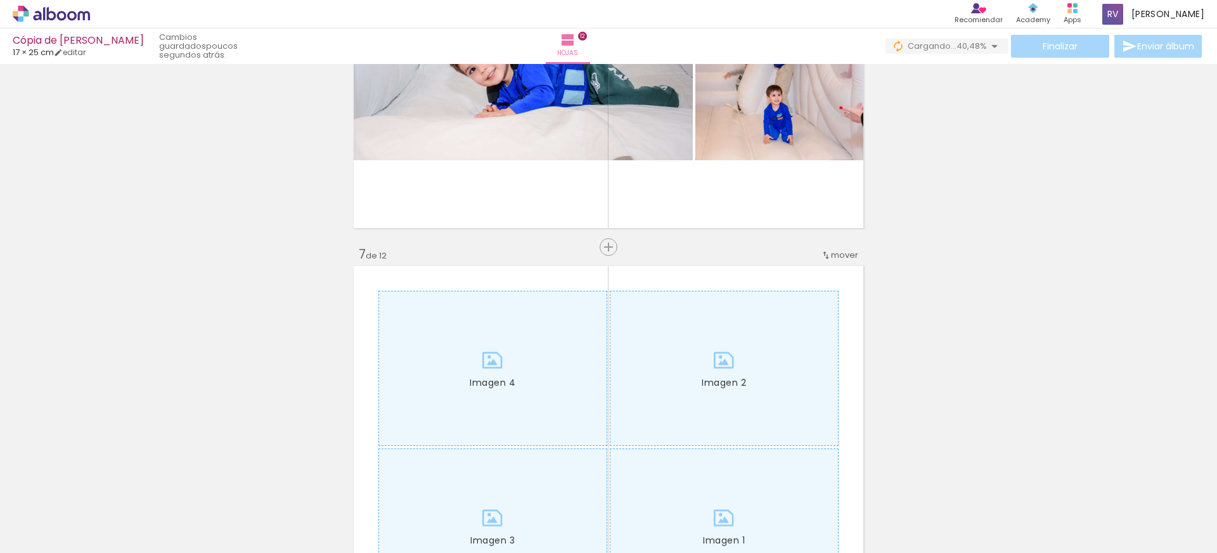
scroll to position [2243, 0]
drag, startPoint x: 867, startPoint y: 474, endPoint x: 1046, endPoint y: 534, distance: 189.0
click at [1048, 532] on div at bounding box center [1020, 511] width 63 height 42
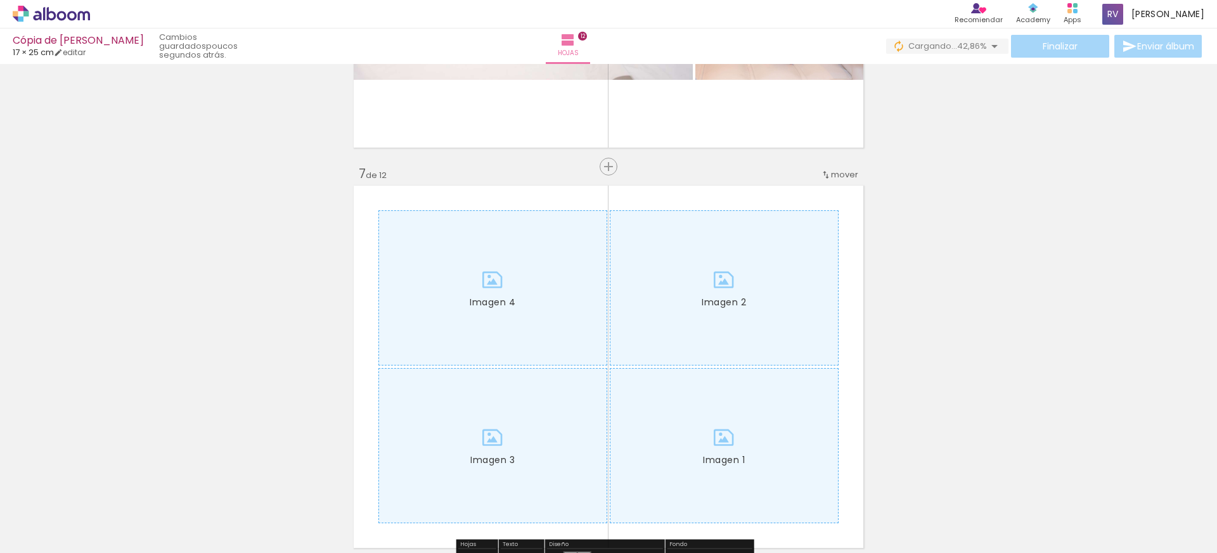
scroll to position [2365, 0]
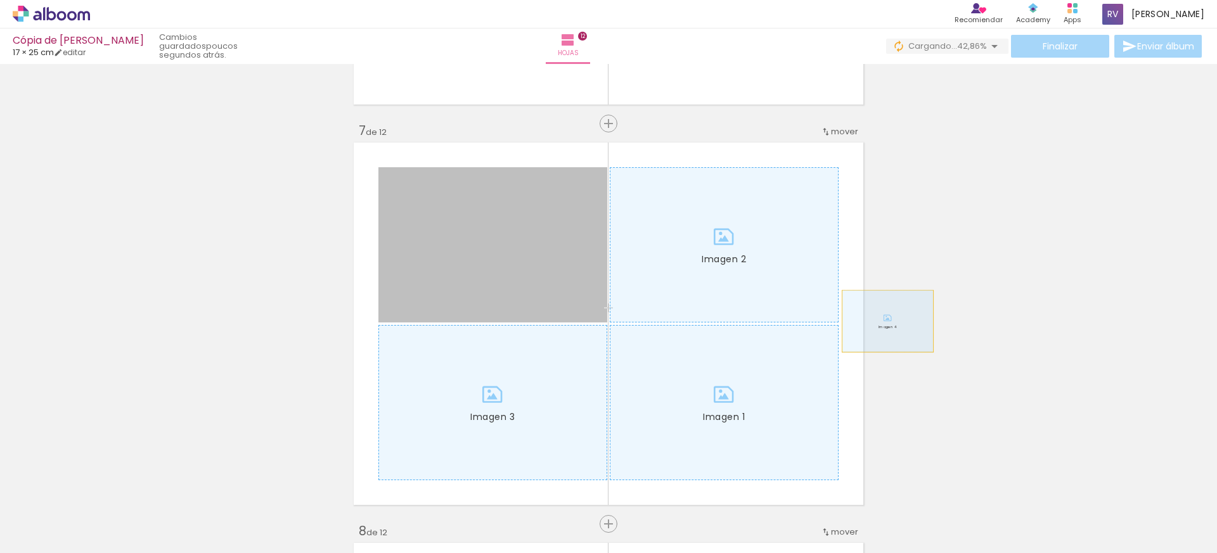
drag, startPoint x: 493, startPoint y: 274, endPoint x: 734, endPoint y: 270, distance: 241.5
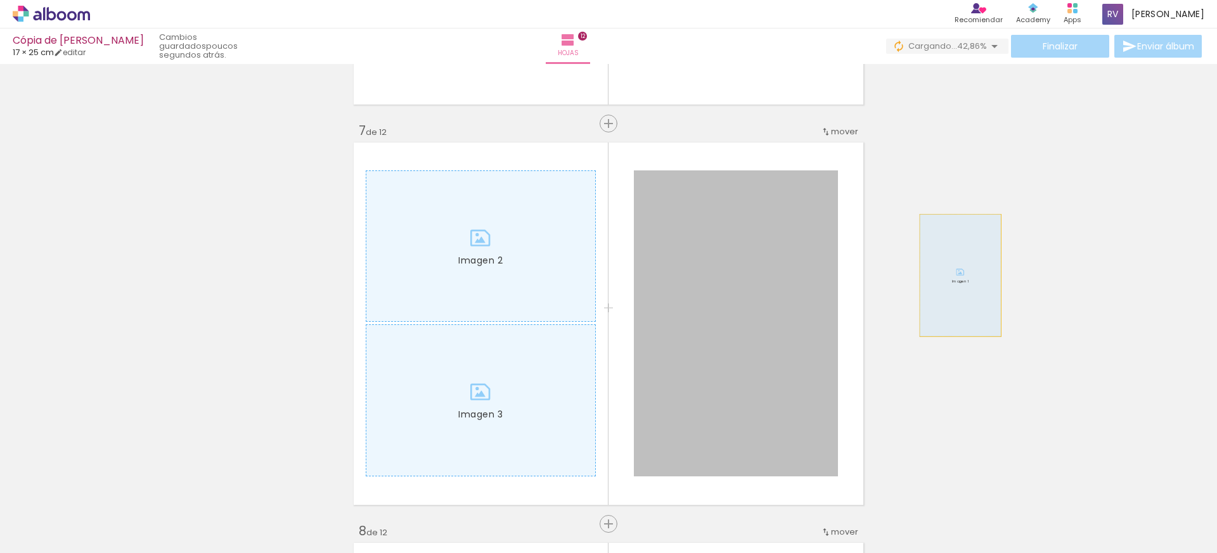
drag, startPoint x: 733, startPoint y: 269, endPoint x: 954, endPoint y: 287, distance: 221.3
click at [954, 287] on div "Insertar hoja Imagen 1 1 de 12 Insertar hoja 2 de 12 Insertar hoja 3 de 12 Inse…" at bounding box center [608, 307] width 1217 height 5209
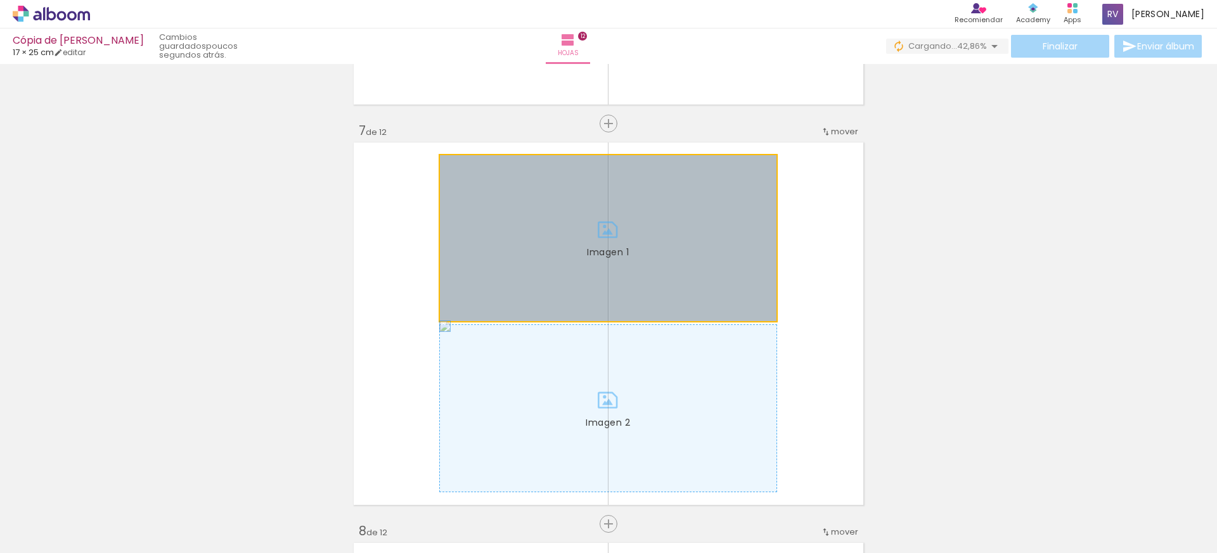
drag, startPoint x: 573, startPoint y: 282, endPoint x: 910, endPoint y: 307, distance: 338.2
click at [910, 307] on div "Insertar hoja Imagen 1 1 de 12 Insertar hoja 2 de 12 Insertar hoja 3 de 12 Inse…" at bounding box center [608, 307] width 1217 height 5209
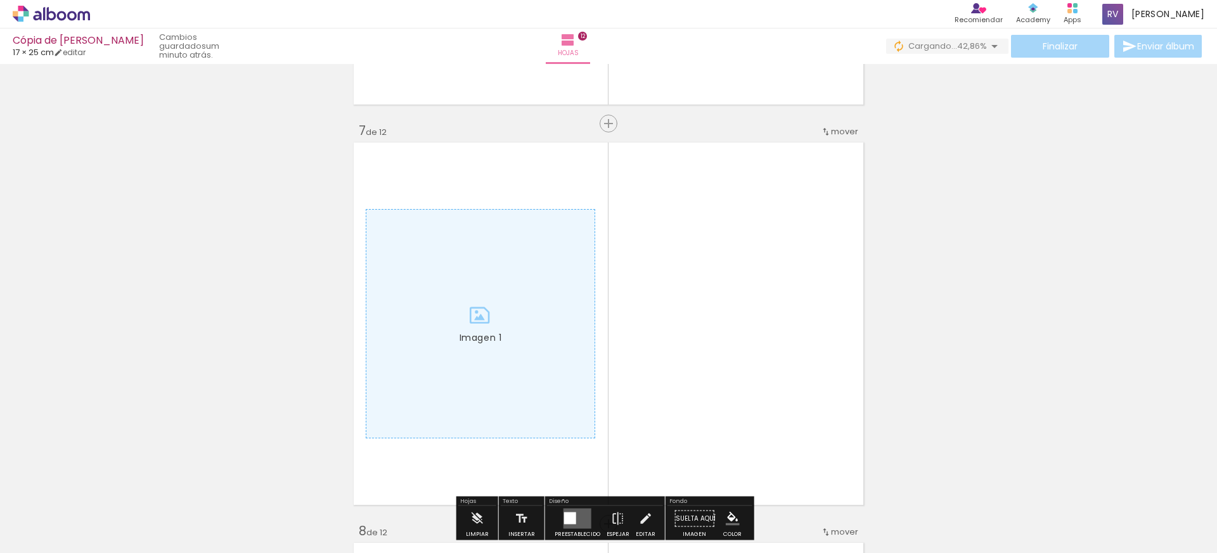
drag, startPoint x: 648, startPoint y: 340, endPoint x: 654, endPoint y: 341, distance: 6.5
click at [654, 341] on quentale-layouter "Imagen 1" at bounding box center [609, 323] width 516 height 369
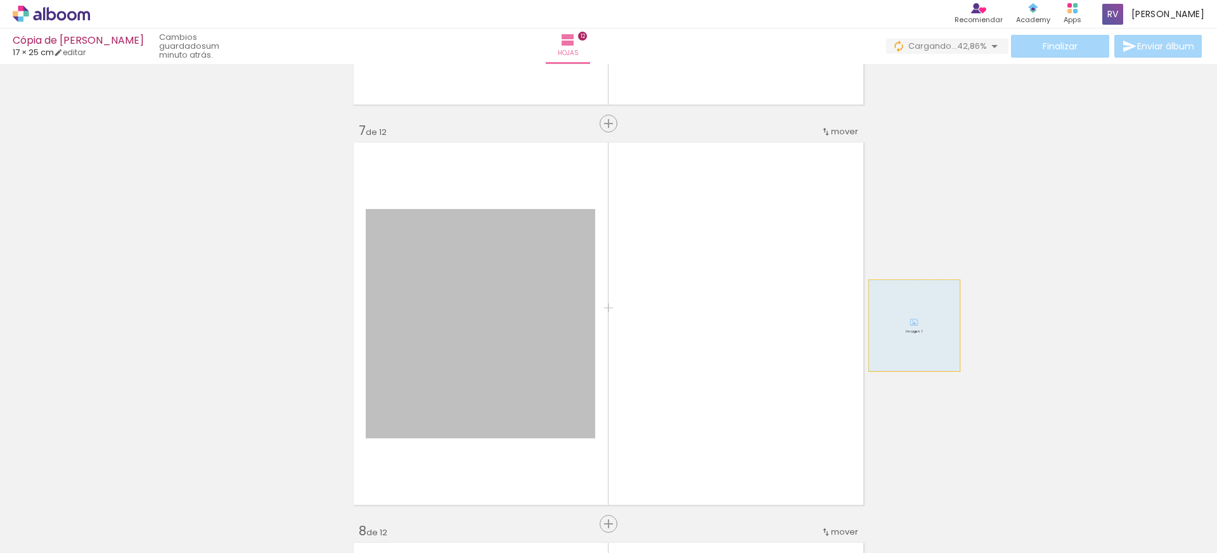
drag, startPoint x: 496, startPoint y: 320, endPoint x: 1091, endPoint y: 328, distance: 595.3
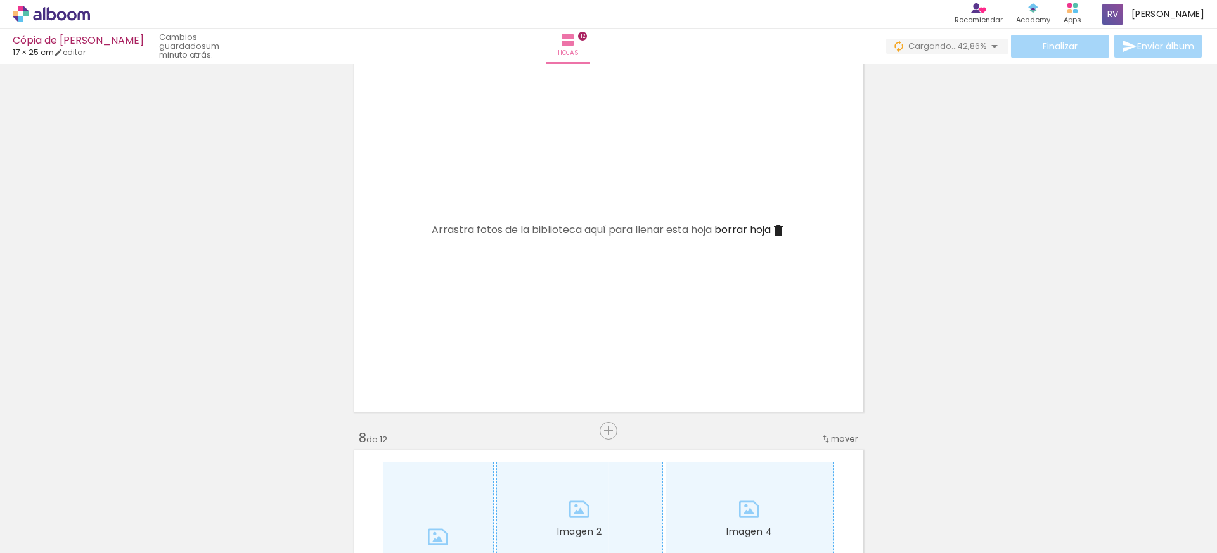
scroll to position [2472, 0]
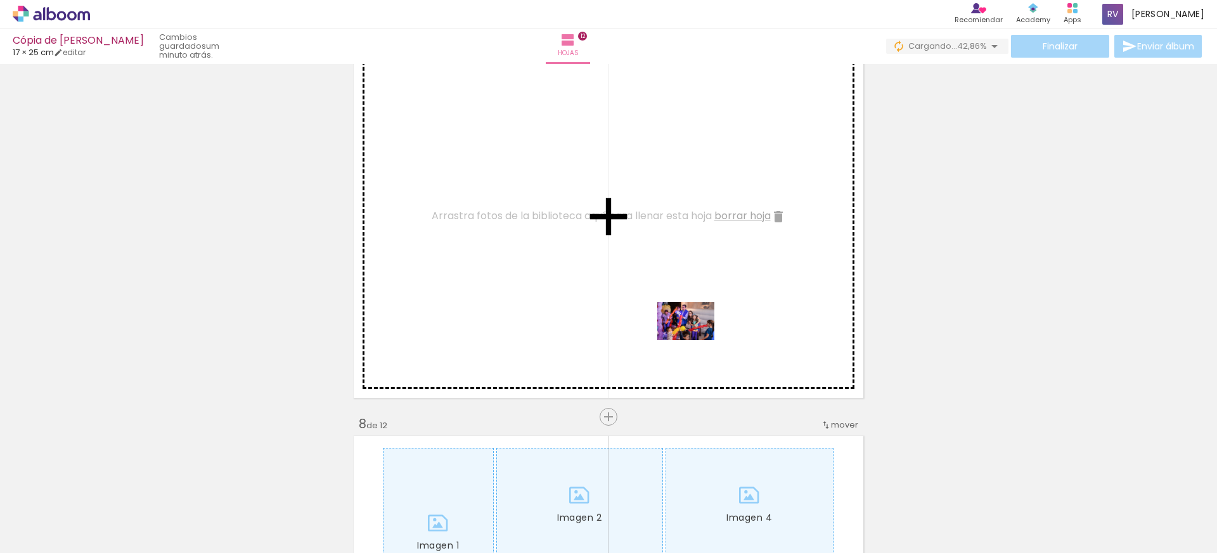
drag, startPoint x: 913, startPoint y: 456, endPoint x: 695, endPoint y: 340, distance: 246.4
click at [695, 340] on quentale-workspace at bounding box center [608, 276] width 1217 height 553
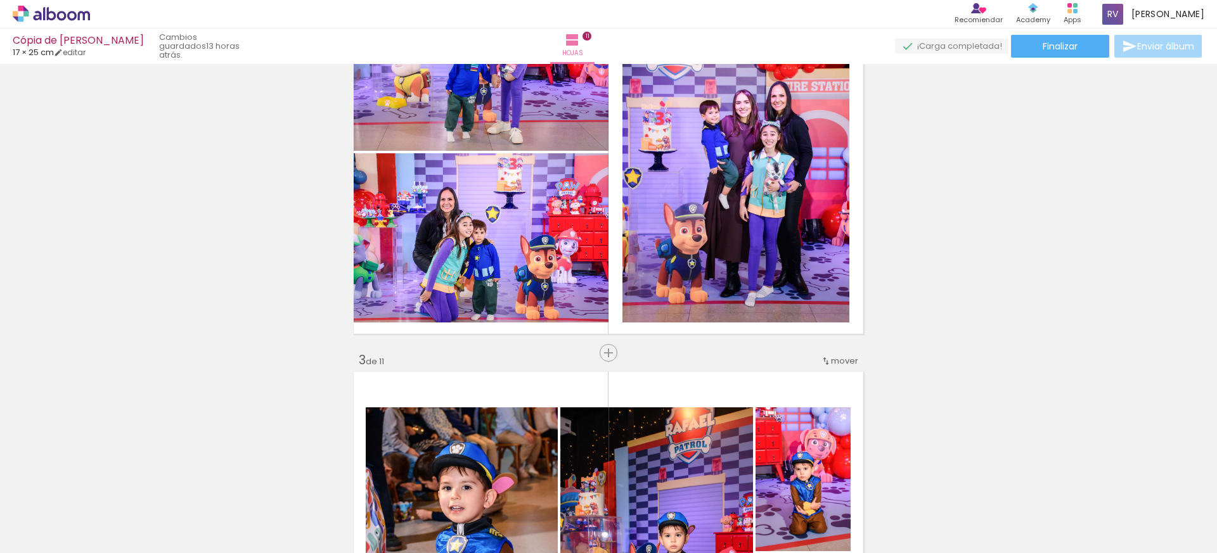
scroll to position [257, 0]
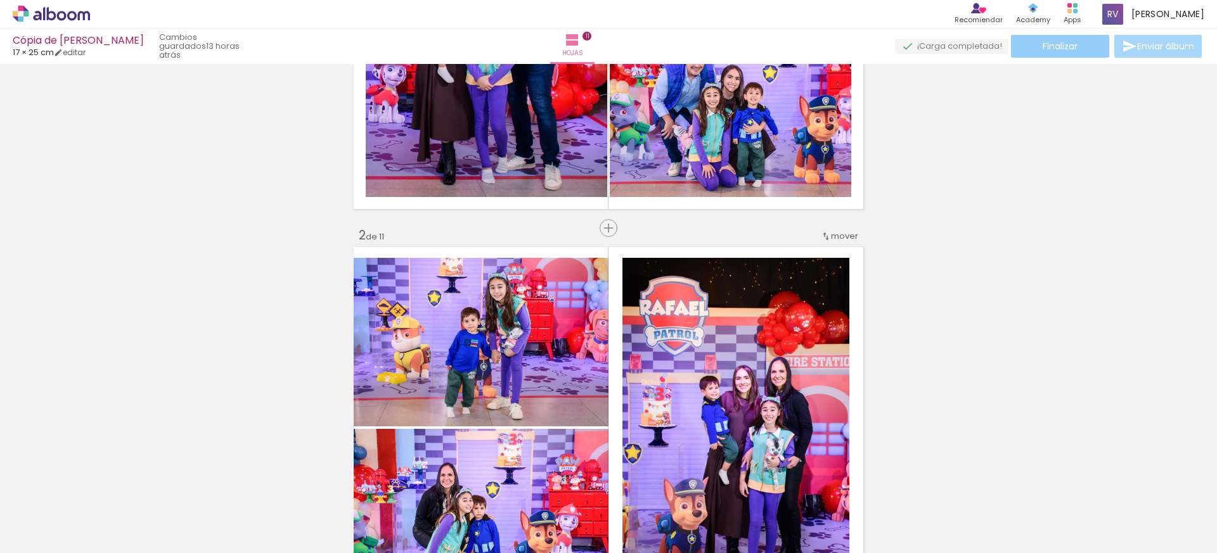
click at [1048, 53] on paper-button "Finalizar" at bounding box center [1060, 46] width 98 height 23
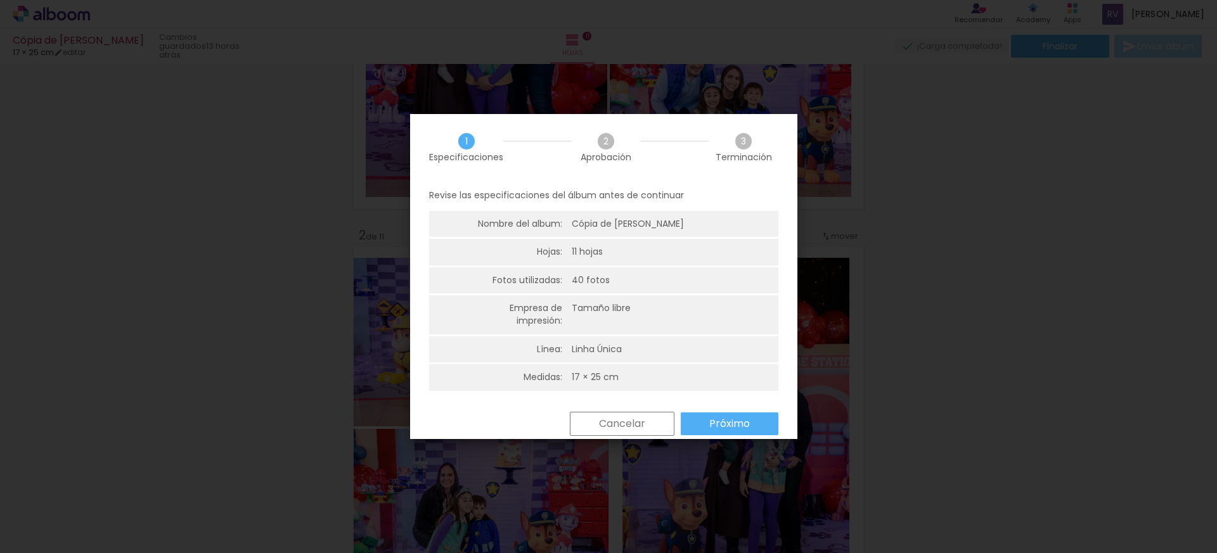
click at [0, 0] on slot "Próximo" at bounding box center [0, 0] width 0 height 0
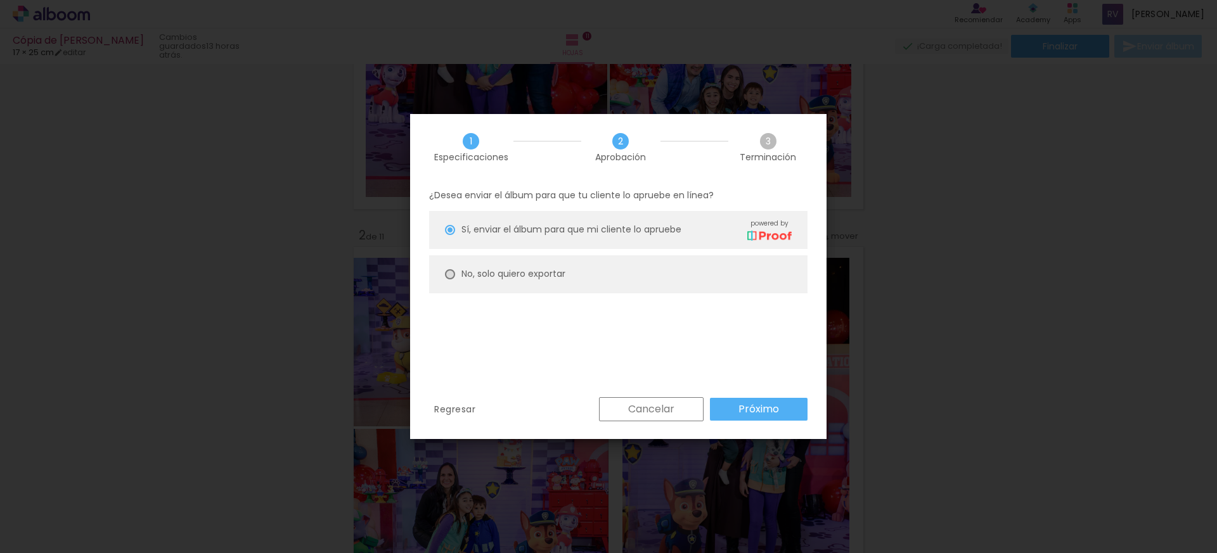
click at [449, 272] on div at bounding box center [450, 274] width 10 height 10
type paper-radio-button "on"
click at [736, 399] on paper-button "Próximo" at bounding box center [759, 409] width 98 height 23
type input "Alta, 300 DPI"
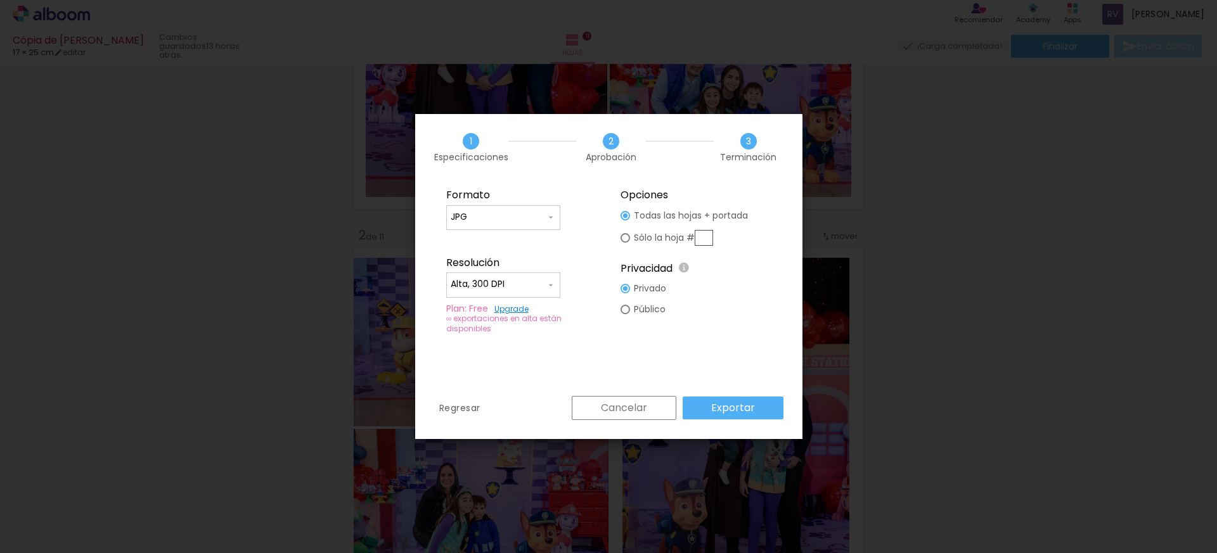
click at [0, 0] on slot "Exportar" at bounding box center [0, 0] width 0 height 0
click at [709, 405] on div "Cancelar Exportar" at bounding box center [674, 408] width 218 height 24
